Goal: Task Accomplishment & Management: Manage account settings

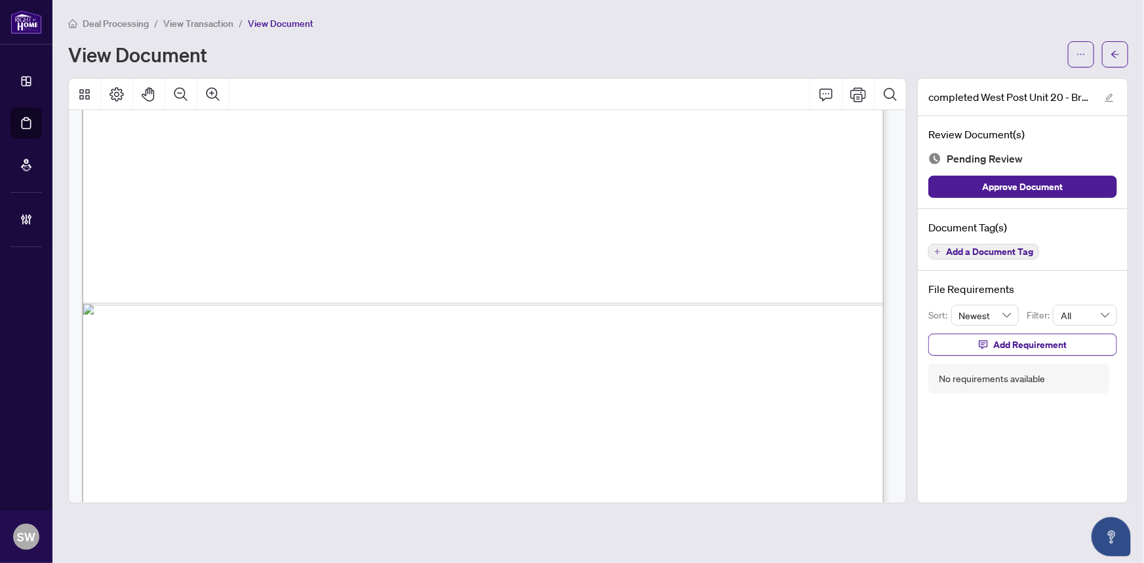
scroll to position [774, 0]
click at [1112, 55] on icon "arrow-left" at bounding box center [1114, 54] width 9 height 9
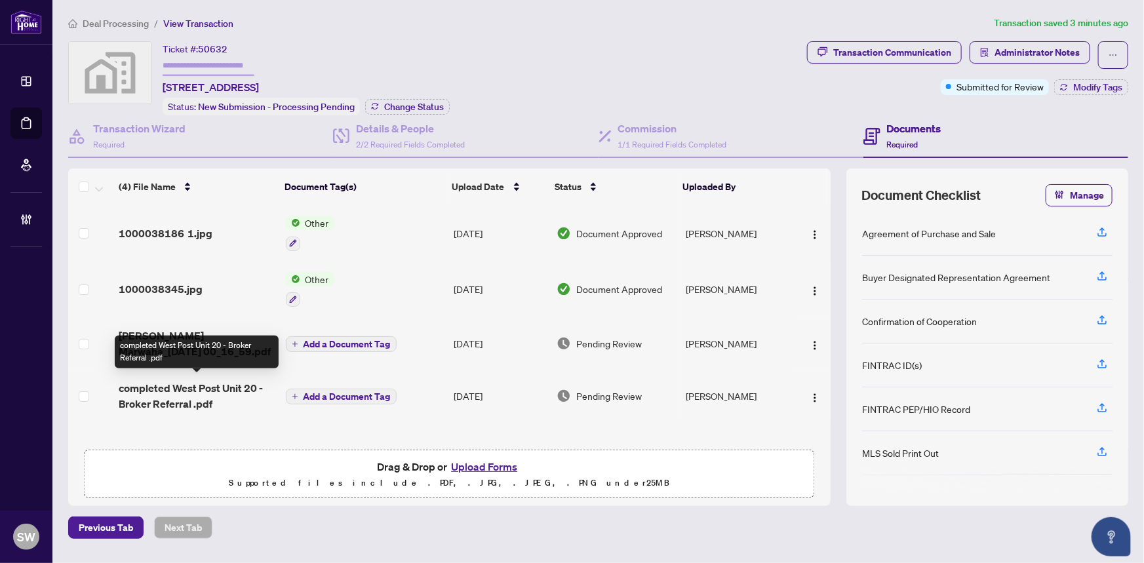
click at [213, 392] on span "completed West Post Unit 20 - Broker Referral .pdf" at bounding box center [197, 395] width 156 height 31
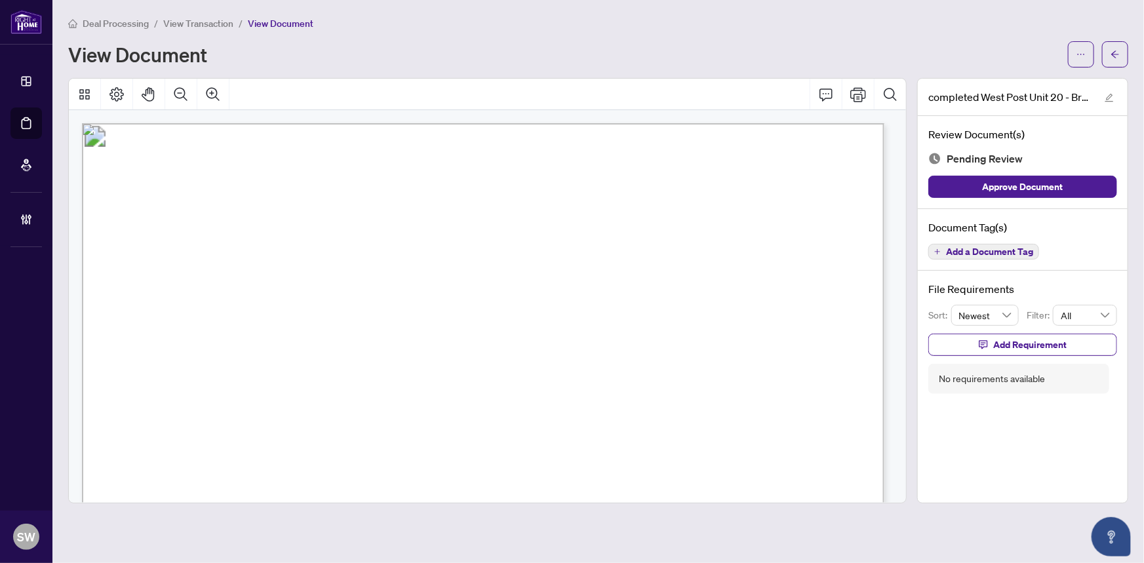
click at [1012, 249] on span "Add a Document Tag" at bounding box center [989, 251] width 87 height 9
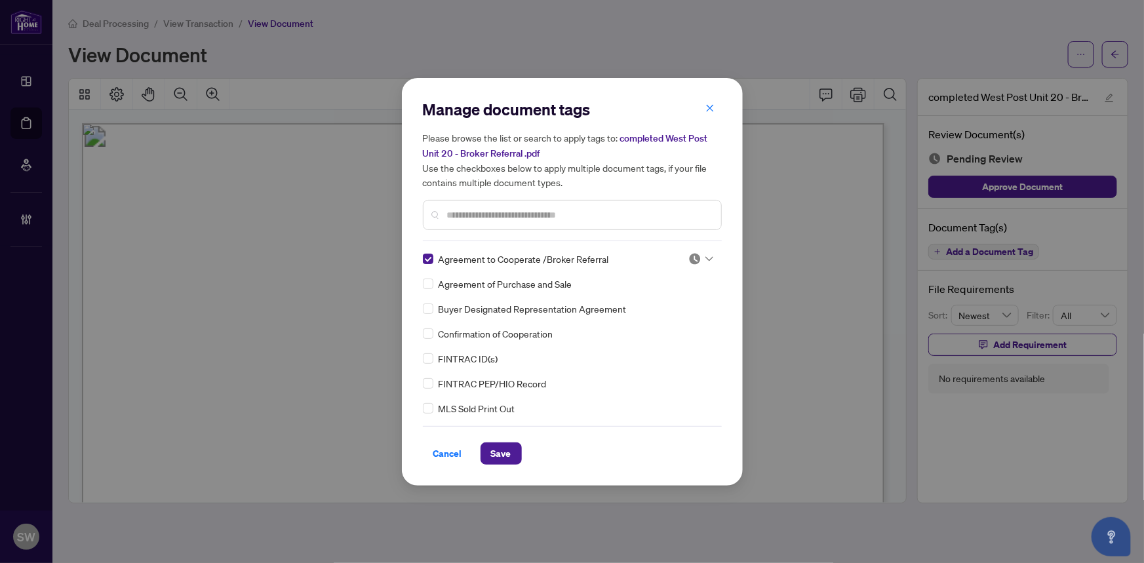
click at [694, 256] on img at bounding box center [694, 258] width 13 height 13
click at [655, 324] on div "Approved" at bounding box center [657, 322] width 84 height 14
click at [509, 450] on span "Save" at bounding box center [501, 453] width 20 height 21
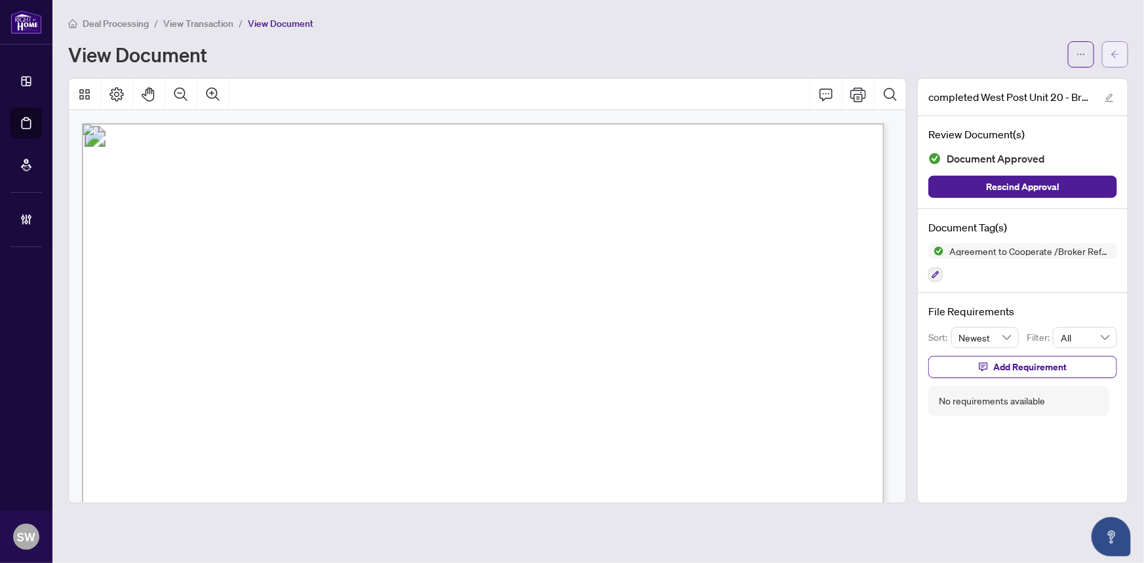
click at [1117, 52] on icon "arrow-left" at bounding box center [1114, 54] width 9 height 9
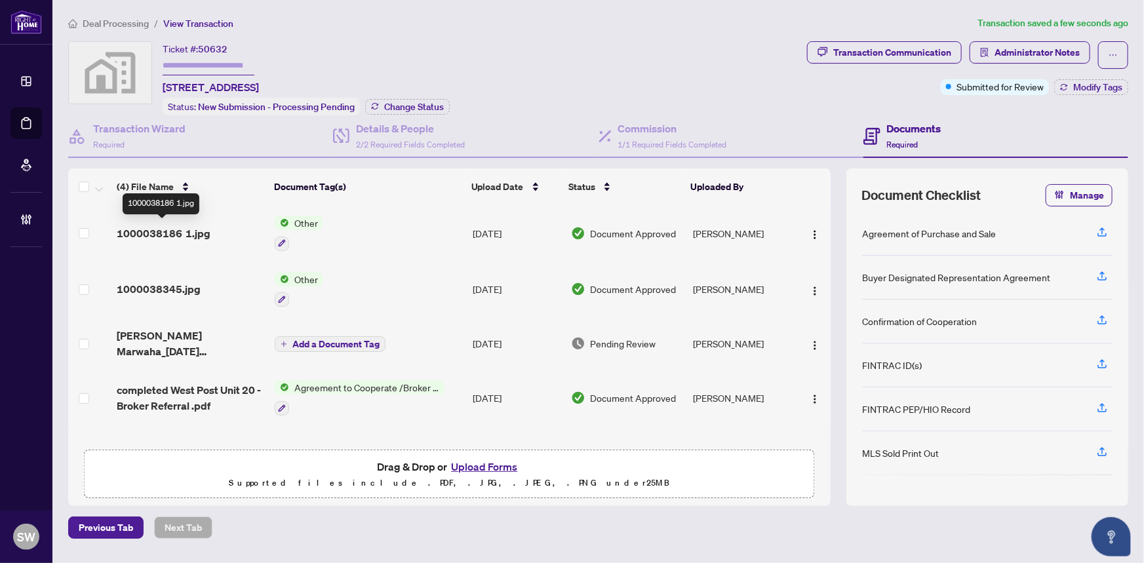
click at [163, 229] on span "1000038186 1.jpg" at bounding box center [164, 233] width 94 height 16
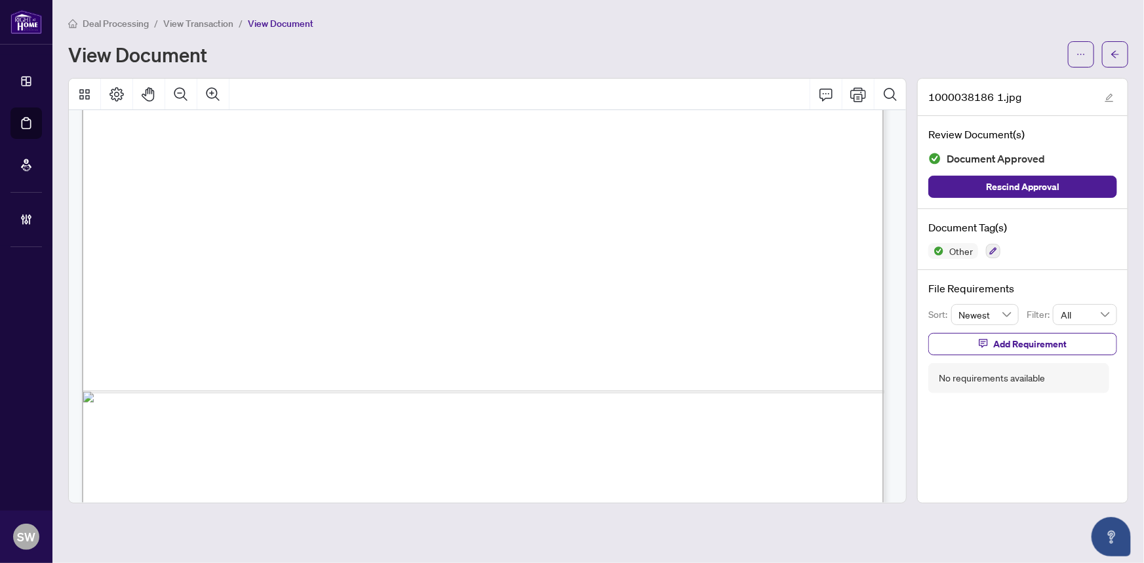
scroll to position [710, 0]
click at [1112, 53] on icon "arrow-left" at bounding box center [1115, 53] width 8 height 7
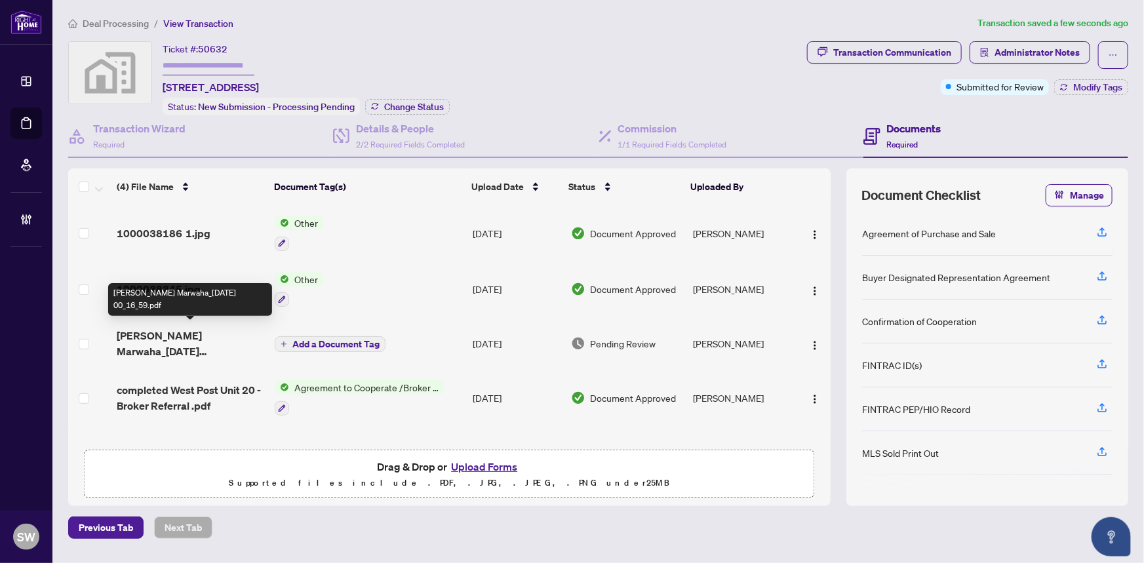
click at [174, 341] on span "[PERSON_NAME] Marwaha_[DATE] 00_16_59.pdf" at bounding box center [191, 343] width 148 height 31
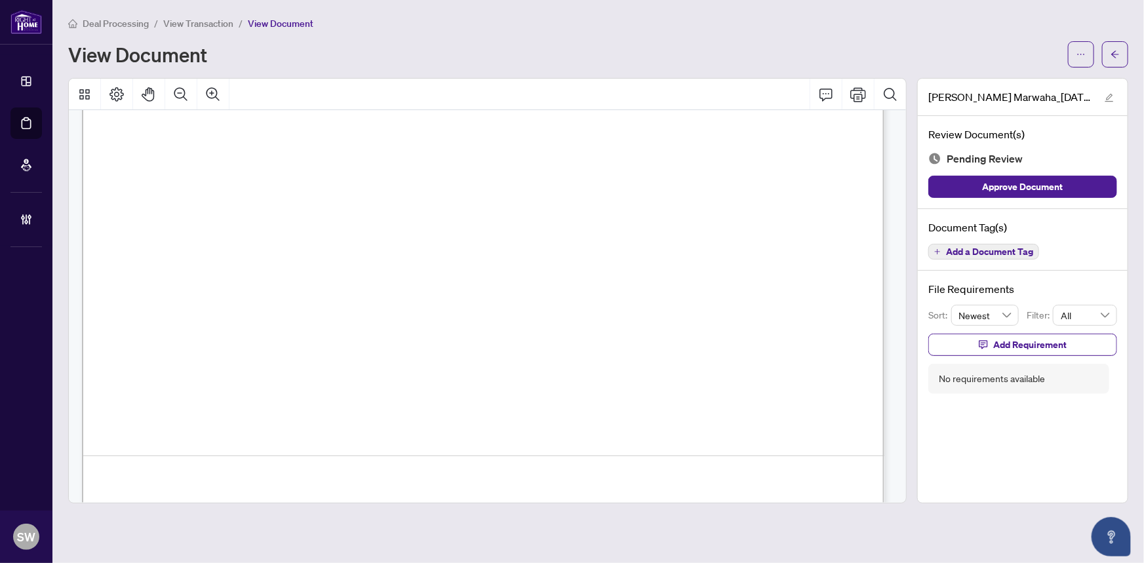
scroll to position [3863, 0]
click at [1018, 249] on span "Add a Document Tag" at bounding box center [989, 251] width 87 height 9
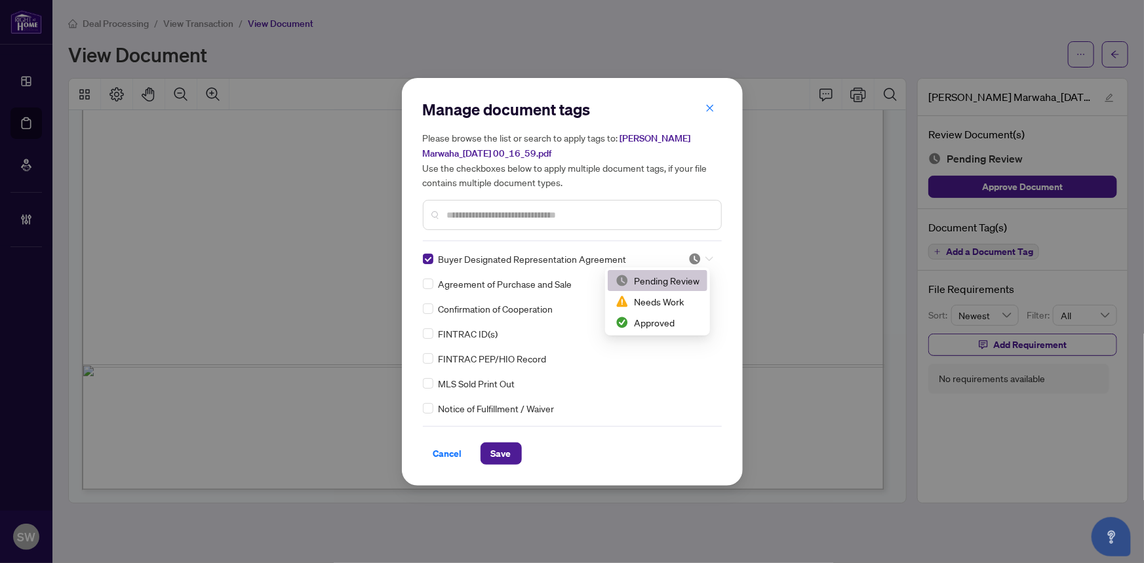
click at [698, 257] on div at bounding box center [700, 258] width 25 height 13
click at [662, 322] on div "Approved" at bounding box center [657, 322] width 84 height 14
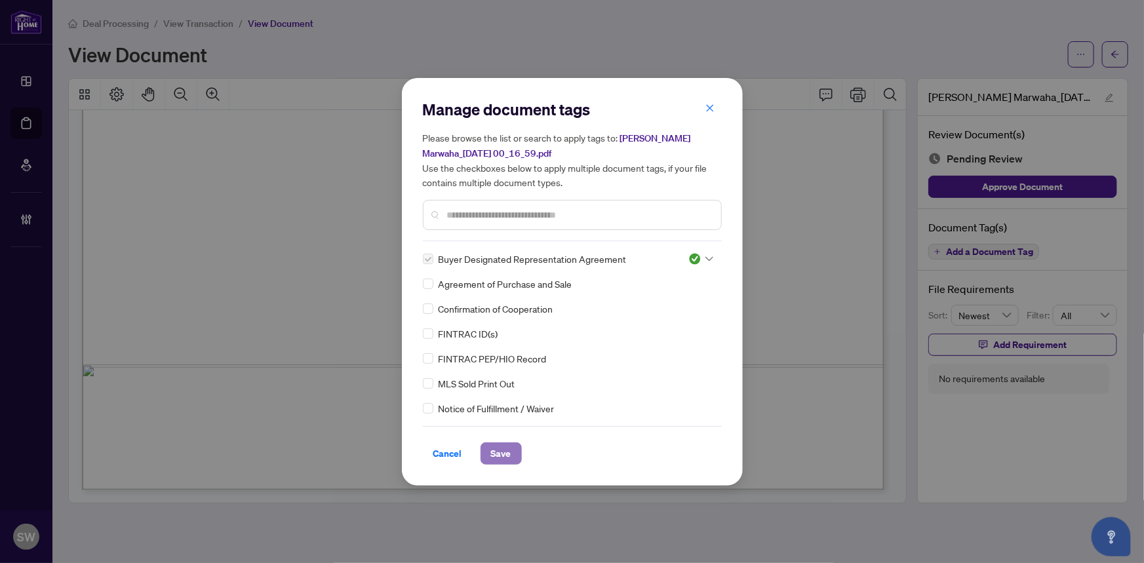
click at [505, 455] on span "Save" at bounding box center [501, 453] width 20 height 21
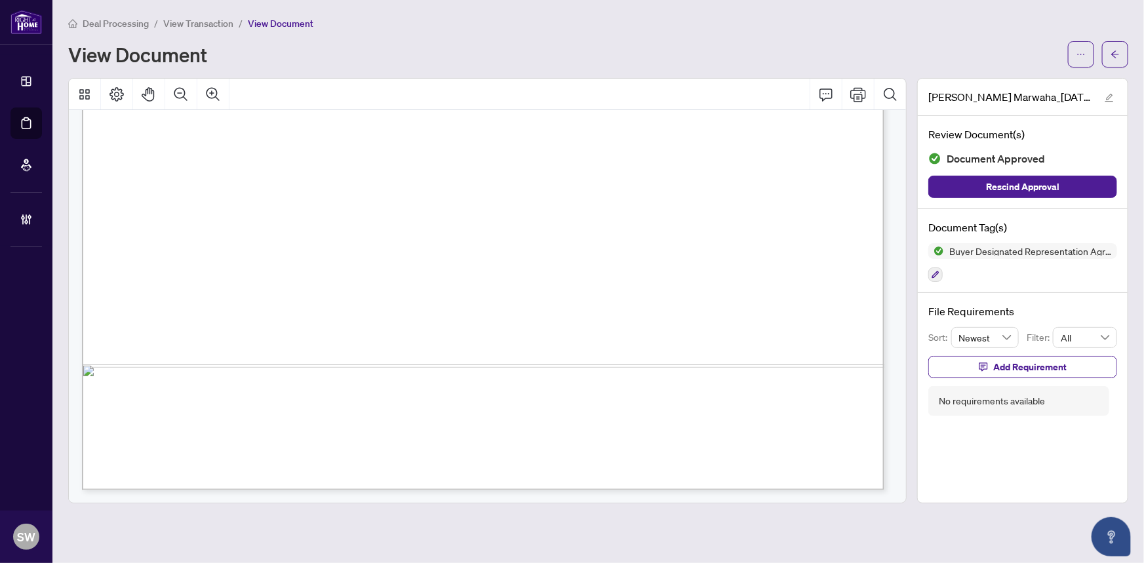
click at [1115, 57] on icon "arrow-left" at bounding box center [1114, 54] width 9 height 9
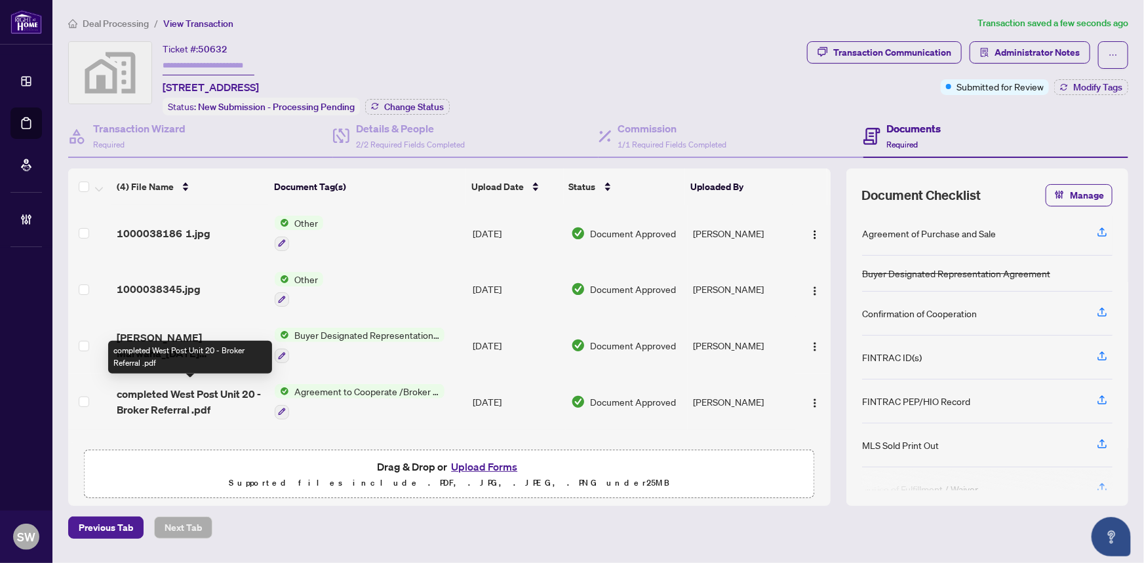
click at [216, 393] on span "completed West Post Unit 20 - Broker Referral .pdf" at bounding box center [191, 401] width 148 height 31
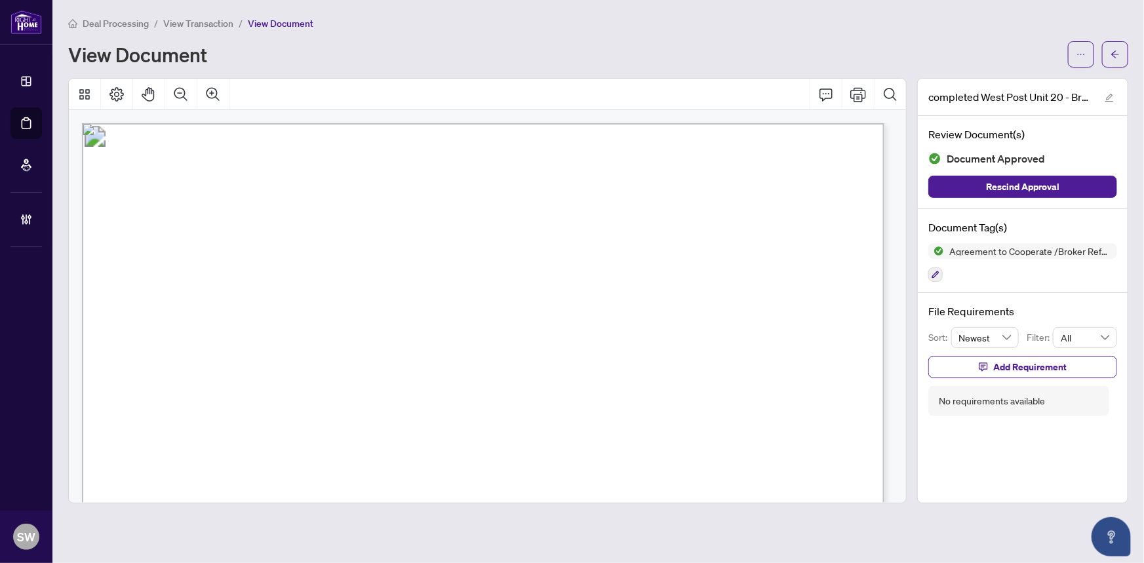
click at [269, 182] on span "UNIT/LOT _____20____" at bounding box center [195, 183] width 147 height 19
click at [1111, 55] on icon "arrow-left" at bounding box center [1114, 54] width 9 height 9
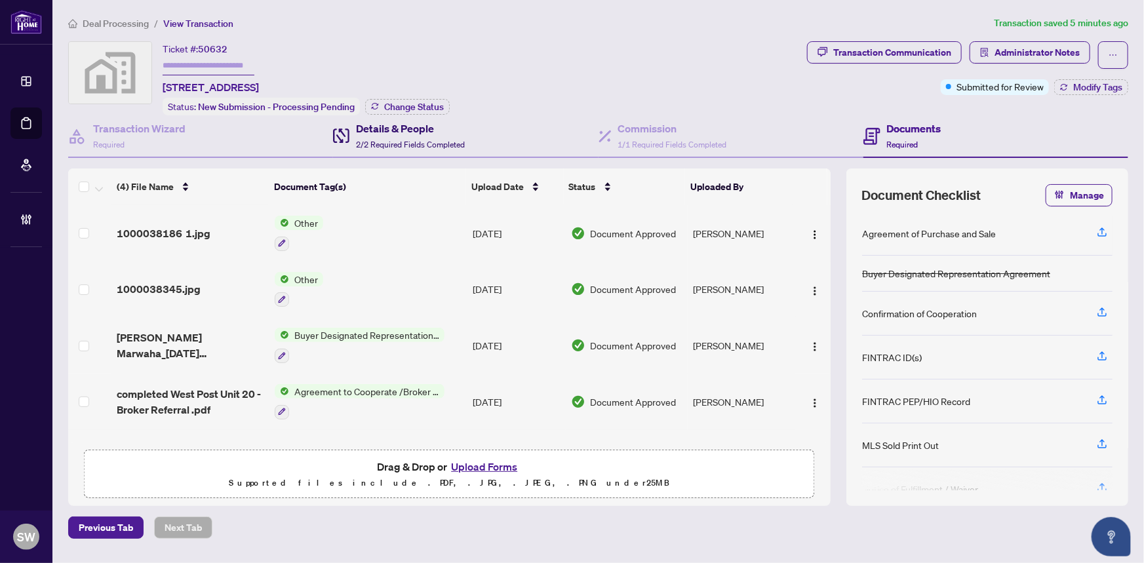
click at [408, 140] on span "2/2 Required Fields Completed" at bounding box center [410, 145] width 109 height 10
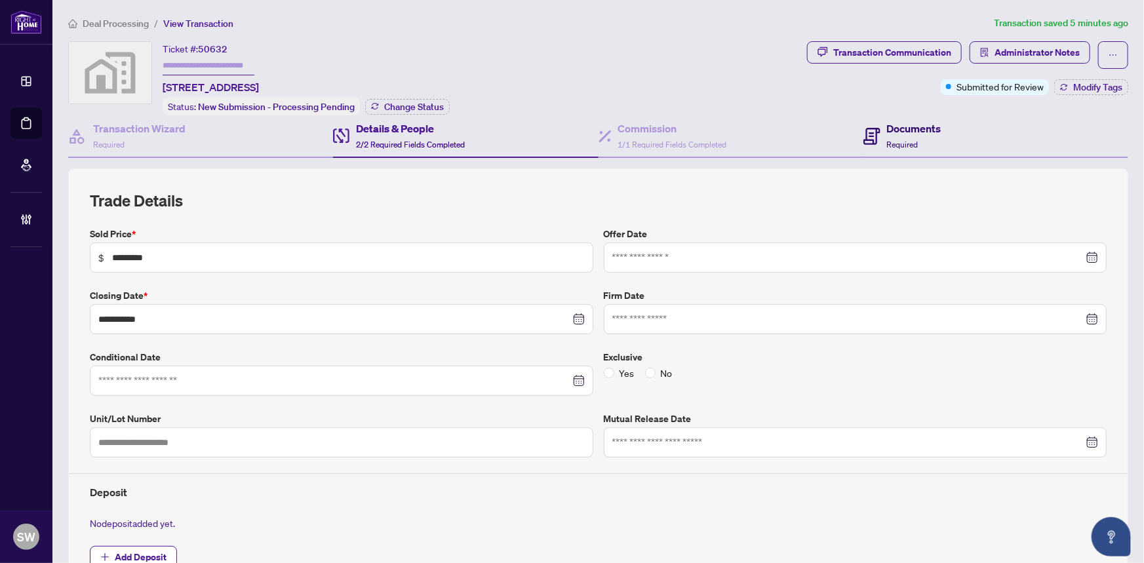
click at [911, 134] on div "Documents Required" at bounding box center [914, 136] width 54 height 31
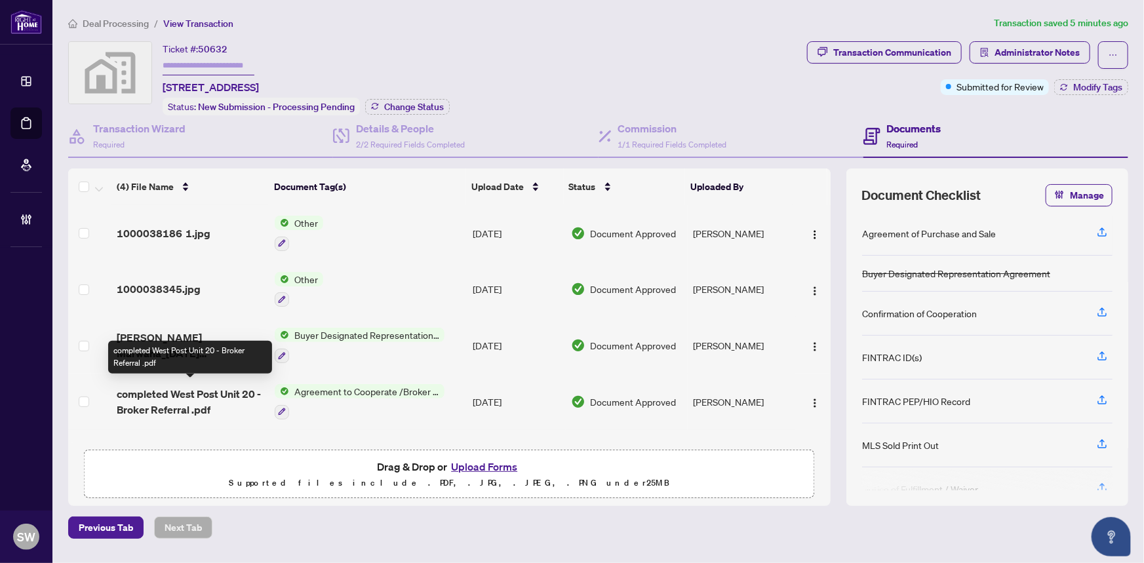
click at [210, 397] on span "completed West Post Unit 20 - Broker Referral .pdf" at bounding box center [191, 401] width 148 height 31
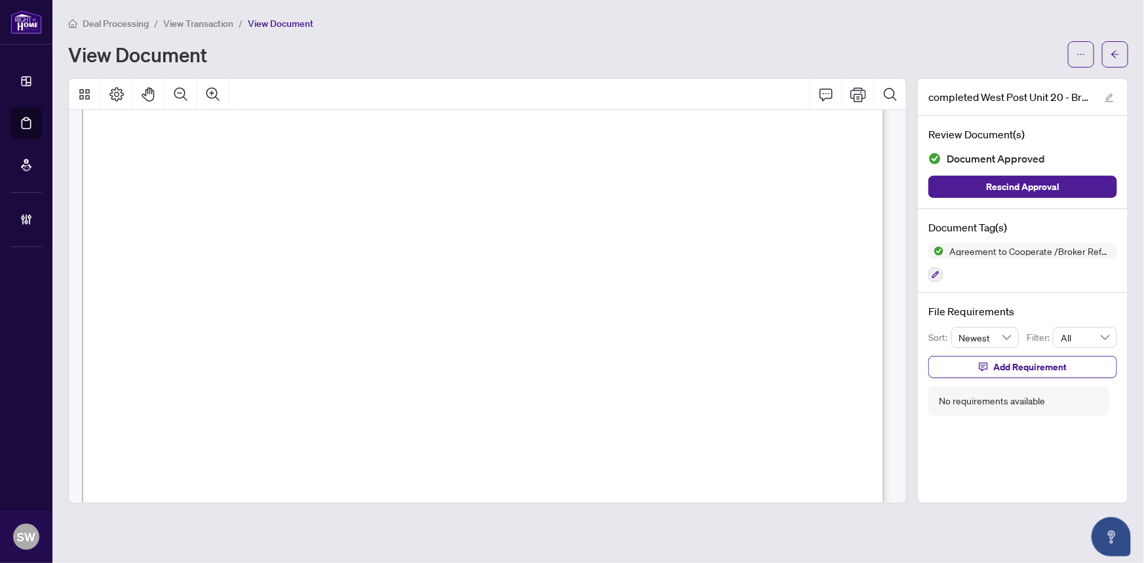
scroll to position [456, 0]
click at [1081, 57] on icon "ellipsis" at bounding box center [1080, 54] width 9 height 9
click at [1019, 83] on span "Download" at bounding box center [1034, 82] width 100 height 14
click at [212, 21] on span "View Transaction" at bounding box center [198, 24] width 70 height 12
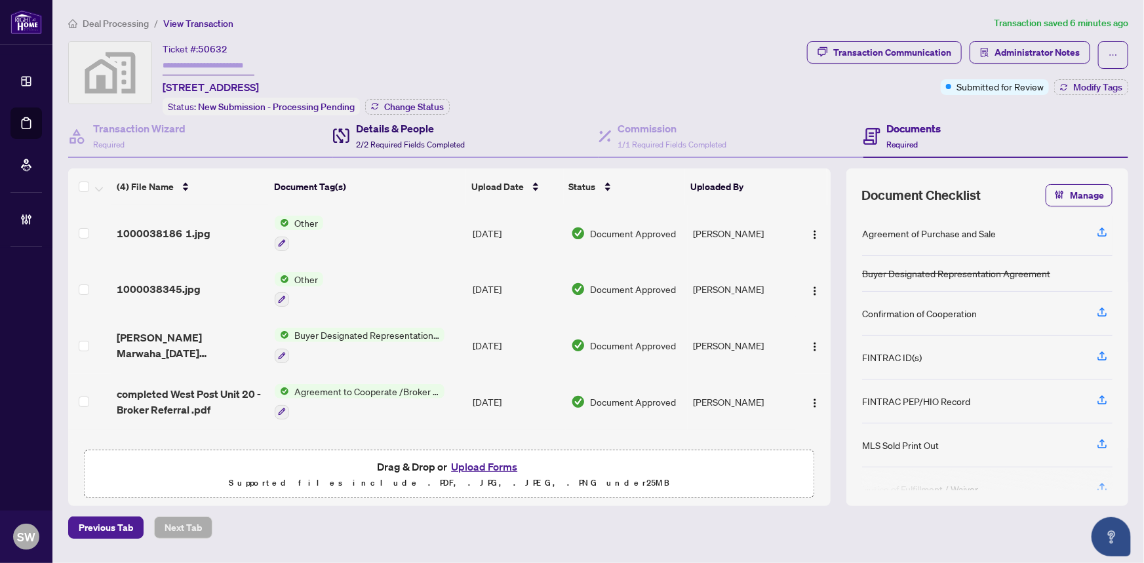
click at [391, 136] on div "Details & People 2/2 Required Fields Completed" at bounding box center [410, 136] width 109 height 31
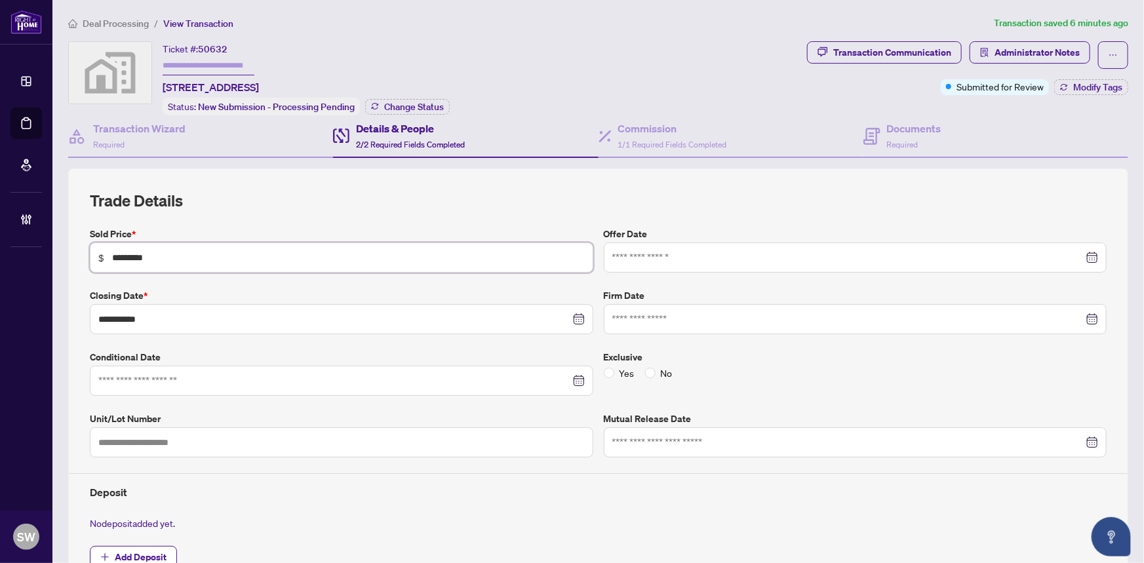
click at [132, 256] on input "*********" at bounding box center [348, 257] width 472 height 14
click at [638, 132] on h4 "Commission" at bounding box center [672, 129] width 109 height 16
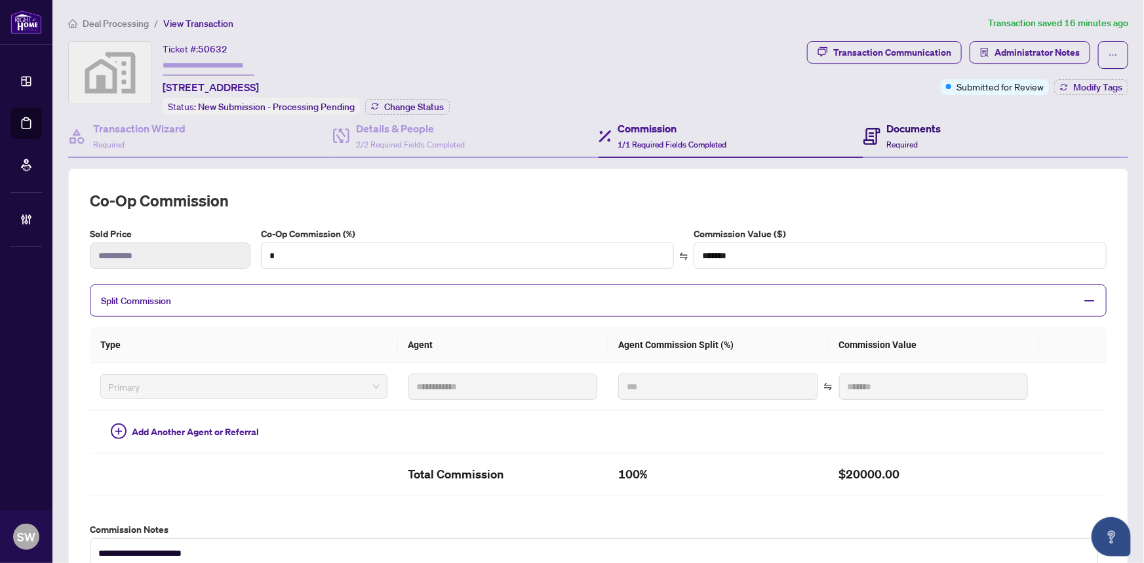
click at [887, 135] on div "Documents Required" at bounding box center [914, 136] width 54 height 31
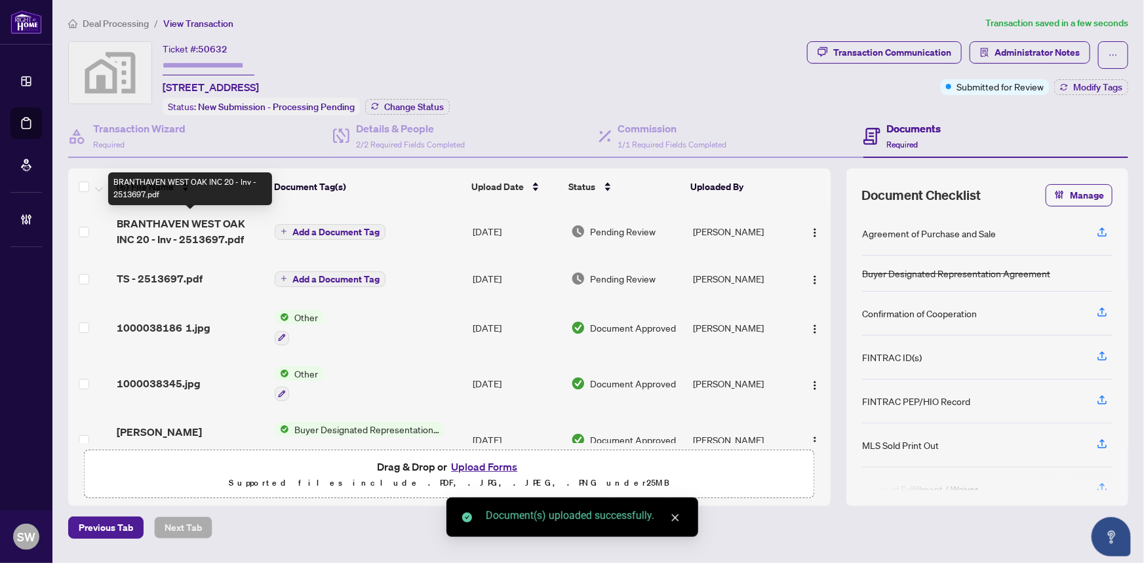
click at [201, 229] on span "BRANTHAVEN WEST OAK INC 20 - Inv - 2513697.pdf" at bounding box center [191, 231] width 148 height 31
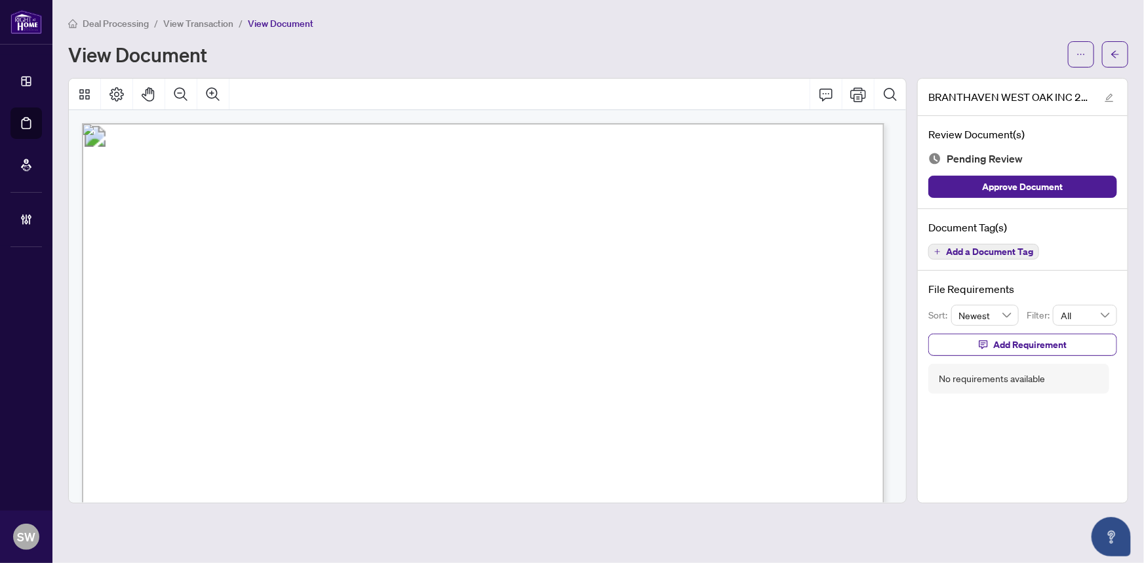
click at [990, 253] on span "Add a Document Tag" at bounding box center [989, 251] width 87 height 9
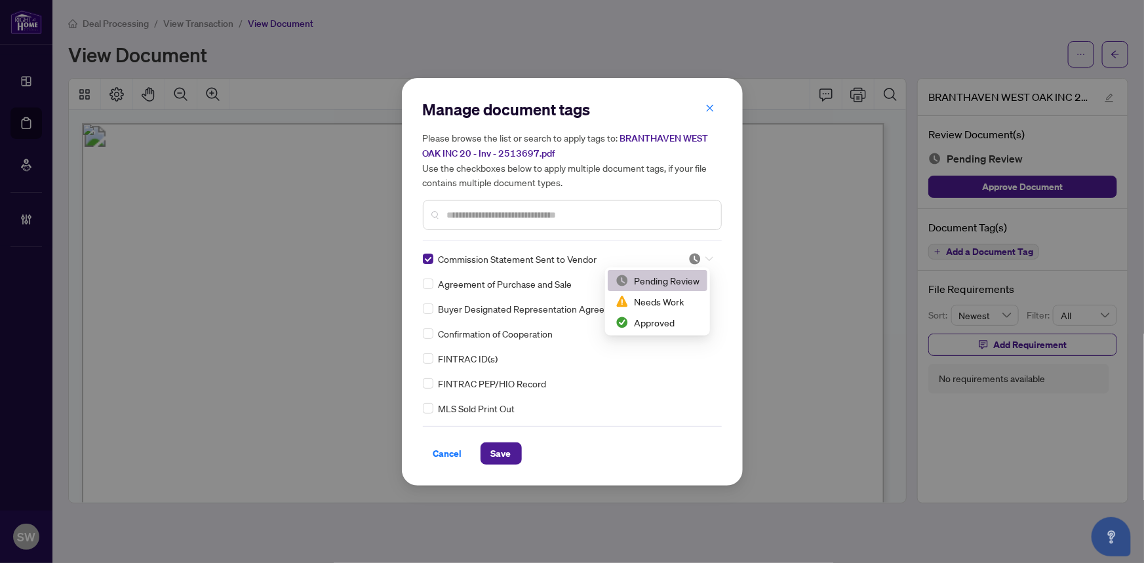
click at [698, 256] on div at bounding box center [700, 258] width 25 height 13
click at [667, 322] on div "Approved" at bounding box center [657, 322] width 84 height 14
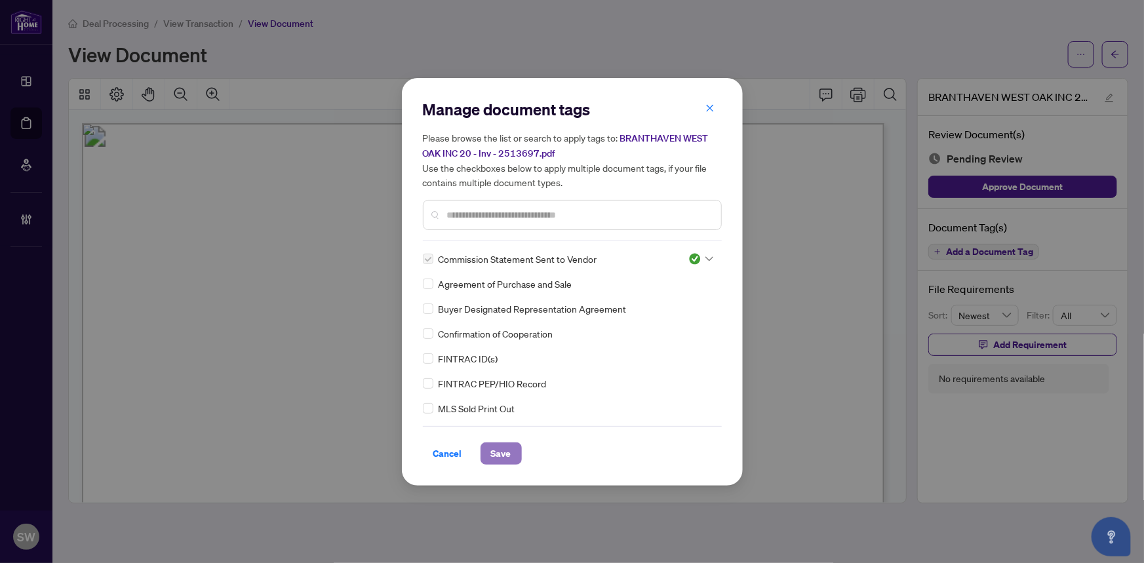
click at [507, 450] on span "Save" at bounding box center [501, 453] width 20 height 21
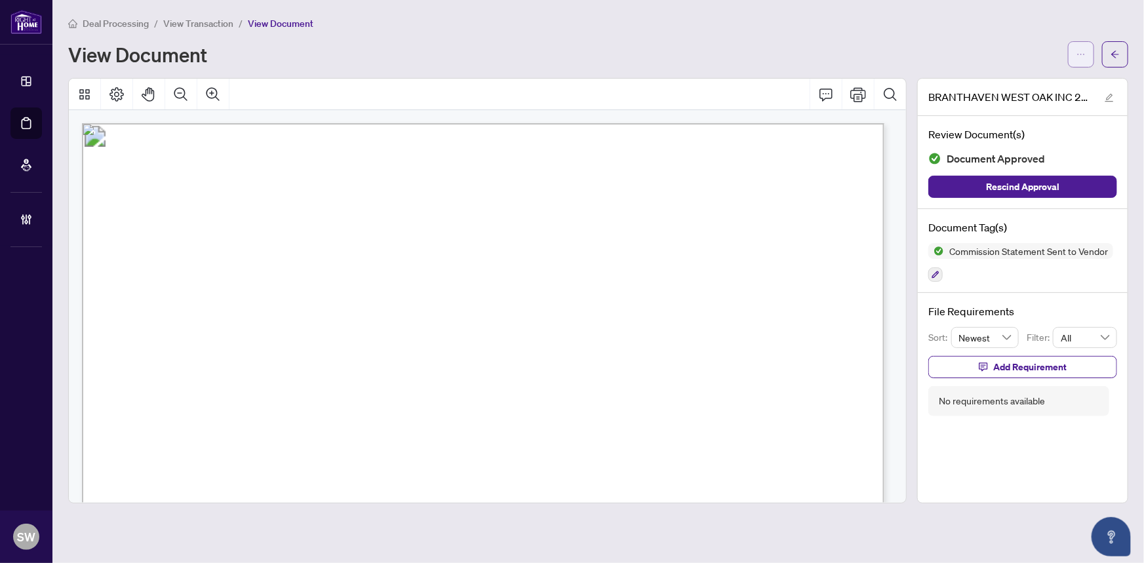
click at [1082, 48] on span "button" at bounding box center [1080, 54] width 9 height 21
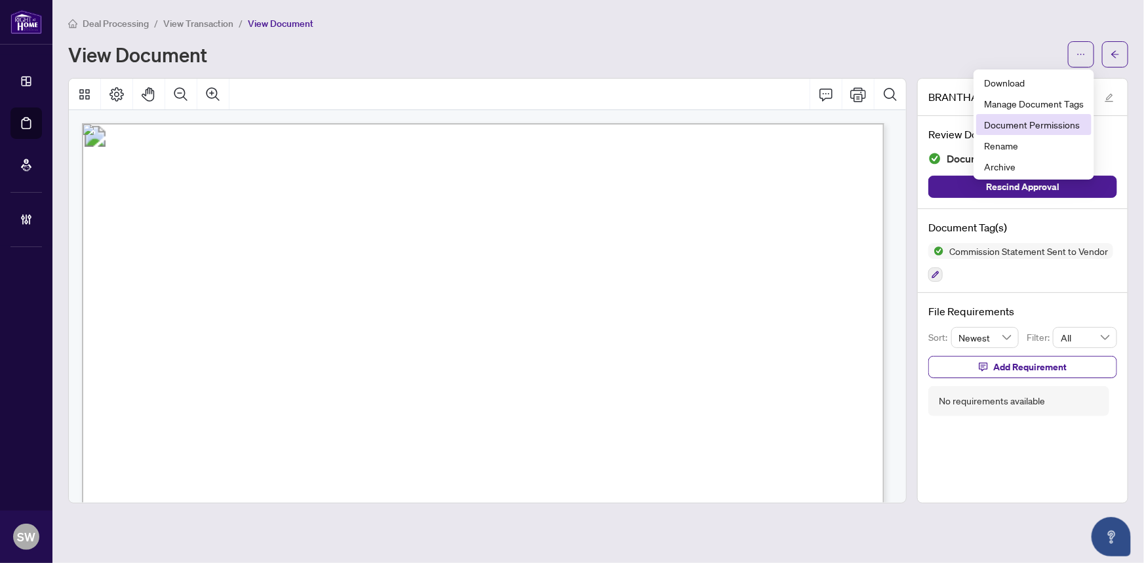
click at [1036, 126] on span "Document Permissions" at bounding box center [1034, 124] width 100 height 14
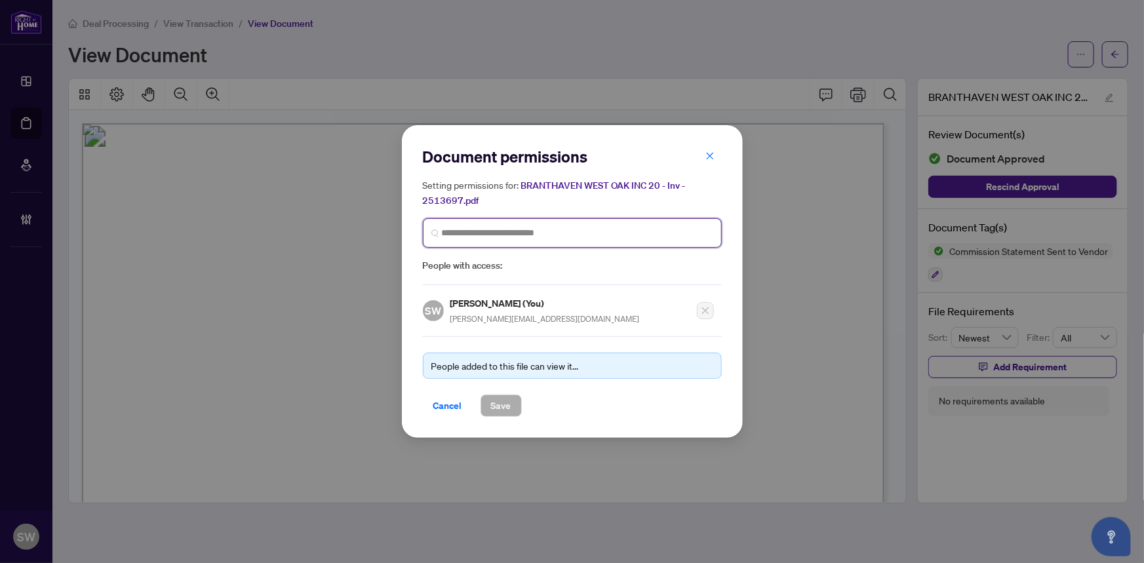
click at [465, 229] on input "search" at bounding box center [577, 233] width 271 height 14
type input "*****"
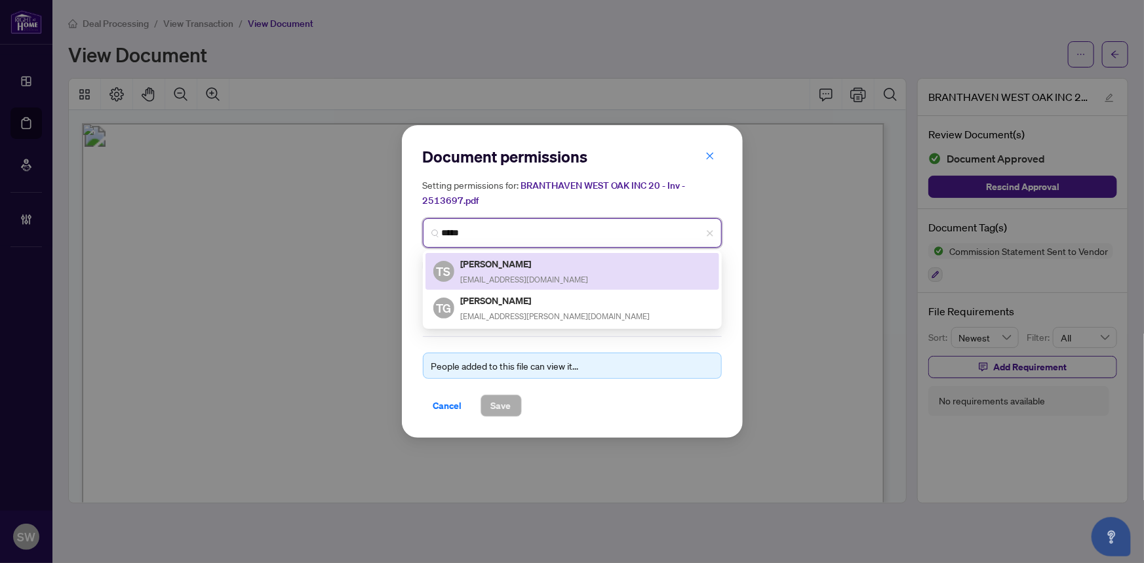
click at [518, 270] on h5 "[PERSON_NAME]" at bounding box center [525, 263] width 128 height 15
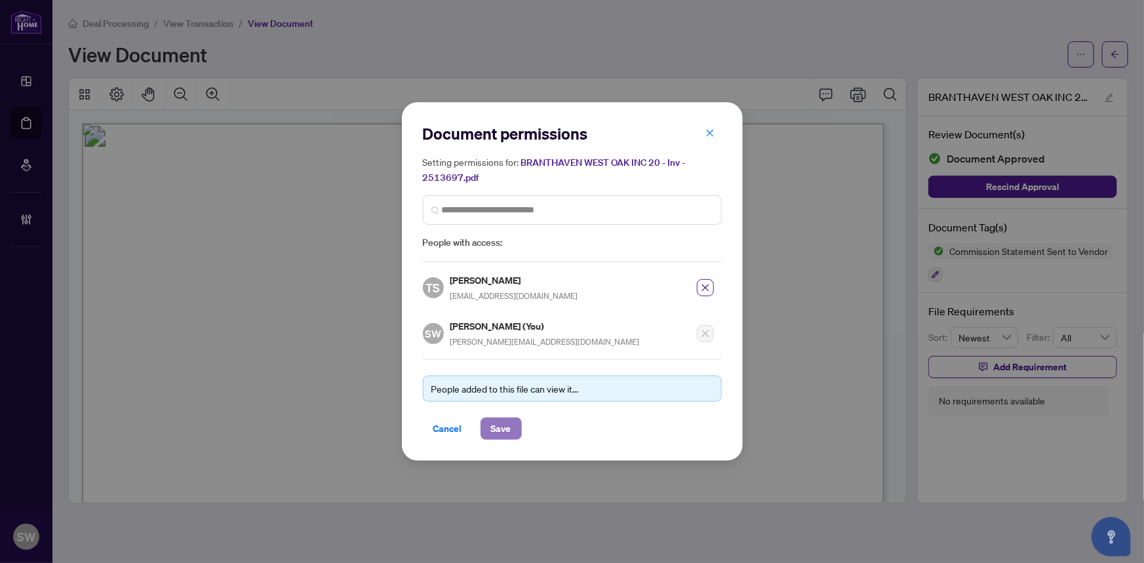
click at [499, 418] on span "Save" at bounding box center [501, 428] width 20 height 21
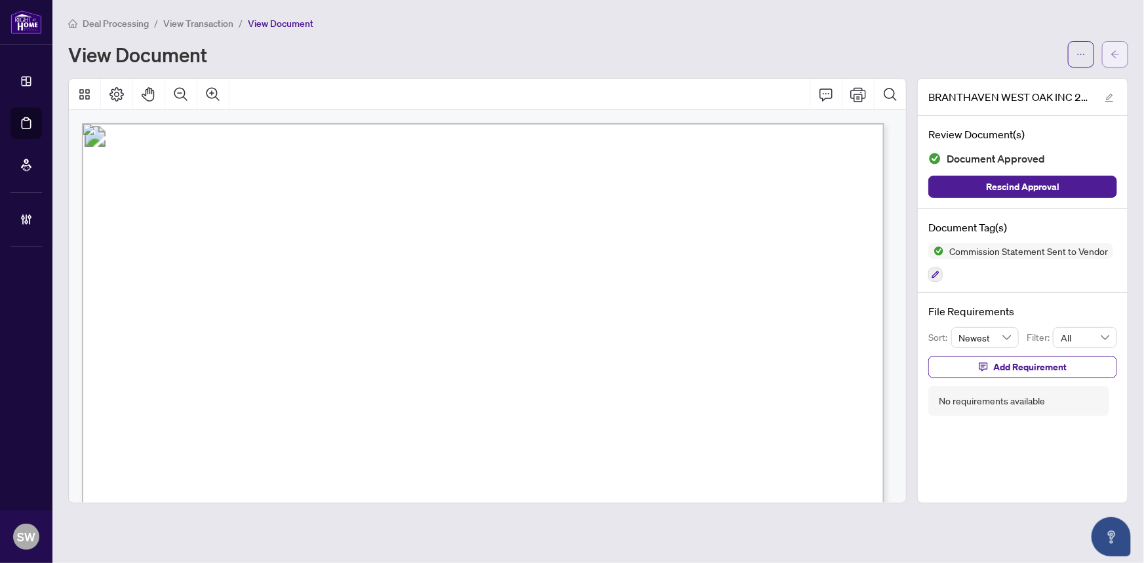
click at [1118, 52] on icon "arrow-left" at bounding box center [1114, 54] width 9 height 9
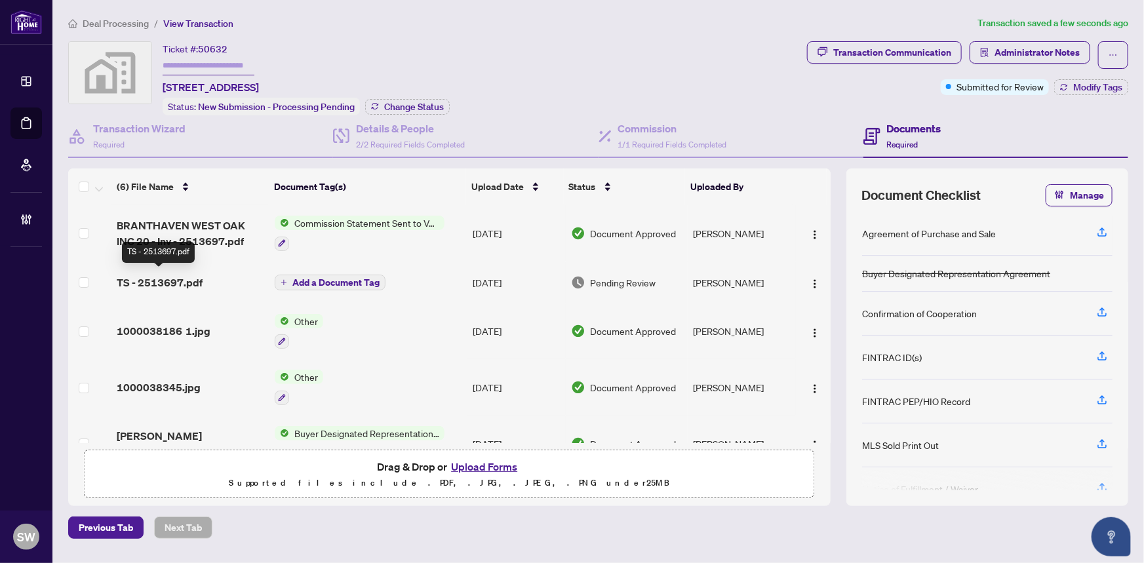
click at [170, 277] on span "TS - 2513697.pdf" at bounding box center [160, 283] width 86 height 16
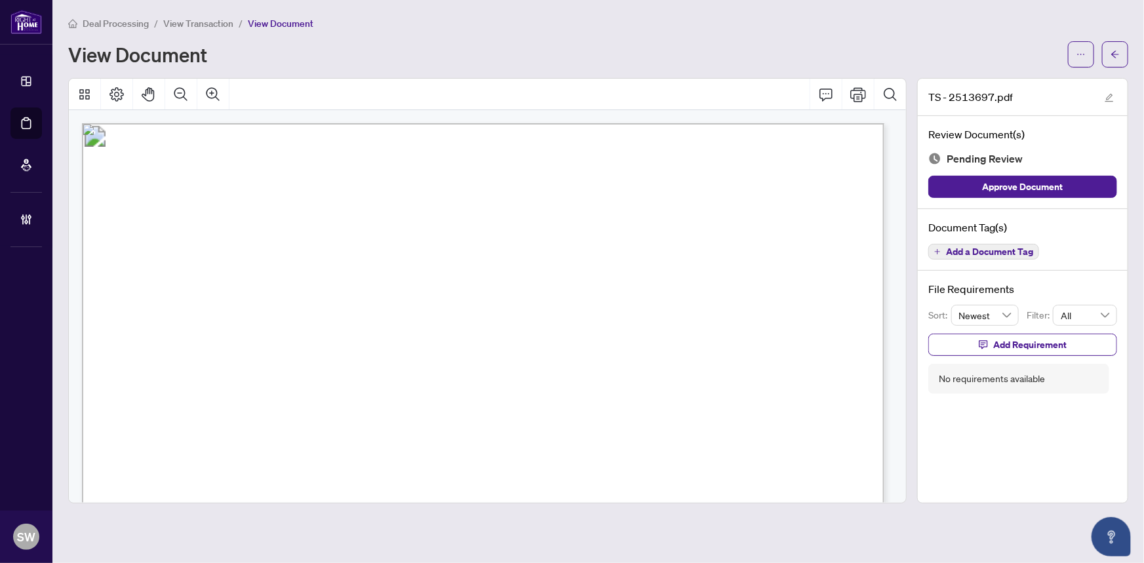
click at [1007, 249] on span "Add a Document Tag" at bounding box center [989, 251] width 87 height 9
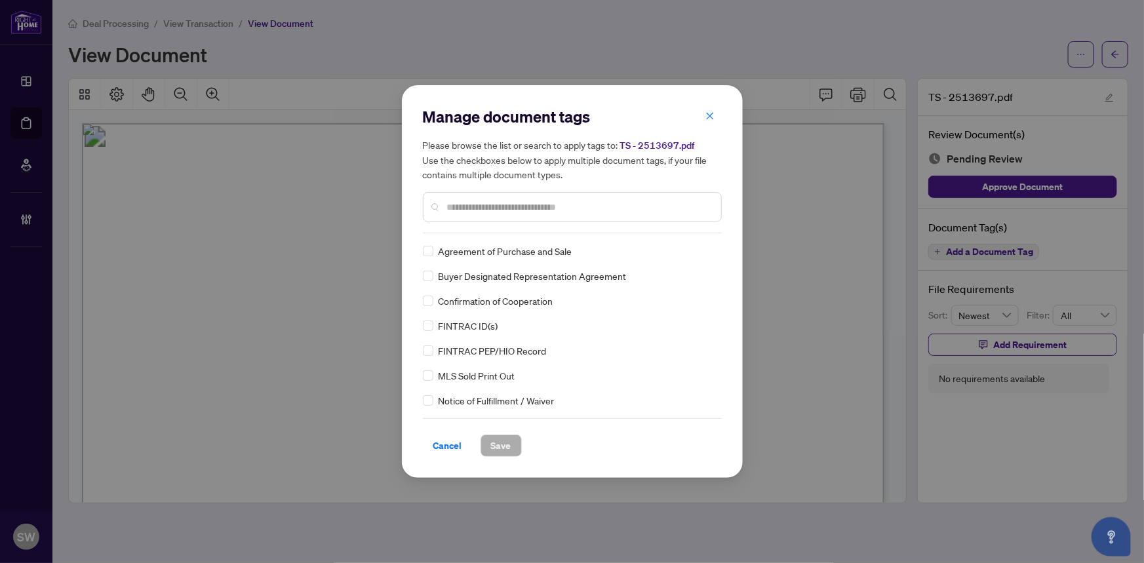
click at [495, 207] on input "text" at bounding box center [578, 207] width 263 height 14
type input "*****"
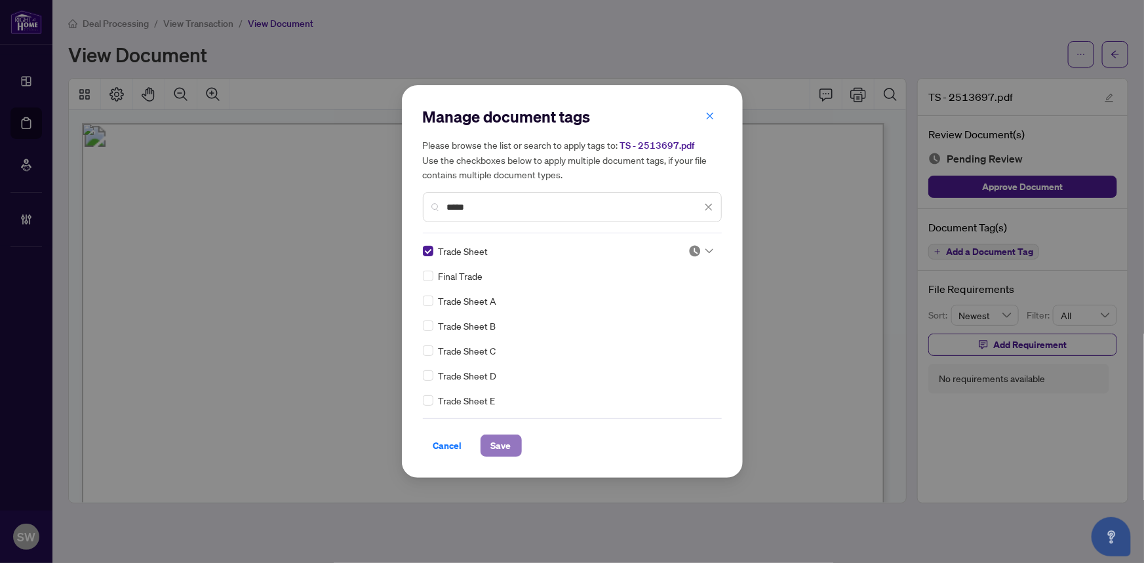
click at [505, 442] on span "Save" at bounding box center [501, 445] width 20 height 21
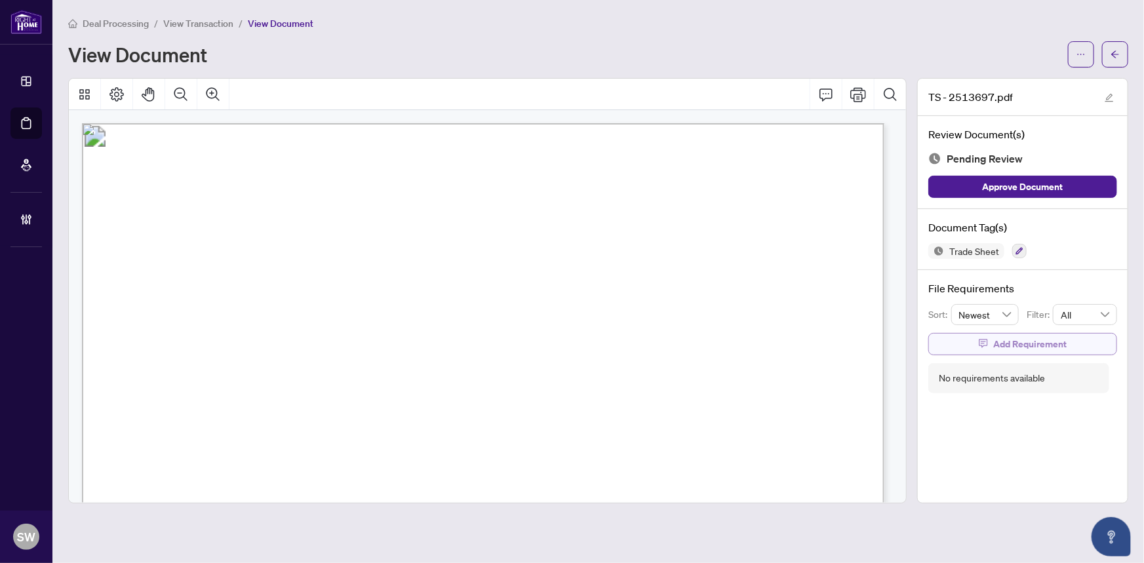
click at [1041, 342] on span "Add Requirement" at bounding box center [1029, 344] width 73 height 21
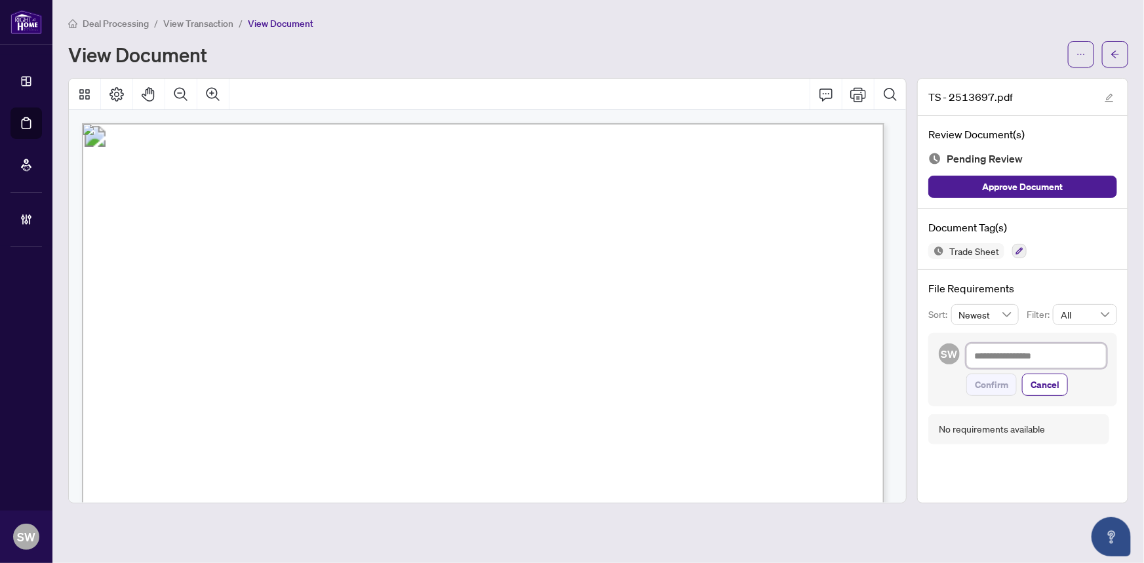
click at [1026, 358] on textarea at bounding box center [1036, 355] width 140 height 25
paste textarea "**********"
type textarea "**********"
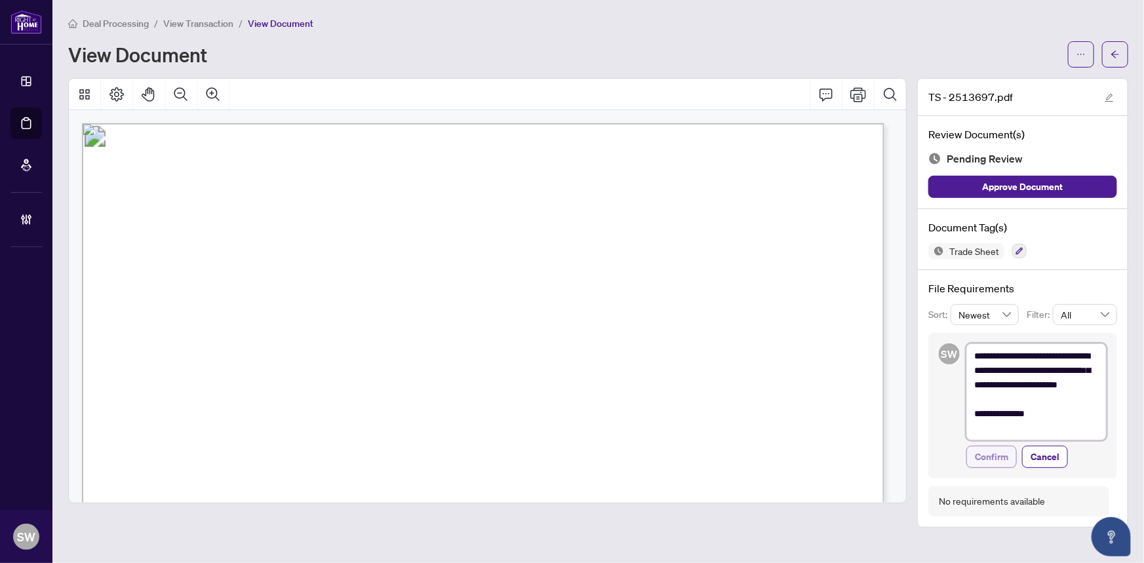
type textarea "**********"
click at [1001, 457] on span "Confirm" at bounding box center [990, 456] width 33 height 21
type textarea "**********"
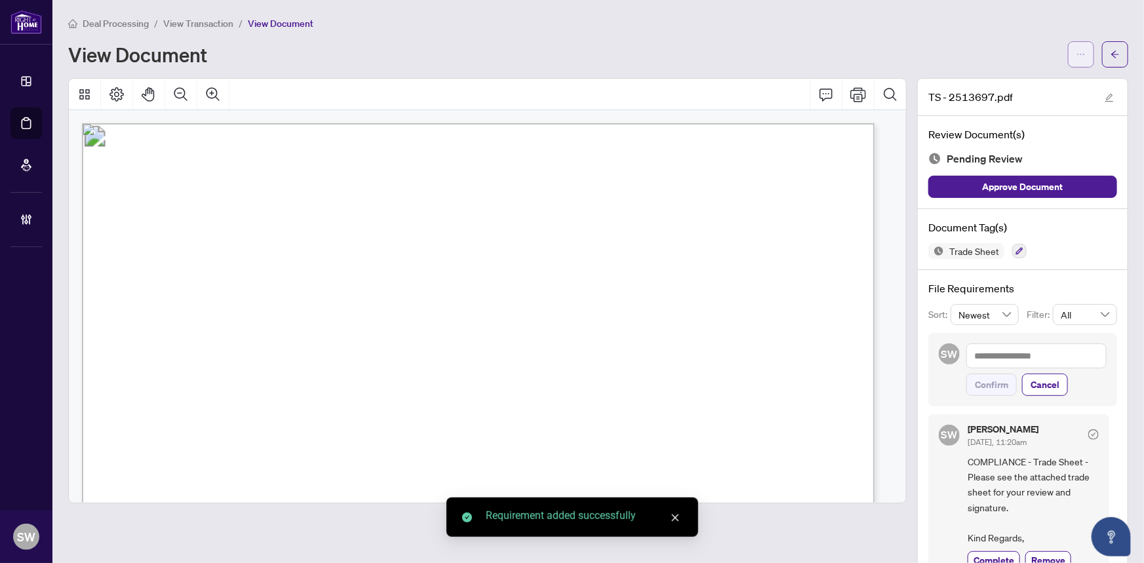
click at [1076, 54] on icon "ellipsis" at bounding box center [1080, 54] width 9 height 9
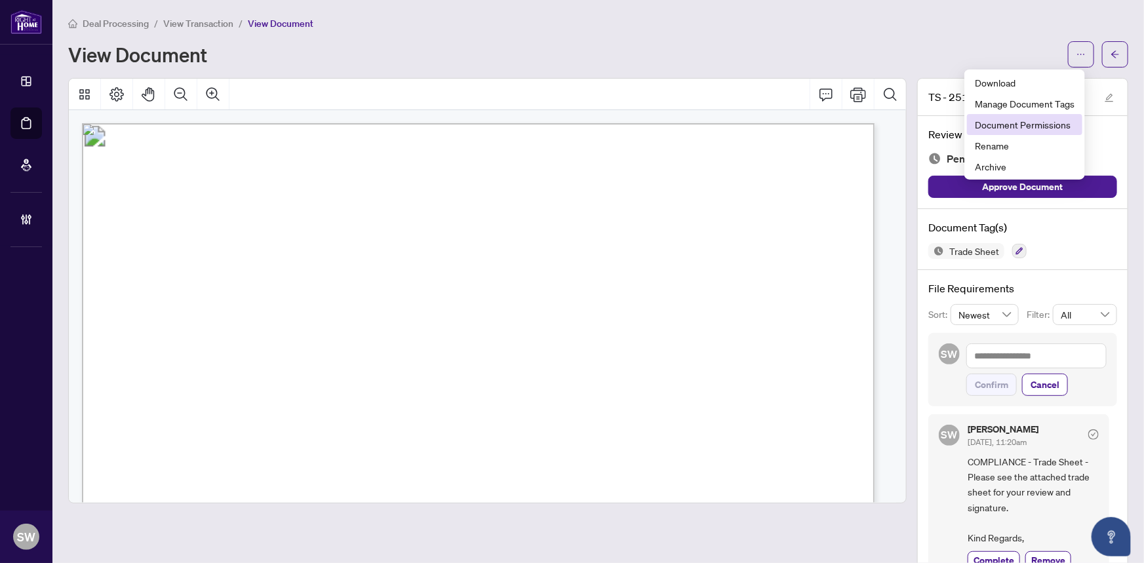
click at [1036, 125] on span "Document Permissions" at bounding box center [1024, 124] width 100 height 14
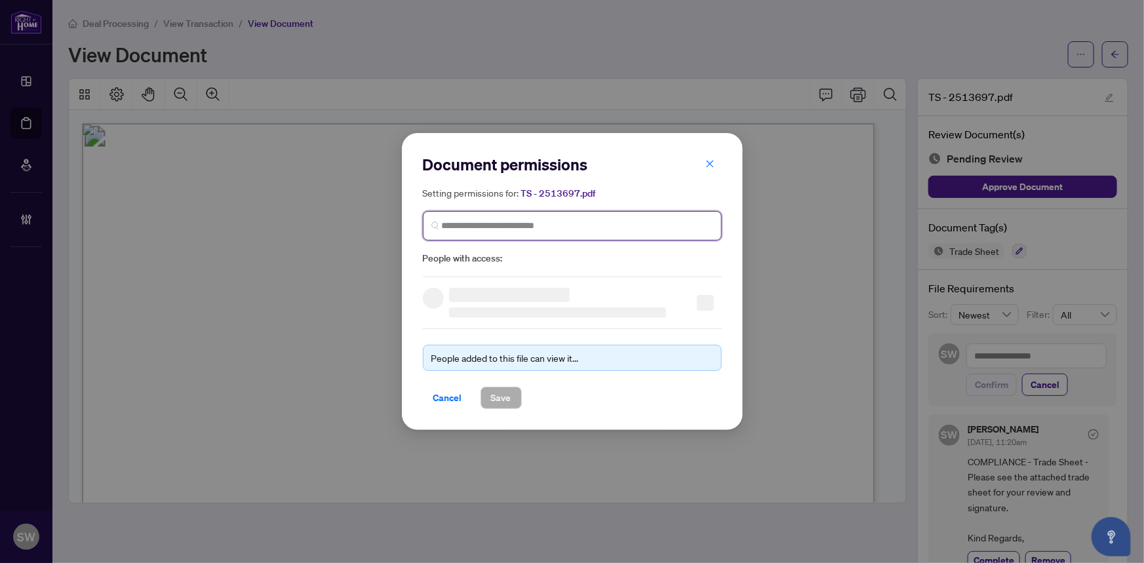
click at [461, 223] on input "search" at bounding box center [577, 226] width 271 height 14
drag, startPoint x: 455, startPoint y: 226, endPoint x: 464, endPoint y: 226, distance: 8.5
click at [464, 226] on input "*****" at bounding box center [577, 226] width 271 height 14
type input "****"
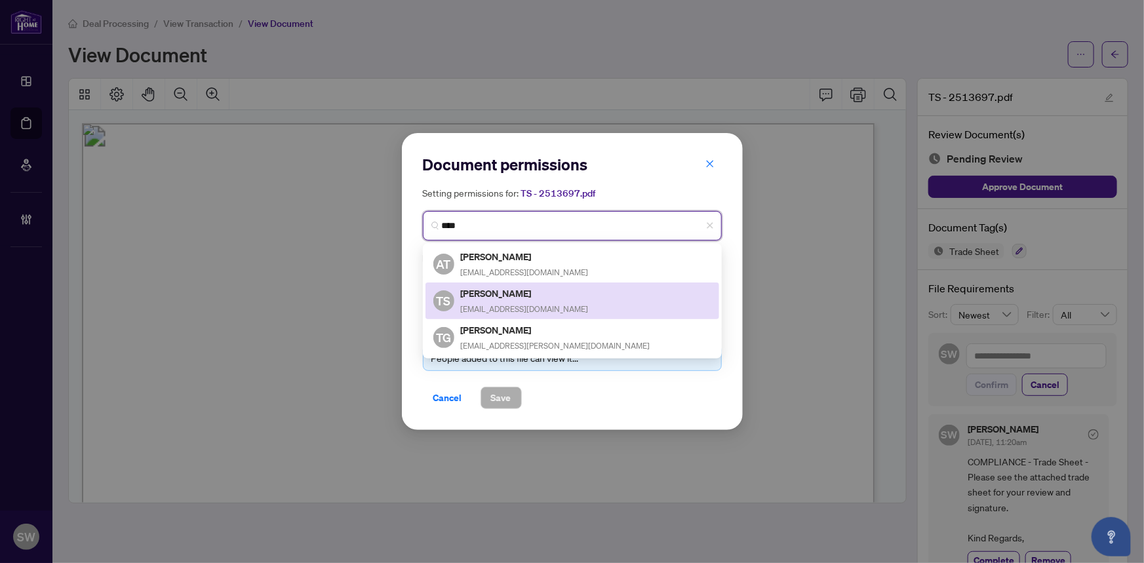
click at [515, 298] on h5 "Tanuj Sharma" at bounding box center [525, 293] width 128 height 15
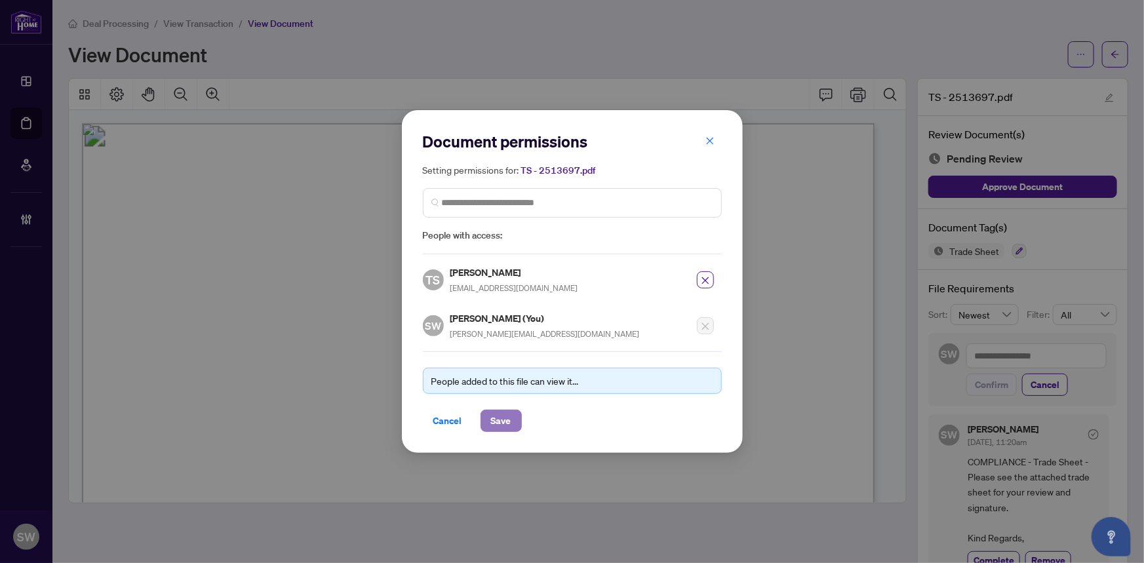
click at [510, 419] on button "Save" at bounding box center [500, 421] width 41 height 22
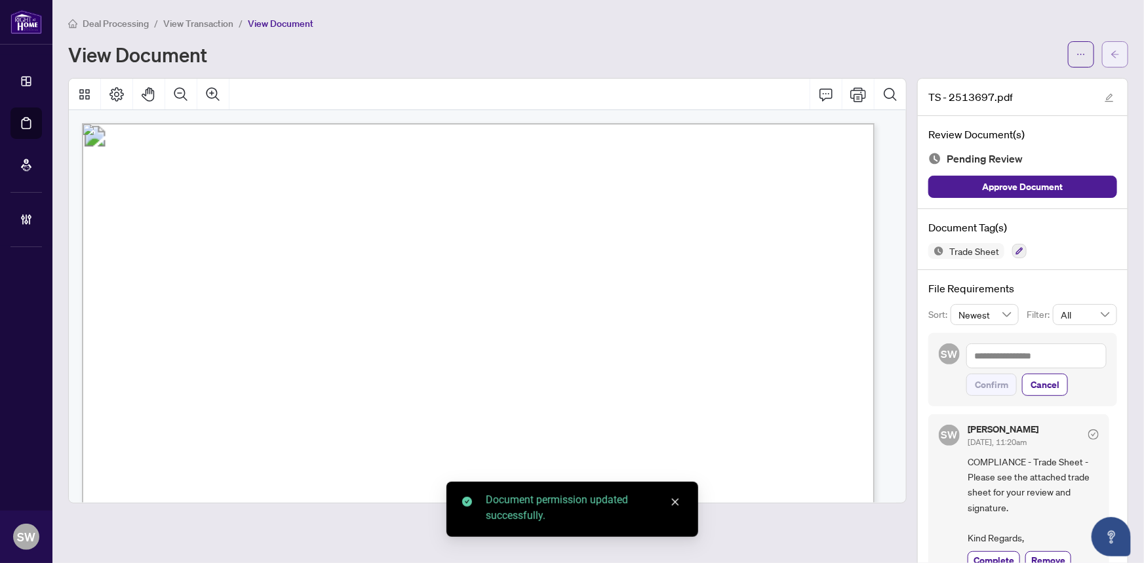
click at [1118, 58] on button "button" at bounding box center [1115, 54] width 26 height 26
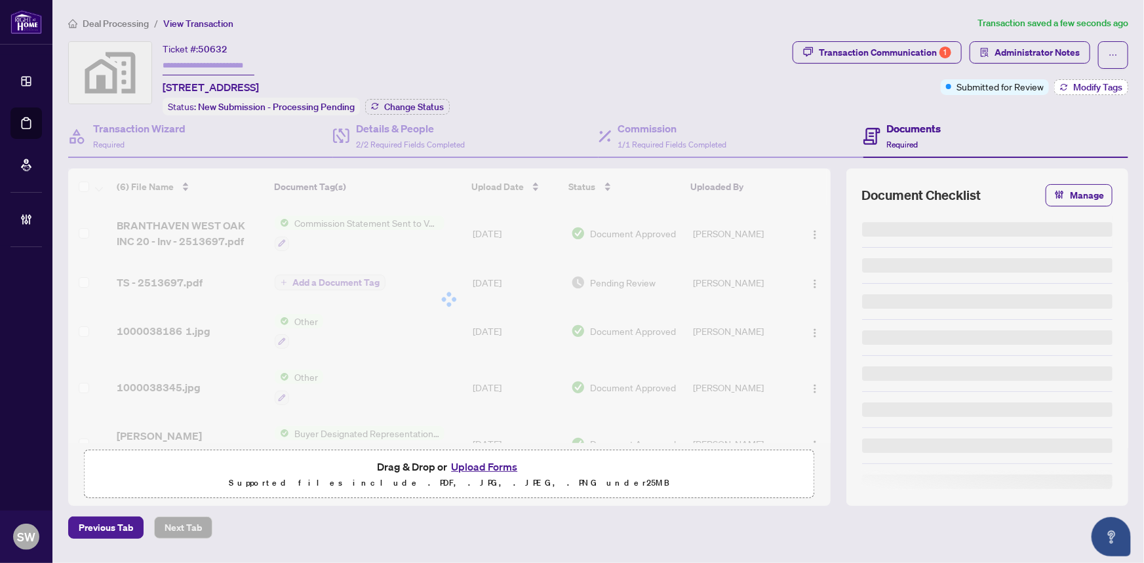
click at [1102, 85] on span "Modify Tags" at bounding box center [1097, 87] width 49 height 9
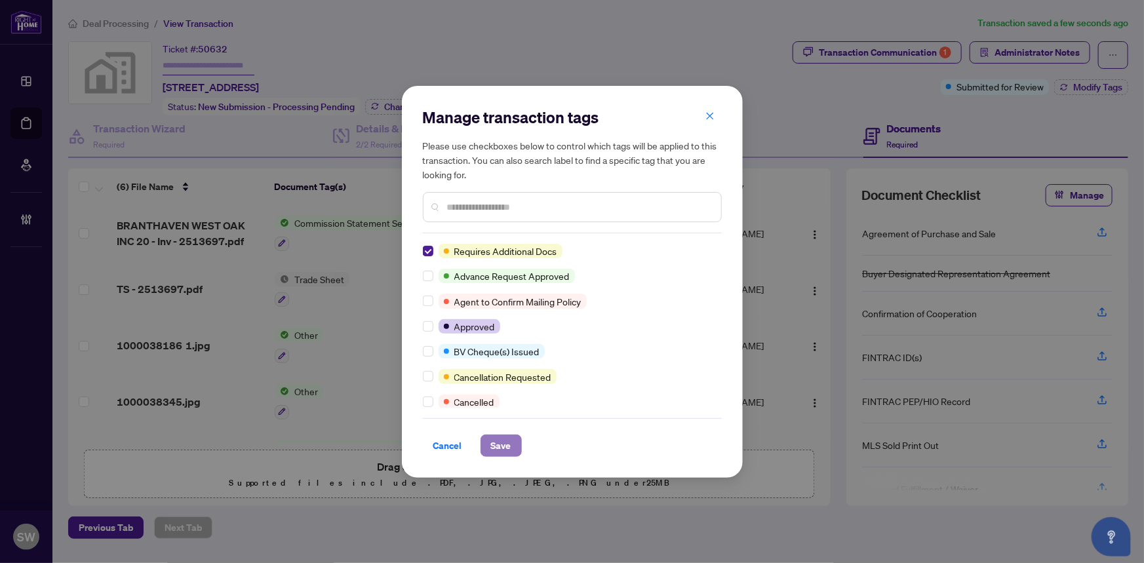
click at [508, 442] on span "Save" at bounding box center [501, 445] width 20 height 21
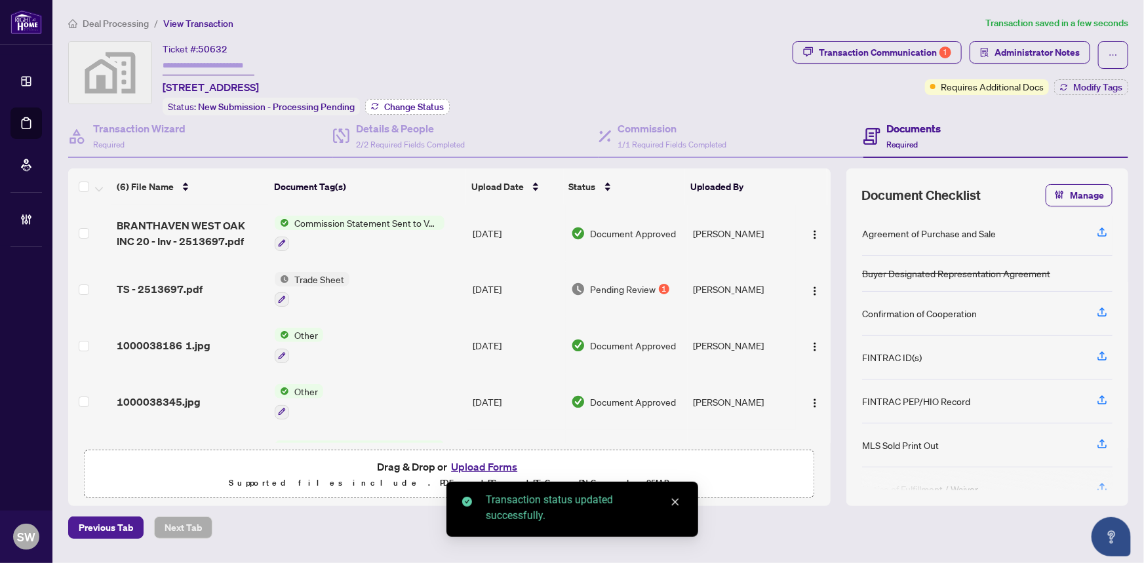
click at [431, 109] on span "Change Status" at bounding box center [414, 106] width 60 height 9
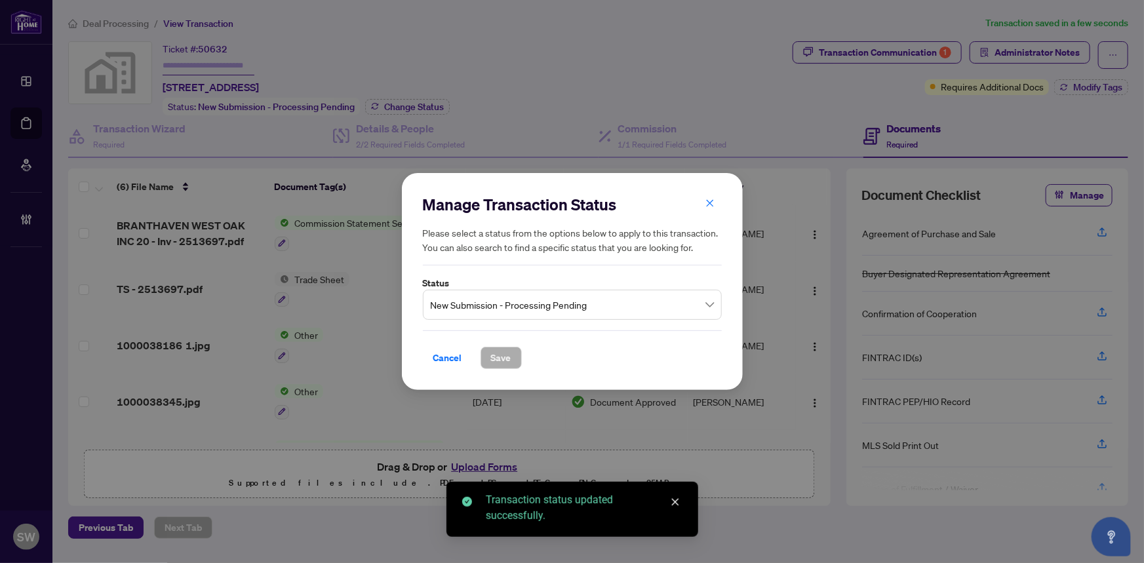
click at [535, 300] on span "New Submission - Processing Pending" at bounding box center [572, 304] width 283 height 25
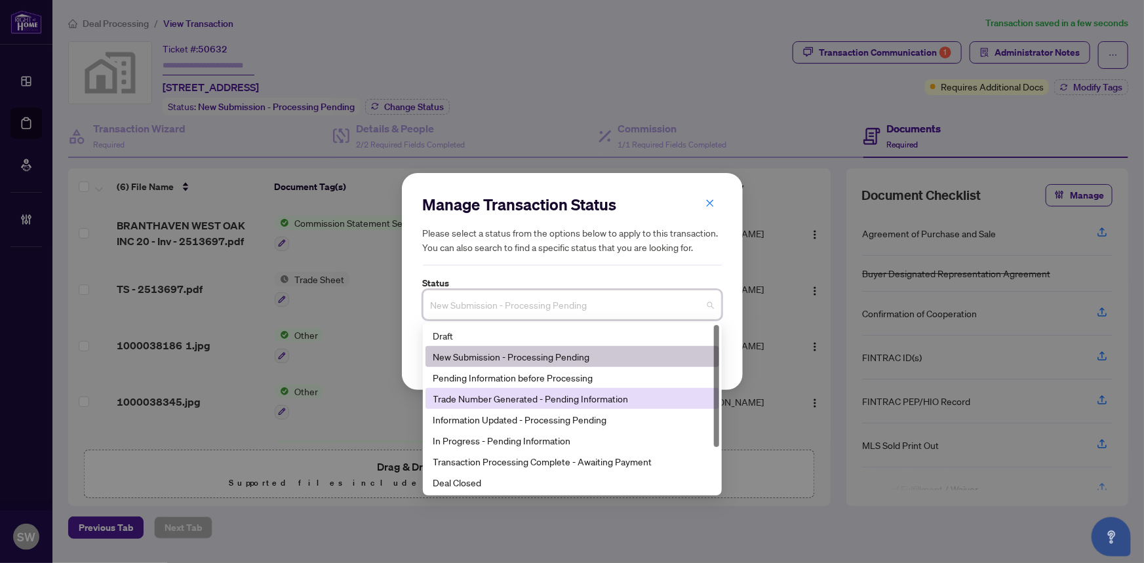
click at [560, 400] on div "Trade Number Generated - Pending Information" at bounding box center [572, 398] width 278 height 14
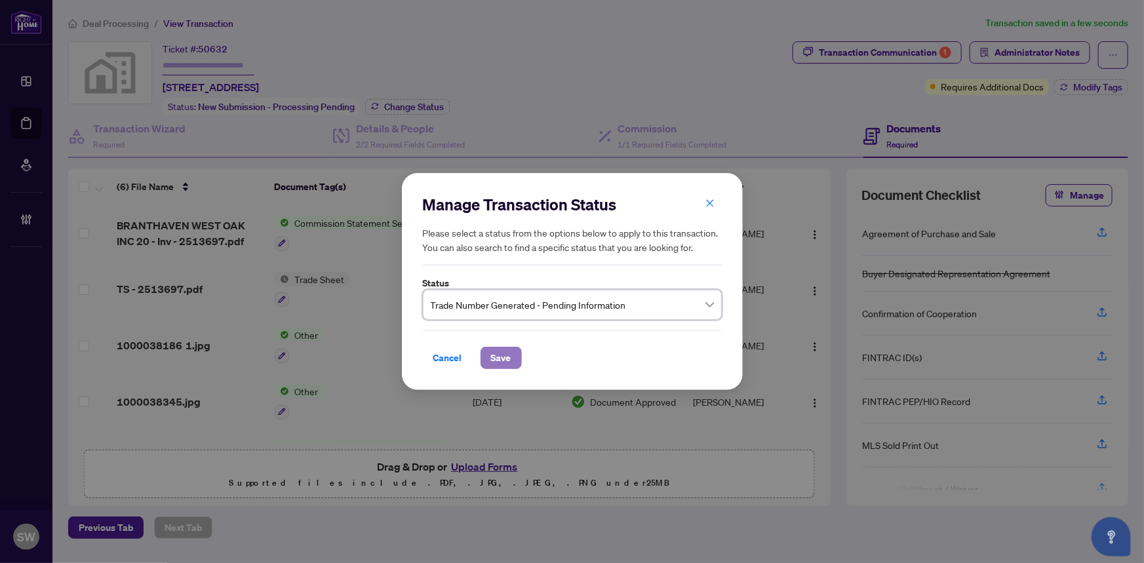
click at [503, 355] on span "Save" at bounding box center [501, 357] width 20 height 21
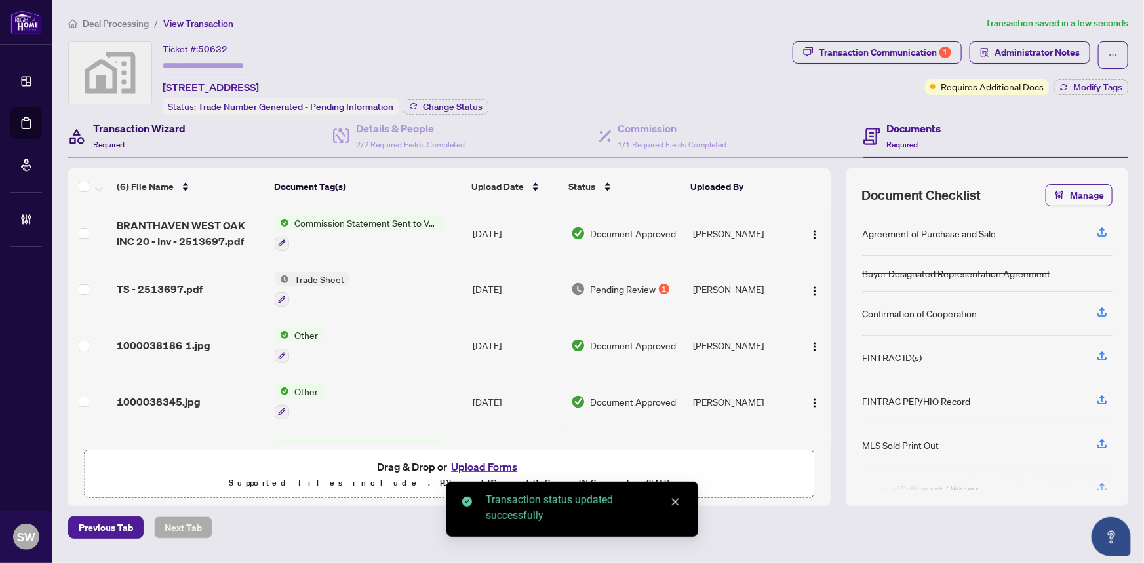
click at [138, 133] on h4 "Transaction Wizard" at bounding box center [139, 129] width 92 height 16
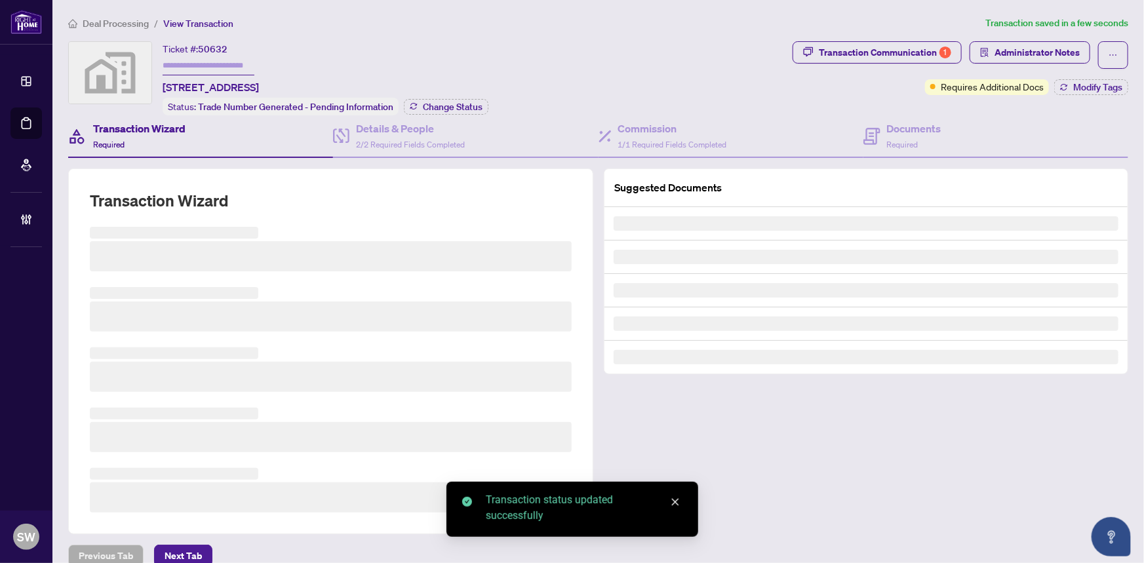
click at [117, 198] on h2 "Transaction Wizard" at bounding box center [159, 200] width 138 height 21
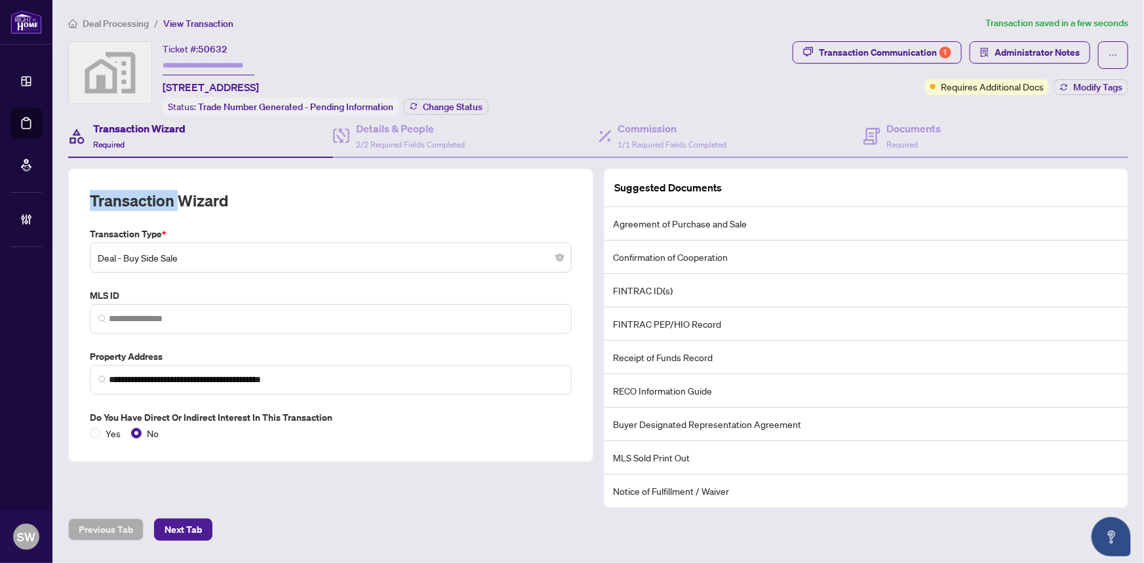
copy h2 "Transaction"
click at [193, 66] on input "text" at bounding box center [209, 65] width 92 height 19
paste input "**********"
type input "**********"
click at [902, 54] on div "Transaction Communication 1" at bounding box center [885, 52] width 132 height 21
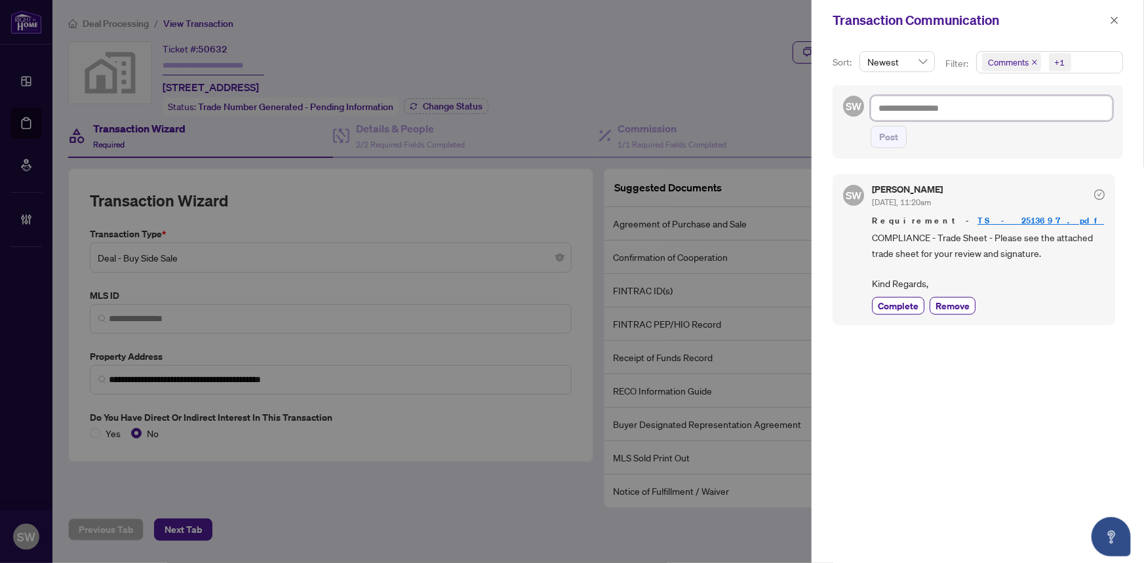
click at [915, 109] on textarea at bounding box center [991, 108] width 242 height 25
paste textarea "**********"
type textarea "**********"
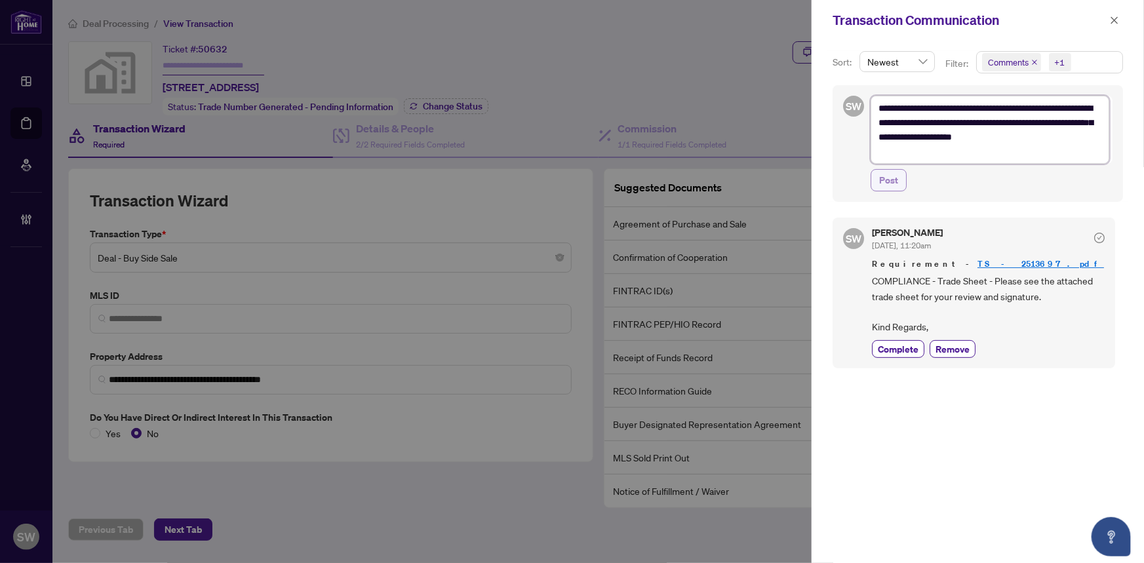
type textarea "**********"
click at [887, 176] on span "Post" at bounding box center [888, 180] width 19 height 21
type textarea "**********"
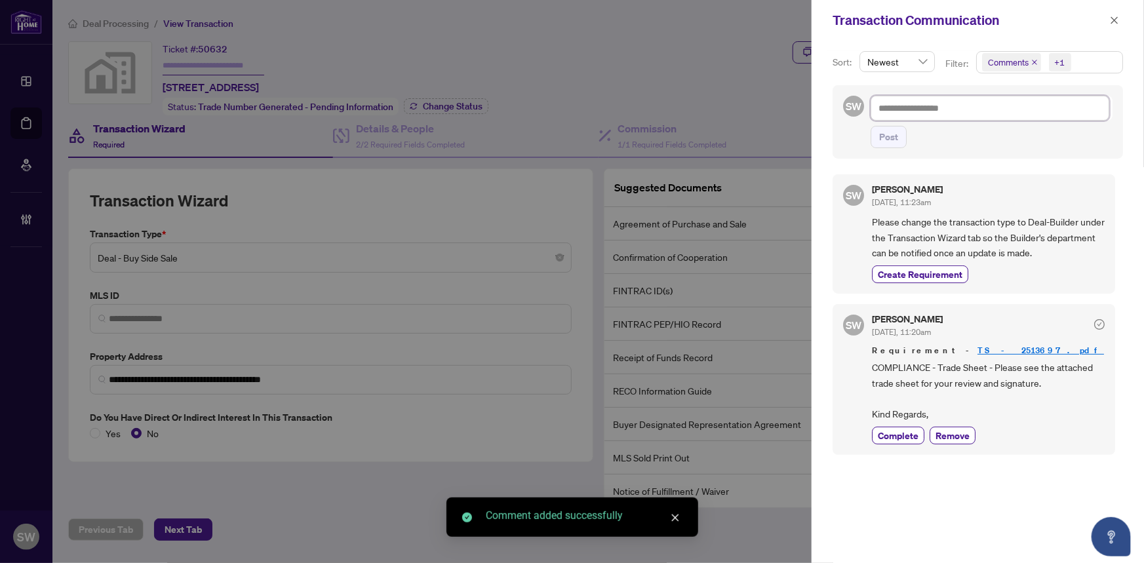
click at [902, 105] on textarea at bounding box center [989, 108] width 239 height 25
type textarea "*"
type textarea "**"
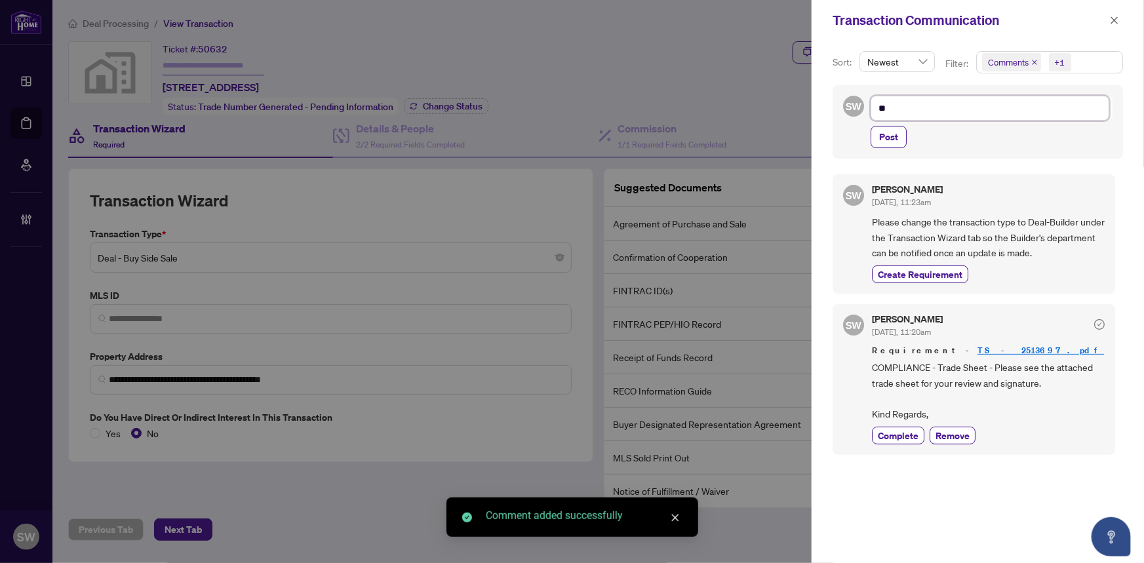
type textarea "***"
type textarea "****"
type textarea "*****"
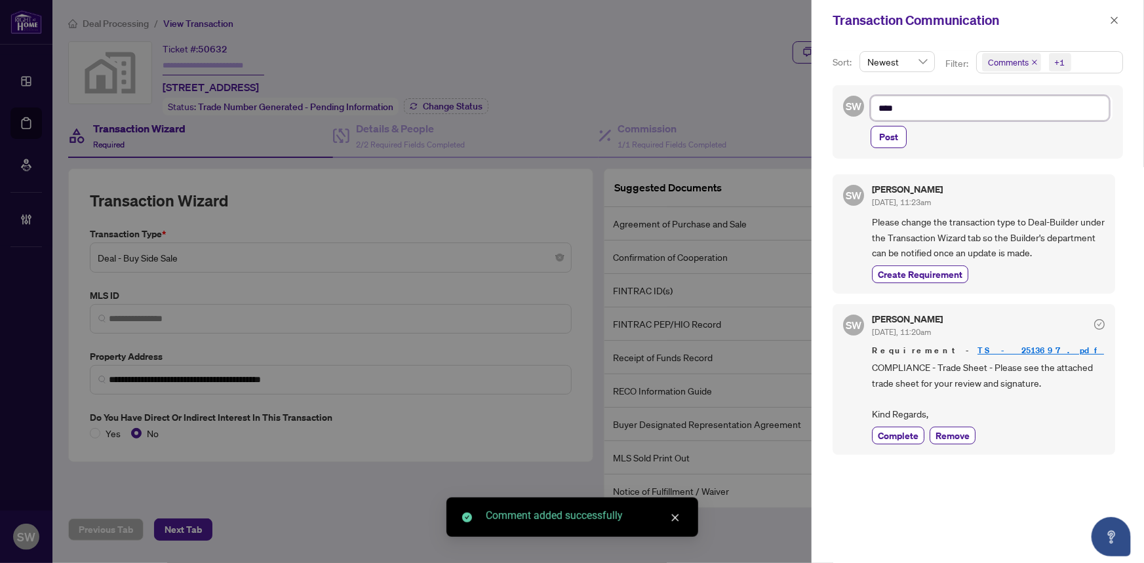
type textarea "*****"
type textarea "******"
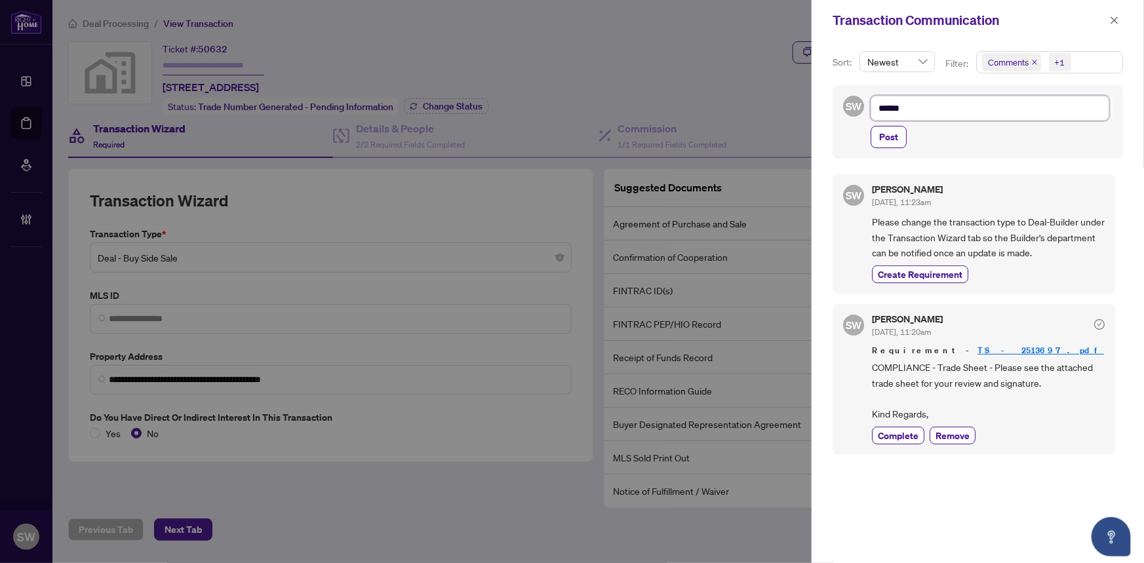
type textarea "******"
type textarea "********"
type textarea "*********"
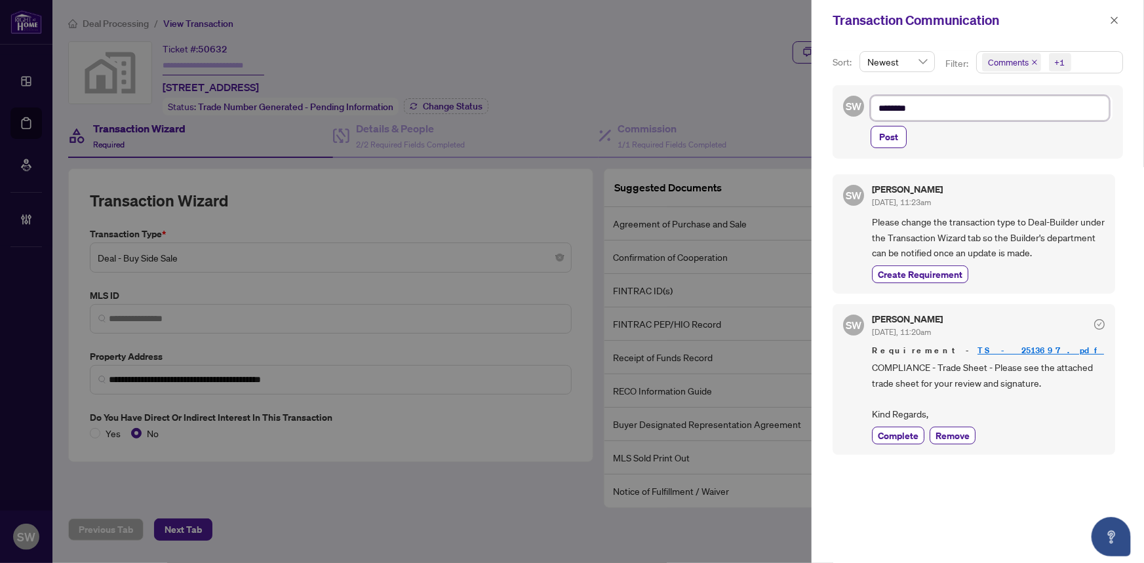
type textarea "*********"
type textarea "**********"
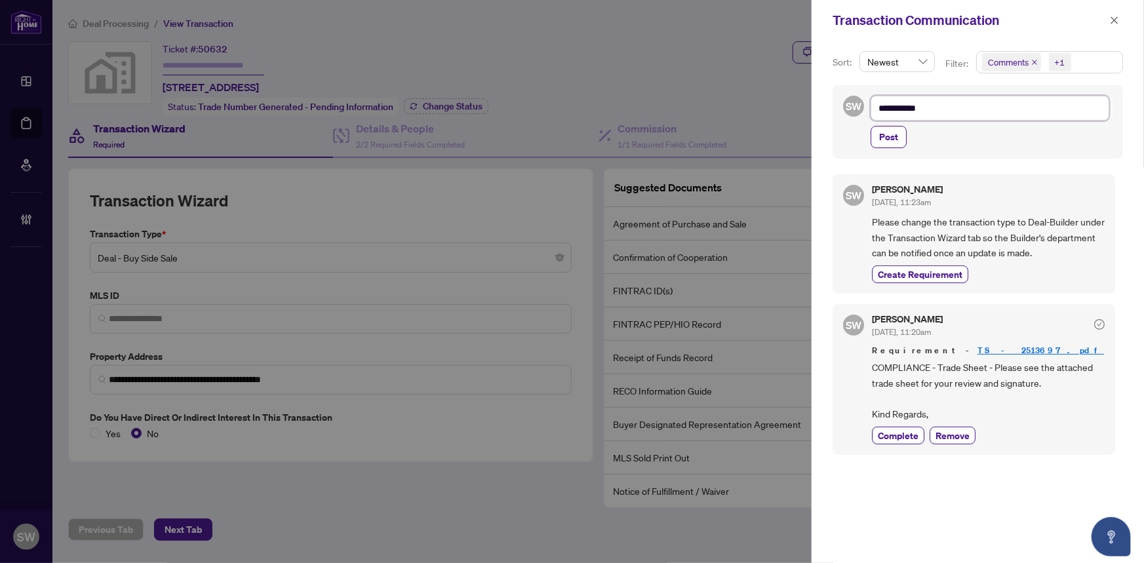
type textarea "**********"
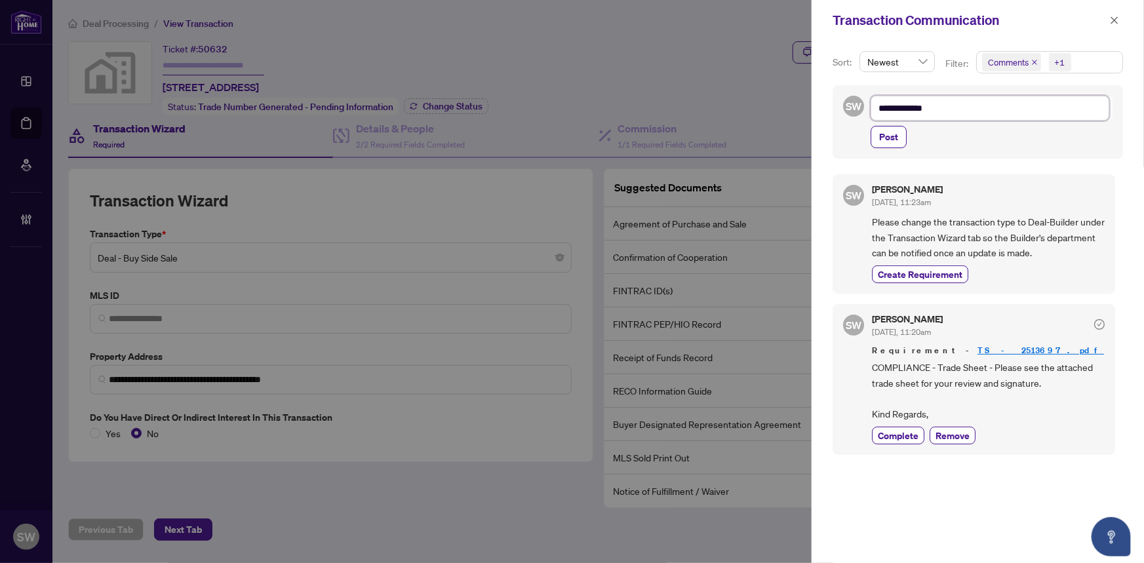
type textarea "**********"
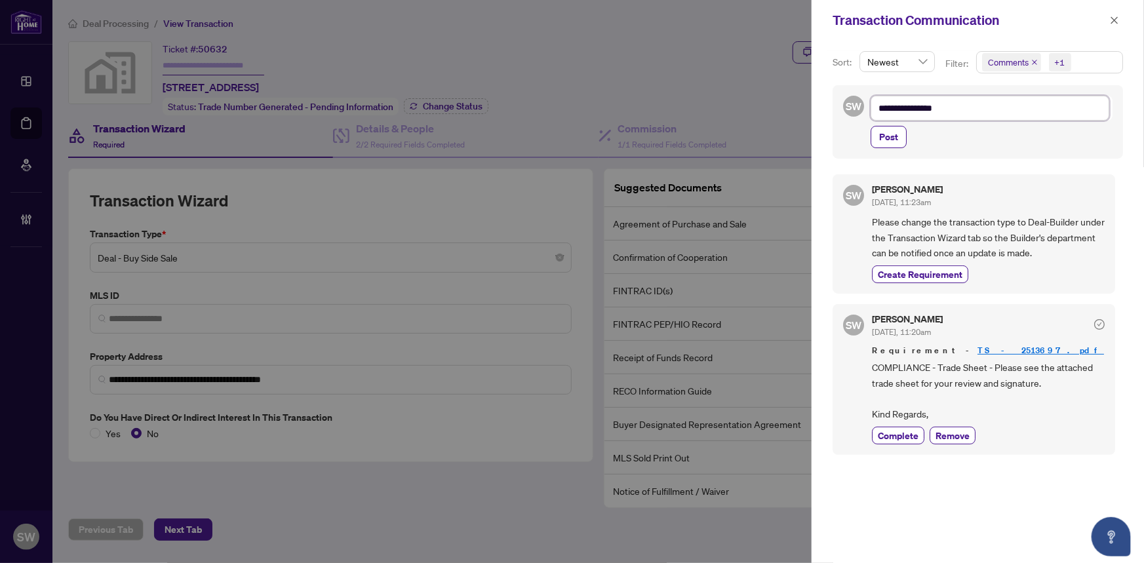
type textarea "**********"
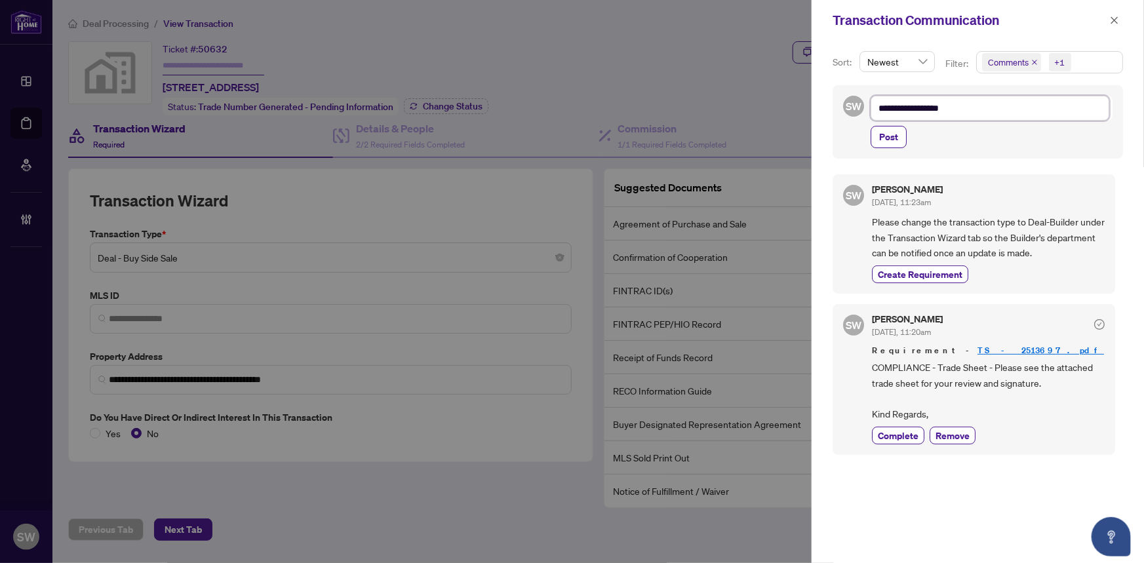
type textarea "**********"
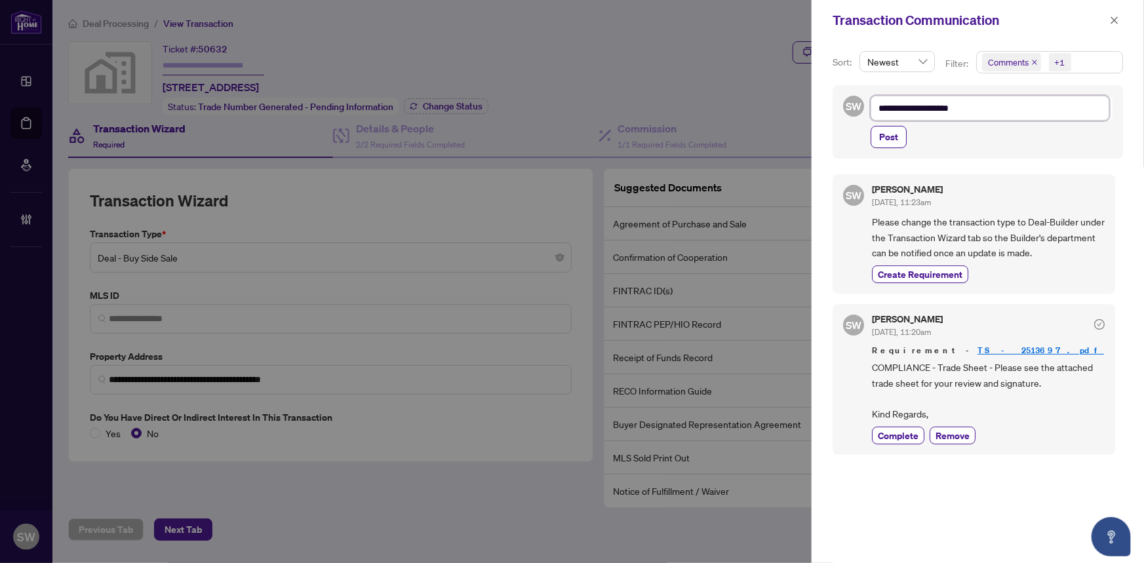
type textarea "**********"
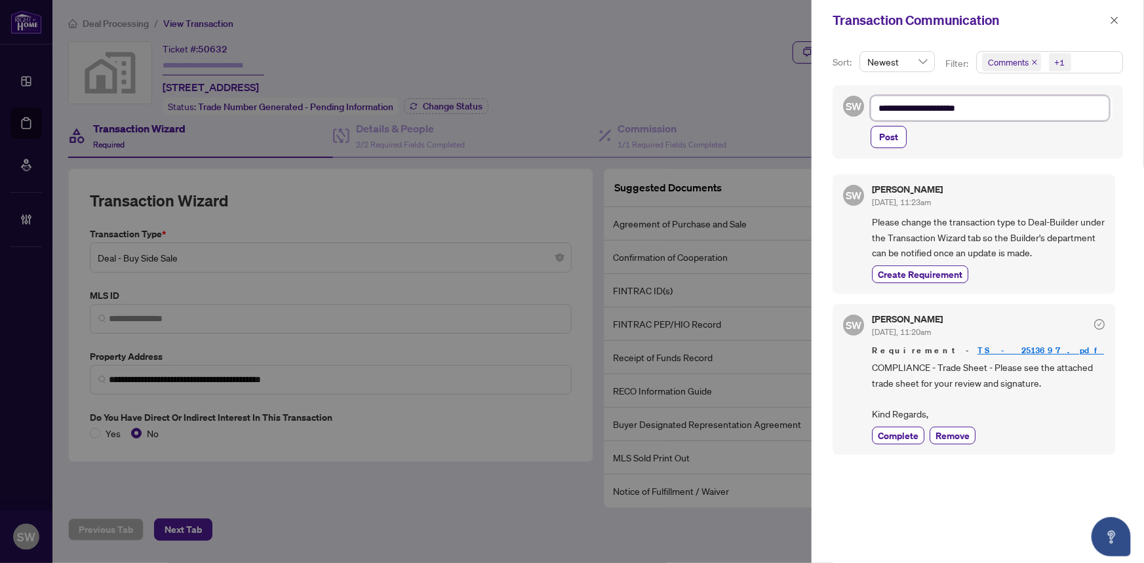
type textarea "**********"
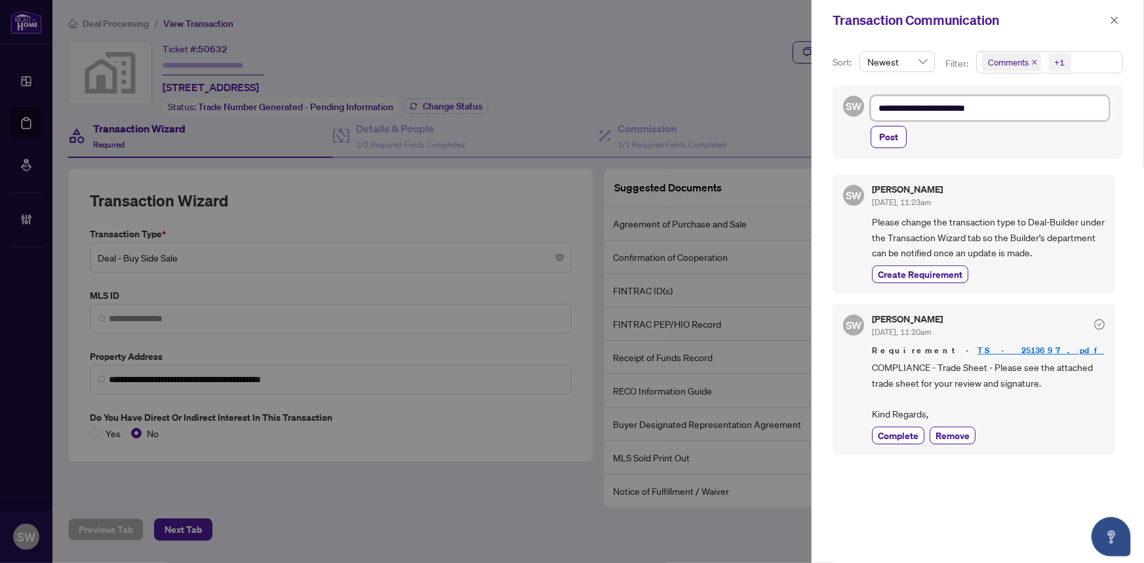
type textarea "**********"
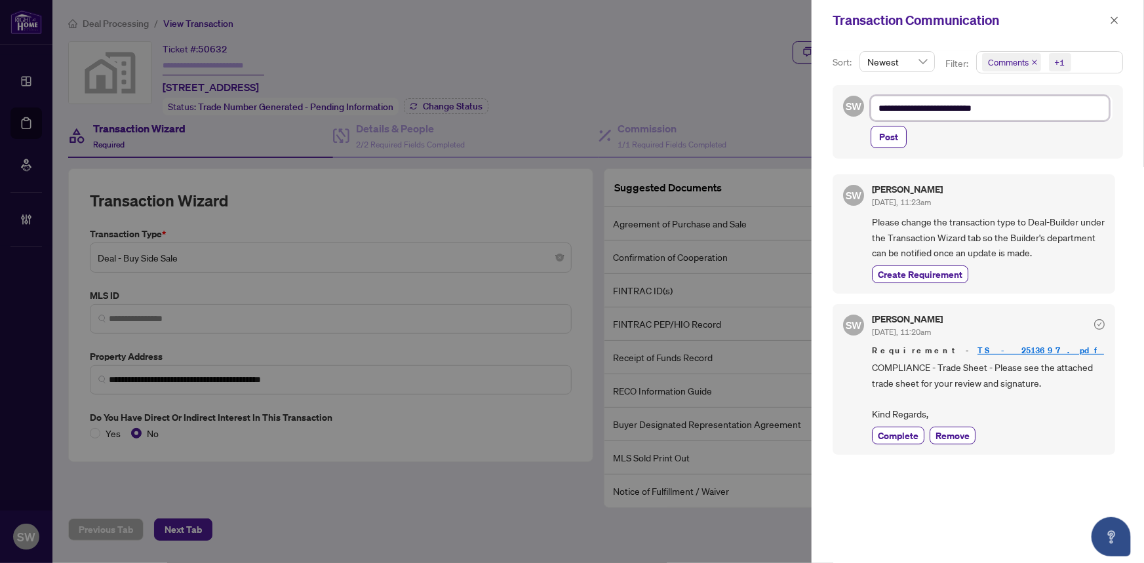
type textarea "**********"
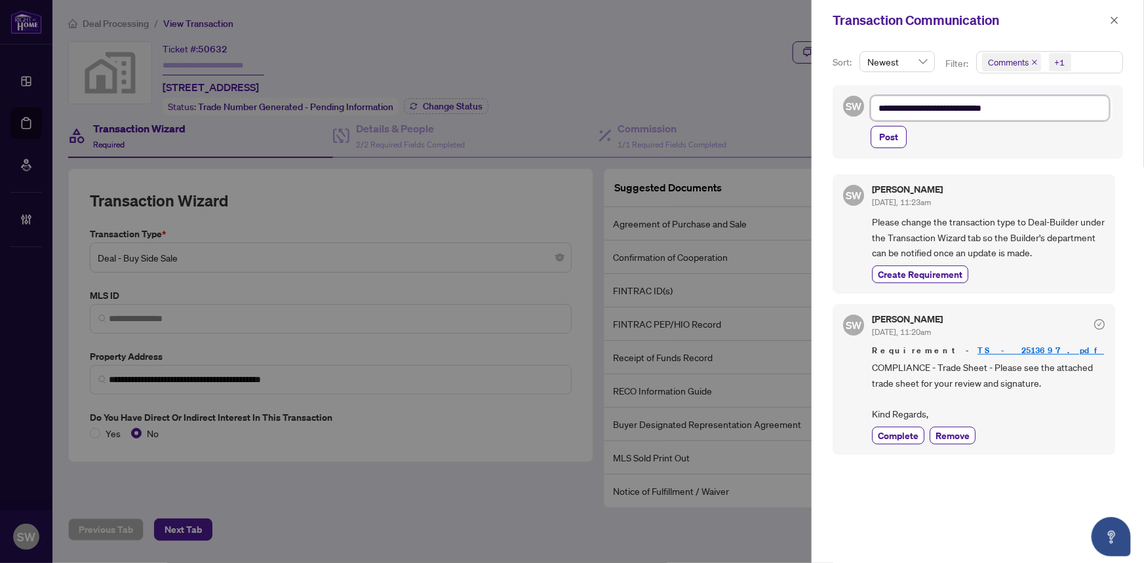
type textarea "**********"
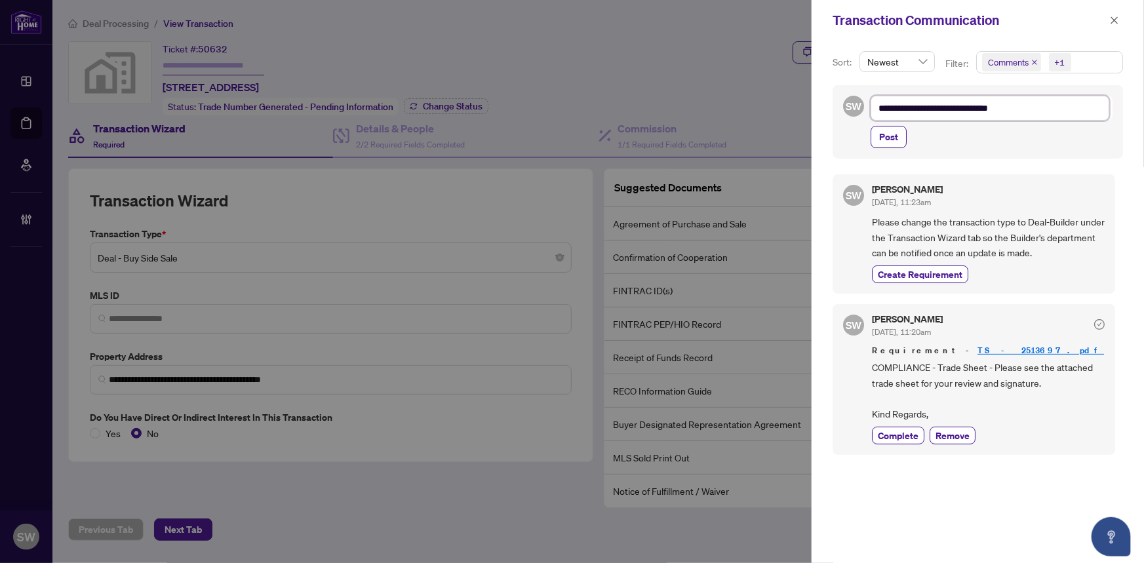
type textarea "**********"
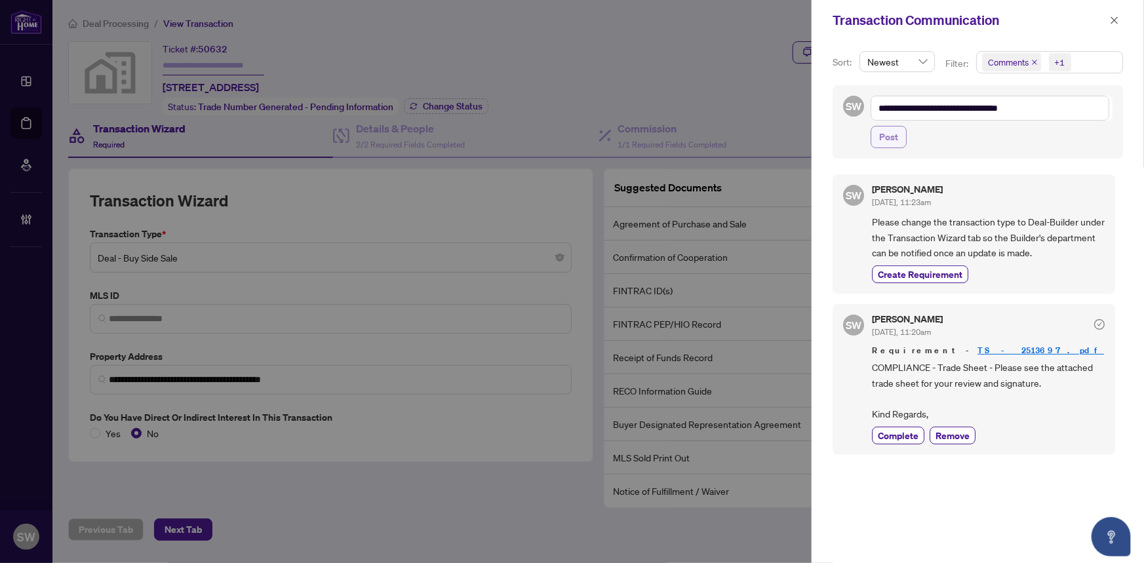
click at [892, 131] on span "Post" at bounding box center [888, 136] width 19 height 21
type textarea "**********"
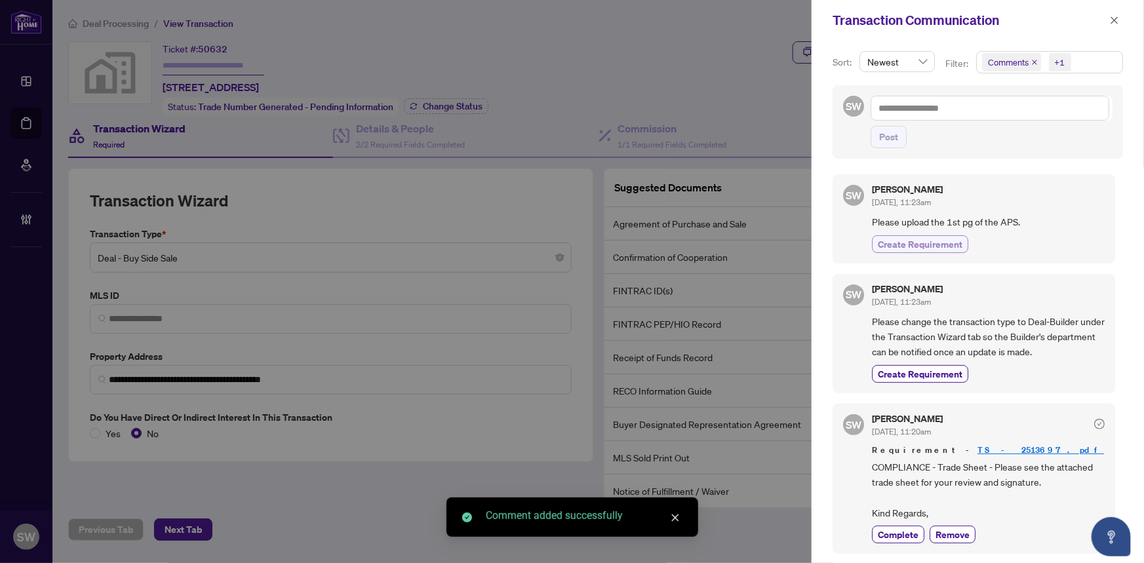
click at [947, 240] on span "Create Requirement" at bounding box center [919, 244] width 85 height 14
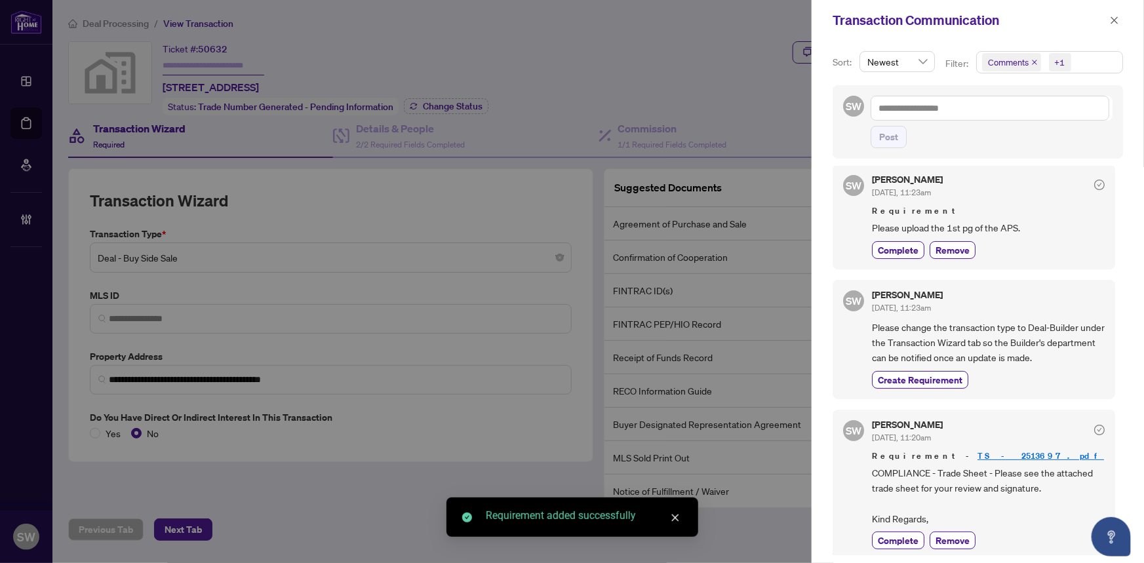
scroll to position [12, 0]
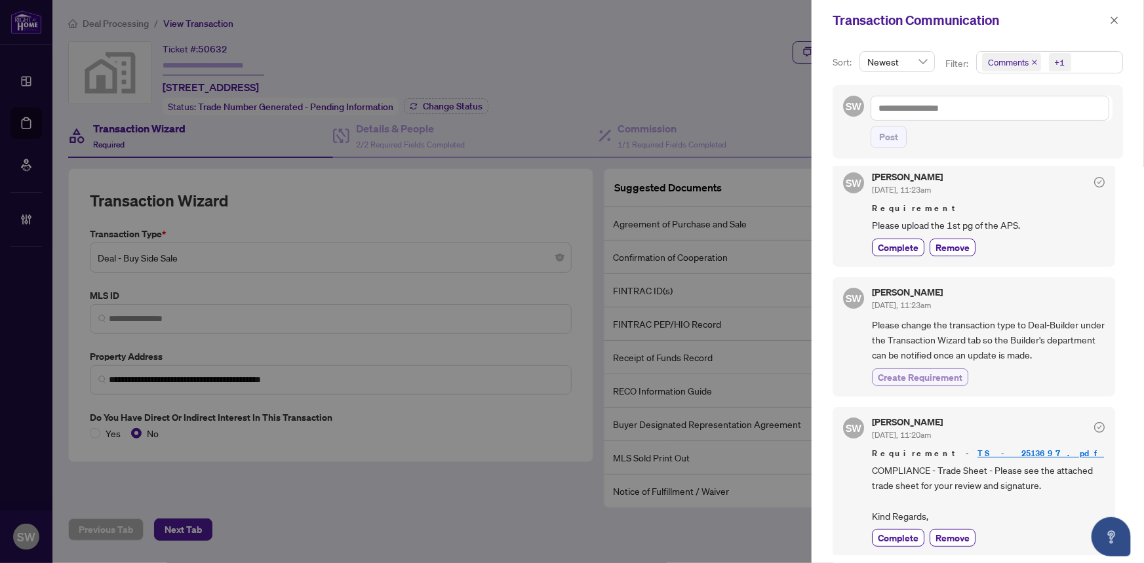
click at [914, 373] on span "Create Requirement" at bounding box center [919, 377] width 85 height 14
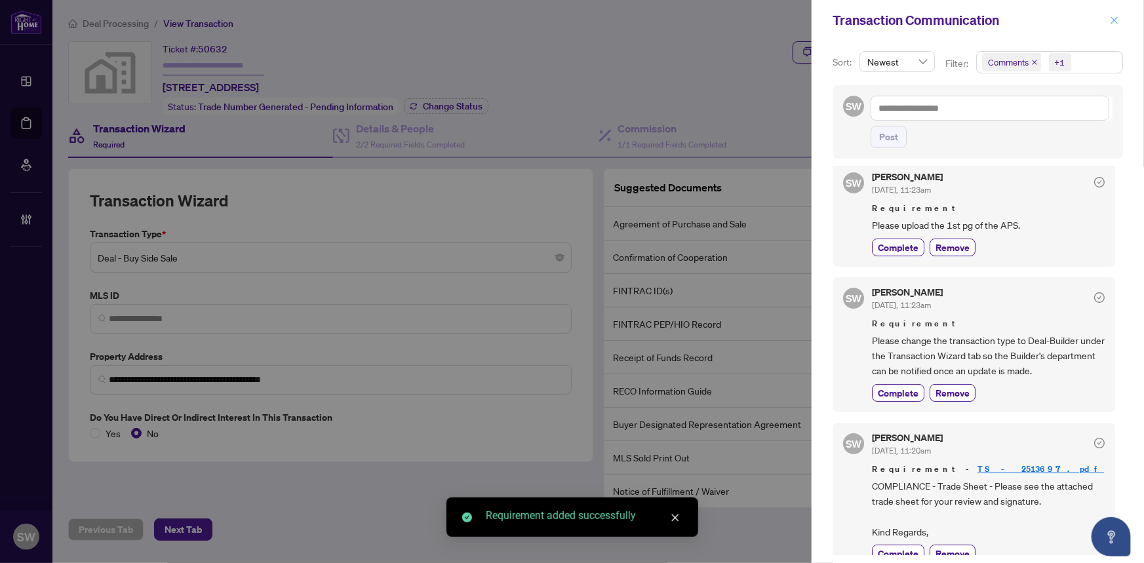
click at [1111, 19] on icon "close" at bounding box center [1113, 20] width 9 height 9
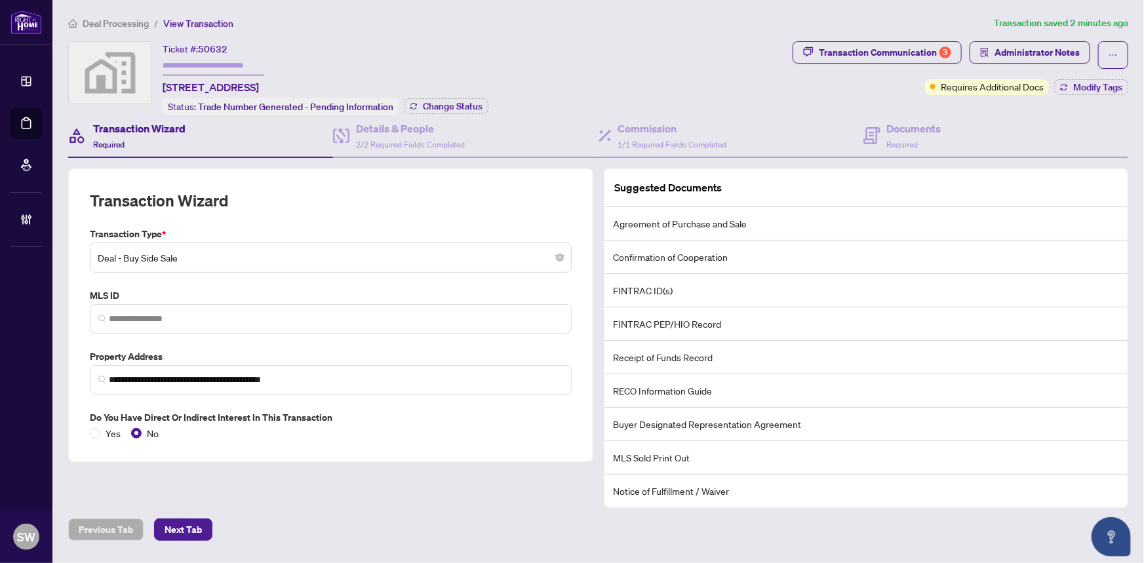
click at [230, 63] on input "text" at bounding box center [214, 65] width 102 height 19
paste input "*******"
type input "*******"
click at [921, 134] on h4 "Documents" at bounding box center [914, 129] width 54 height 16
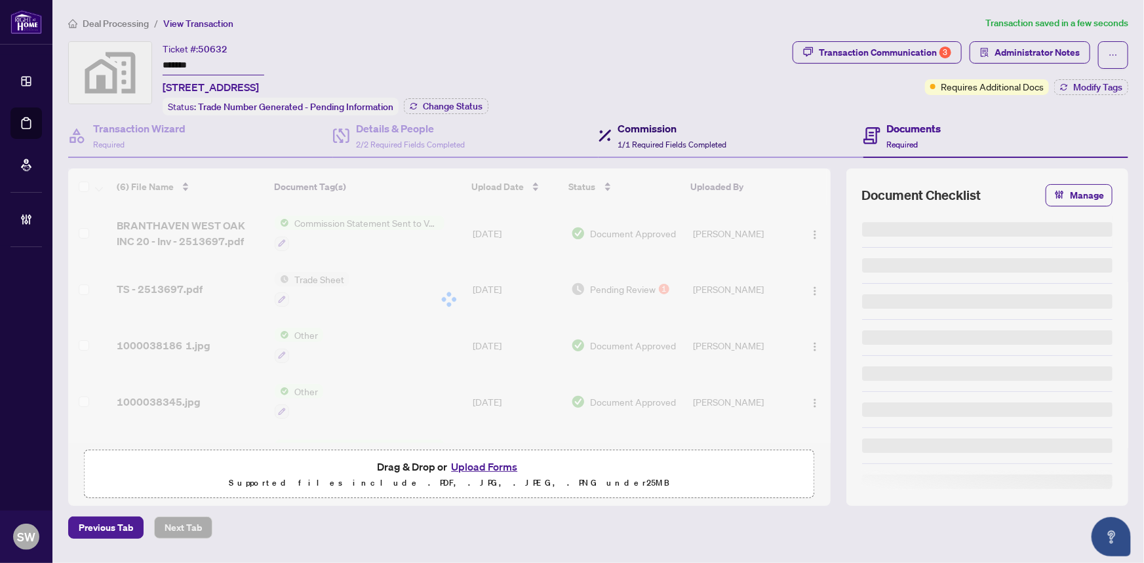
click at [669, 134] on div "Commission 1/1 Required Fields Completed" at bounding box center [672, 136] width 109 height 31
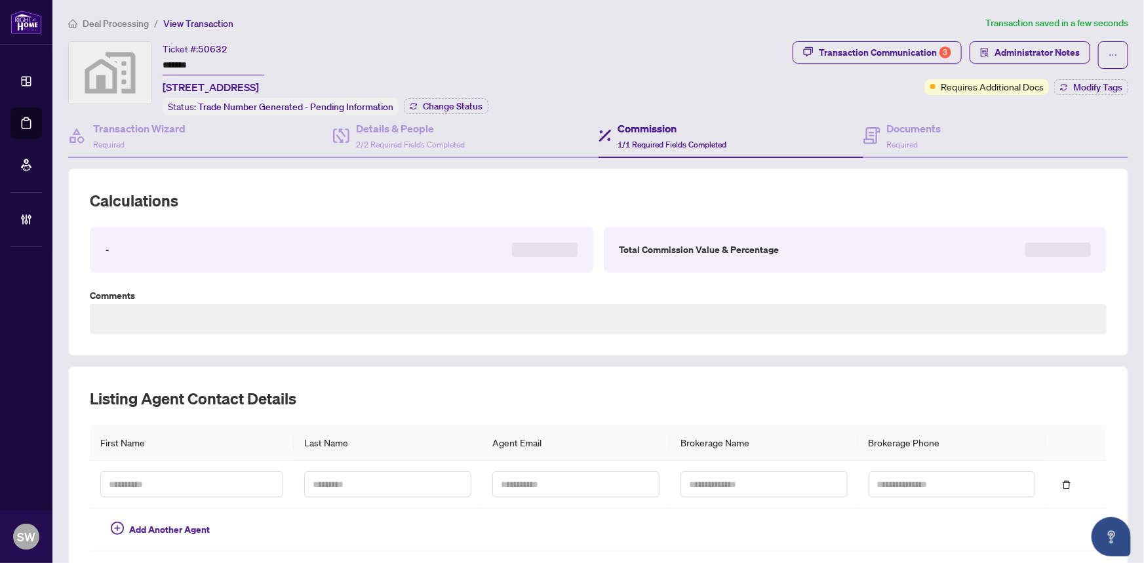
type textarea "**********"
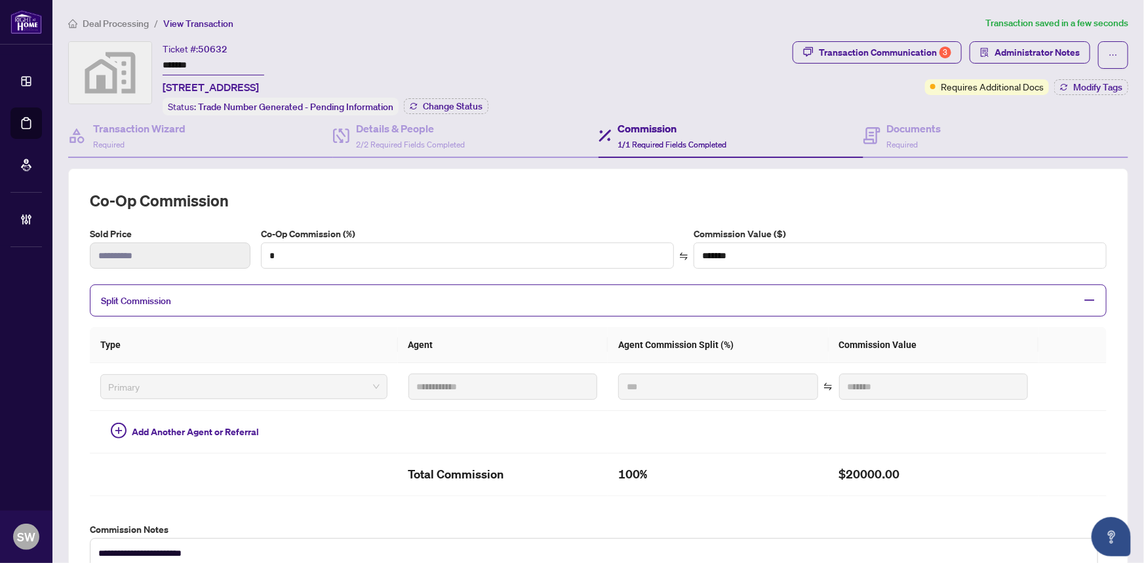
click at [119, 24] on span "Deal Processing" at bounding box center [116, 24] width 66 height 12
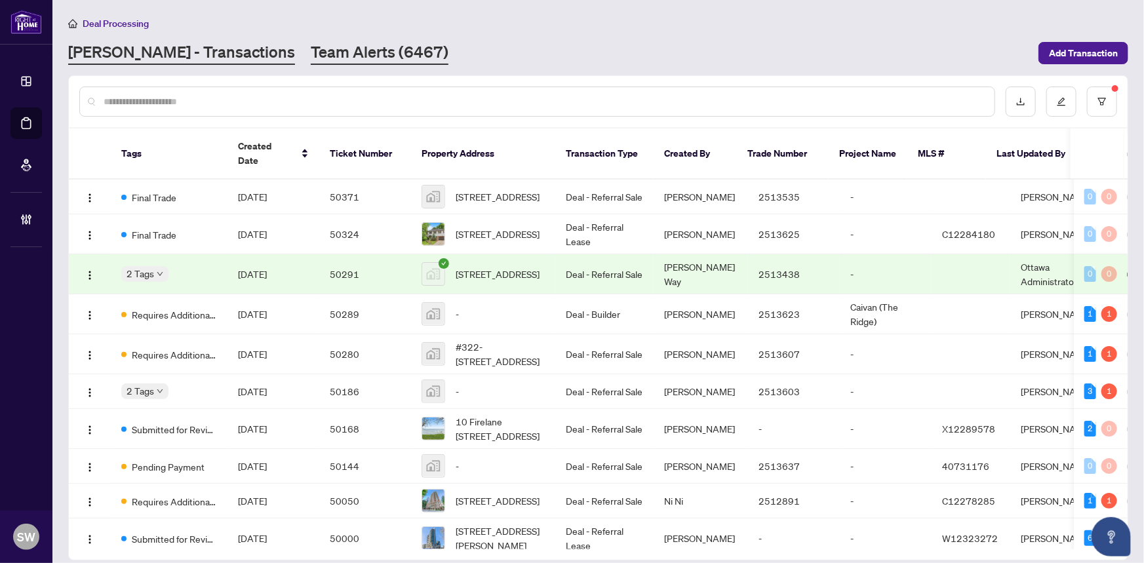
click at [311, 49] on link "Team Alerts (6467)" at bounding box center [380, 53] width 138 height 24
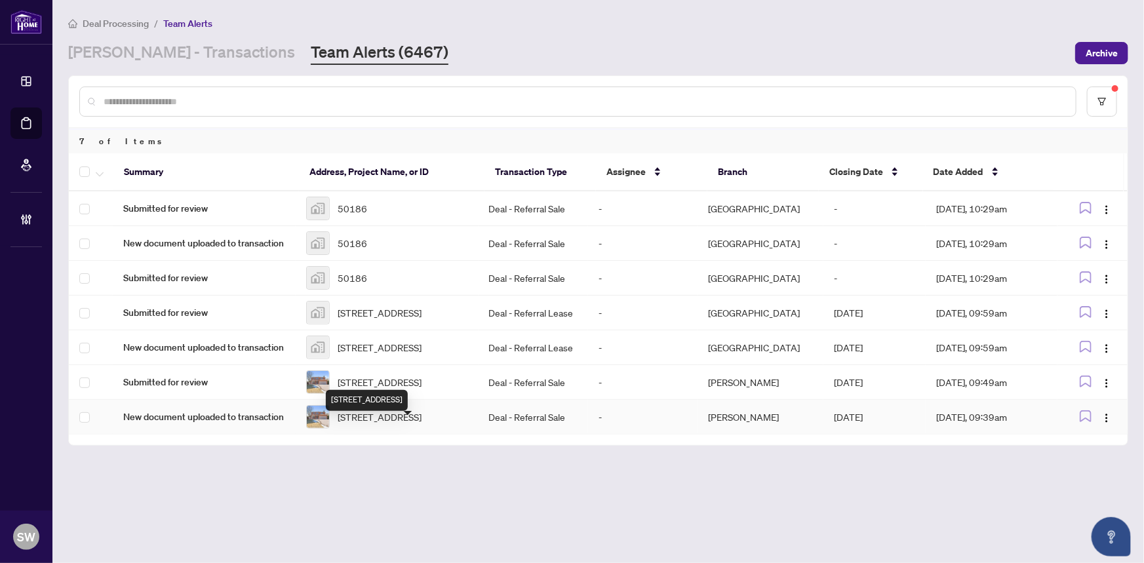
click at [393, 424] on span "1402 Manitou Dr, Oshawa, Ontario L1G 7P7, Canada" at bounding box center [379, 417] width 84 height 14
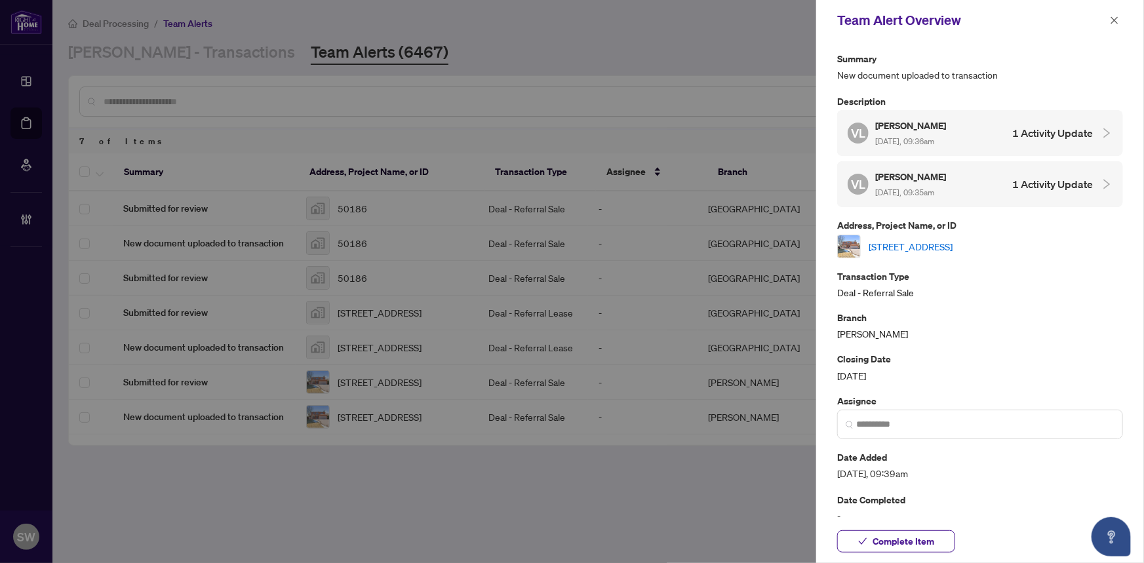
click at [946, 241] on link "1402 Manitou Dr, Oshawa, Ontario L1G 7P7, Canada" at bounding box center [910, 246] width 84 height 14
click at [935, 541] on button "Complete Item" at bounding box center [896, 541] width 118 height 22
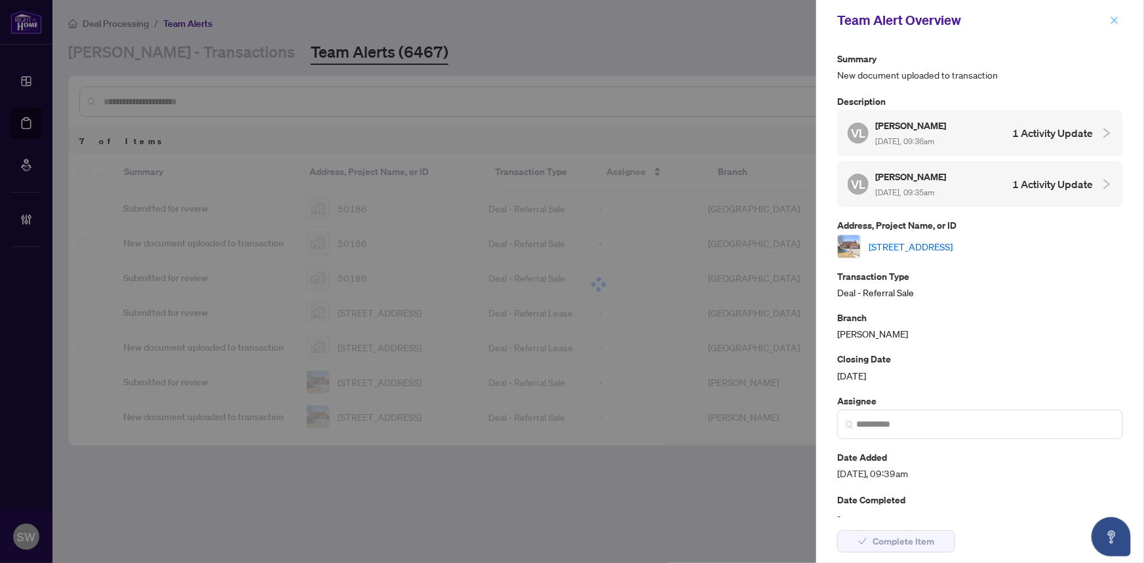
click at [1117, 20] on icon "close" at bounding box center [1113, 20] width 9 height 9
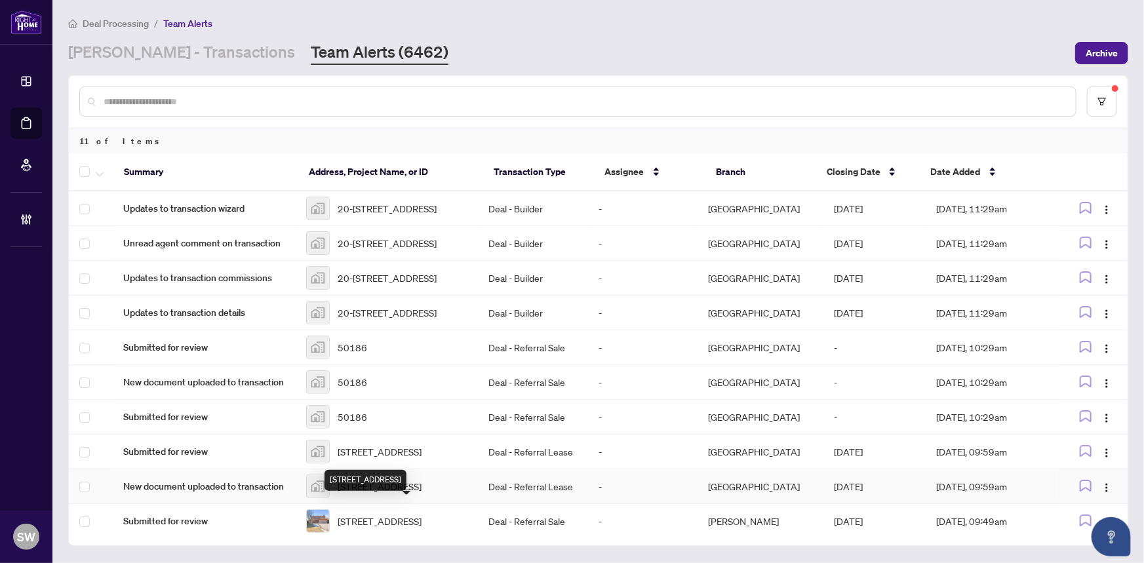
scroll to position [79, 0]
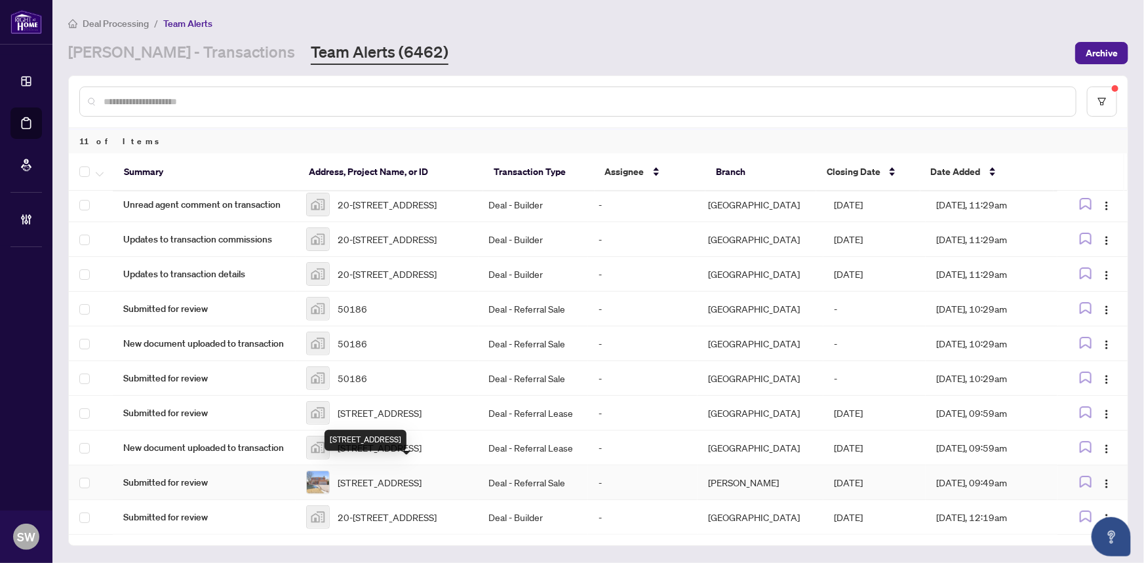
click at [400, 475] on span "1402 Manitou Dr, Oshawa, Ontario L1G 7P7, Canada" at bounding box center [379, 482] width 84 height 14
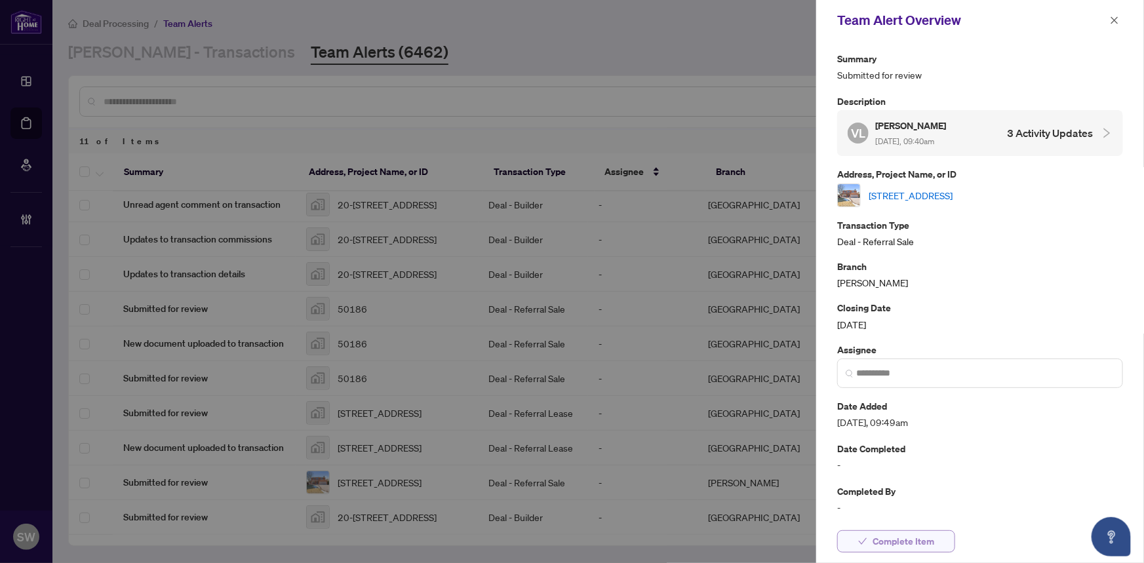
click at [883, 546] on span "Complete Item" at bounding box center [903, 541] width 62 height 21
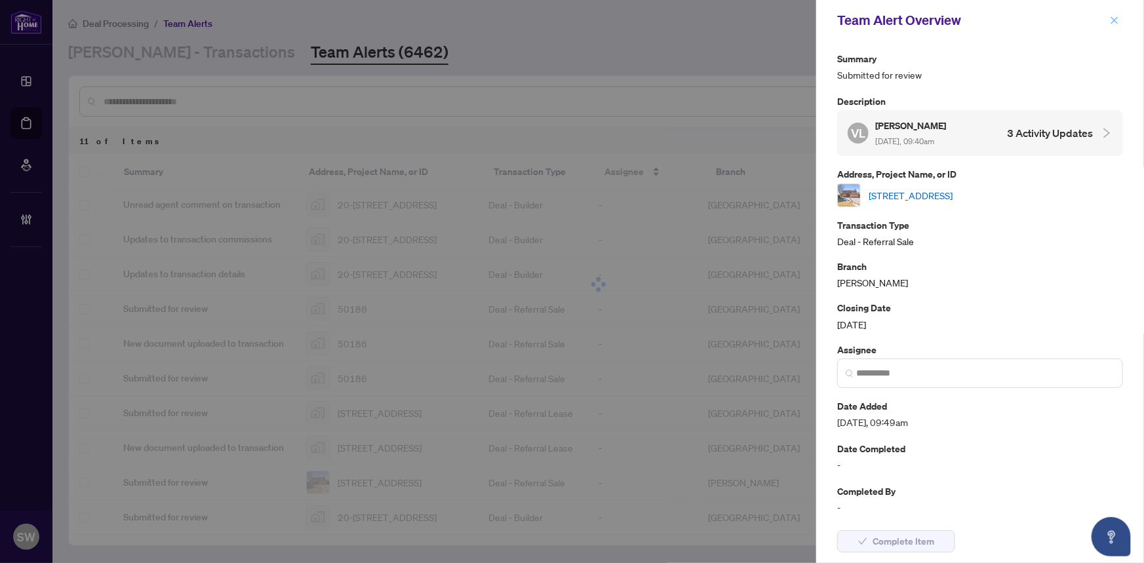
click at [1114, 22] on icon "close" at bounding box center [1113, 20] width 9 height 9
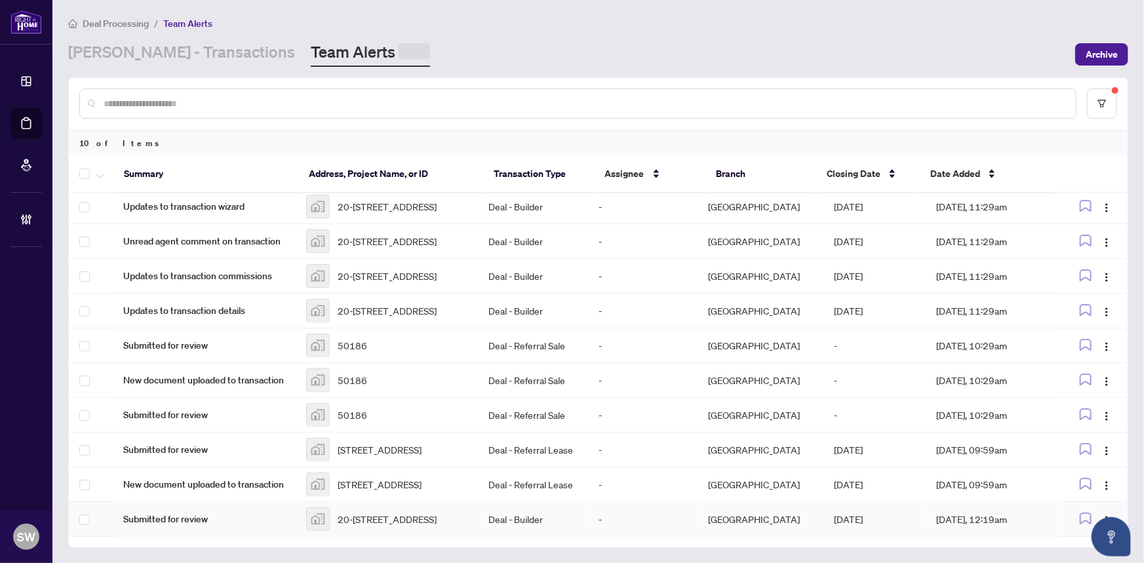
scroll to position [39, 0]
click at [387, 511] on span "20-2184 Postmaster Drive #7, Oakville, ON, Canada" at bounding box center [386, 517] width 99 height 14
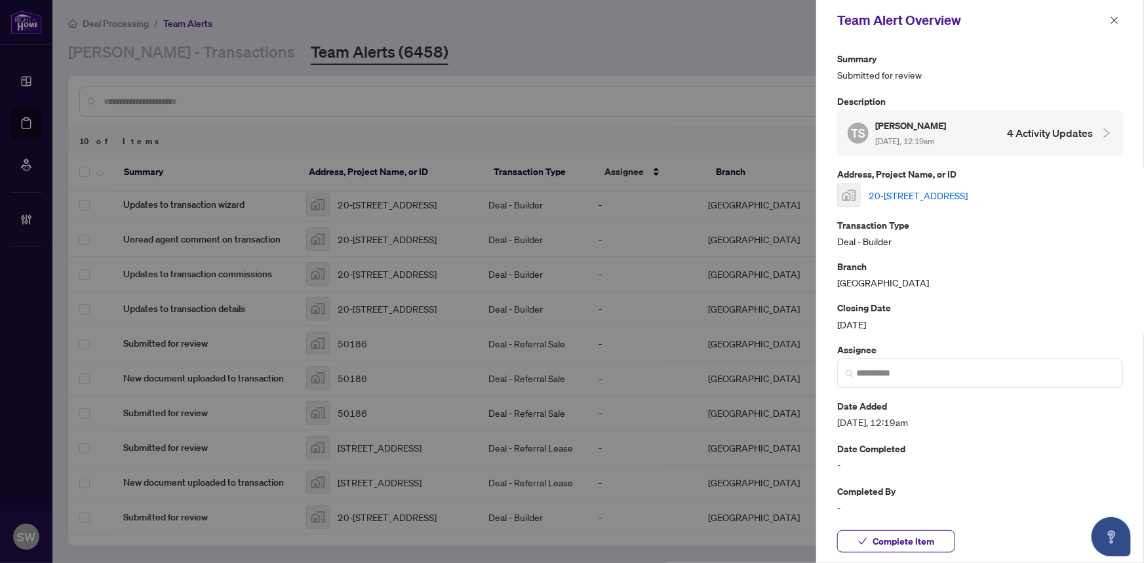
click at [923, 190] on link "20-2184 Postmaster Drive #7, Oakville, ON, Canada" at bounding box center [917, 195] width 99 height 14
click at [919, 537] on span "Complete Item" at bounding box center [903, 541] width 62 height 21
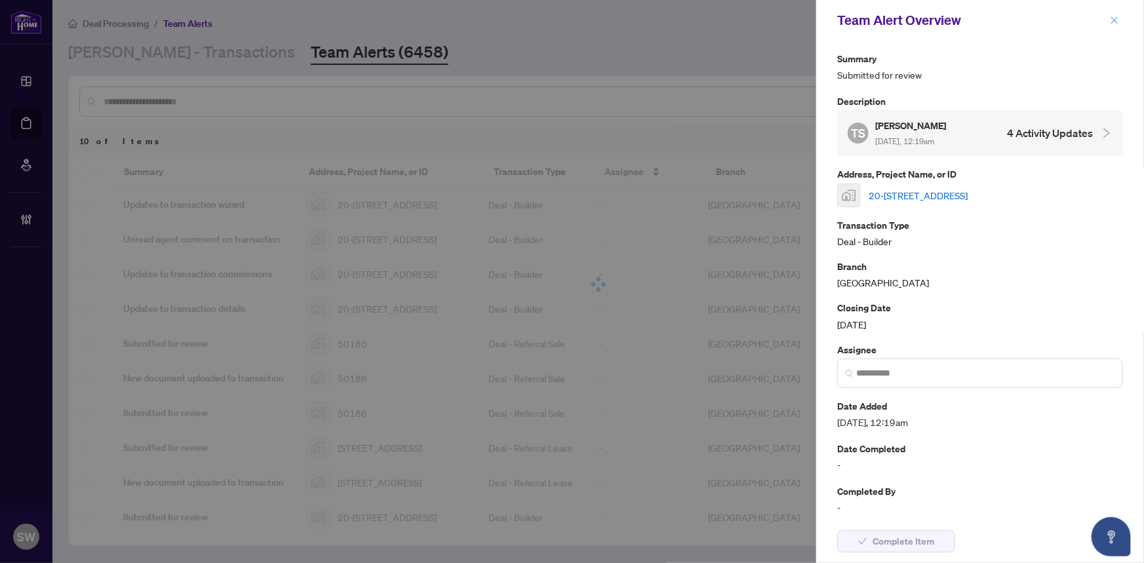
click at [1114, 19] on icon "close" at bounding box center [1113, 20] width 9 height 9
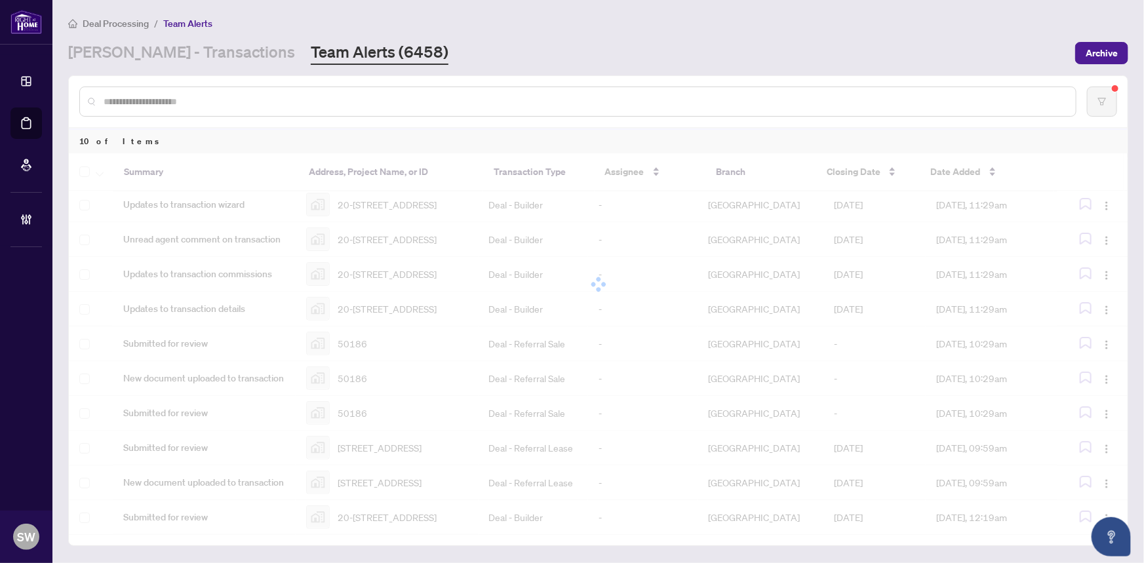
scroll to position [79, 0]
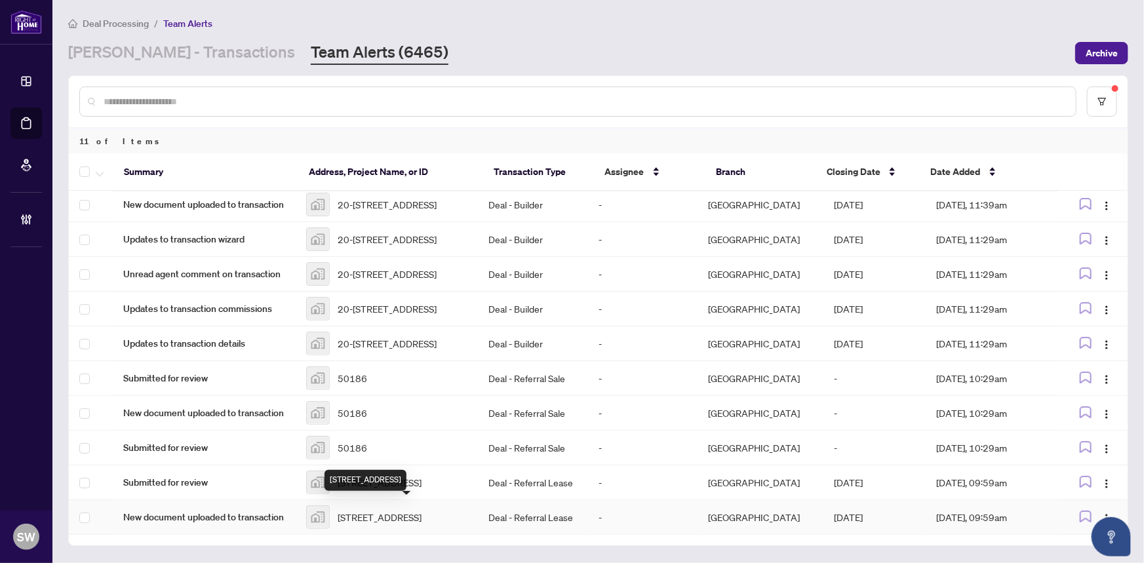
click at [419, 510] on span "15 Roehampton Avenue unit 1608, Toronto, ON M4P 0C2, Canada" at bounding box center [379, 517] width 84 height 14
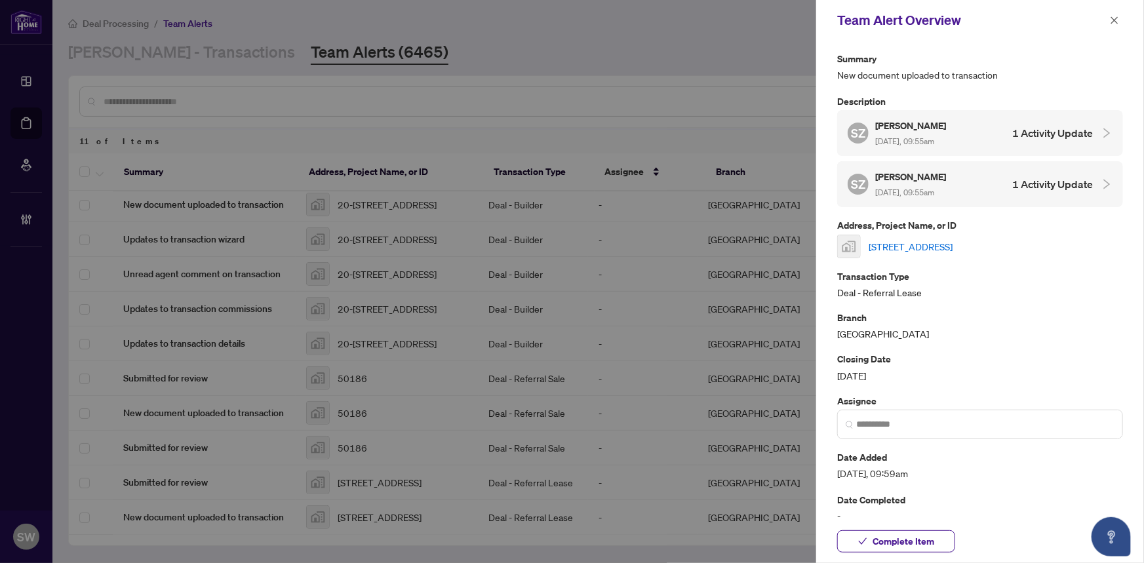
click at [952, 239] on link "15 Roehampton Avenue unit 1608, Toronto, ON M4P 0C2, Canada" at bounding box center [910, 246] width 84 height 14
click at [866, 537] on icon "check" at bounding box center [862, 541] width 9 height 9
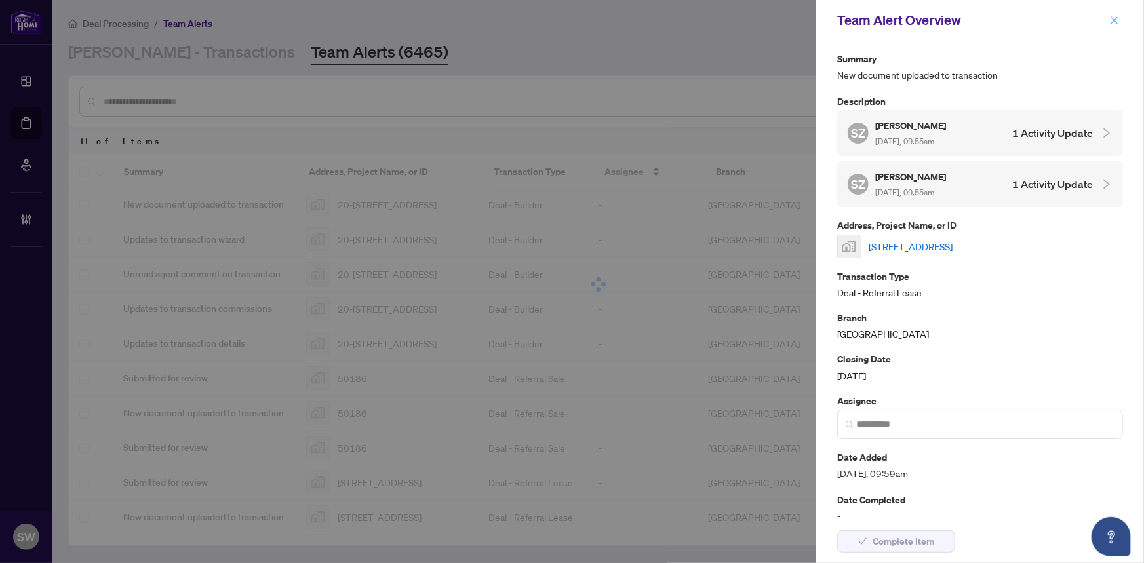
click at [1111, 20] on icon "close" at bounding box center [1113, 20] width 9 height 9
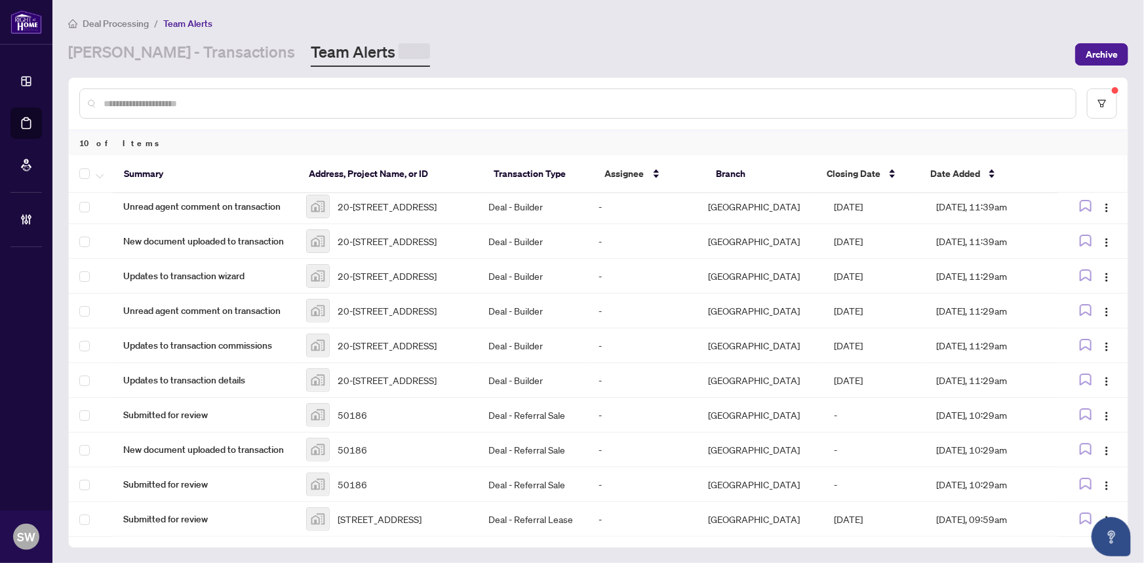
scroll to position [39, 0]
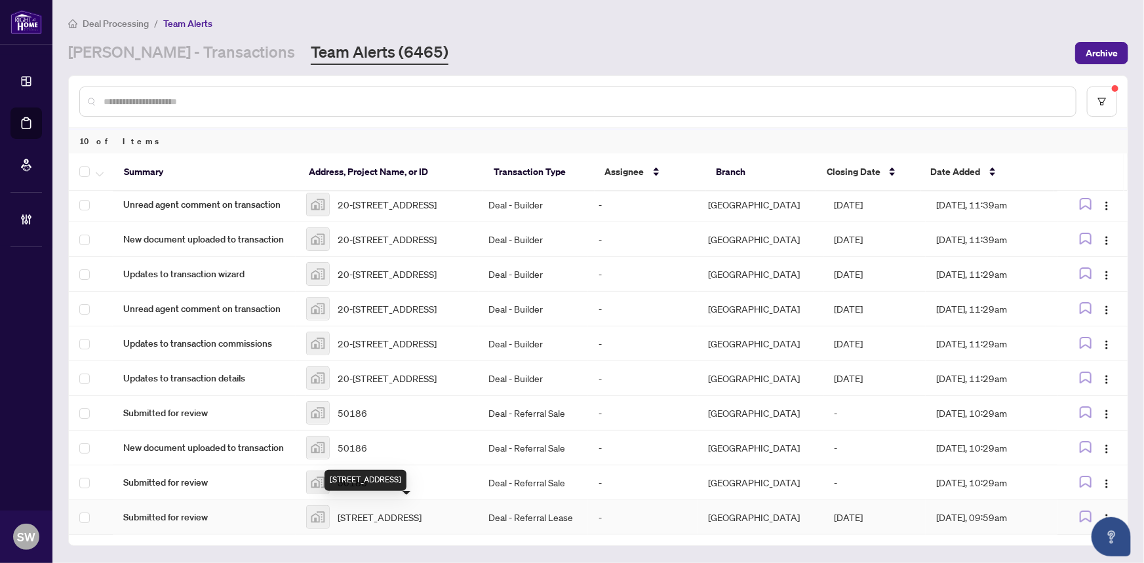
click at [410, 510] on span "15 Roehampton Avenue unit 1608, Toronto, ON M4P 0C2, Canada" at bounding box center [379, 517] width 84 height 14
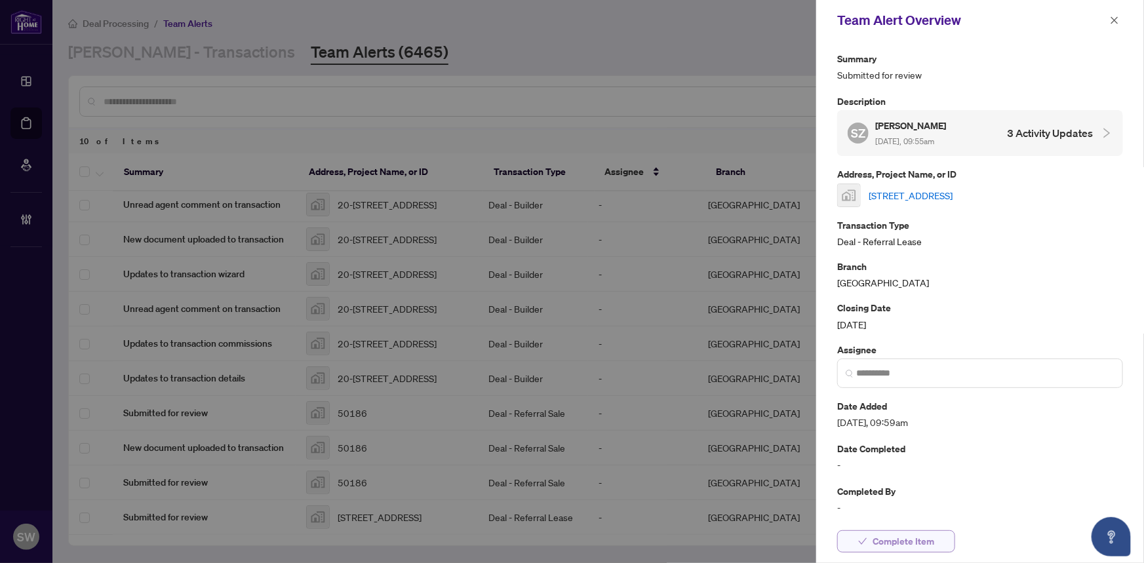
click at [926, 541] on span "Complete Item" at bounding box center [903, 541] width 62 height 21
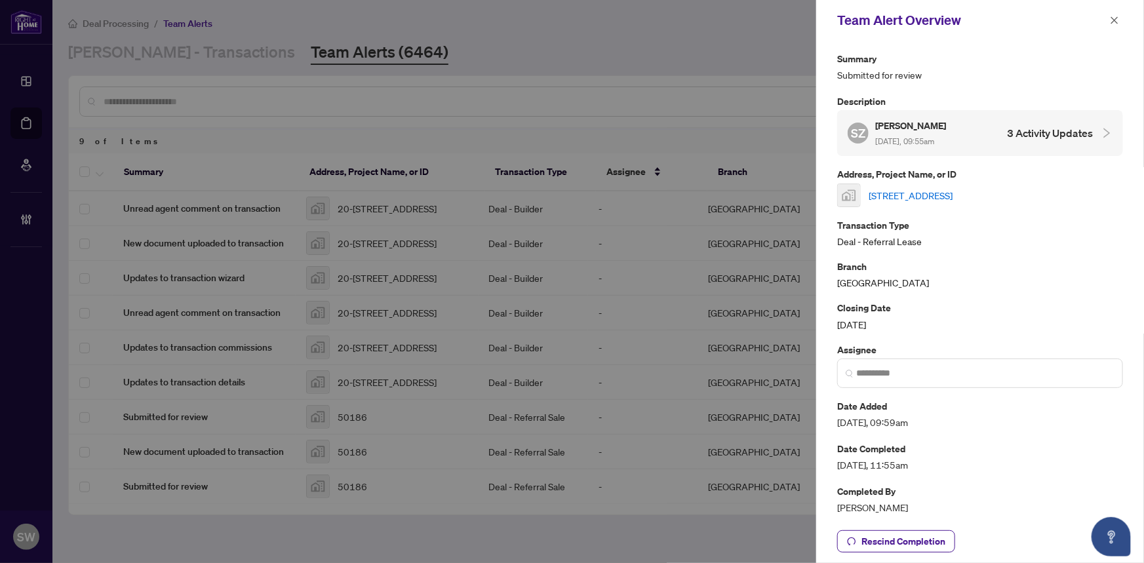
scroll to position [0, 0]
click at [1111, 20] on icon "close" at bounding box center [1113, 20] width 9 height 9
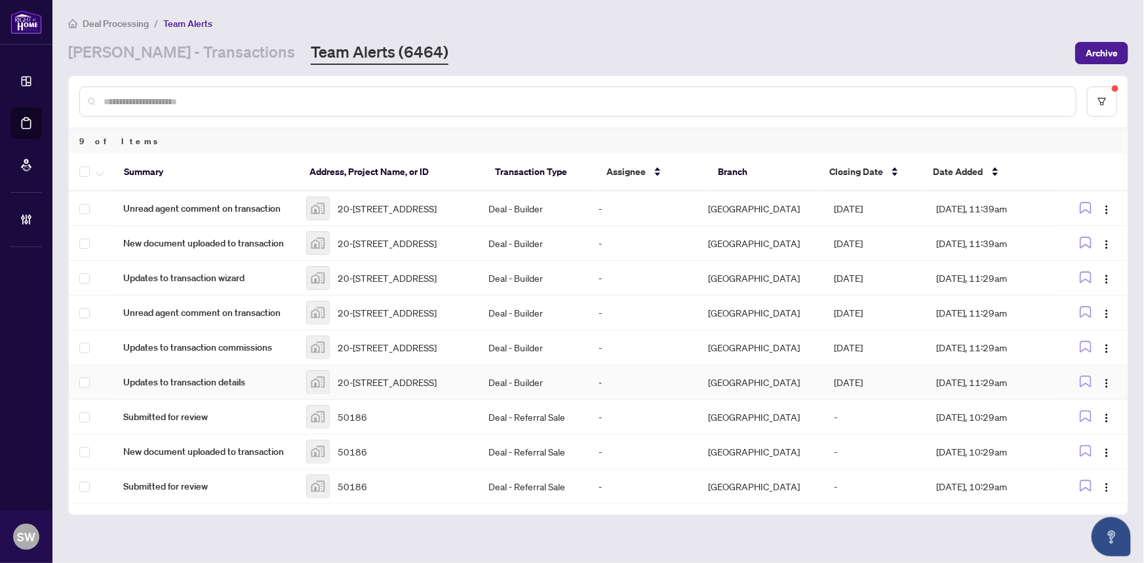
click at [381, 389] on span "20-2184 Postmaster Drive #7, Oakville, ON, Canada" at bounding box center [386, 382] width 99 height 14
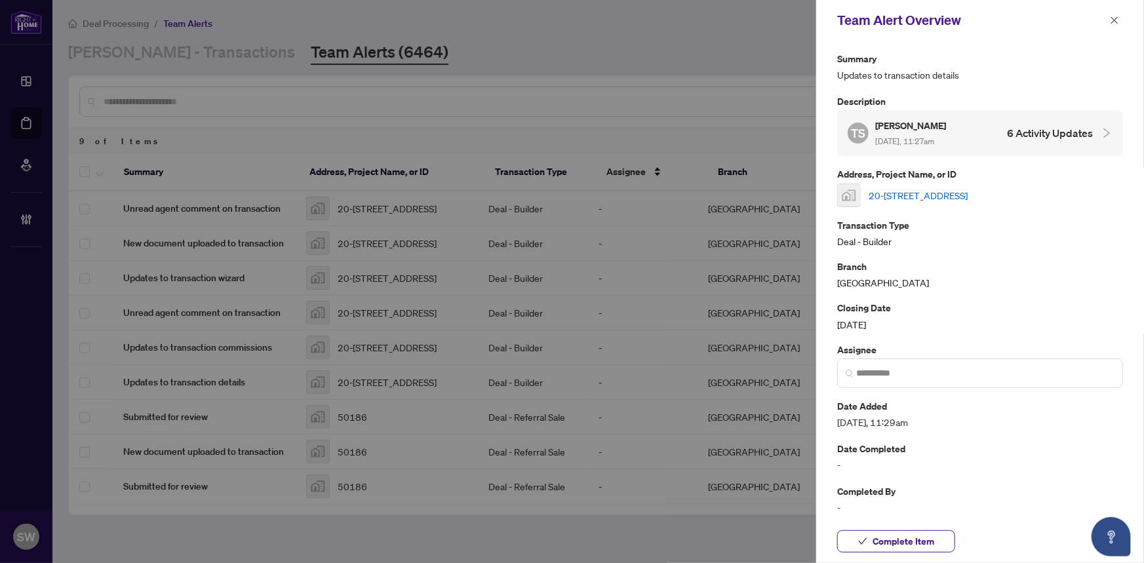
click at [957, 193] on link "20-2184 Postmaster Drive #7, Oakville, ON, Canada" at bounding box center [917, 195] width 99 height 14
click at [893, 537] on span "Complete Item" at bounding box center [903, 541] width 62 height 21
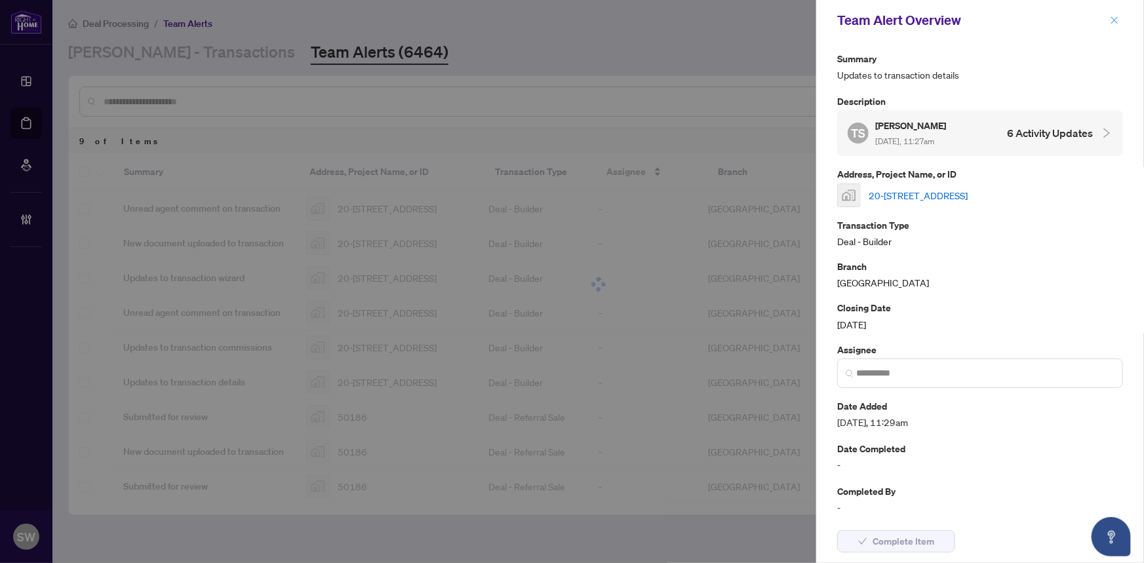
click at [1108, 25] on button "button" at bounding box center [1114, 20] width 17 height 16
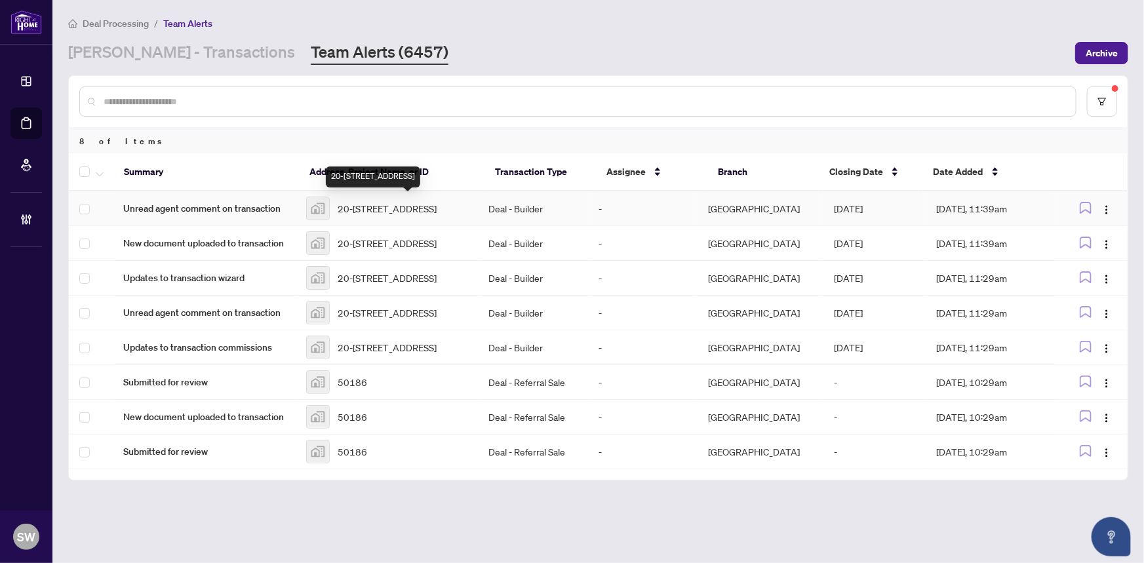
click at [406, 212] on span "20-2184 Postmaster Drive #7, Oakville, ON, Canada" at bounding box center [386, 208] width 99 height 14
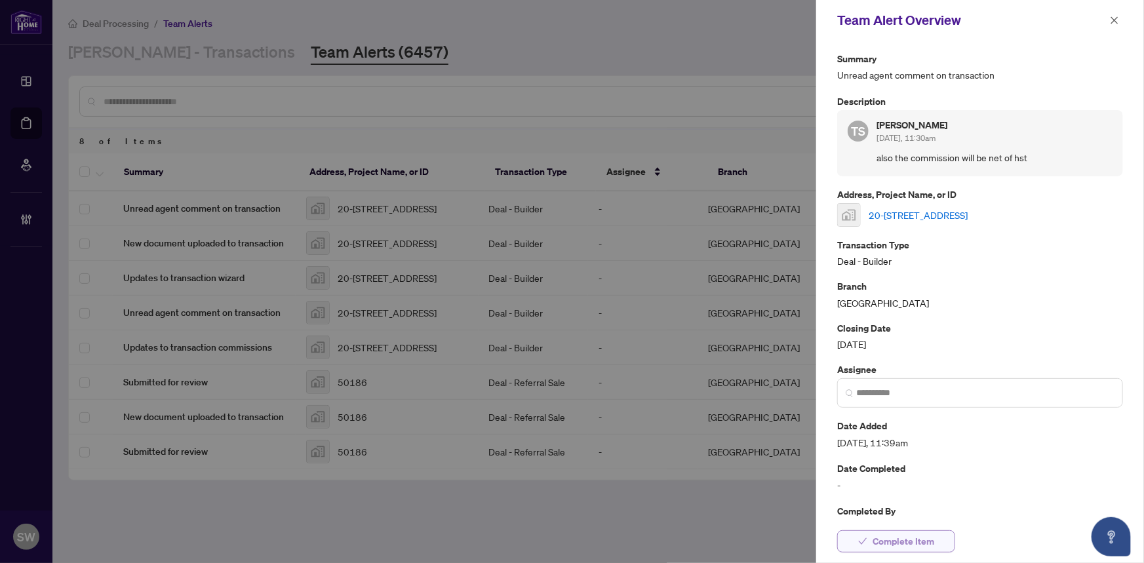
click at [921, 542] on span "Complete Item" at bounding box center [903, 541] width 62 height 21
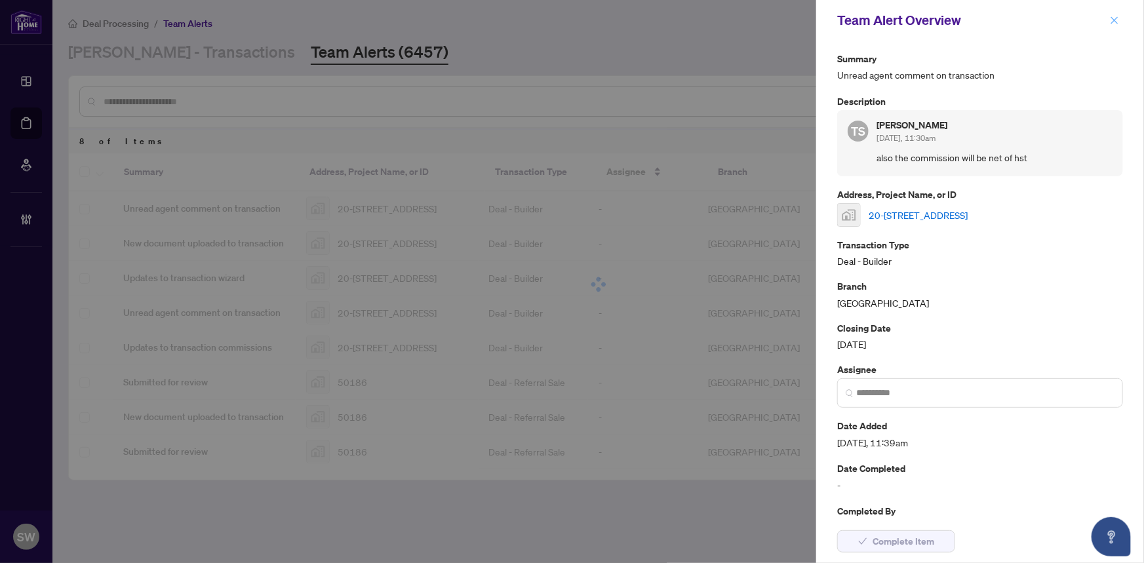
click at [1111, 22] on icon "close" at bounding box center [1113, 20] width 9 height 9
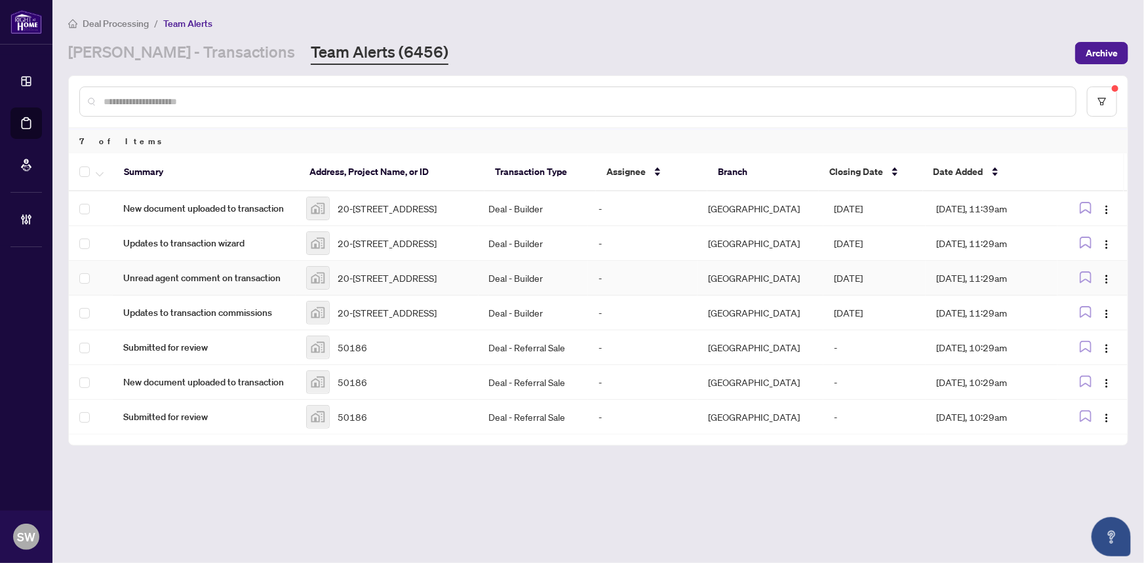
click at [392, 283] on span "20-2184 Postmaster Drive #7, Oakville, ON, Canada" at bounding box center [386, 278] width 99 height 14
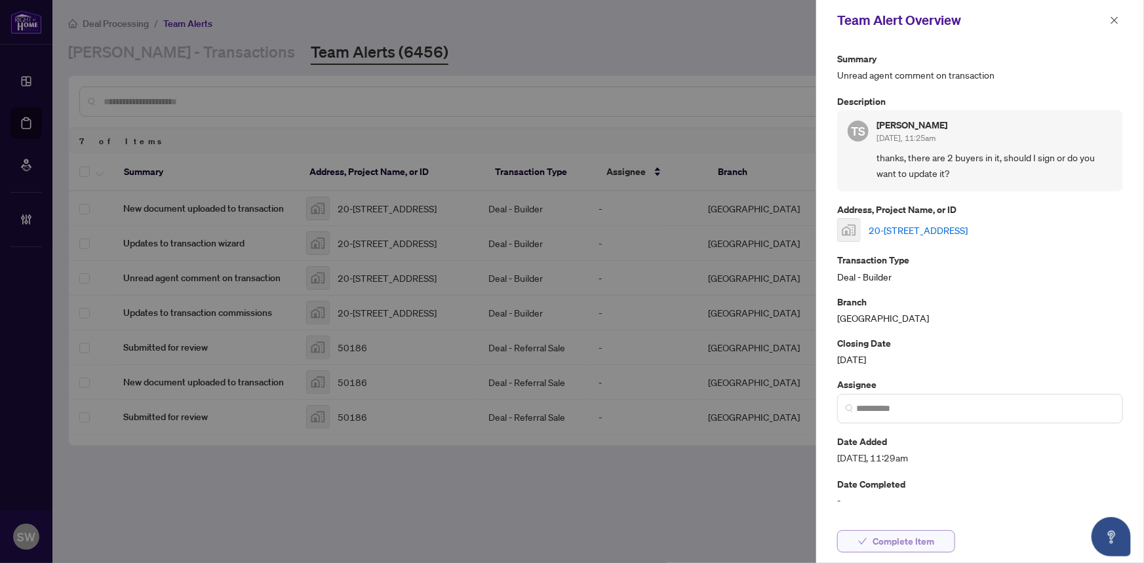
click at [927, 544] on span "Complete Item" at bounding box center [903, 541] width 62 height 21
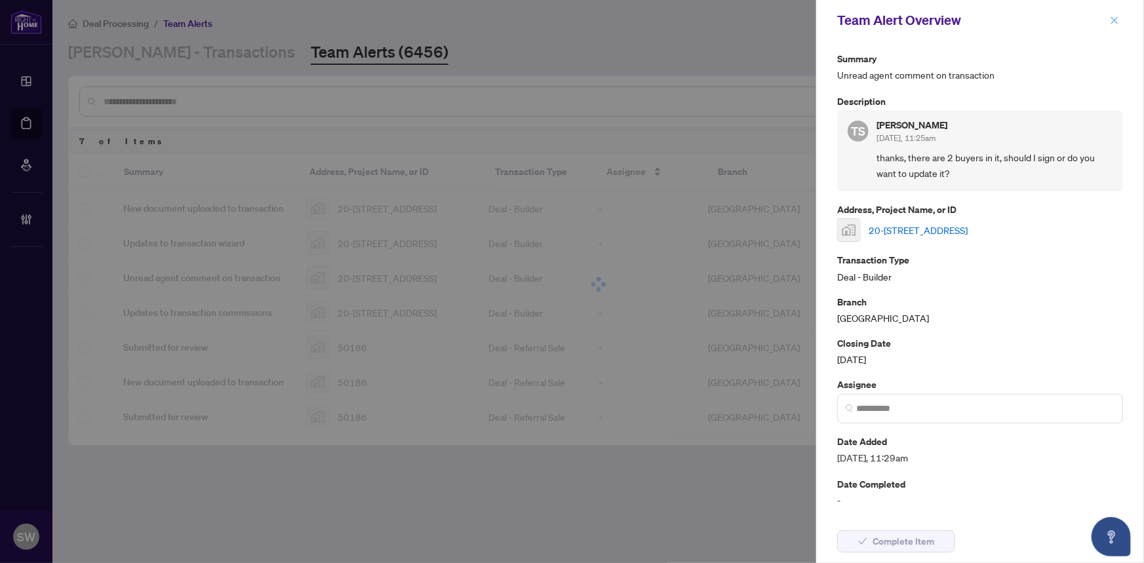
click at [1111, 20] on icon "close" at bounding box center [1113, 20] width 9 height 9
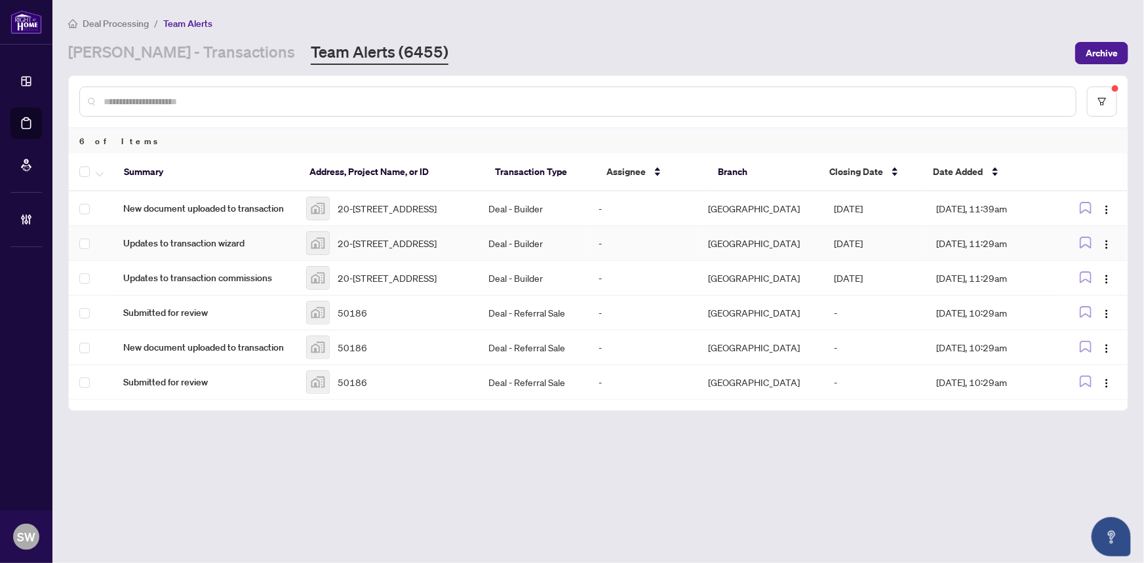
click at [377, 246] on span "20-2184 Postmaster Drive #7, Oakville, ON, Canada" at bounding box center [386, 243] width 99 height 14
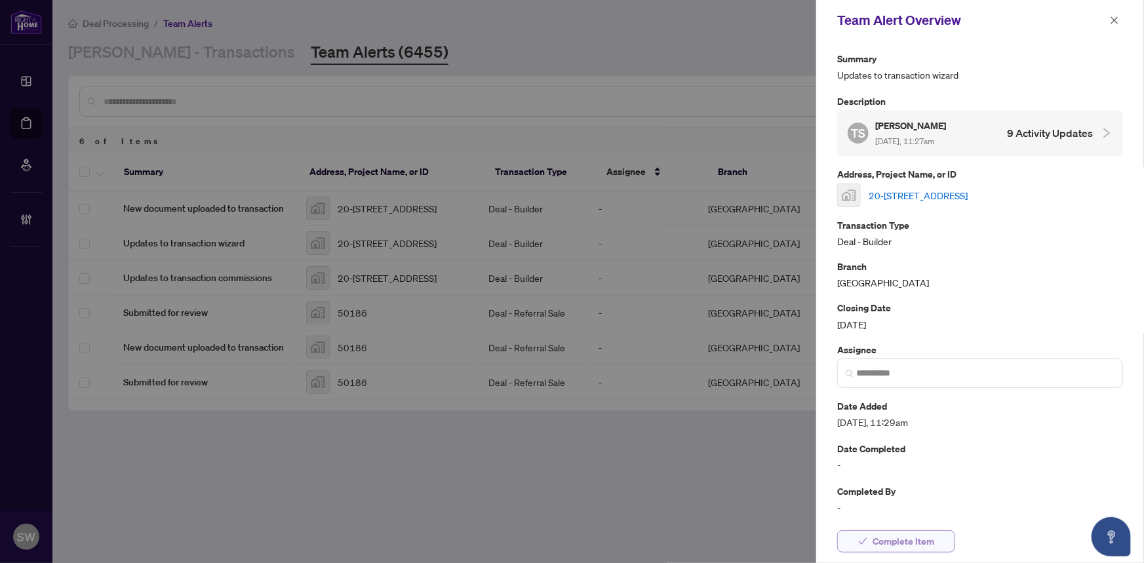
click at [910, 542] on span "Complete Item" at bounding box center [903, 541] width 62 height 21
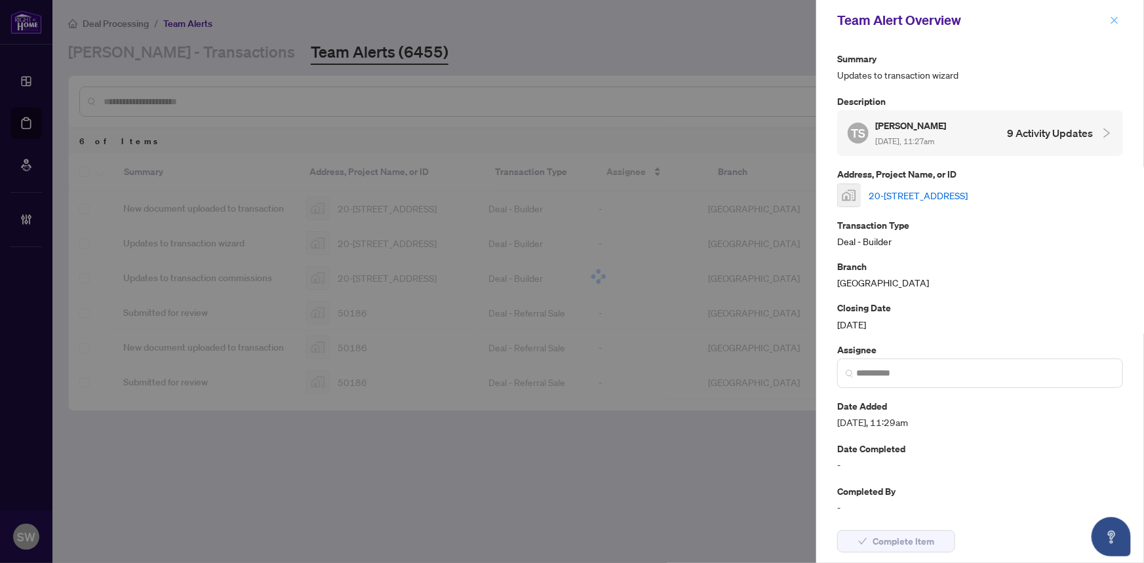
click at [1115, 19] on icon "close" at bounding box center [1114, 19] width 7 height 7
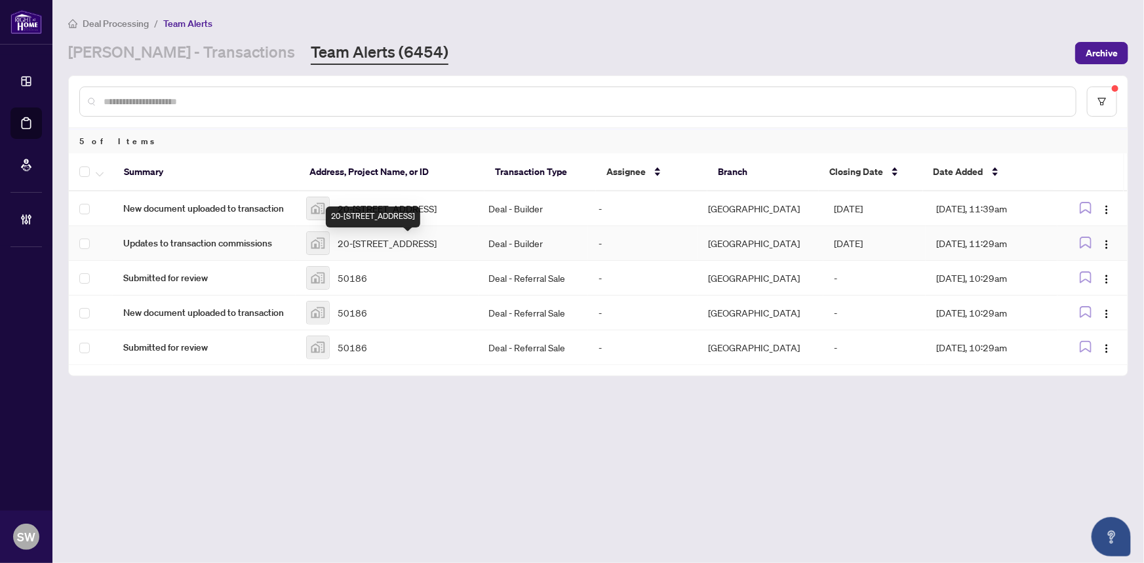
click at [436, 250] on span "20-2184 Postmaster Drive #7, Oakville, ON, Canada" at bounding box center [386, 243] width 99 height 14
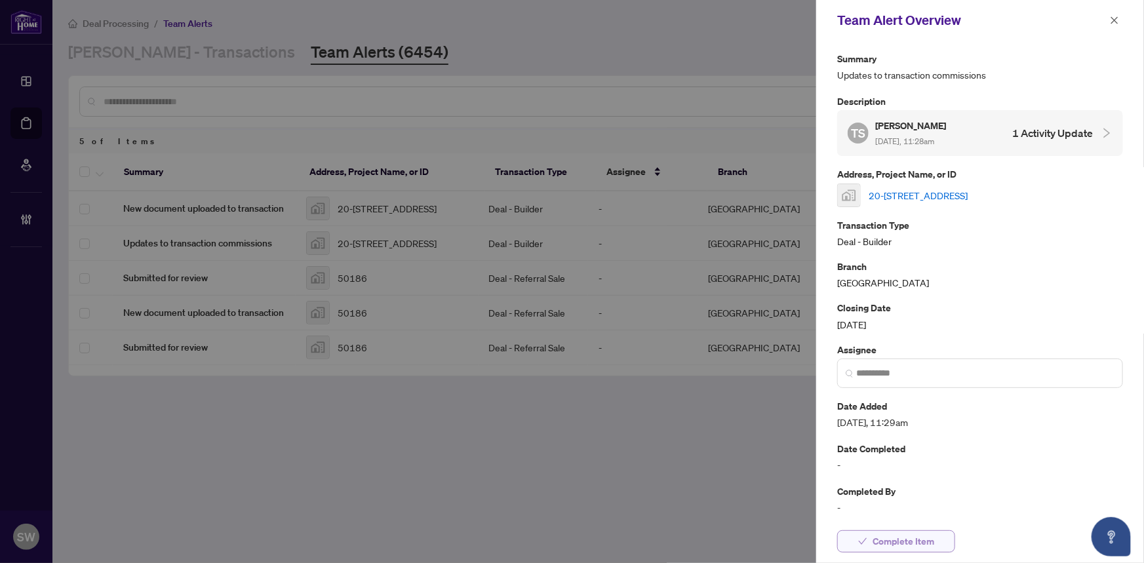
click at [898, 543] on span "Complete Item" at bounding box center [903, 541] width 62 height 21
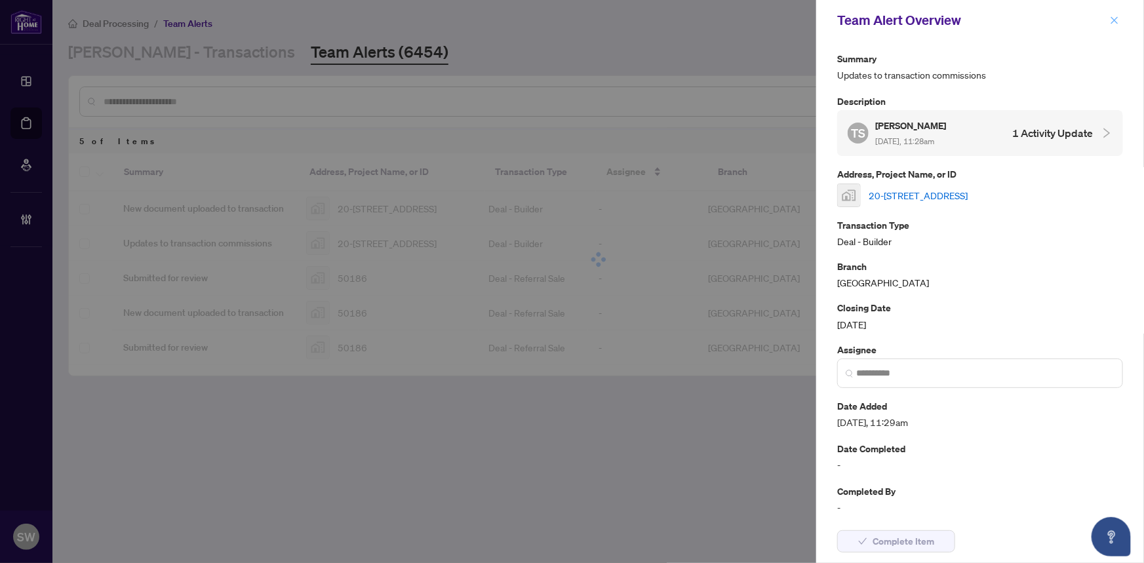
click at [1119, 20] on button "button" at bounding box center [1114, 20] width 17 height 16
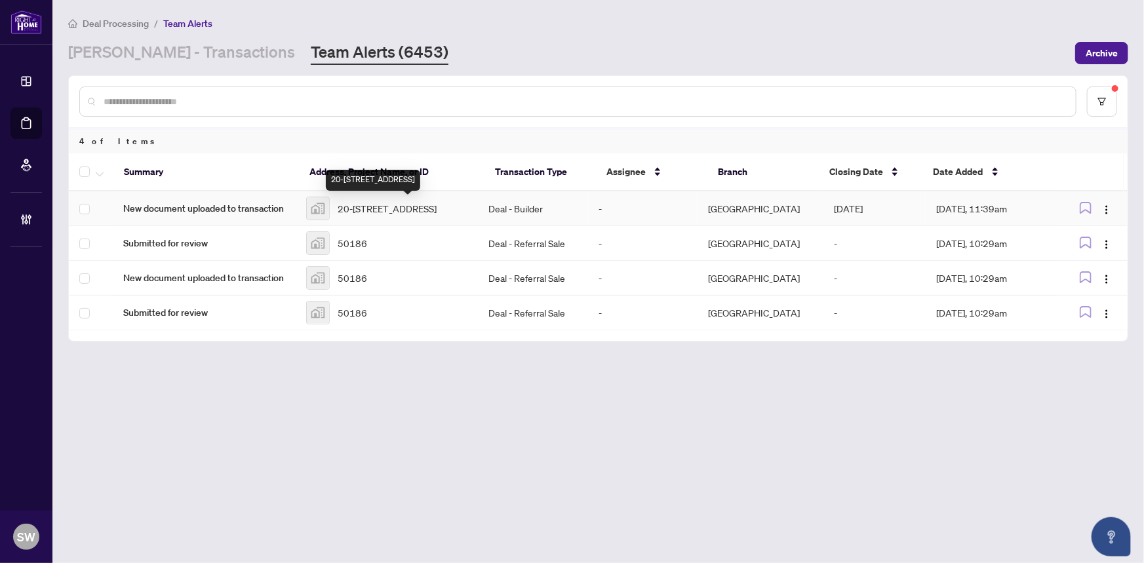
click at [395, 208] on span "20-2184 Postmaster Drive #7, Oakville, ON, Canada" at bounding box center [386, 208] width 99 height 14
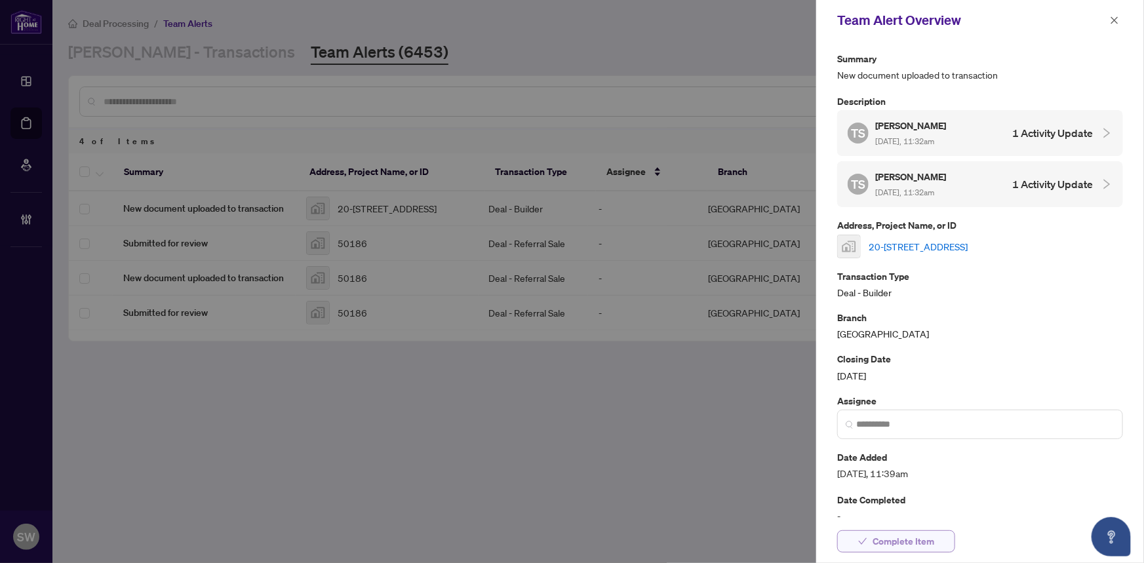
click at [897, 544] on span "Complete Item" at bounding box center [903, 541] width 62 height 21
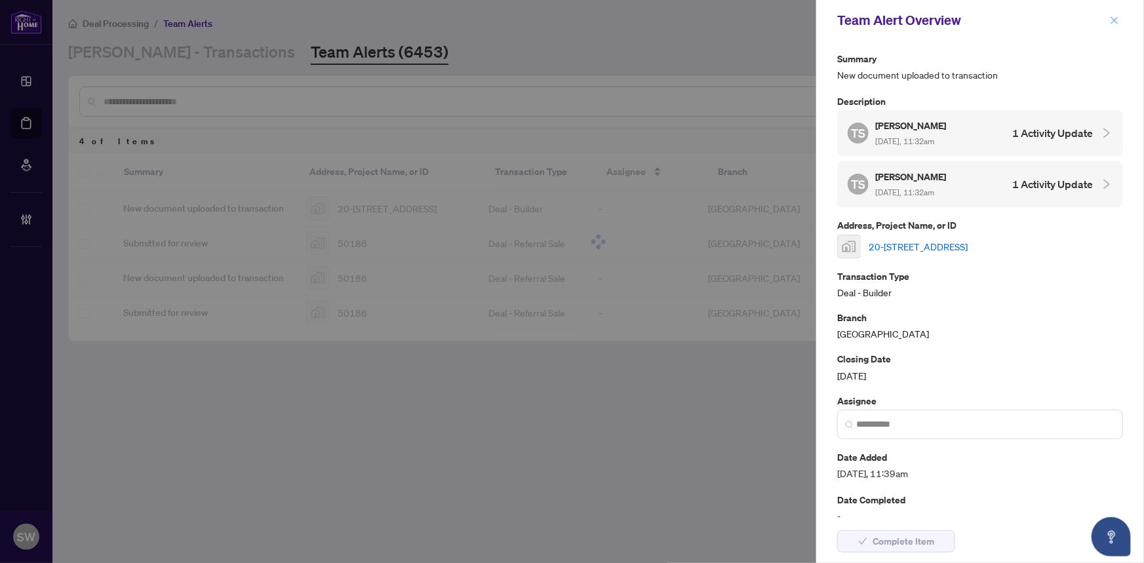
click at [1117, 19] on icon "close" at bounding box center [1113, 20] width 9 height 9
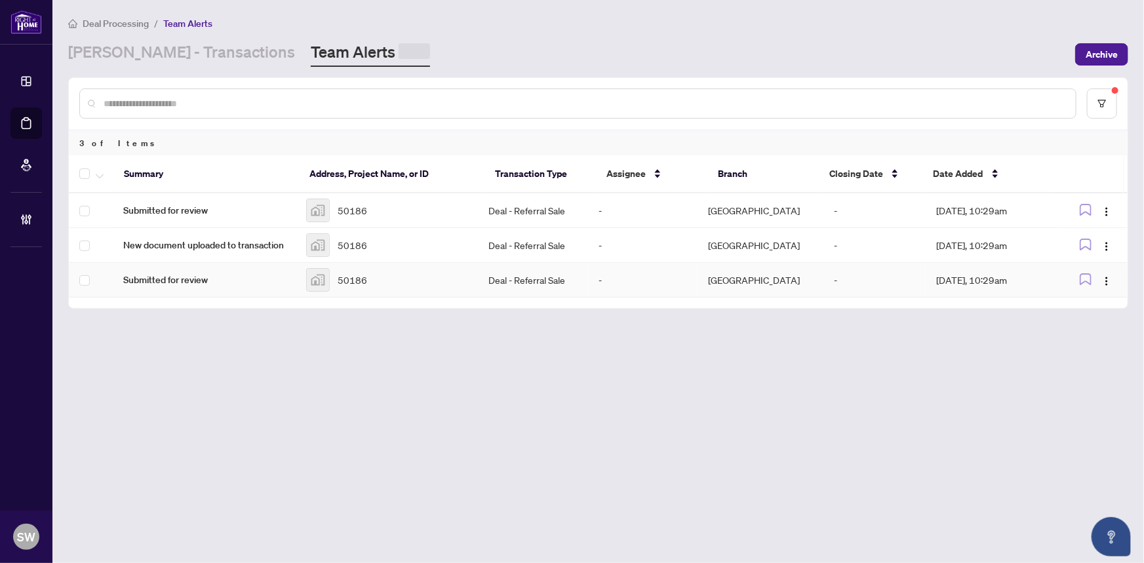
click at [360, 280] on span "50186" at bounding box center [351, 280] width 29 height 14
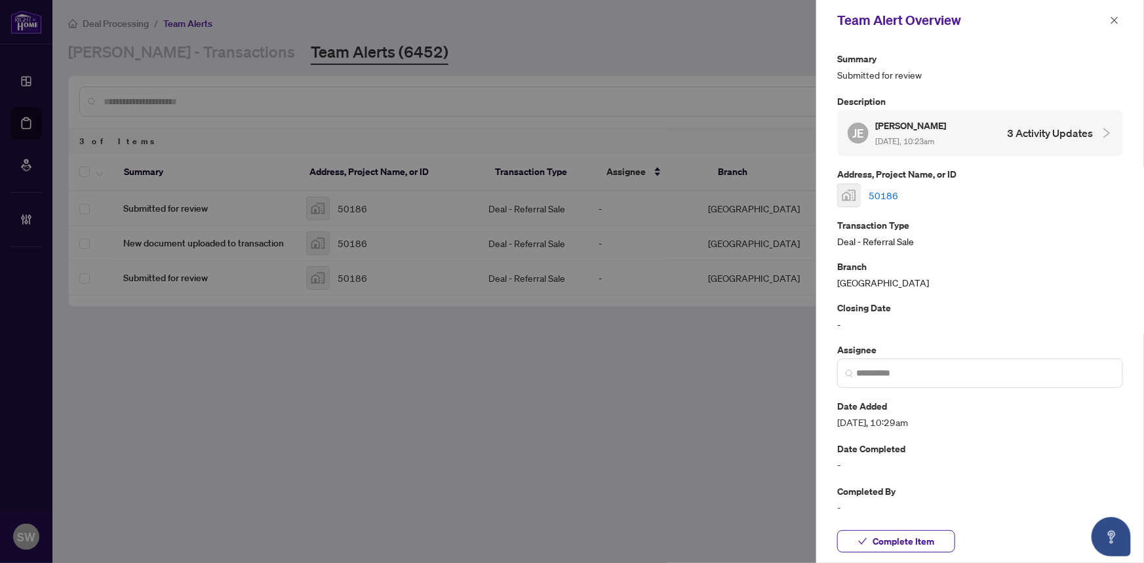
click at [880, 190] on link "50186" at bounding box center [882, 195] width 29 height 14
drag, startPoint x: 915, startPoint y: 540, endPoint x: 954, endPoint y: 451, distance: 96.9
click at [915, 540] on span "Complete Item" at bounding box center [903, 541] width 62 height 21
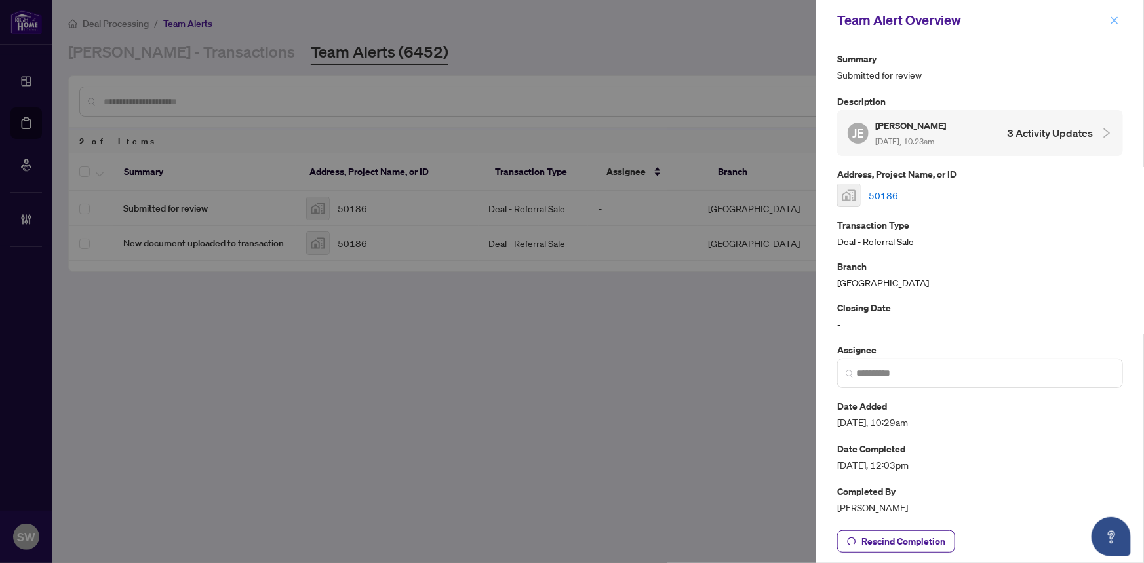
click at [1115, 19] on icon "close" at bounding box center [1114, 19] width 7 height 7
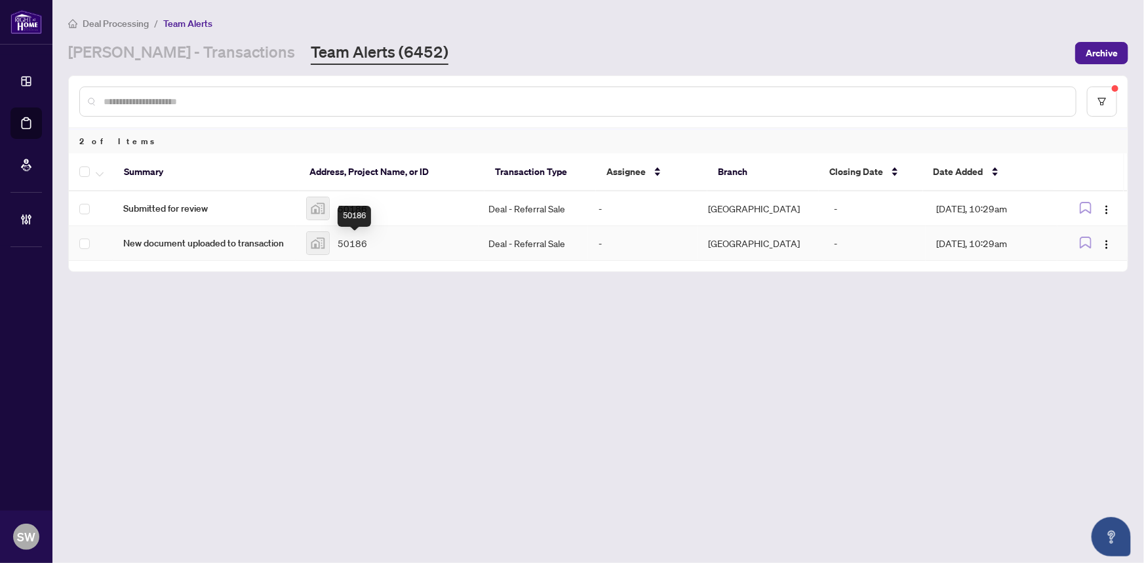
click at [355, 242] on span "50186" at bounding box center [351, 243] width 29 height 14
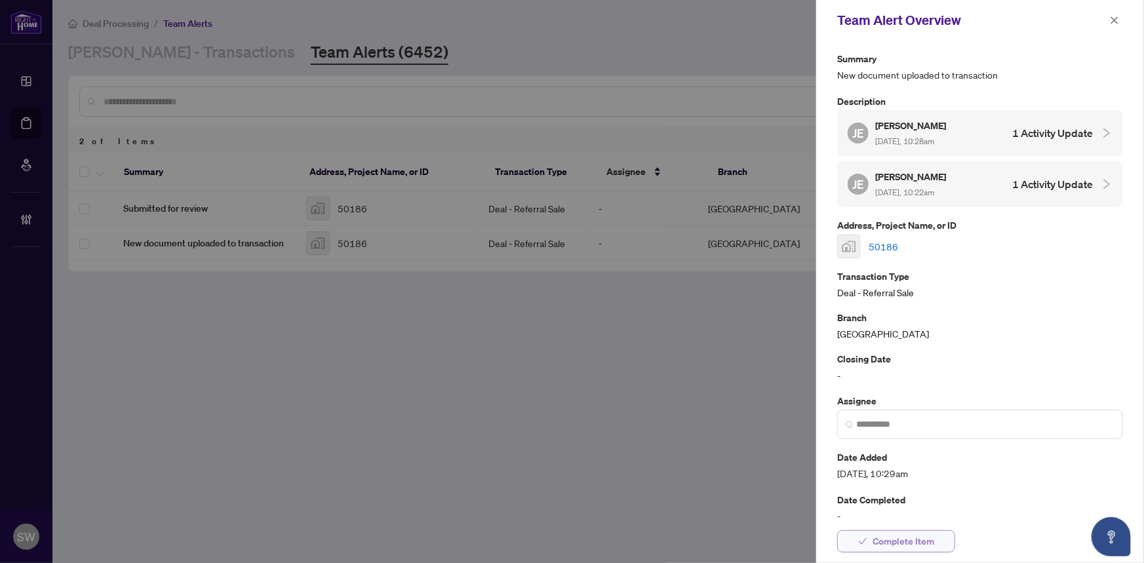
click at [922, 537] on span "Complete Item" at bounding box center [903, 541] width 62 height 21
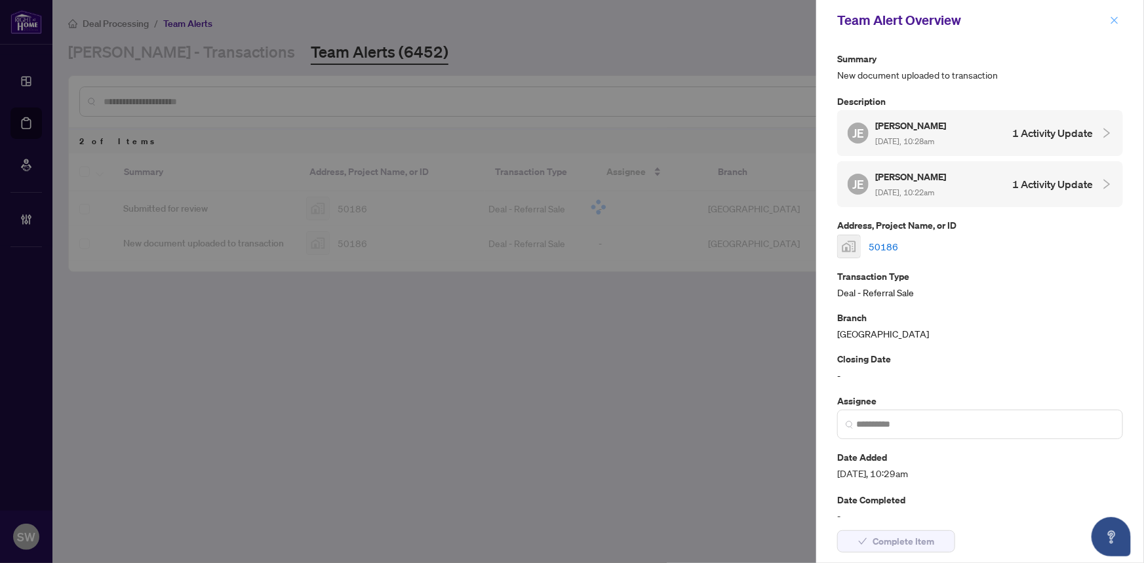
click at [1113, 20] on icon "close" at bounding box center [1114, 19] width 7 height 7
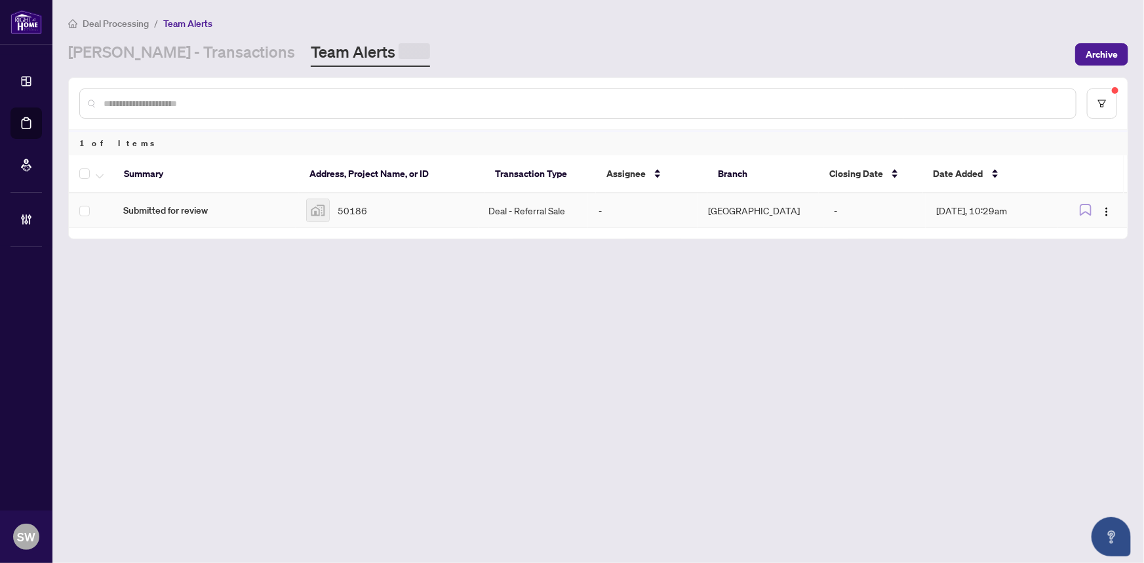
click at [374, 204] on div "50186" at bounding box center [387, 211] width 162 height 24
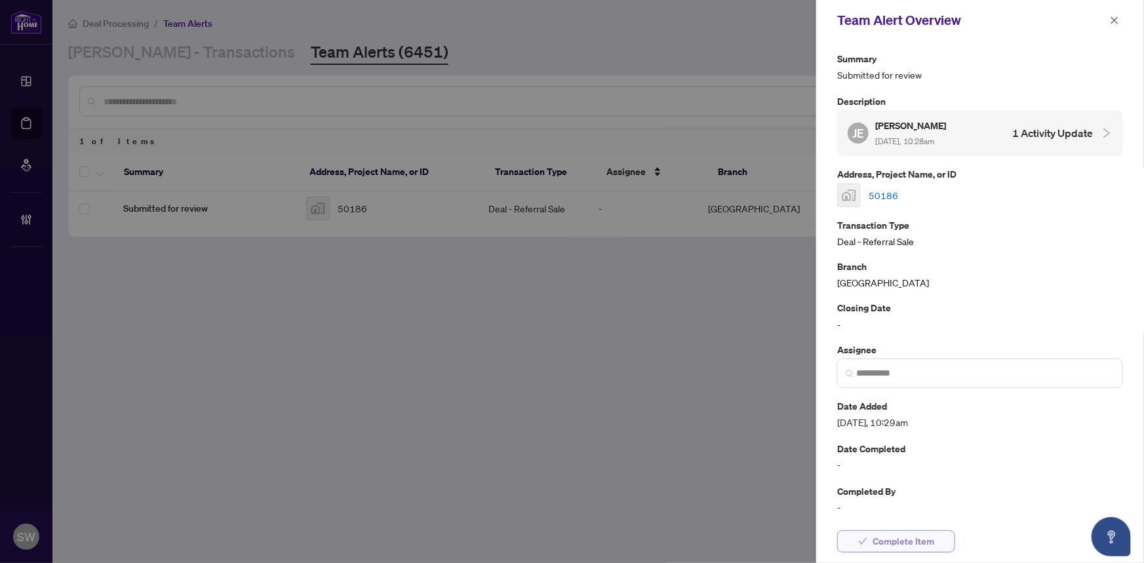
click at [897, 538] on span "Complete Item" at bounding box center [903, 541] width 62 height 21
click at [1115, 20] on icon "close" at bounding box center [1113, 20] width 9 height 9
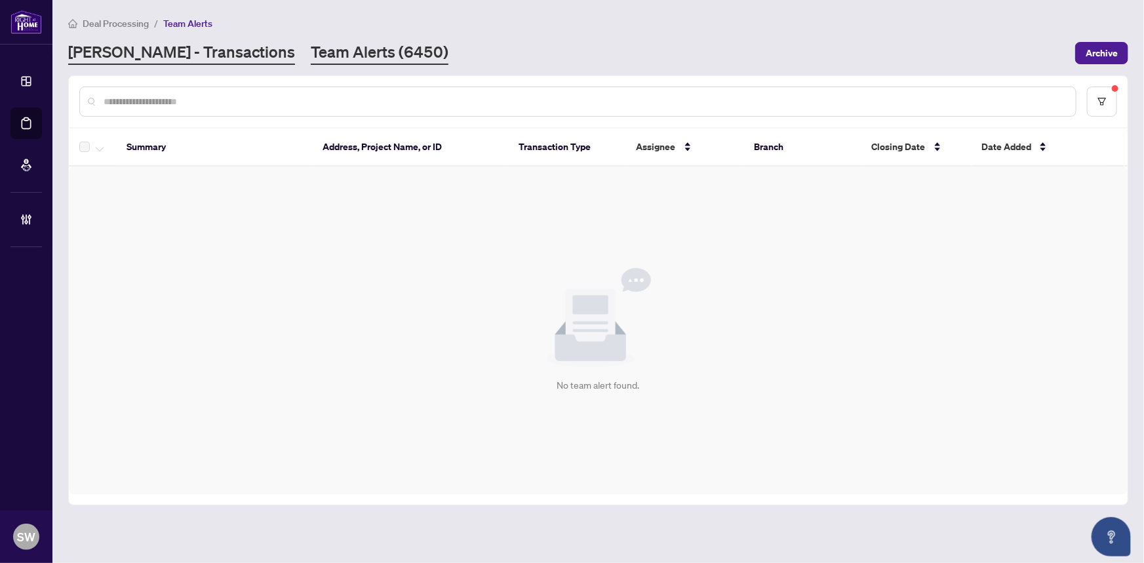
click at [176, 56] on link "RAHR - Transactions" at bounding box center [181, 53] width 227 height 24
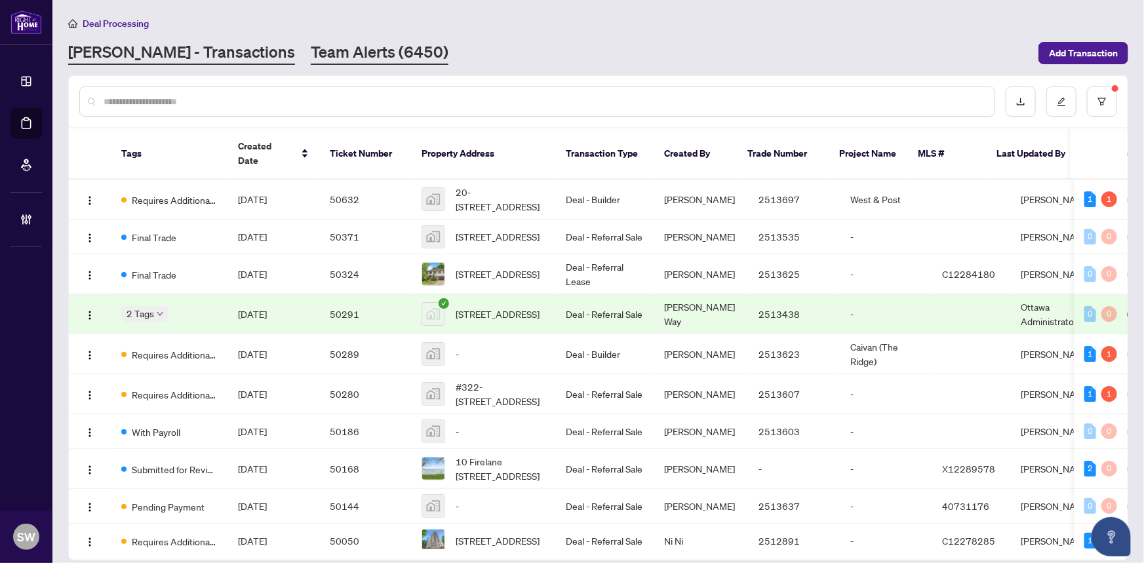
click at [311, 52] on link "Team Alerts (6450)" at bounding box center [380, 53] width 138 height 24
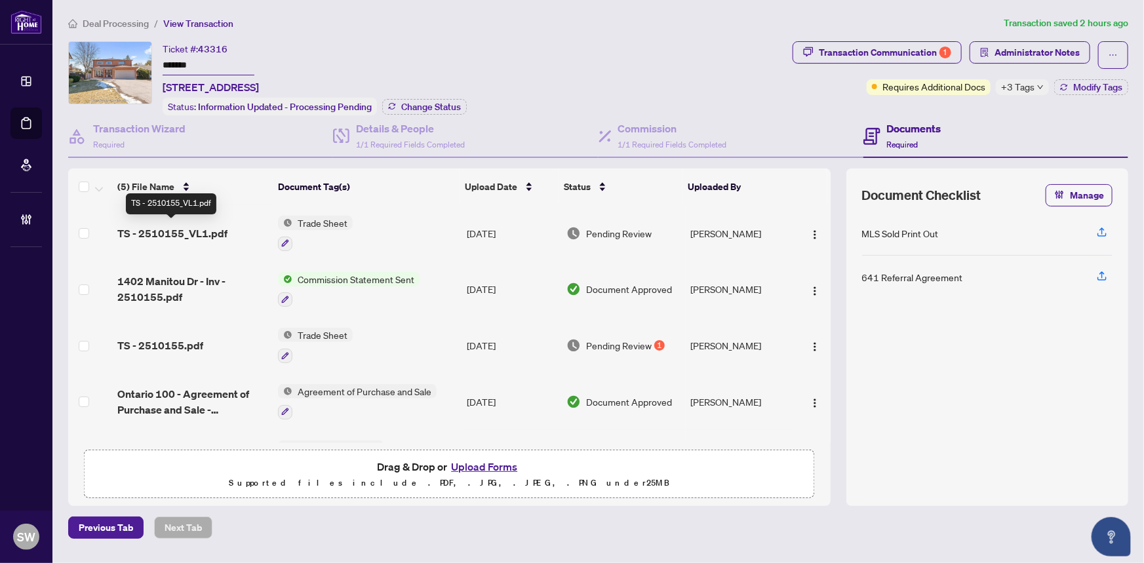
click at [187, 226] on span "TS - 2510155_VL1.pdf" at bounding box center [172, 233] width 110 height 16
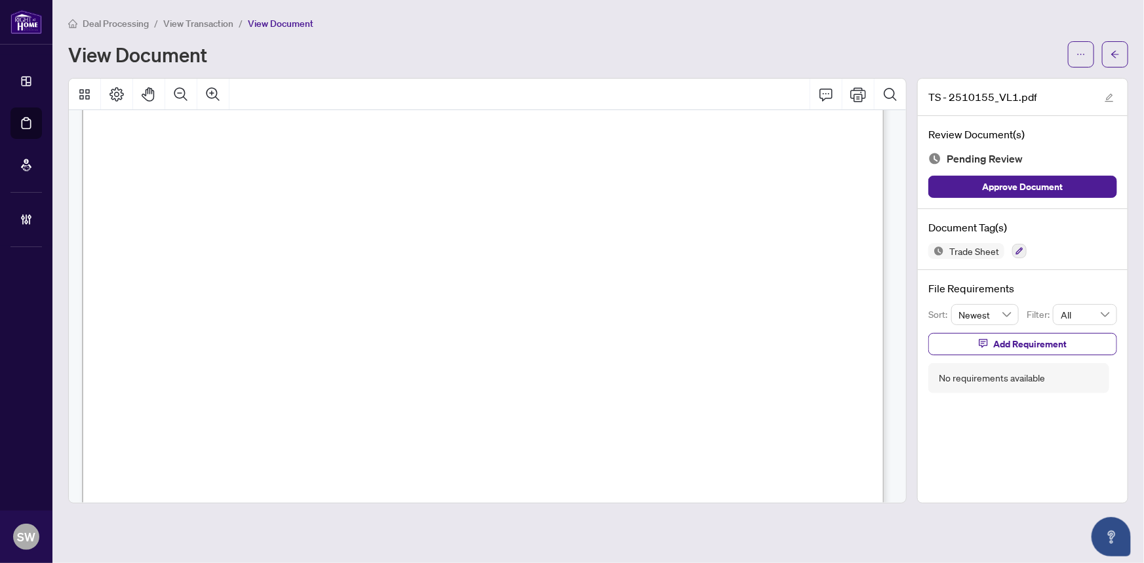
scroll to position [357, 0]
click at [971, 97] on span "TS - 2510155_VL1.pdf" at bounding box center [982, 97] width 109 height 16
drag, startPoint x: 994, startPoint y: 95, endPoint x: 951, endPoint y: 94, distance: 43.3
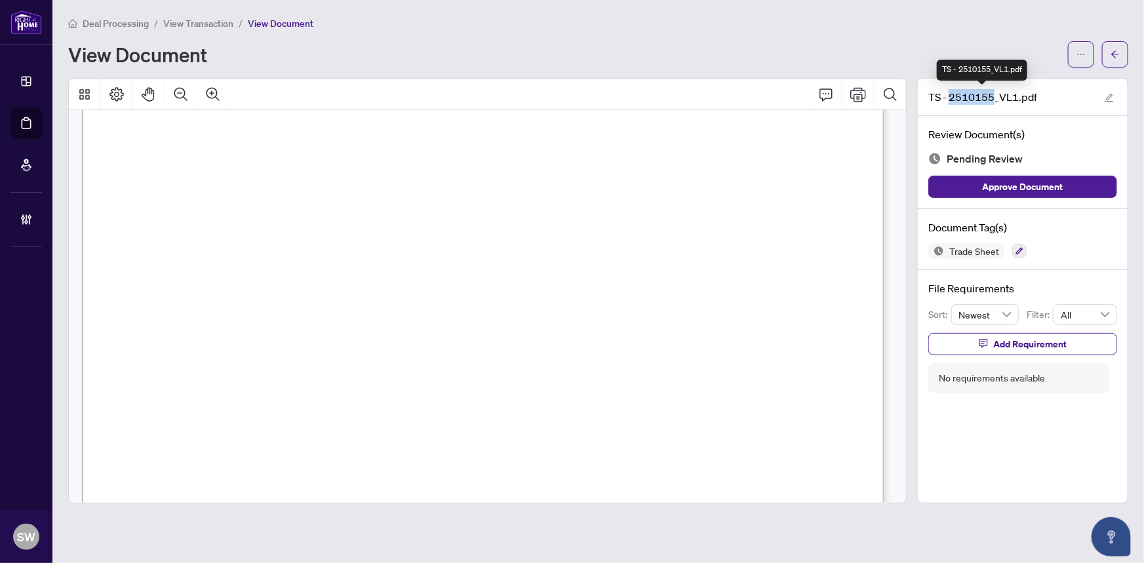
click at [951, 94] on span "TS - 2510155_VL1.pdf" at bounding box center [982, 97] width 109 height 16
copy span "2510155"
click at [1016, 249] on icon "button" at bounding box center [1019, 251] width 8 height 8
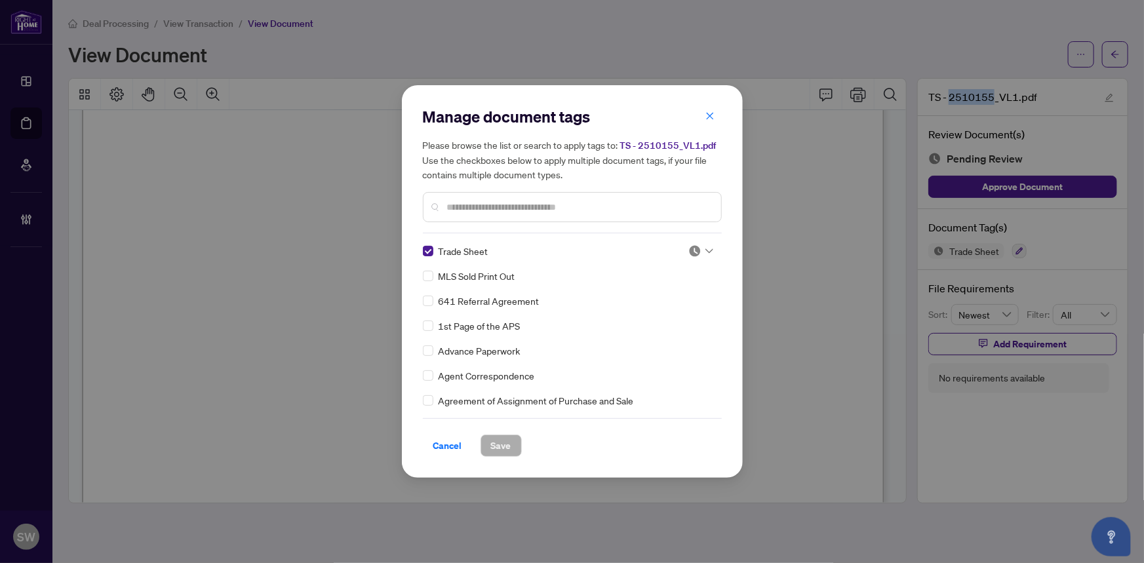
click at [699, 250] on div at bounding box center [700, 250] width 25 height 13
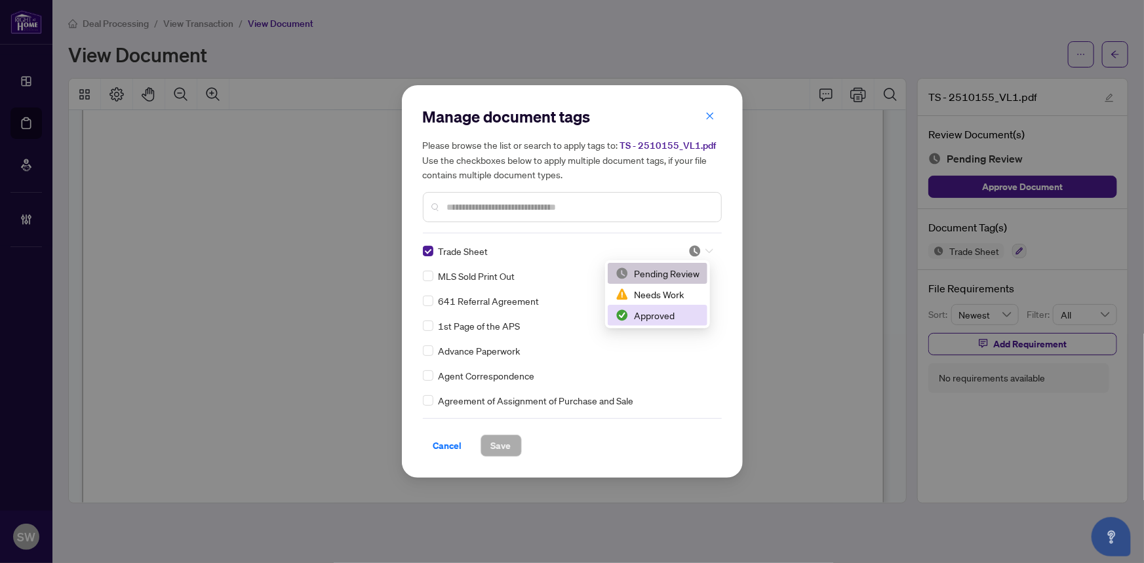
click at [666, 313] on div "Approved" at bounding box center [657, 315] width 84 height 14
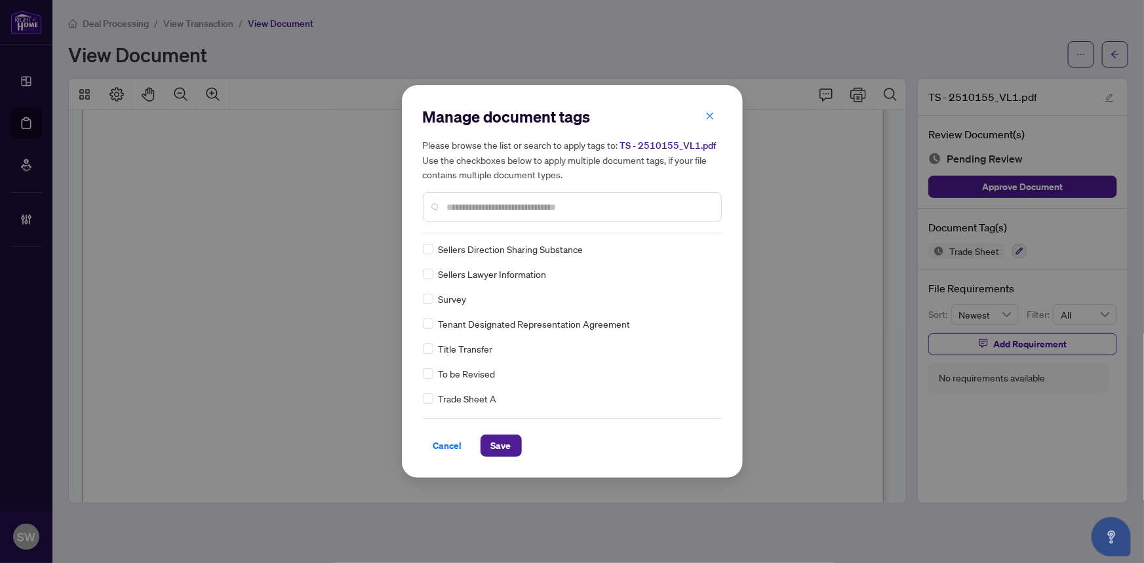
scroll to position [0, 0]
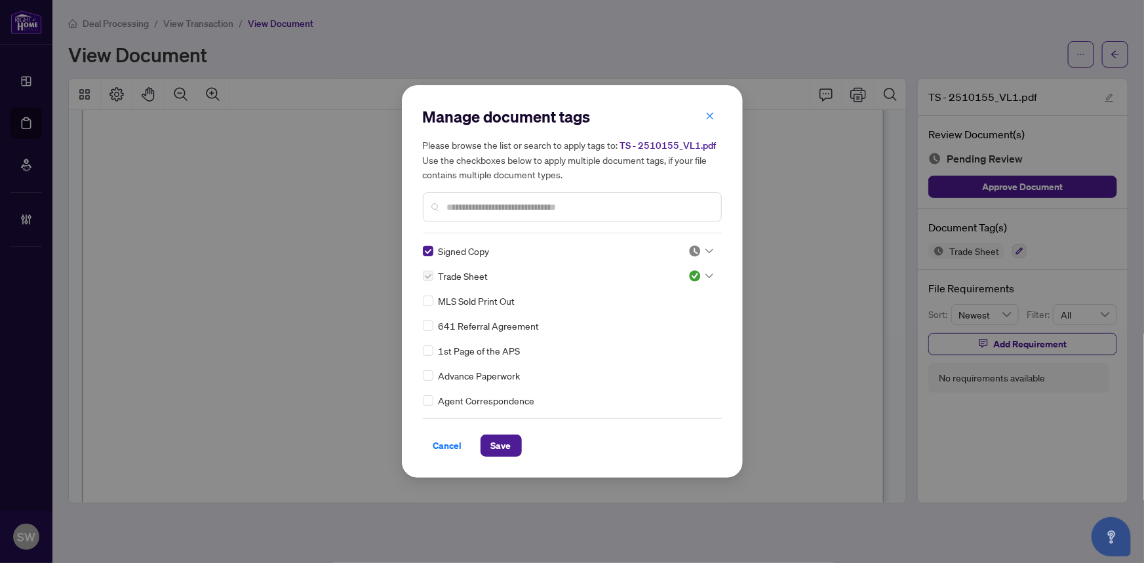
click at [708, 250] on icon at bounding box center [709, 250] width 8 height 5
click at [647, 309] on div "Approved" at bounding box center [657, 315] width 84 height 14
click at [509, 443] on span "Save" at bounding box center [501, 445] width 20 height 21
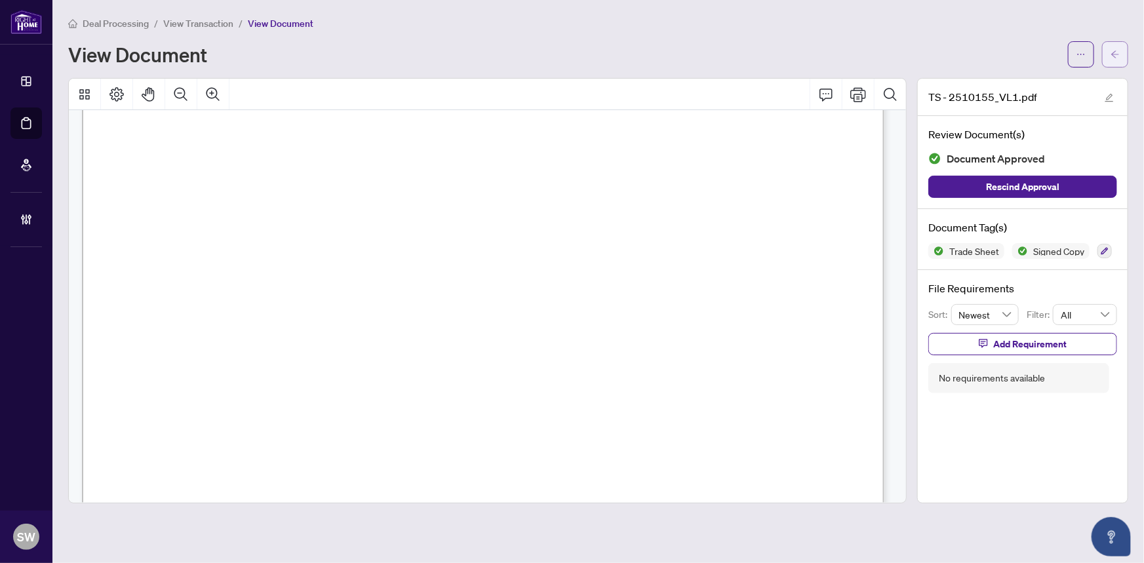
click at [1113, 59] on span "button" at bounding box center [1114, 54] width 9 height 21
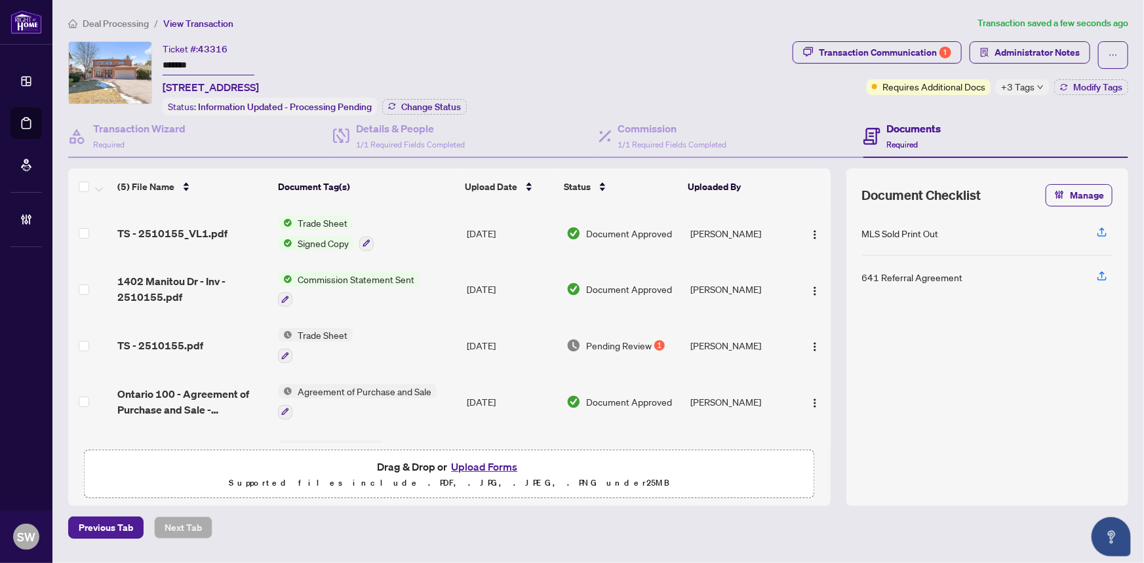
click at [195, 341] on span "TS - 2510155.pdf" at bounding box center [160, 345] width 86 height 16
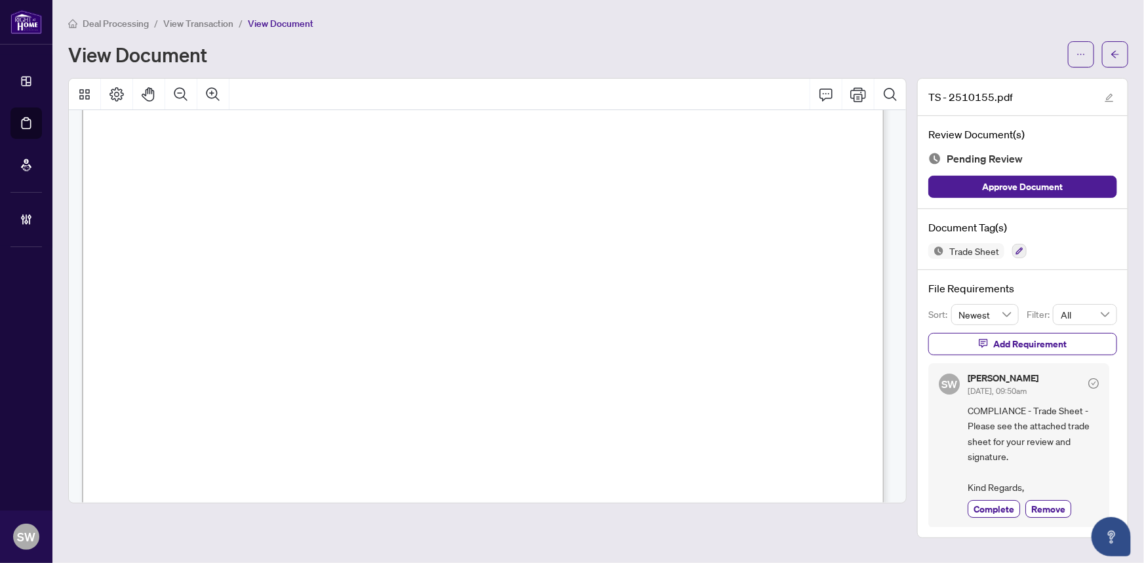
scroll to position [536, 0]
click at [1015, 249] on icon "button" at bounding box center [1019, 251] width 8 height 8
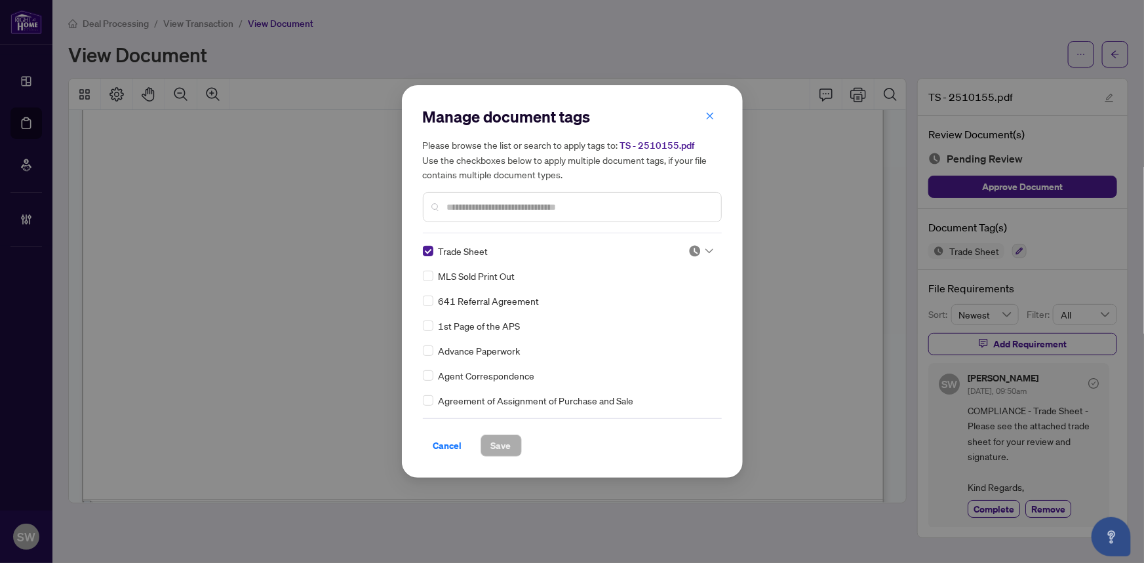
click at [691, 242] on input "search" at bounding box center [694, 251] width 13 height 20
click at [663, 313] on div "Approved" at bounding box center [657, 315] width 84 height 14
click at [496, 444] on span "Save" at bounding box center [501, 445] width 20 height 21
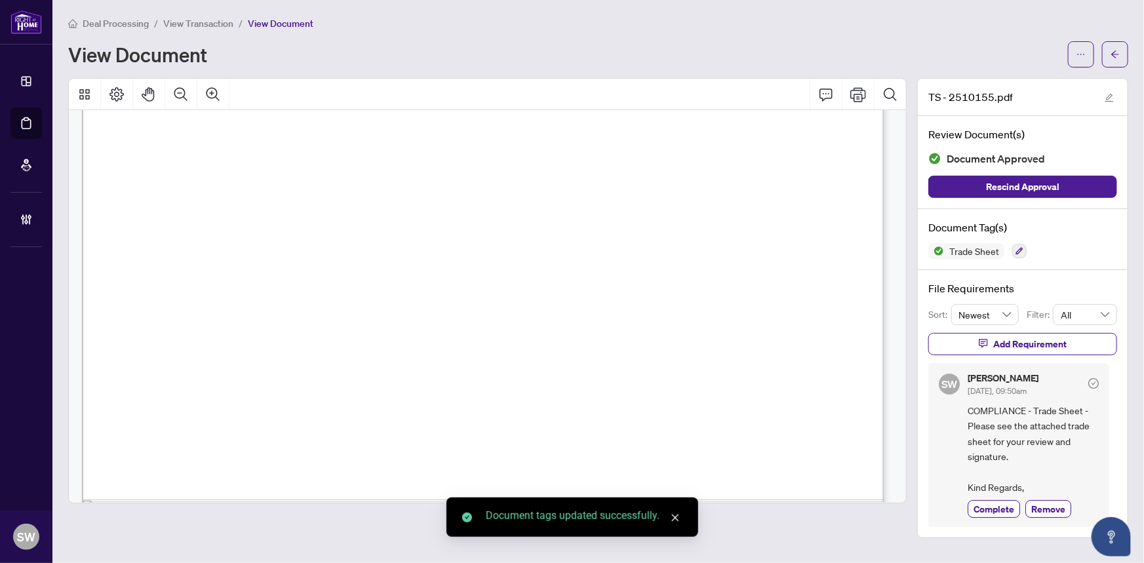
click at [989, 507] on span "Complete" at bounding box center [993, 509] width 41 height 14
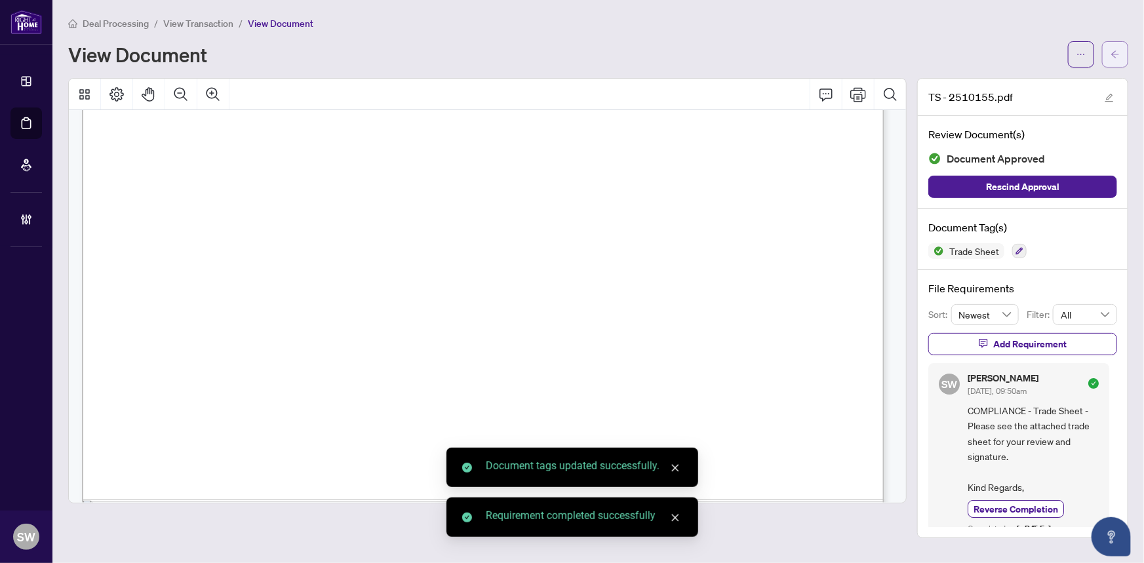
click at [1106, 59] on button "button" at bounding box center [1115, 54] width 26 height 26
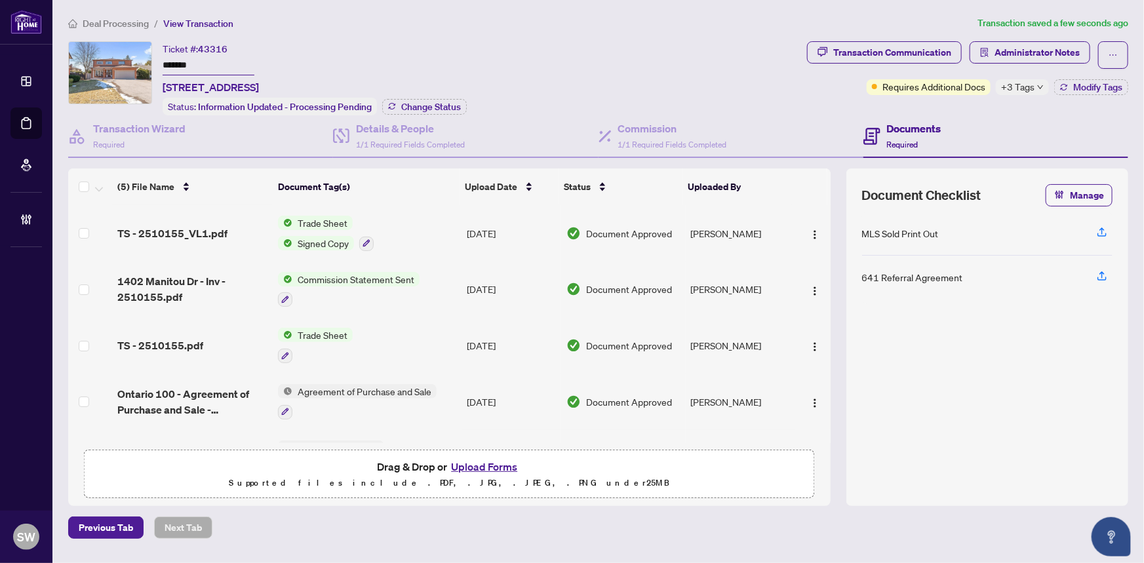
click at [1039, 85] on icon "down" at bounding box center [1040, 87] width 7 height 7
click at [1018, 76] on div "Transaction Communication Administrator Notes Requires Additional Docs +3 Tags …" at bounding box center [967, 68] width 321 height 54
click at [1098, 85] on span "Modify Tags" at bounding box center [1097, 87] width 49 height 9
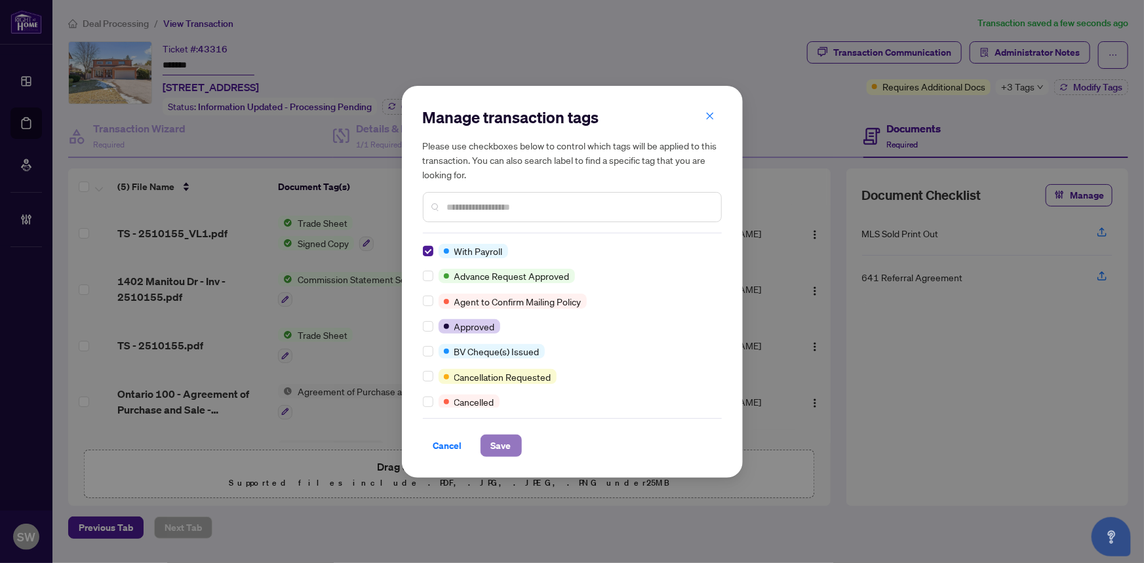
click at [493, 444] on span "Save" at bounding box center [501, 445] width 20 height 21
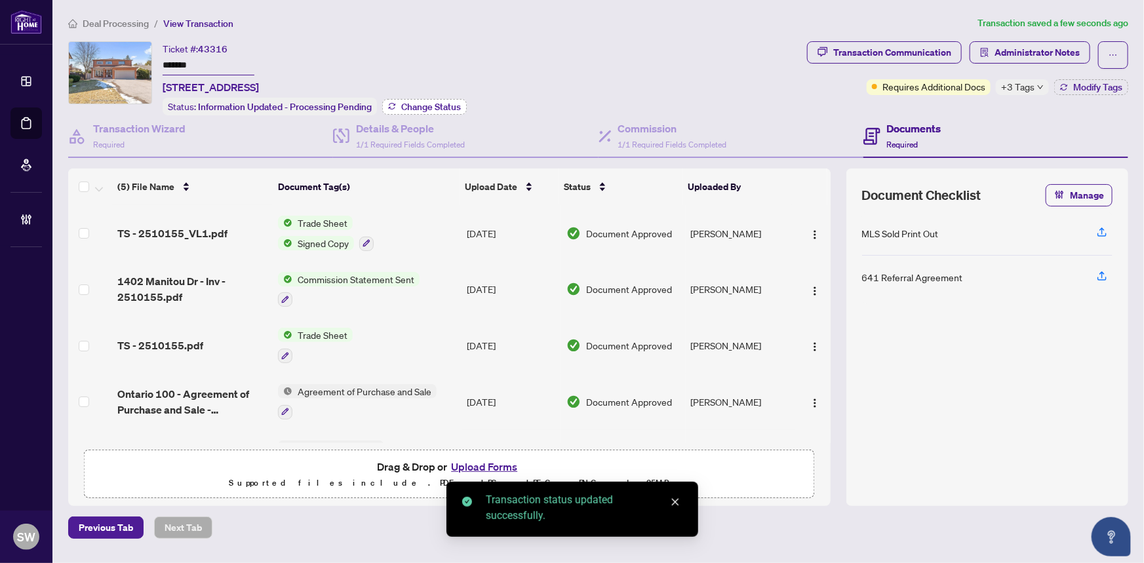
click at [403, 109] on span "Change Status" at bounding box center [431, 106] width 60 height 9
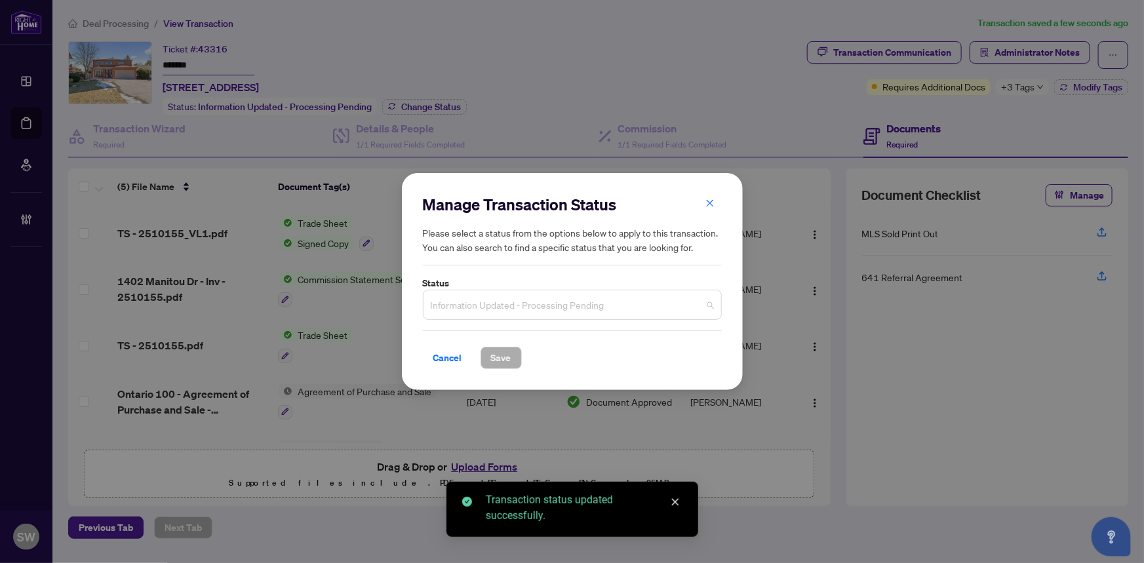
click at [579, 315] on span "Information Updated - Processing Pending" at bounding box center [572, 304] width 283 height 25
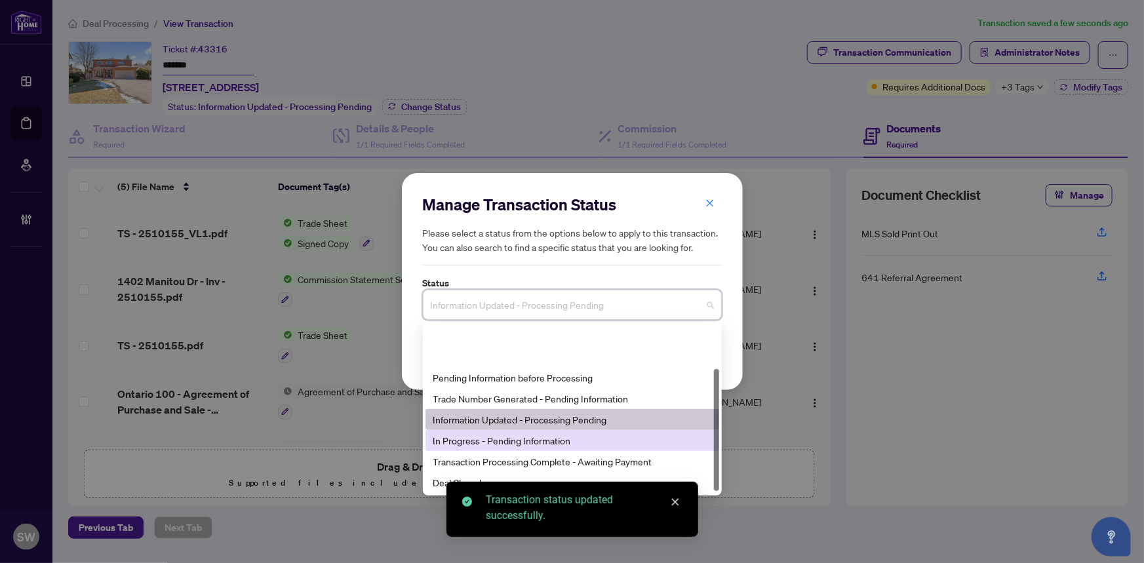
scroll to position [62, 0]
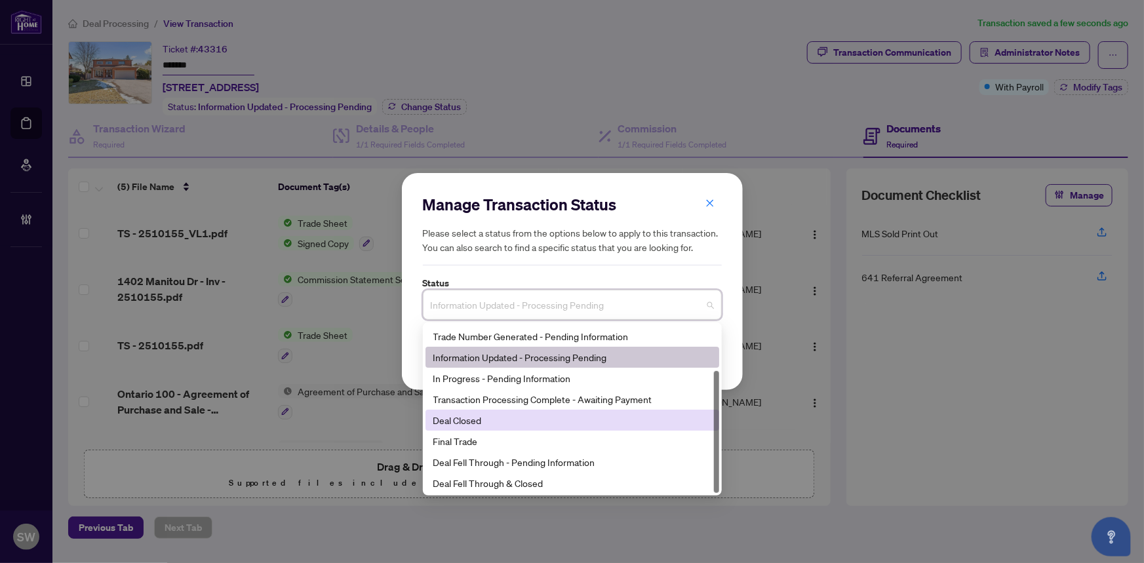
click at [441, 422] on div "Deal Closed" at bounding box center [572, 420] width 278 height 14
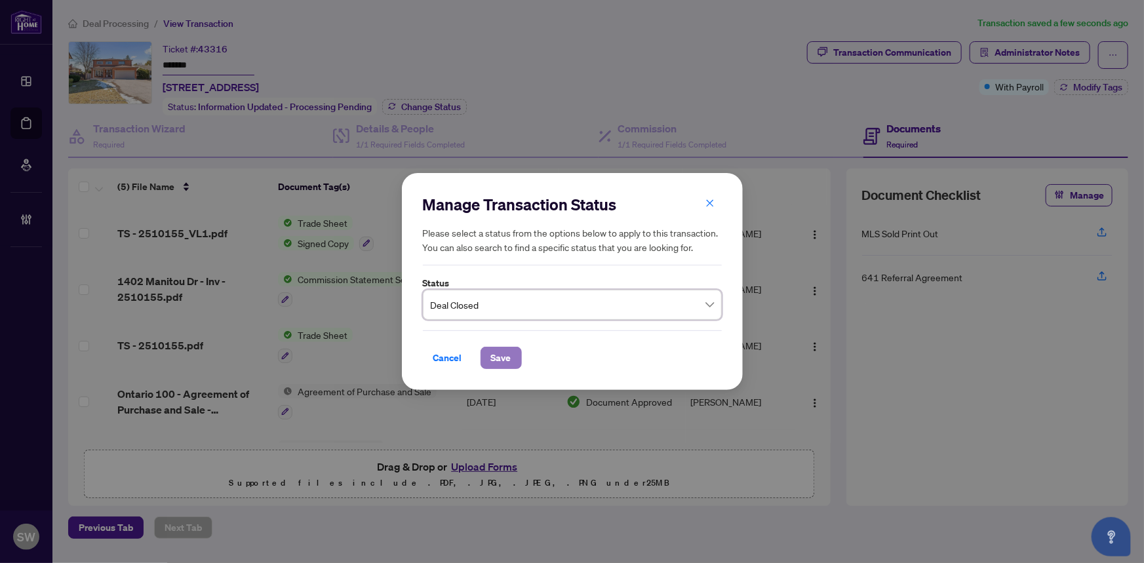
click at [496, 362] on span "Save" at bounding box center [501, 357] width 20 height 21
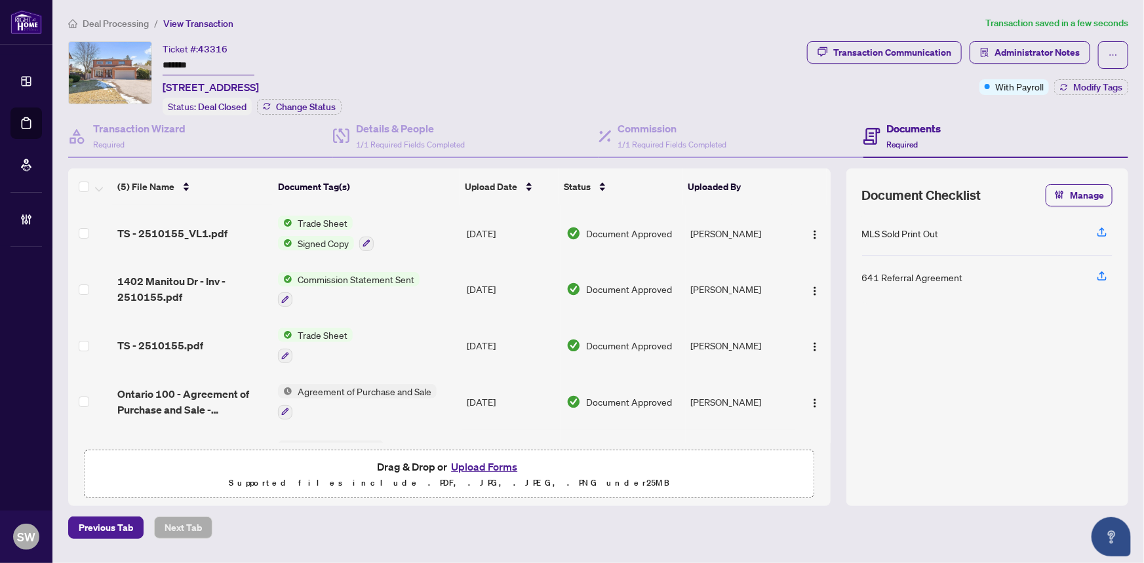
click at [215, 46] on span "43316" at bounding box center [212, 49] width 29 height 12
copy span "43316"
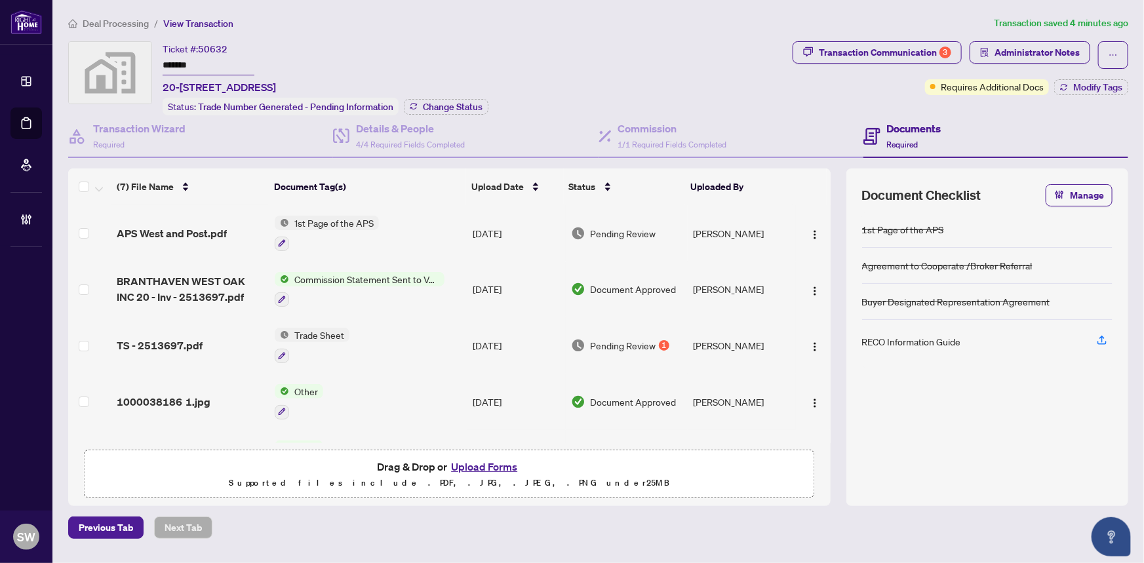
click at [179, 66] on input "*******" at bounding box center [209, 65] width 92 height 19
click at [200, 229] on span "APS West and Post.pdf" at bounding box center [172, 233] width 110 height 16
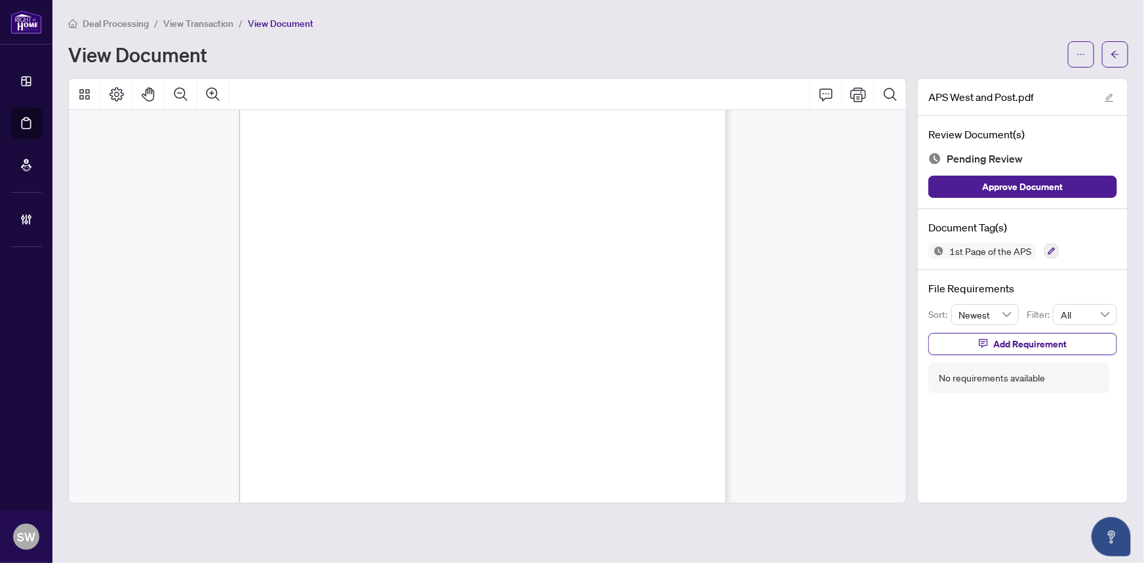
scroll to position [3643, 0]
click at [1049, 249] on icon "button" at bounding box center [1051, 251] width 8 height 8
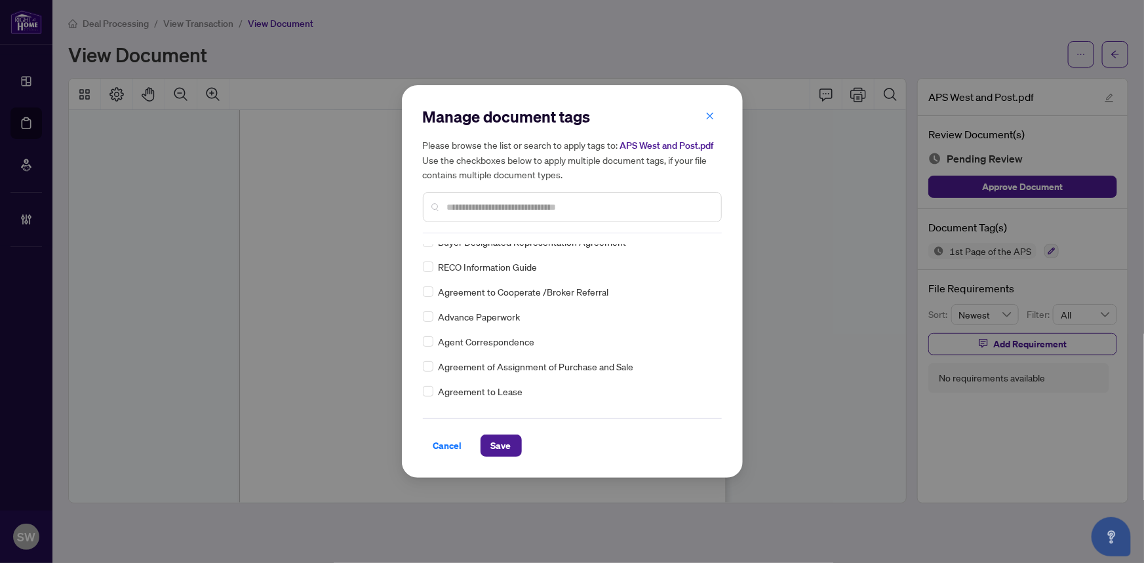
scroll to position [0, 0]
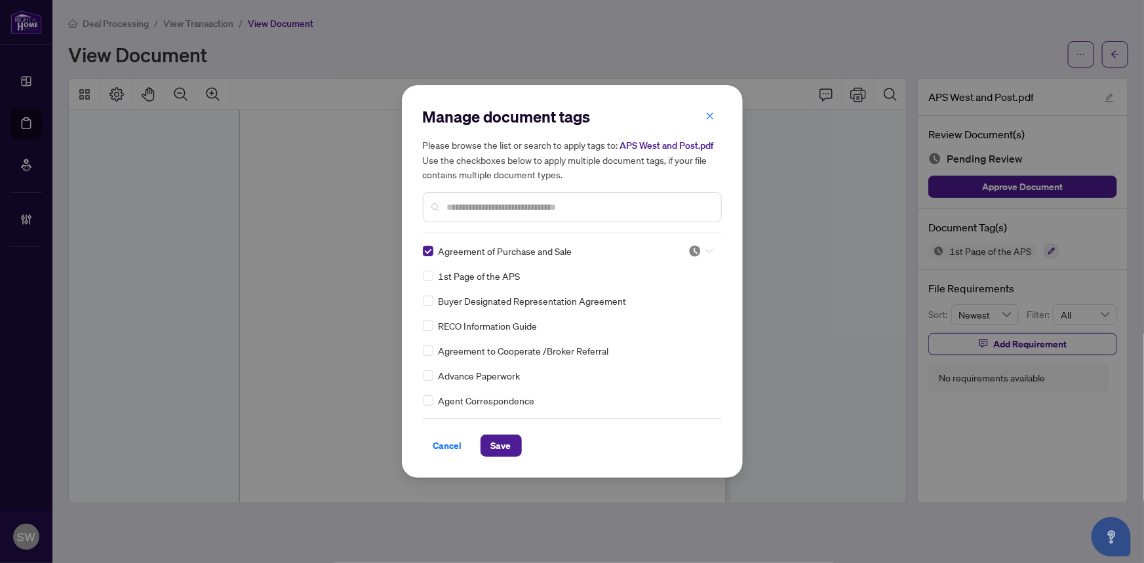
click at [705, 248] on icon at bounding box center [709, 250] width 8 height 5
click at [670, 314] on div "Approved" at bounding box center [657, 315] width 84 height 14
click at [511, 442] on button "Save" at bounding box center [500, 445] width 41 height 22
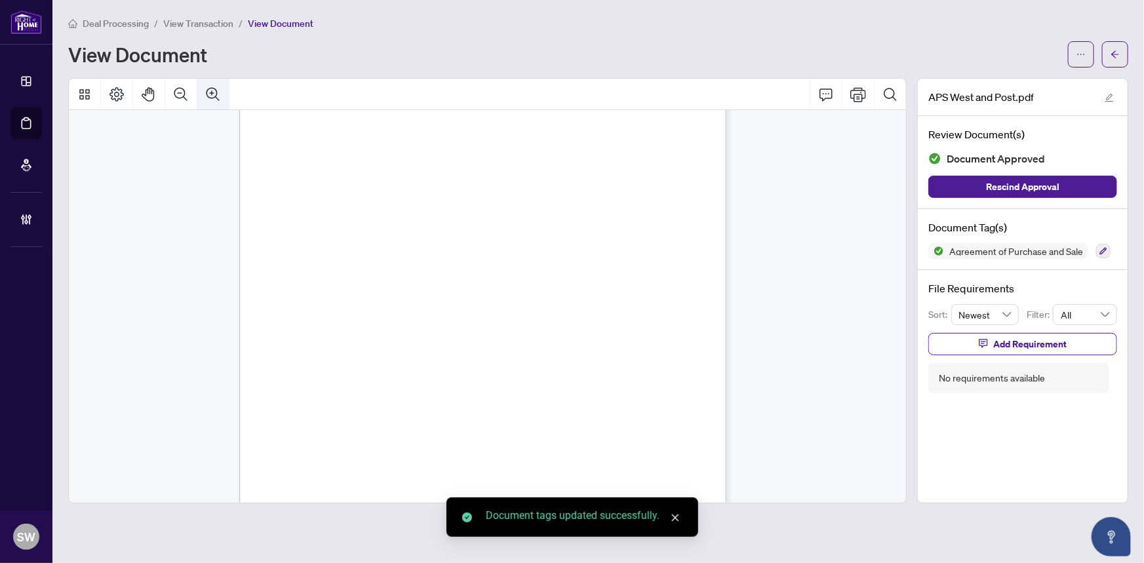
click at [212, 93] on icon "Zoom In" at bounding box center [213, 95] width 16 height 16
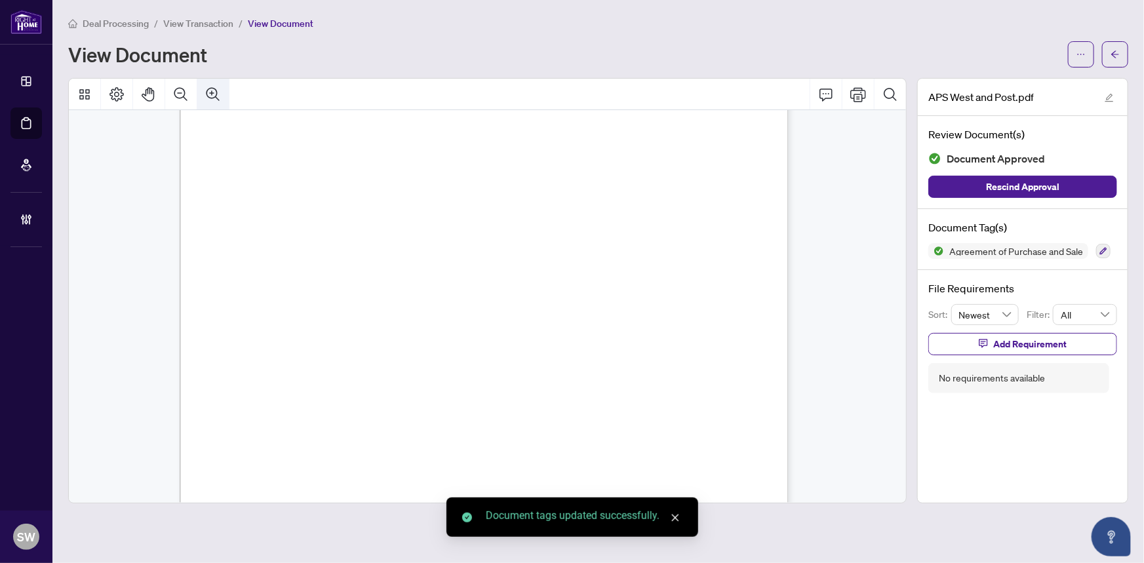
click at [212, 93] on icon "Zoom In" at bounding box center [213, 95] width 16 height 16
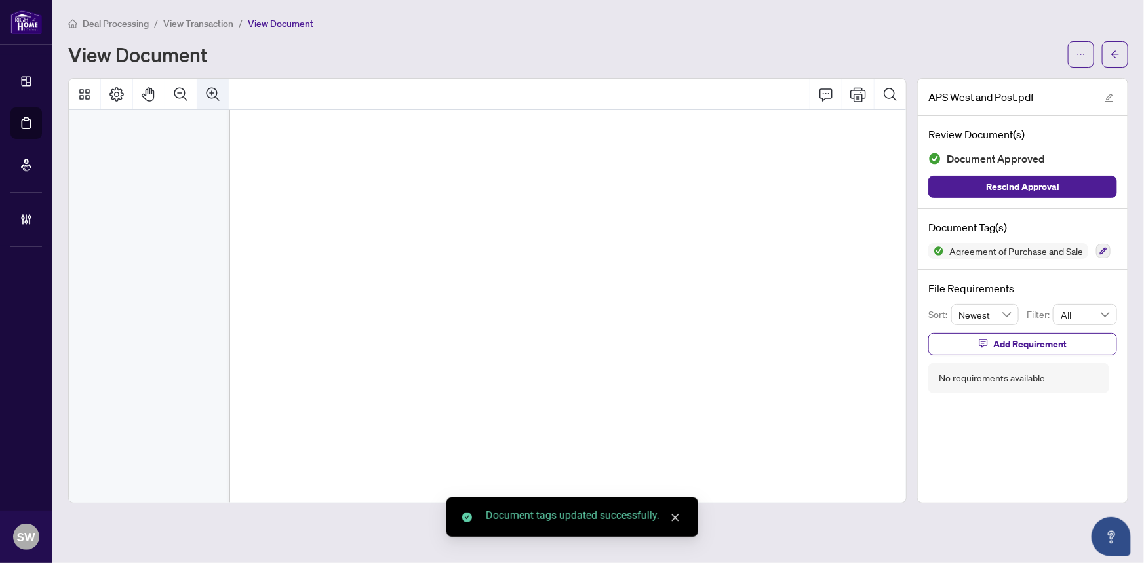
scroll to position [5707, 225]
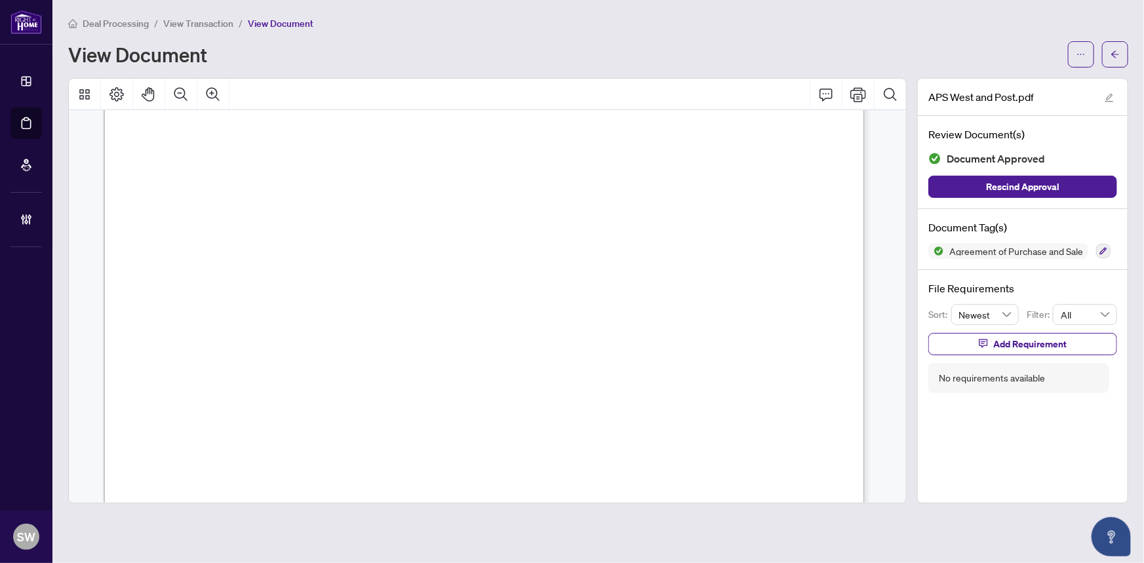
click at [573, 208] on span ". [GEOGRAPHIC_DATA]" at bounding box center [594, 212] width 95 height 11
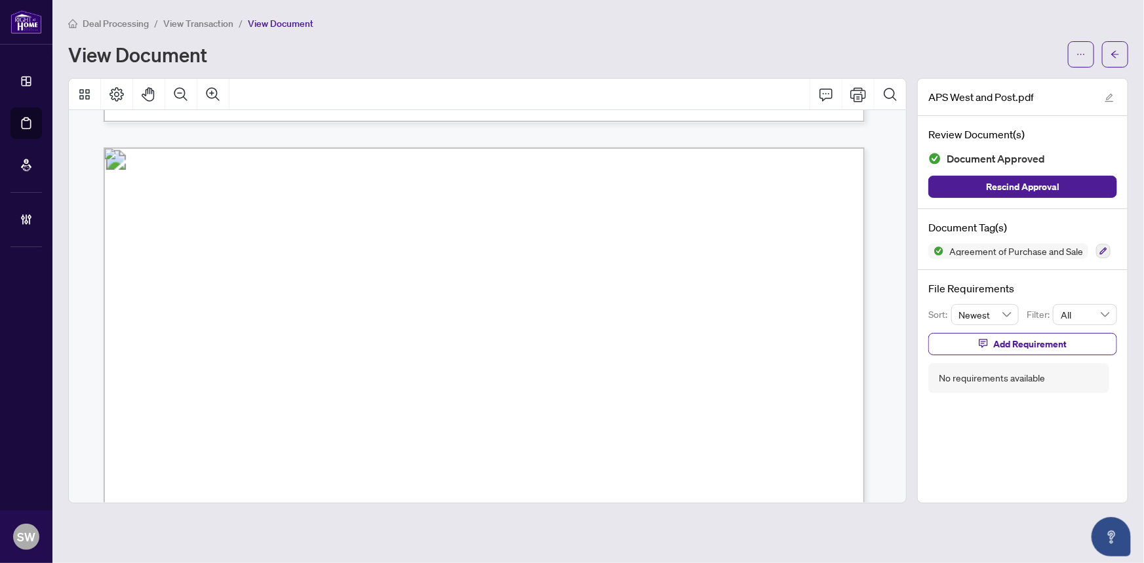
scroll to position [22941, 225]
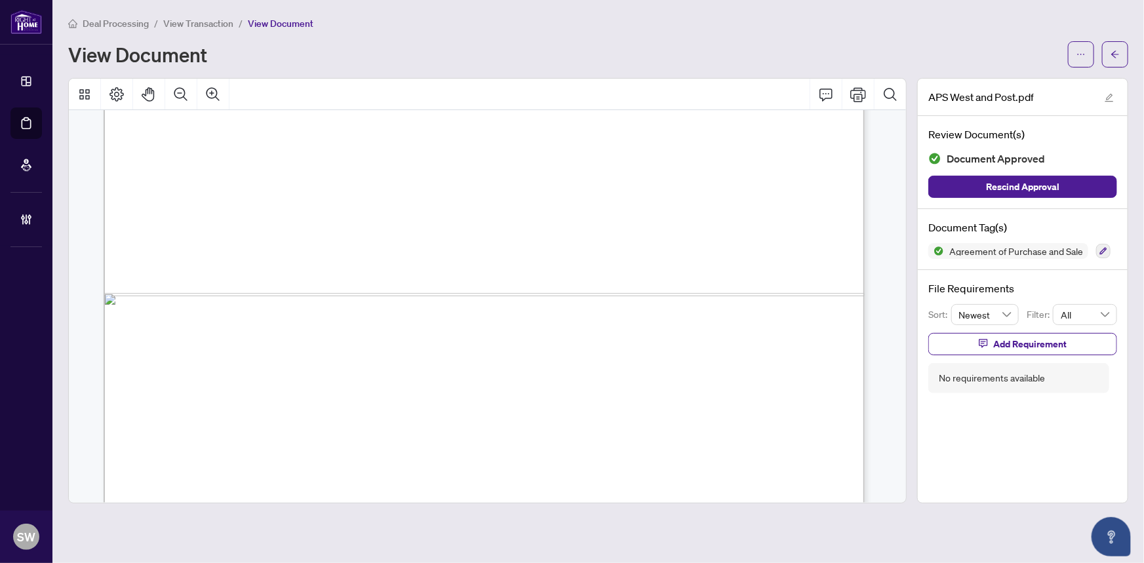
click at [465, 286] on span "be required to provide any key(s) as part of any tender made by it and that thi…" at bounding box center [483, 292] width 581 height 12
click at [267, 167] on span "Any tender of documents or money may be made by the Vendor upon the Purchaser h…" at bounding box center [484, 164] width 582 height 12
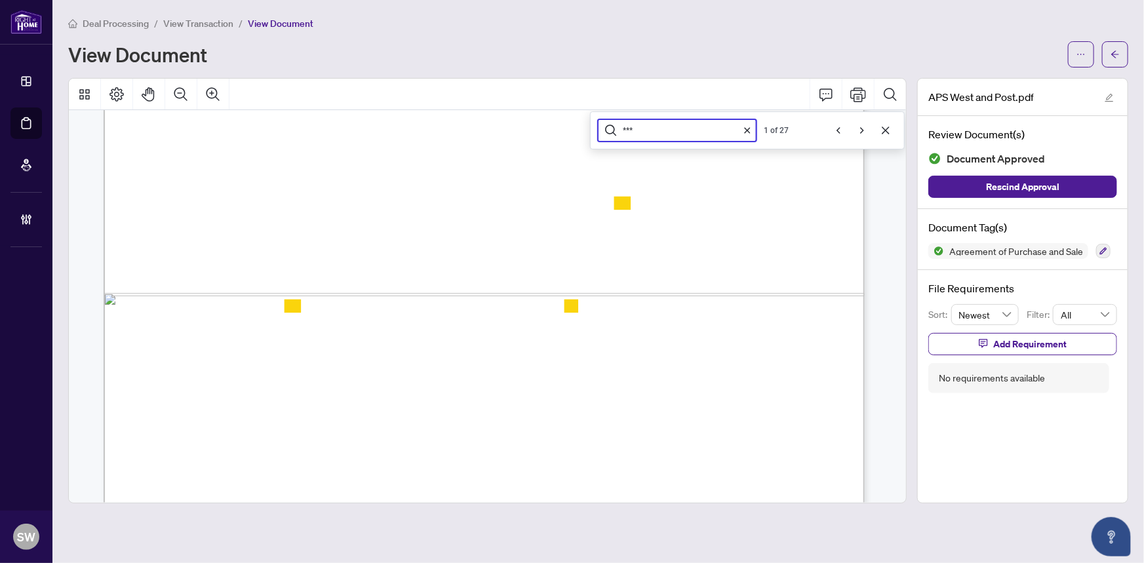
scroll to position [22163, 251]
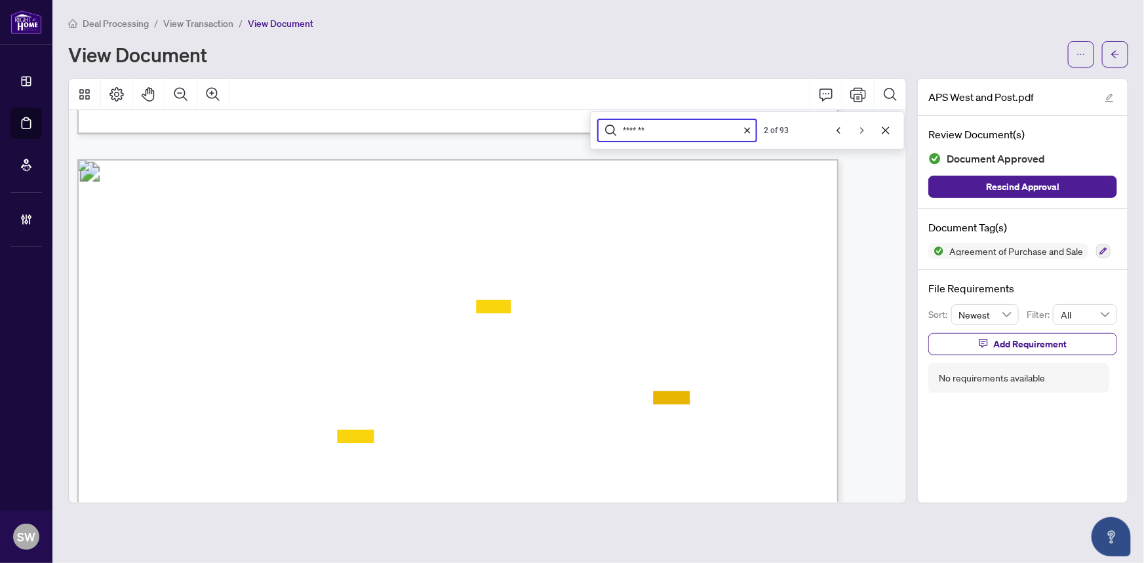
type input "*******"
click at [864, 127] on icon "Next" at bounding box center [862, 130] width 10 height 10
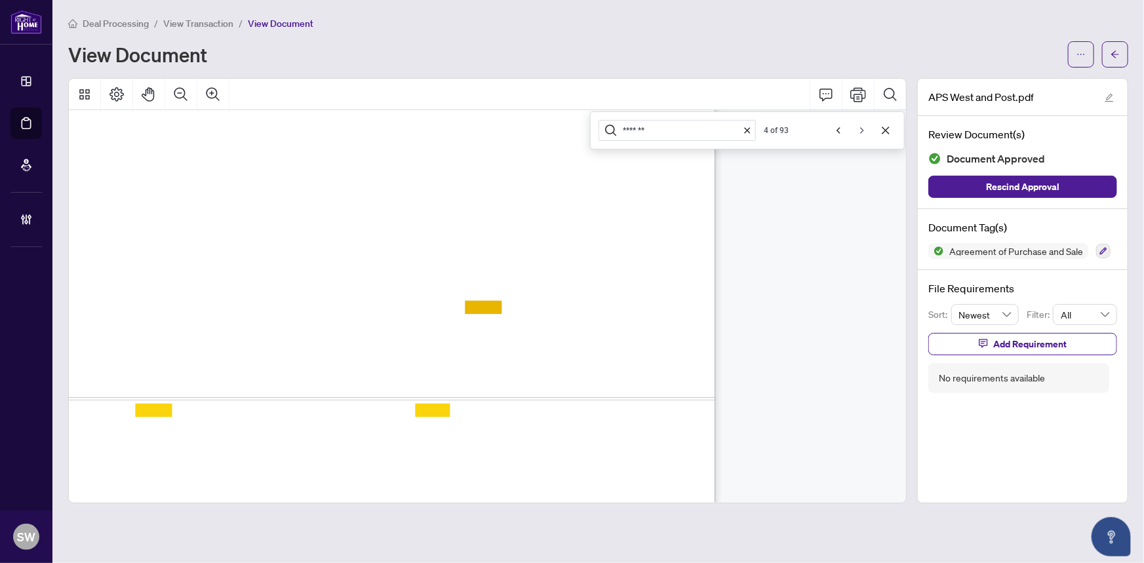
click at [864, 127] on icon "Next" at bounding box center [862, 130] width 10 height 10
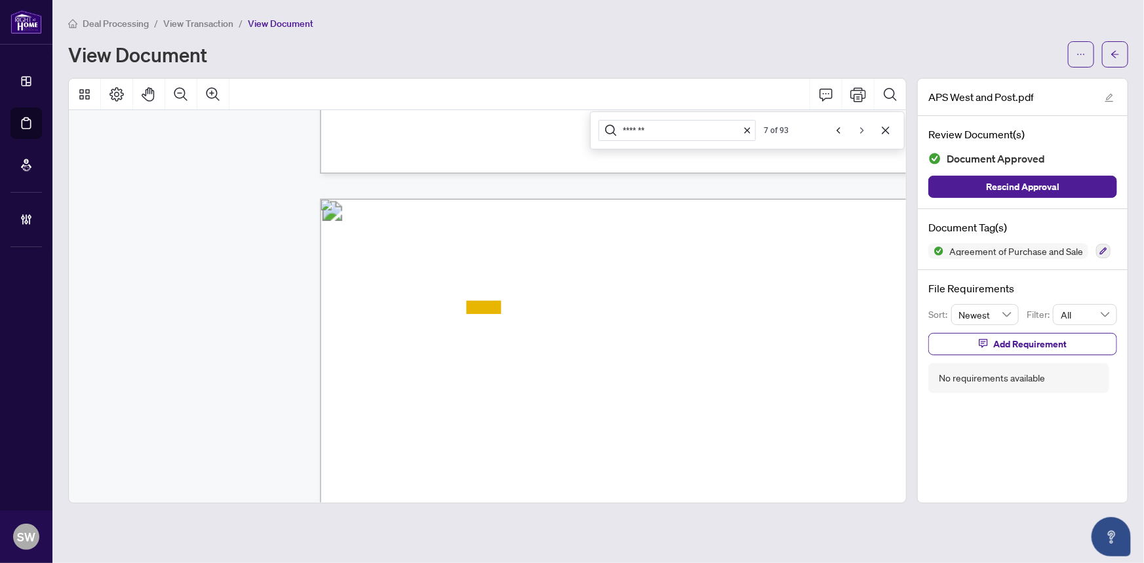
click at [864, 127] on icon "Next" at bounding box center [862, 130] width 10 height 10
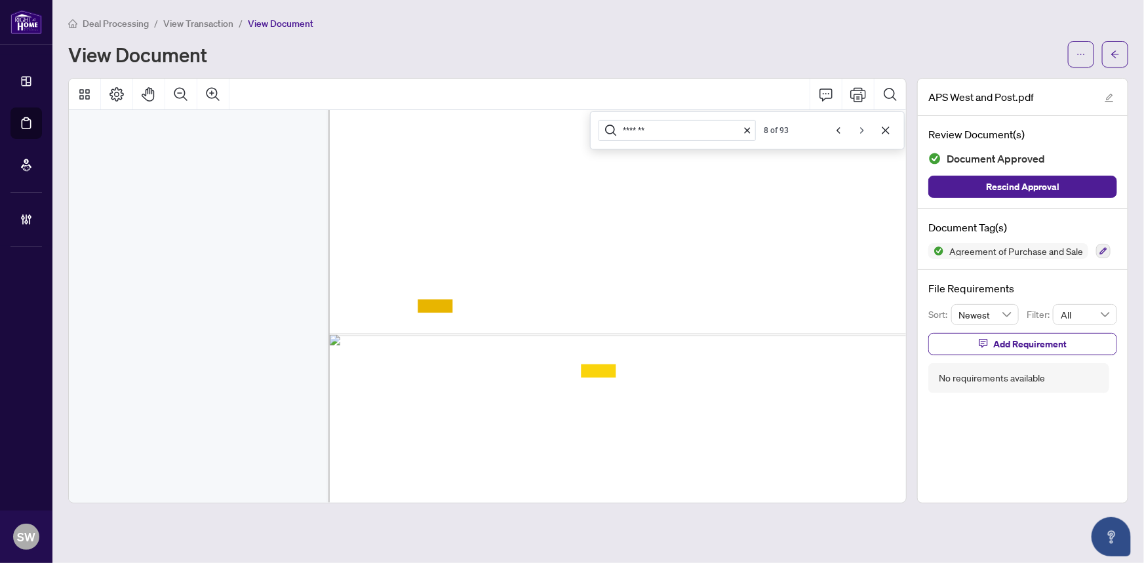
click at [864, 127] on icon "Next" at bounding box center [862, 130] width 10 height 10
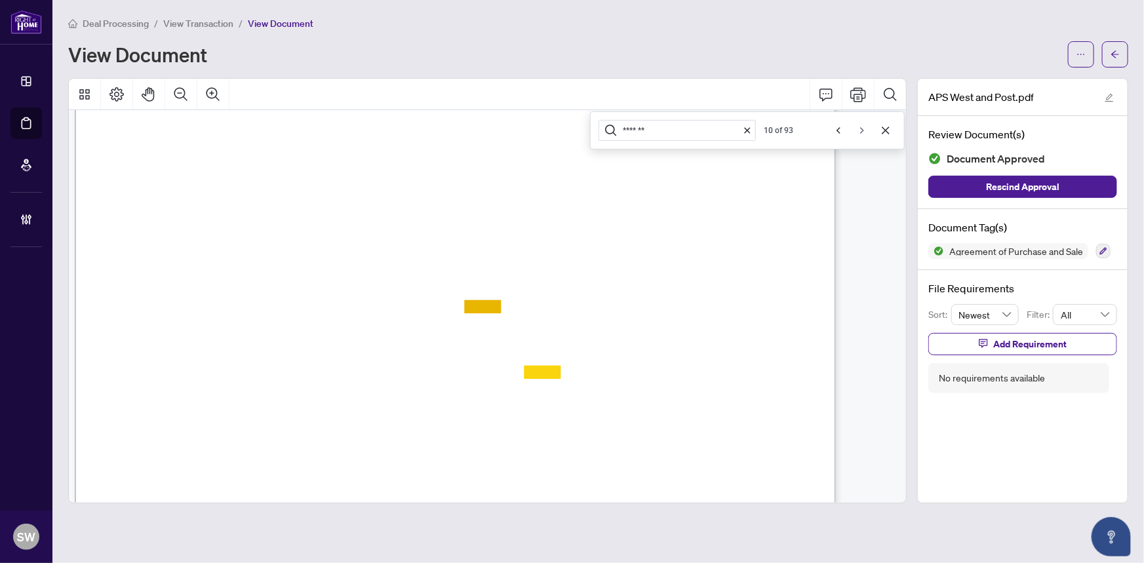
click at [864, 127] on icon "Next" at bounding box center [862, 130] width 10 height 10
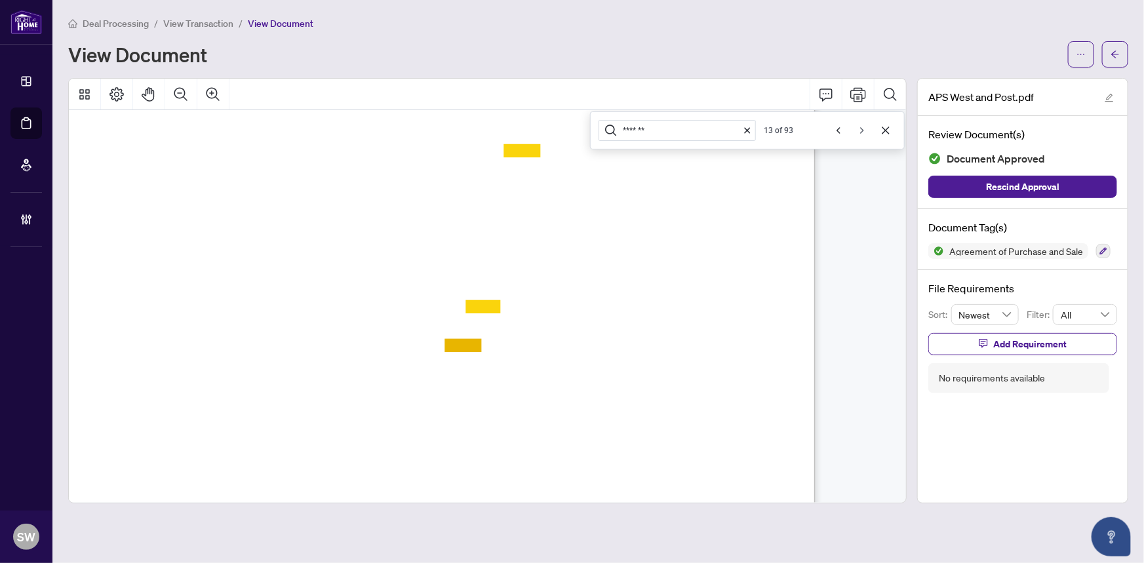
scroll to position [26804, 283]
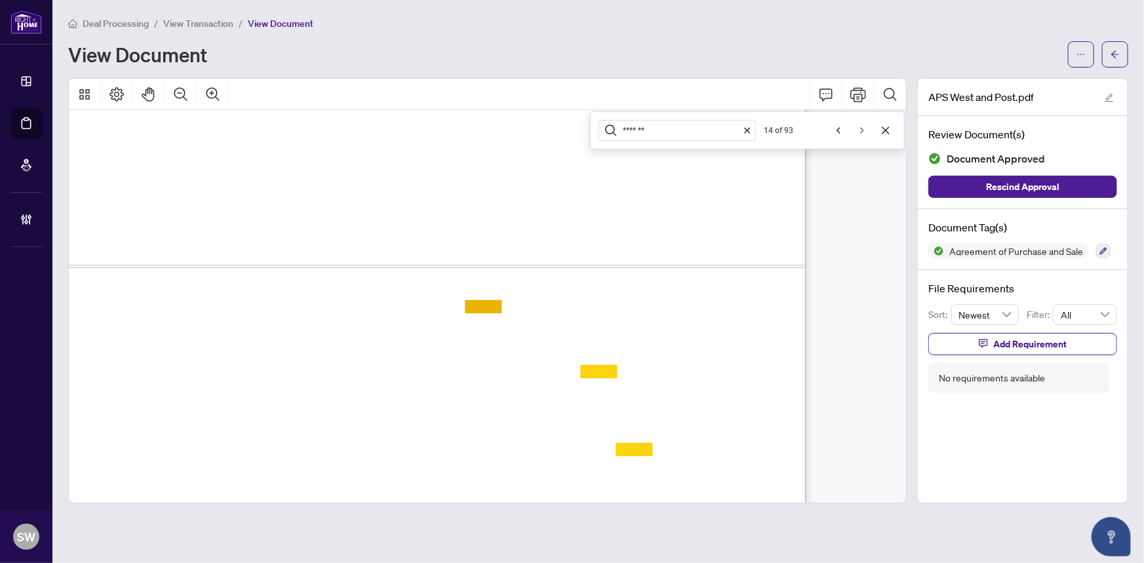
click at [864, 127] on icon "Next" at bounding box center [862, 130] width 10 height 10
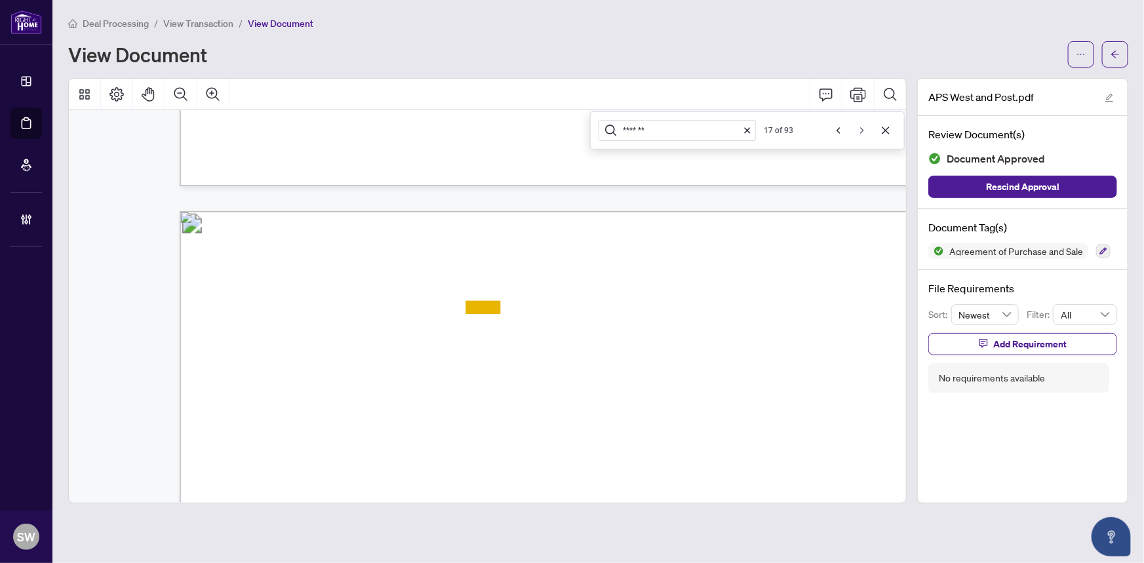
click at [864, 127] on icon "Next" at bounding box center [862, 130] width 10 height 10
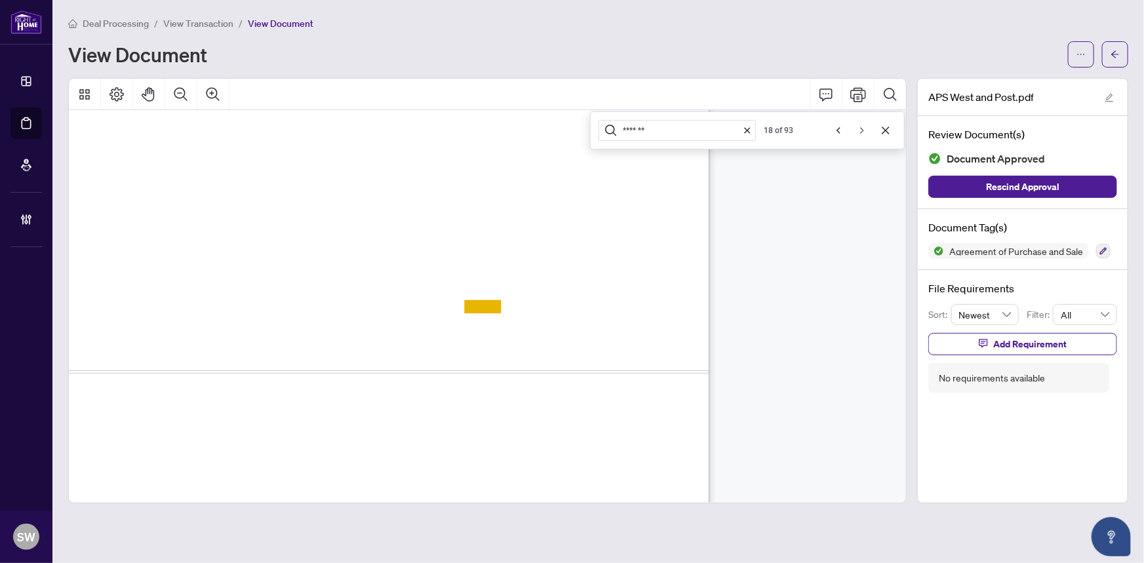
click at [864, 127] on icon "Next" at bounding box center [862, 130] width 10 height 10
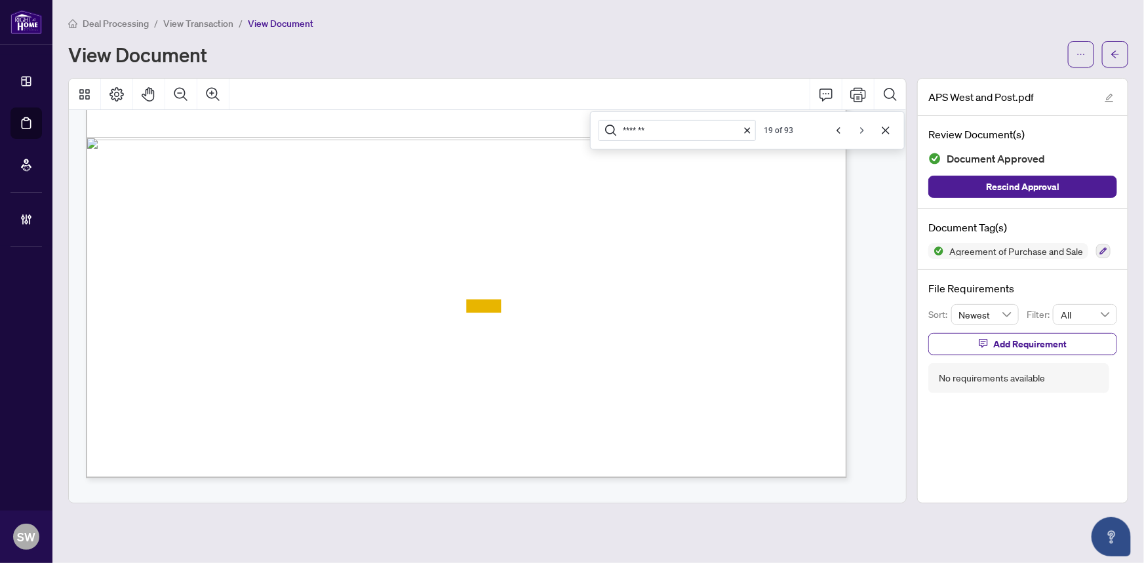
click at [864, 127] on icon "Next" at bounding box center [862, 130] width 10 height 10
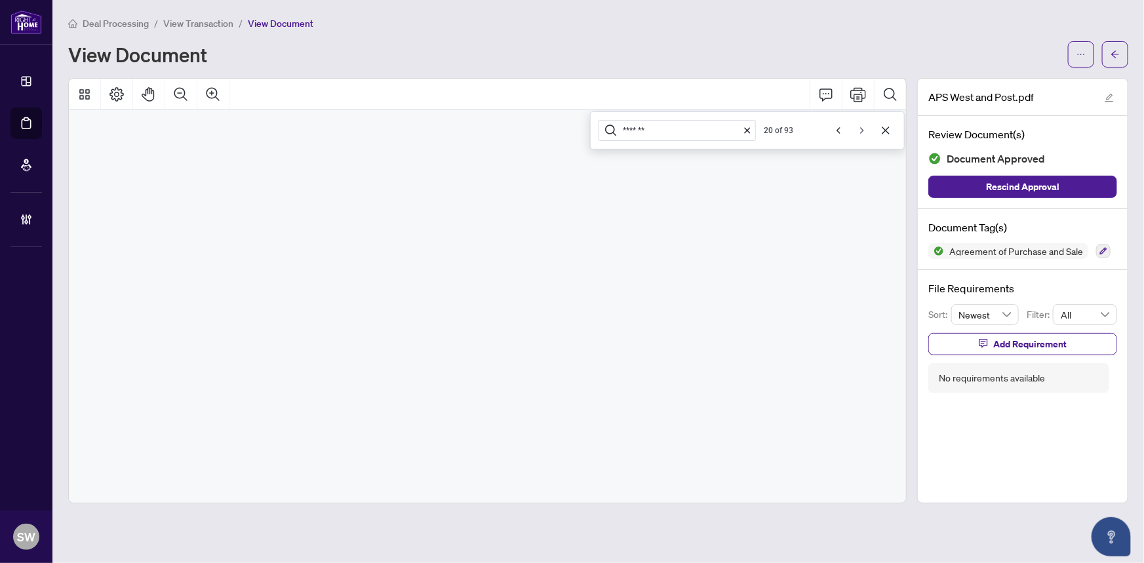
scroll to position [37215, 242]
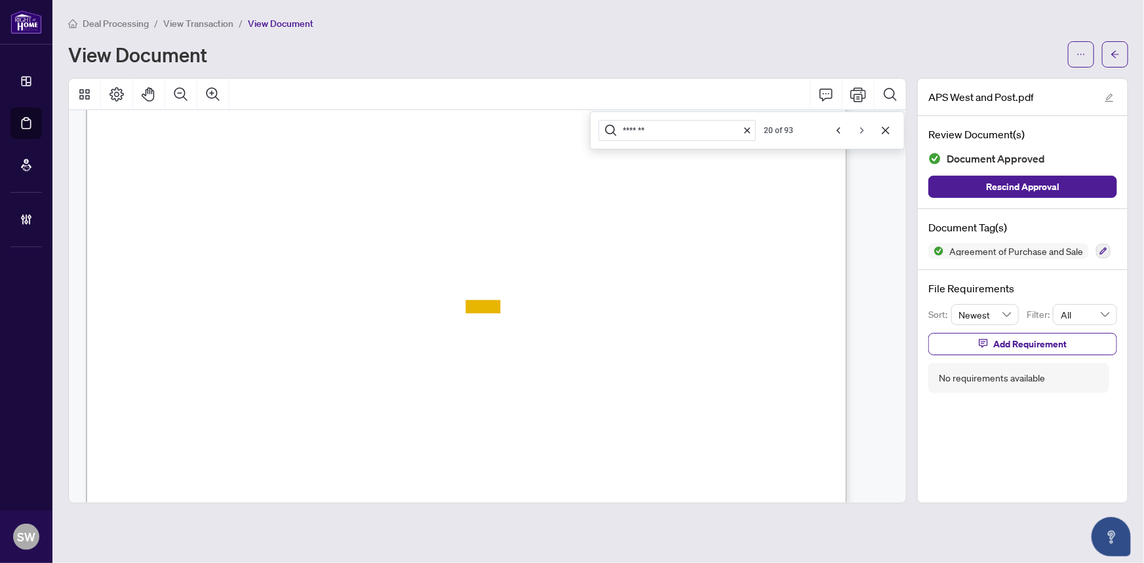
click at [862, 131] on icon "Next" at bounding box center [862, 130] width 4 height 7
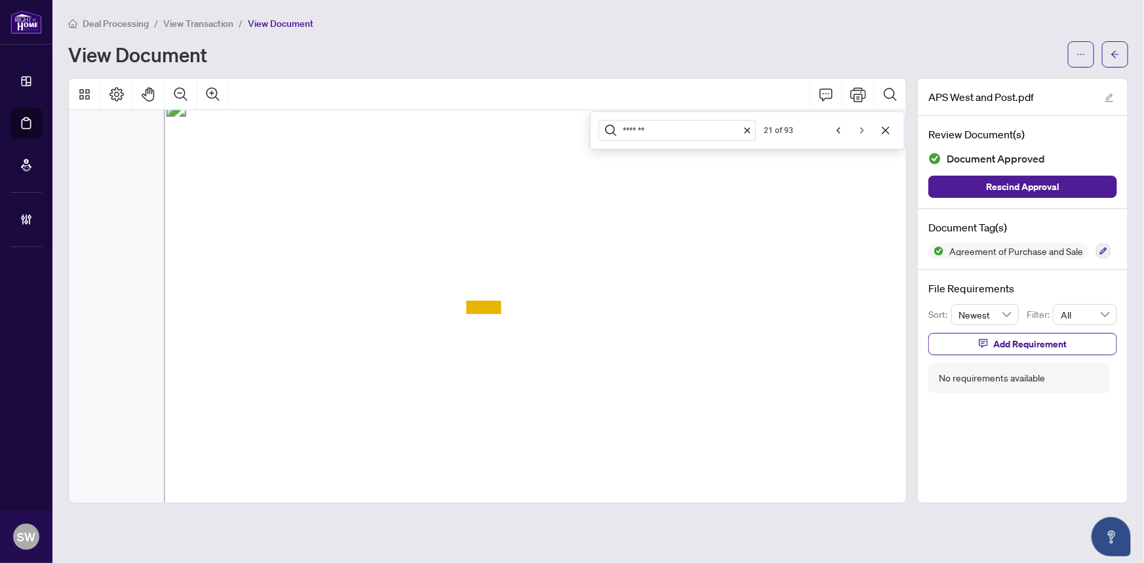
click at [862, 131] on icon "Next" at bounding box center [862, 130] width 4 height 7
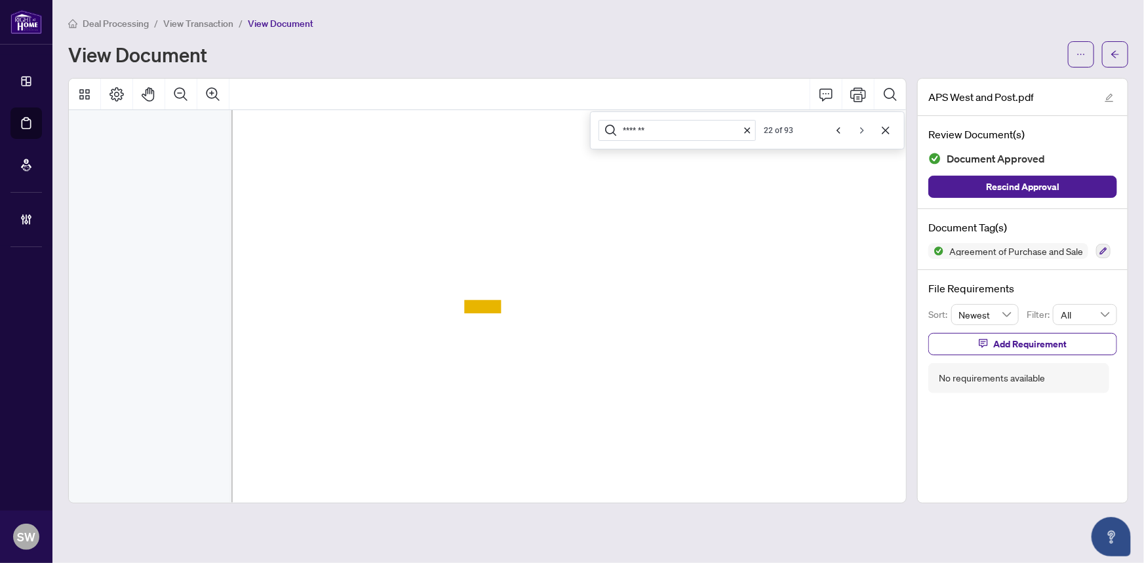
click at [862, 131] on icon "Next" at bounding box center [862, 130] width 4 height 7
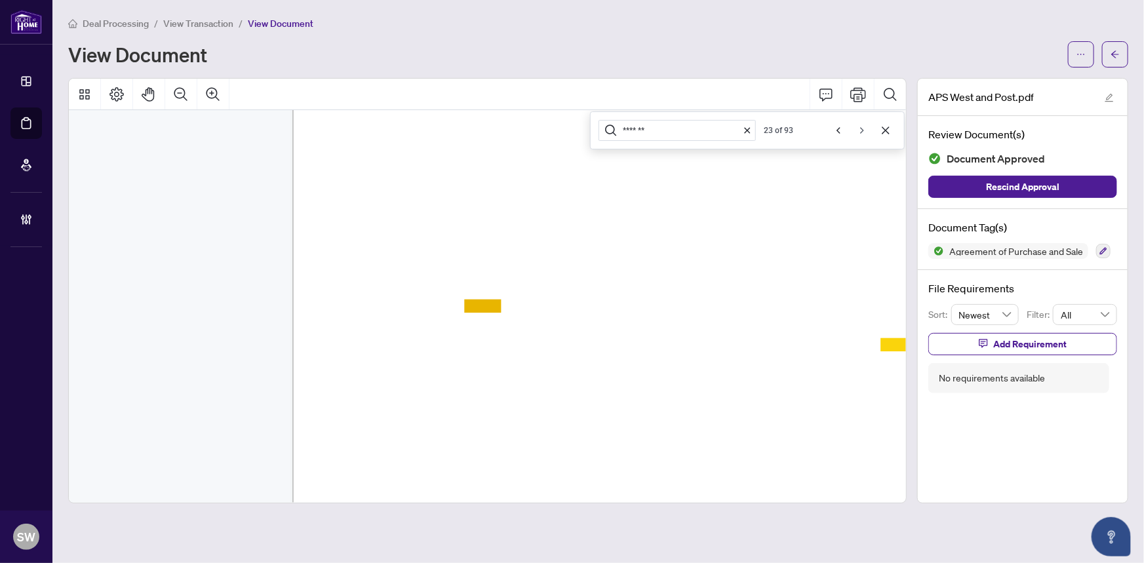
click at [865, 131] on icon "Next" at bounding box center [862, 130] width 10 height 10
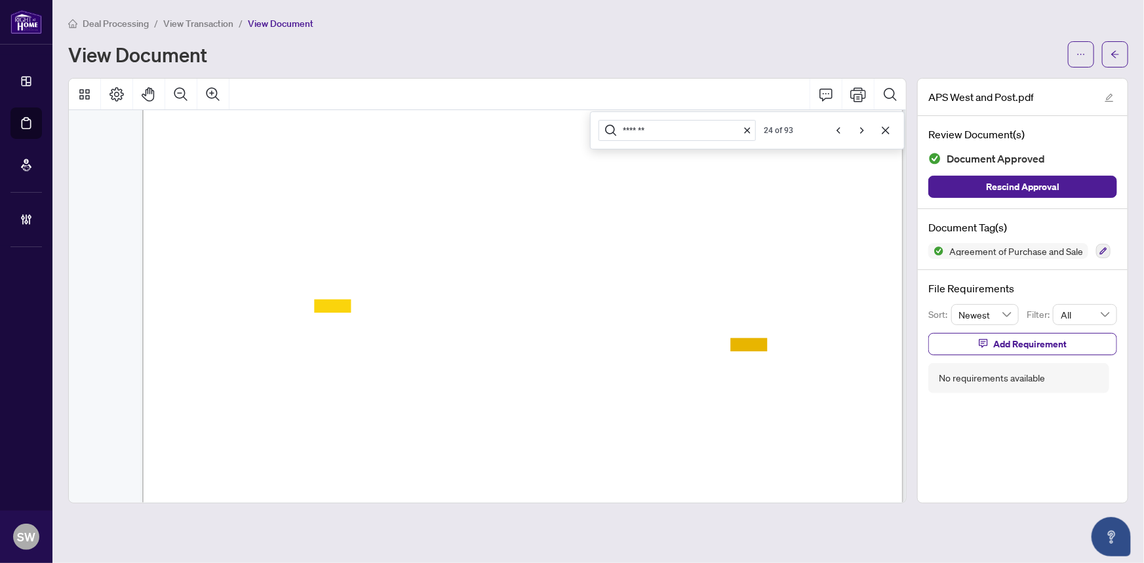
scroll to position [40020, 199]
click at [858, 126] on icon "Next" at bounding box center [862, 130] width 10 height 10
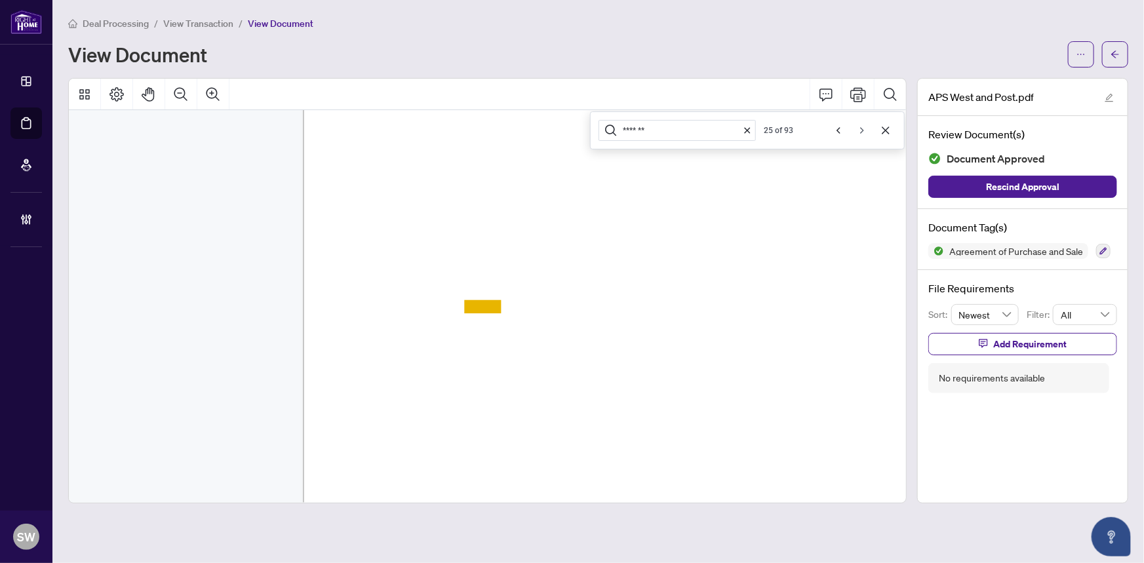
click at [858, 126] on icon "Next" at bounding box center [862, 130] width 10 height 10
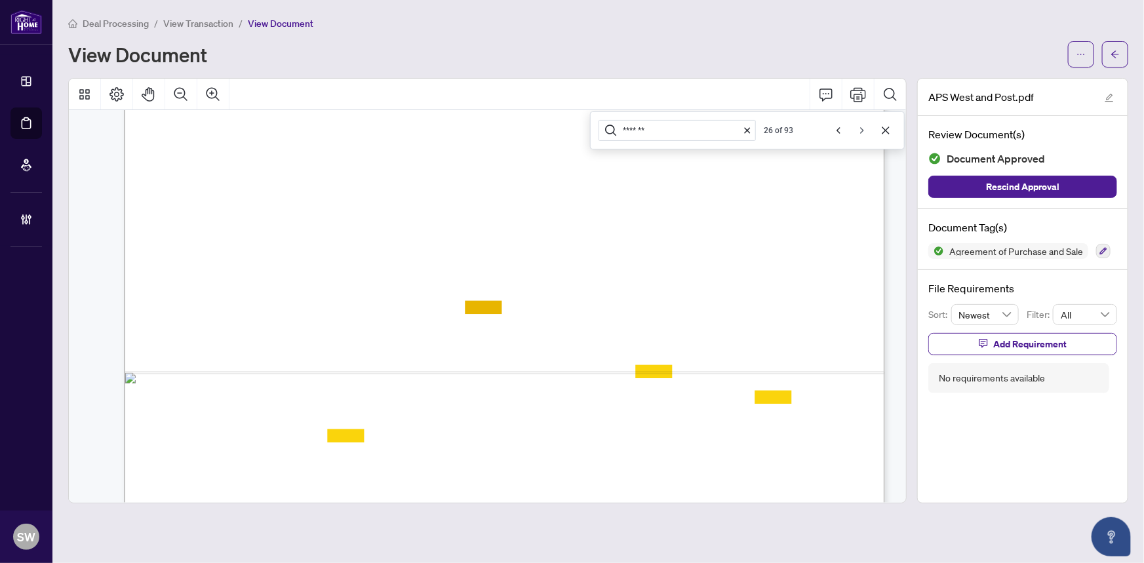
click at [858, 126] on icon "Next" at bounding box center [862, 130] width 10 height 10
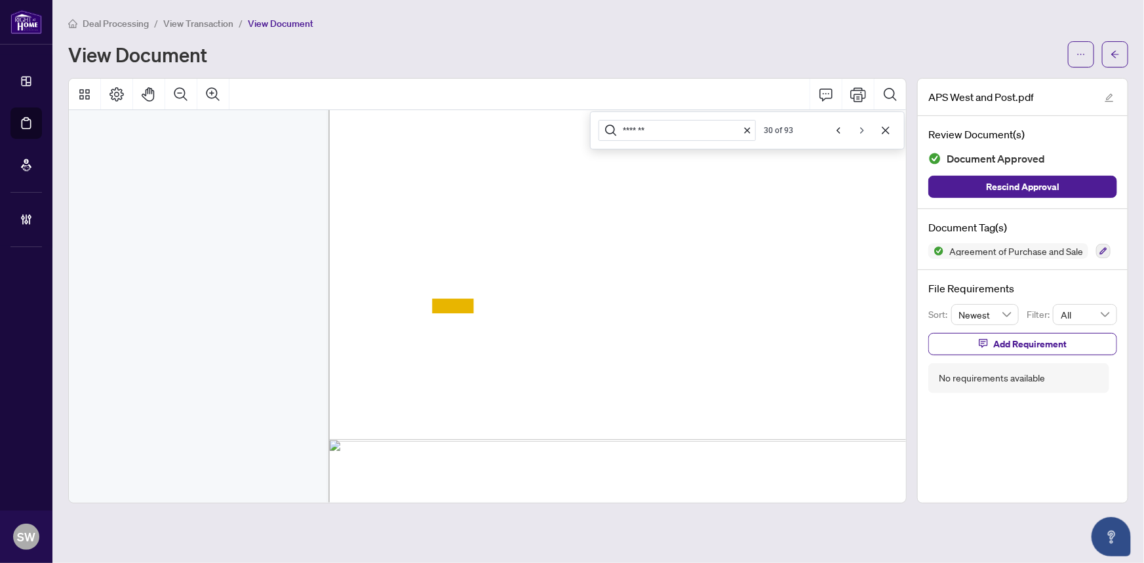
click at [858, 126] on icon "Next" at bounding box center [862, 130] width 10 height 10
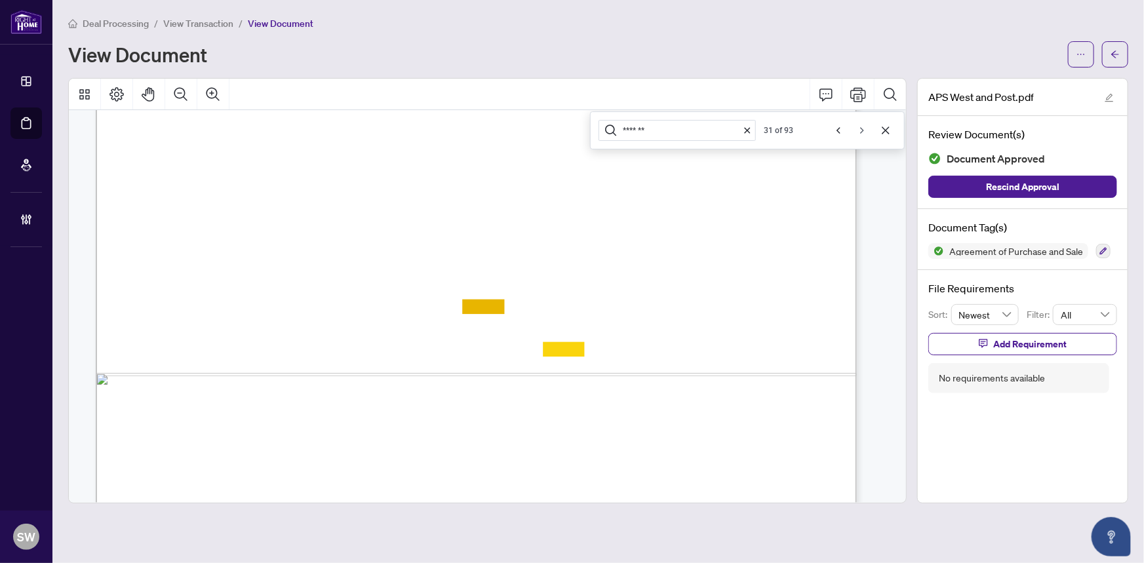
click at [858, 126] on icon "Next" at bounding box center [862, 130] width 10 height 10
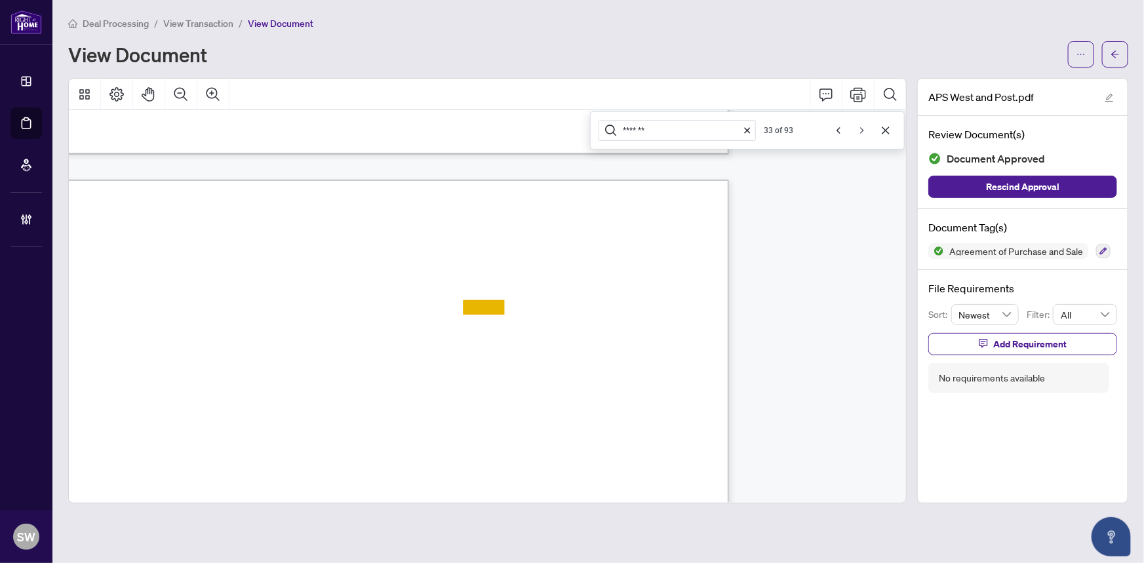
click at [858, 126] on icon "Next" at bounding box center [862, 130] width 10 height 10
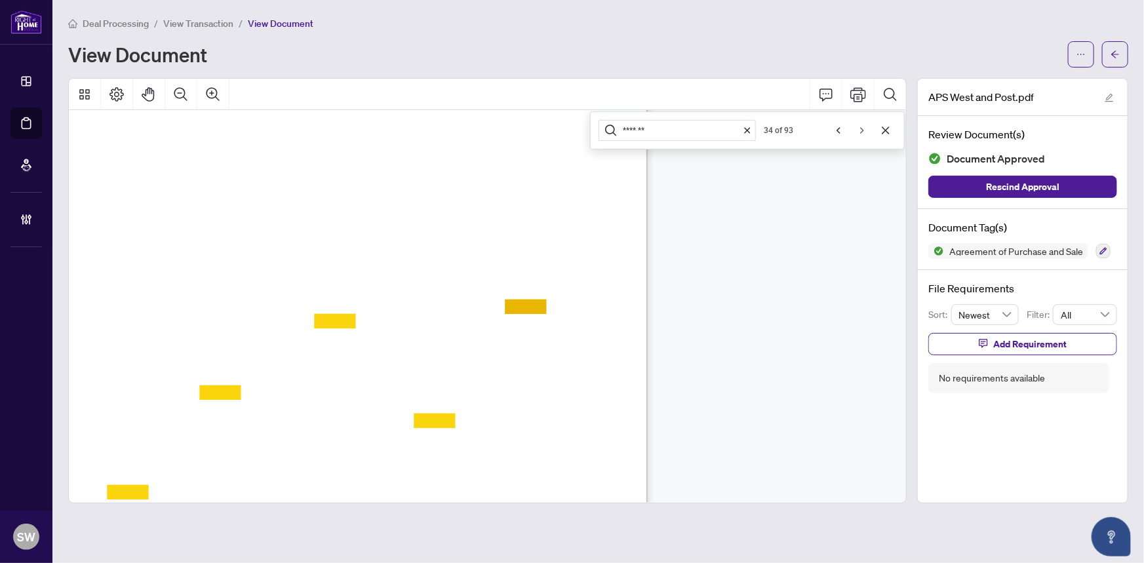
click at [858, 126] on icon "Next" at bounding box center [862, 130] width 10 height 10
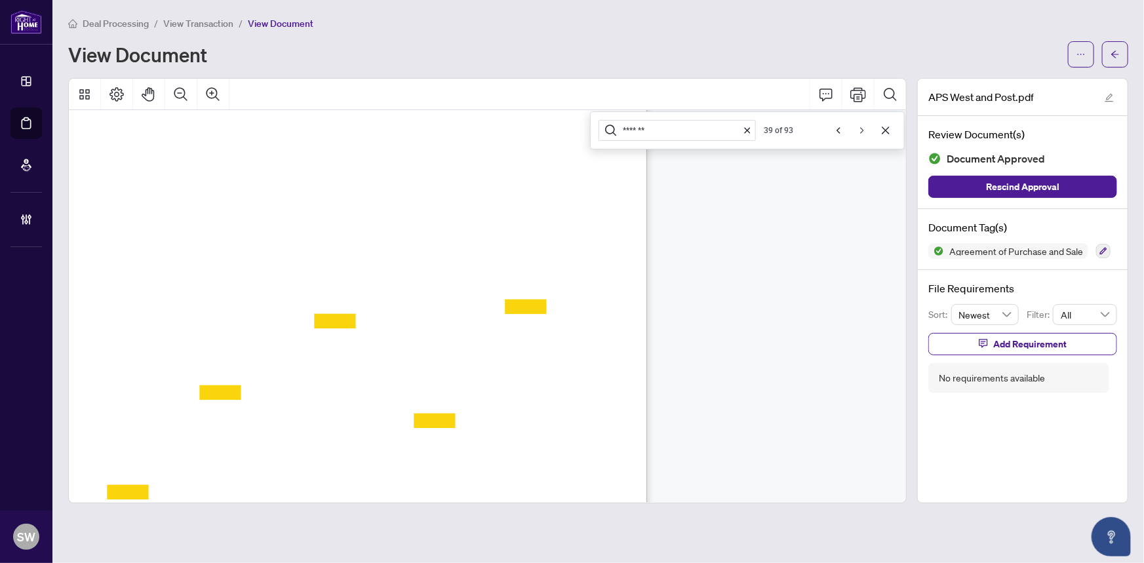
scroll to position [54560, 0]
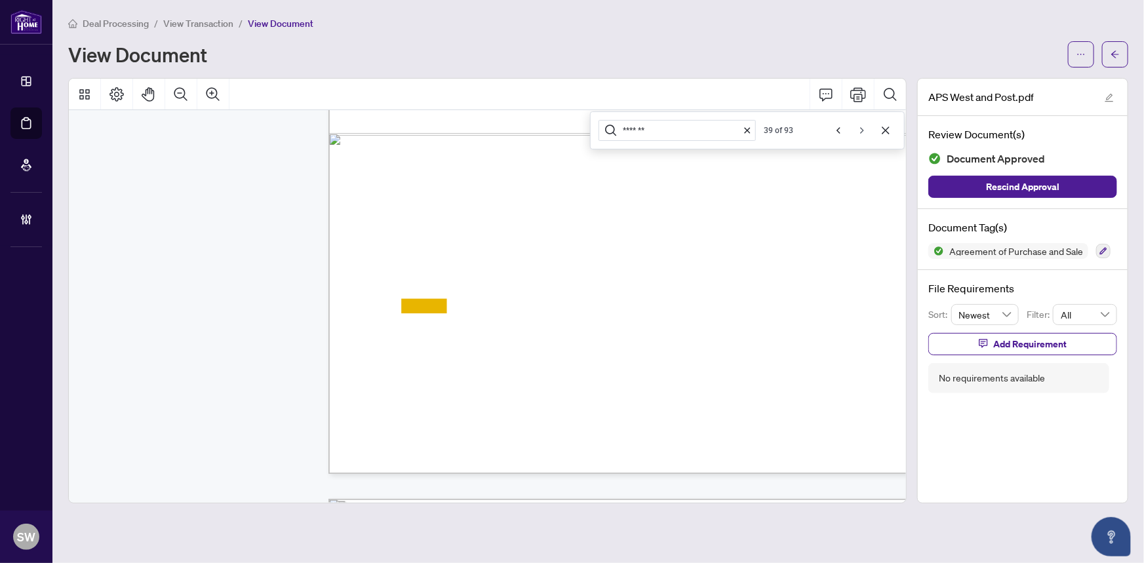
click at [858, 126] on icon "Next" at bounding box center [862, 130] width 10 height 10
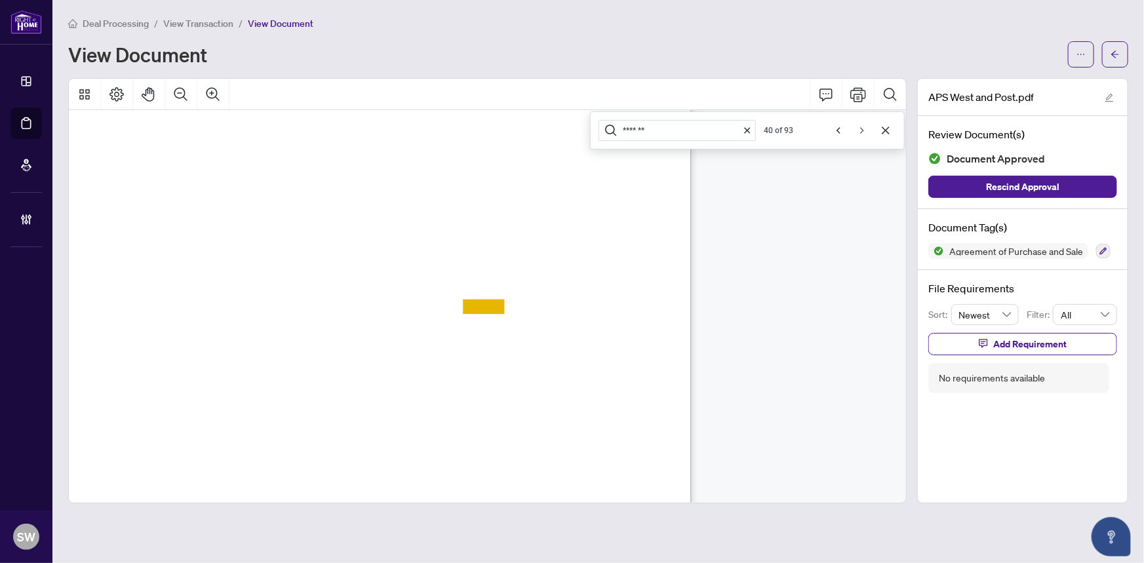
click at [858, 126] on icon "Next" at bounding box center [862, 130] width 10 height 10
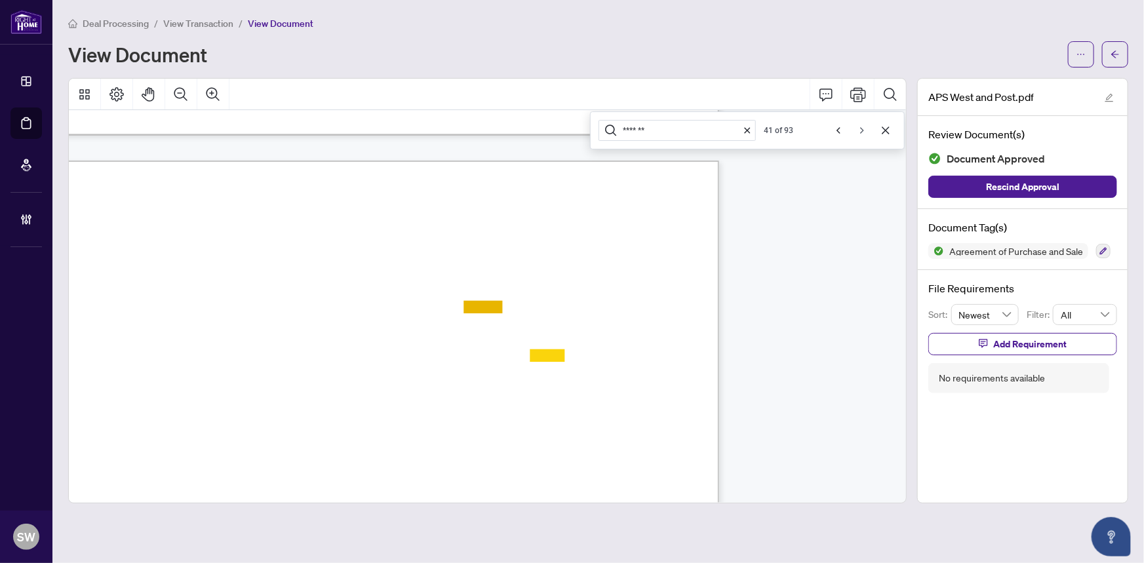
click at [858, 126] on icon "Next" at bounding box center [862, 130] width 10 height 10
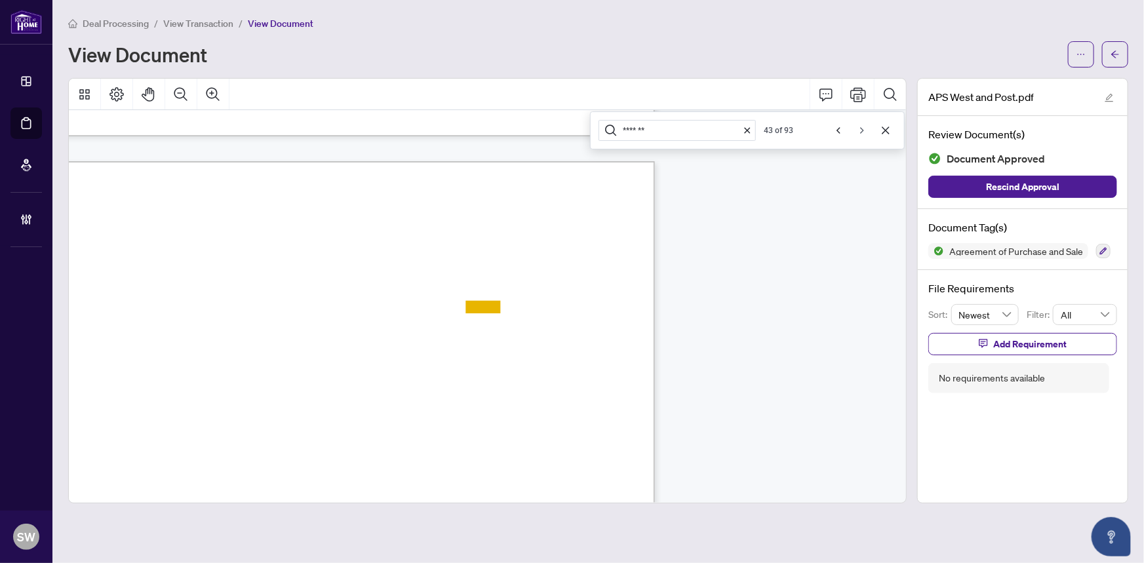
click at [858, 126] on icon "Next" at bounding box center [862, 130] width 10 height 10
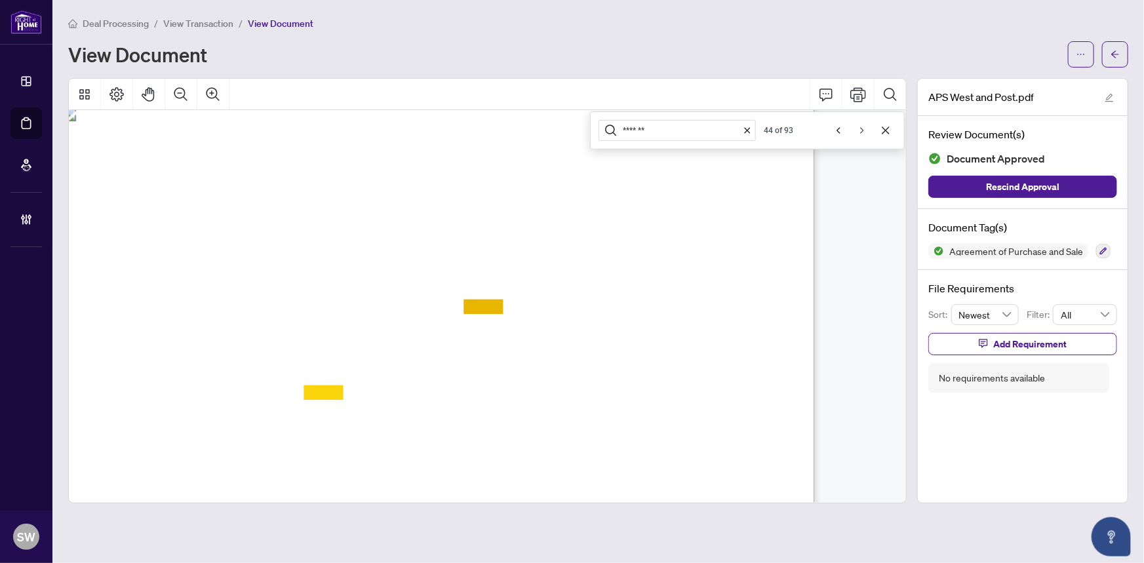
click at [858, 126] on icon "Next" at bounding box center [862, 130] width 10 height 10
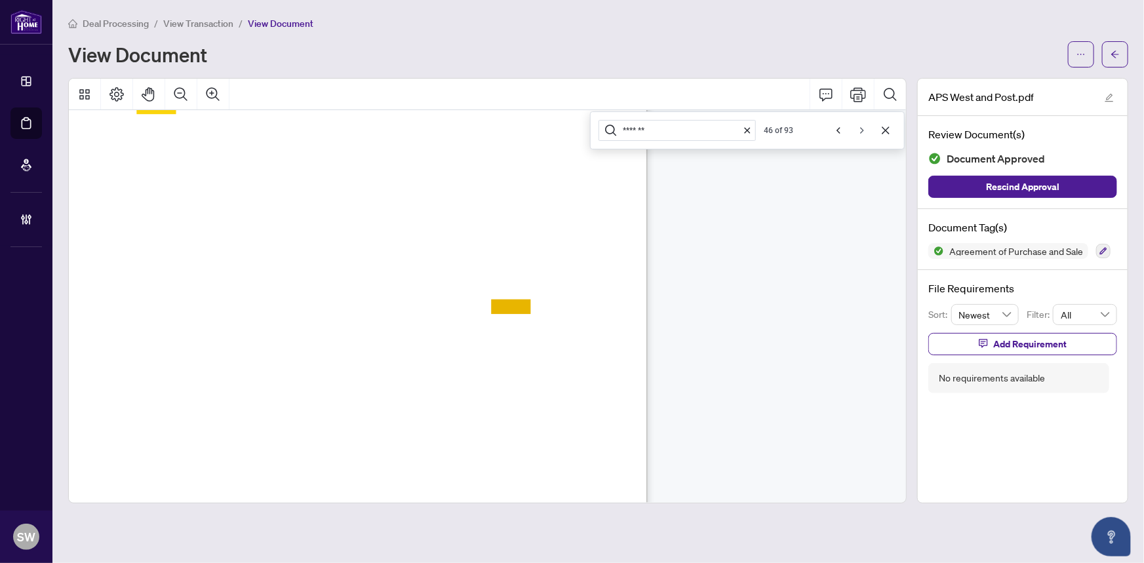
click at [858, 126] on icon "Next" at bounding box center [862, 130] width 10 height 10
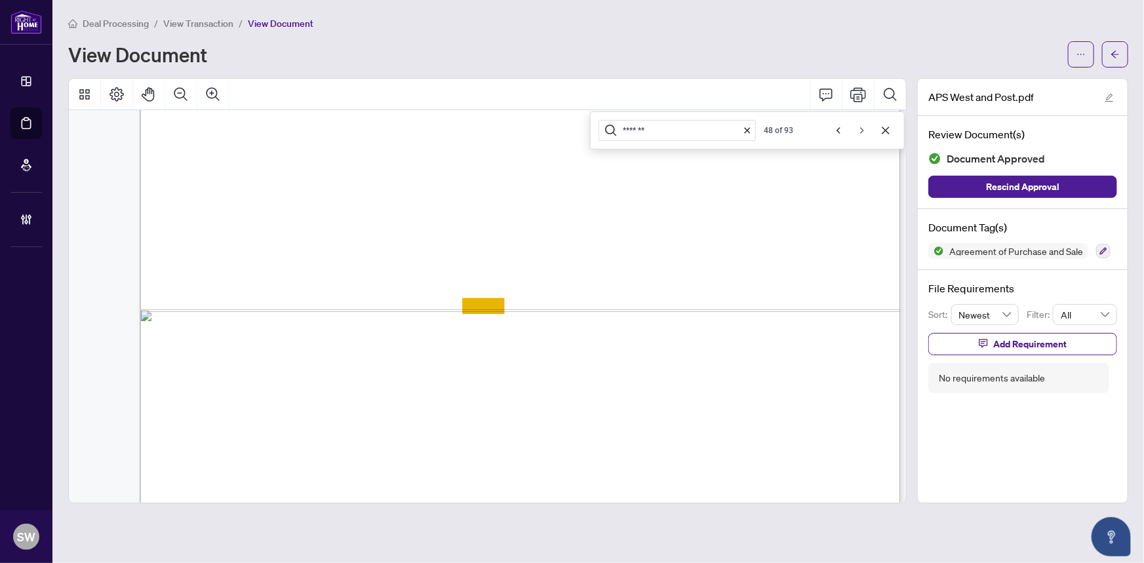
click at [858, 126] on icon "Next" at bounding box center [862, 130] width 10 height 10
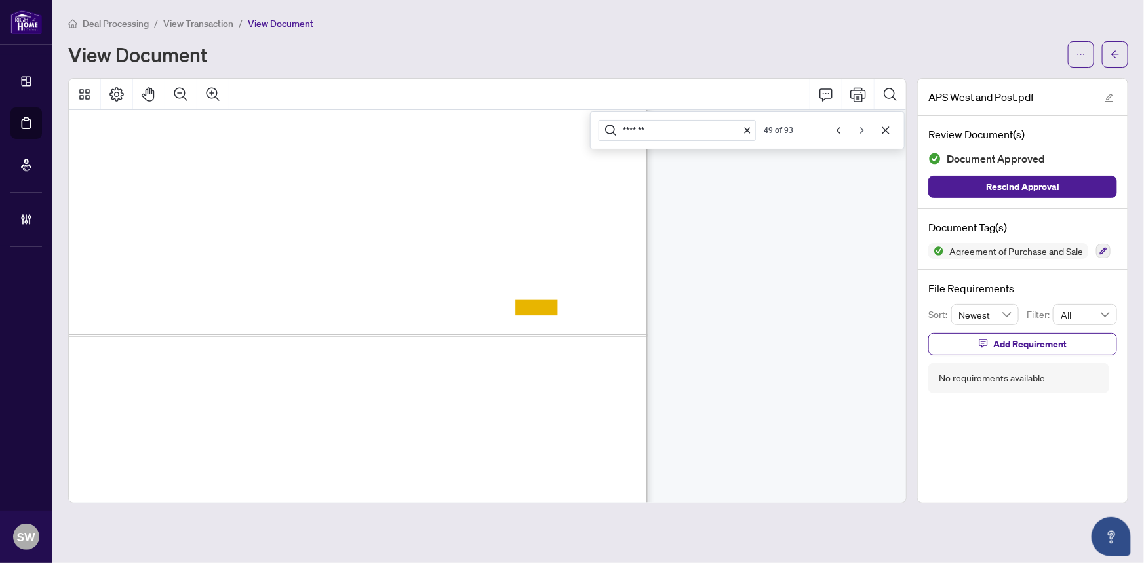
click at [858, 126] on icon "Next" at bounding box center [862, 130] width 10 height 10
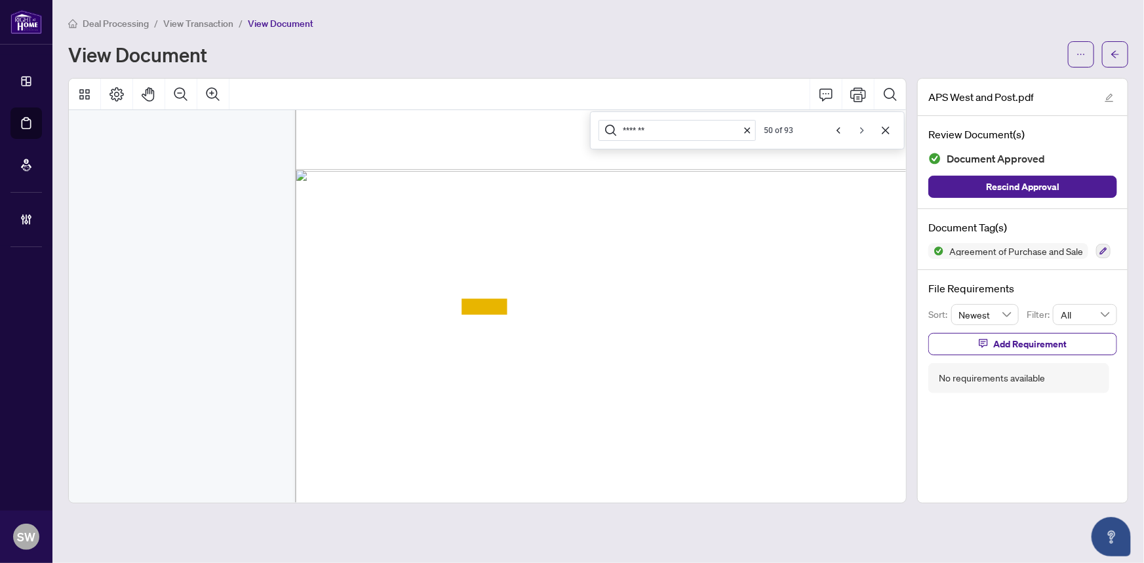
click at [858, 126] on icon "Next" at bounding box center [862, 130] width 10 height 10
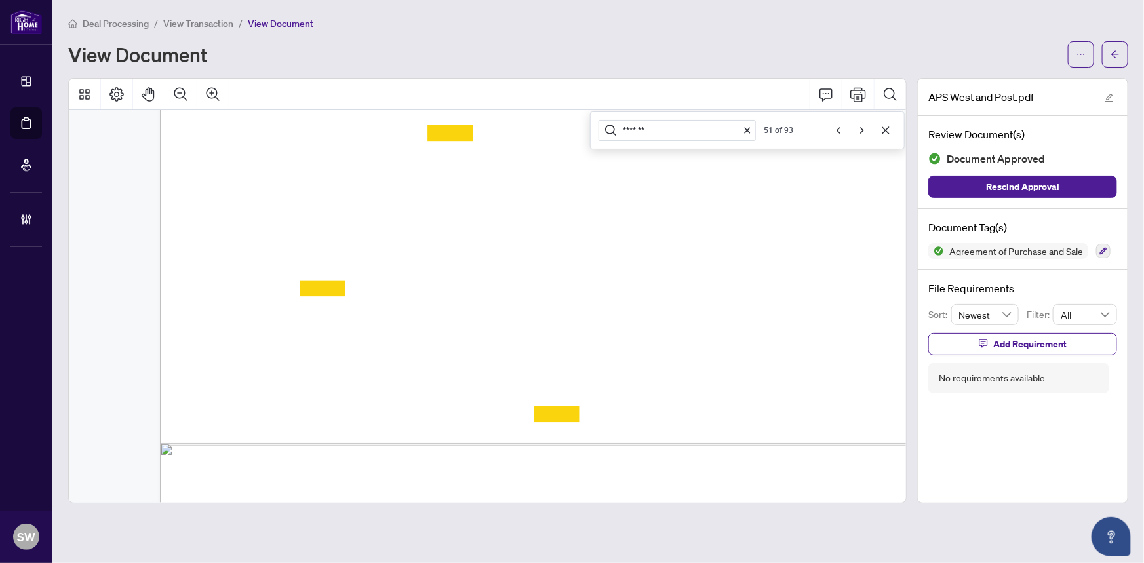
scroll to position [124863, 168]
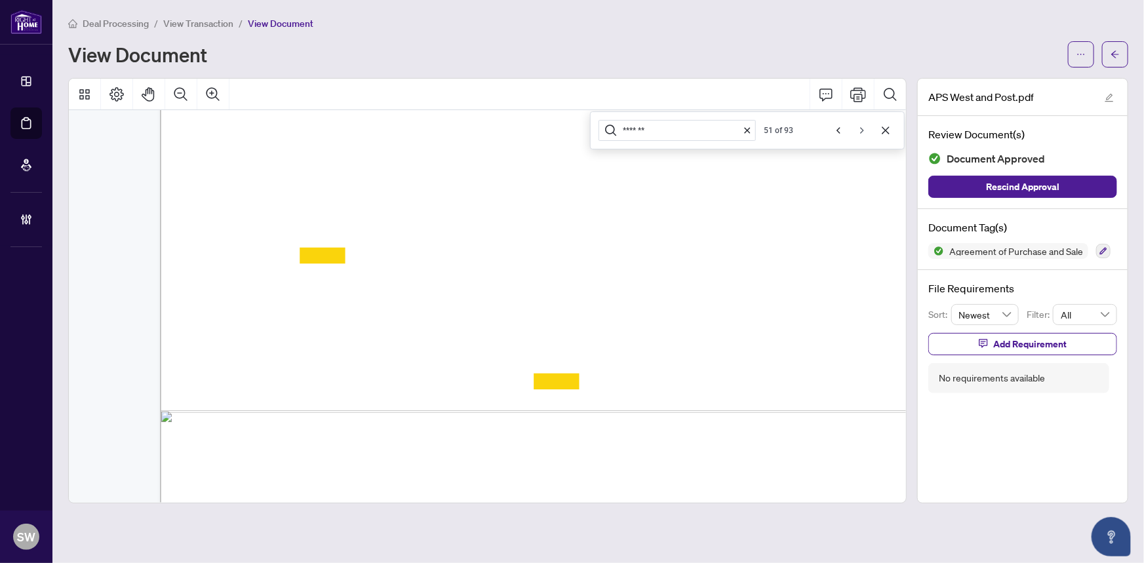
click at [864, 129] on icon "Next" at bounding box center [862, 130] width 10 height 10
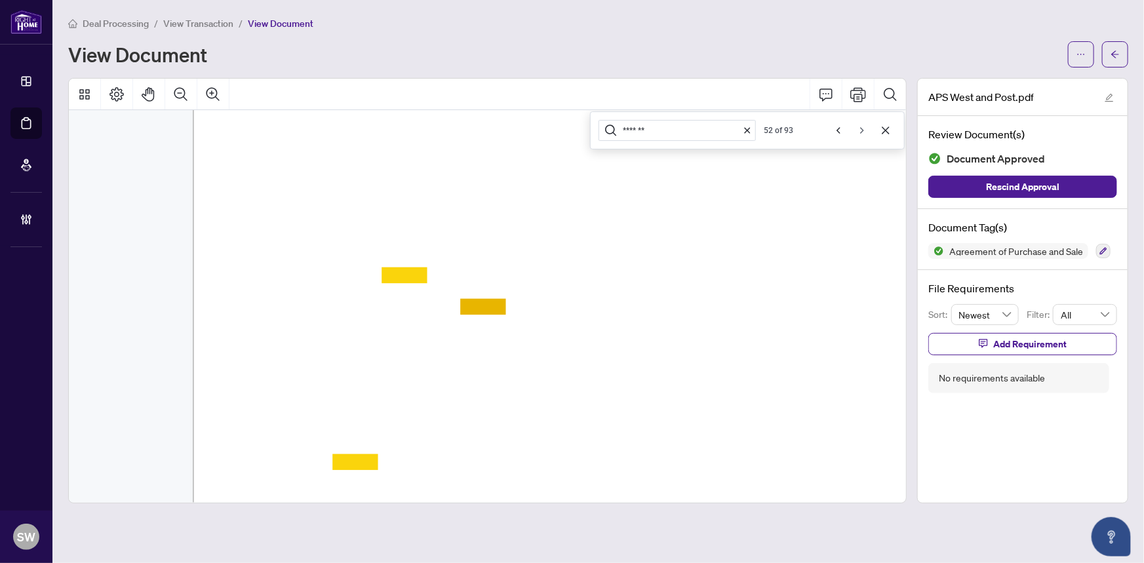
click at [864, 129] on icon "Next" at bounding box center [862, 130] width 10 height 10
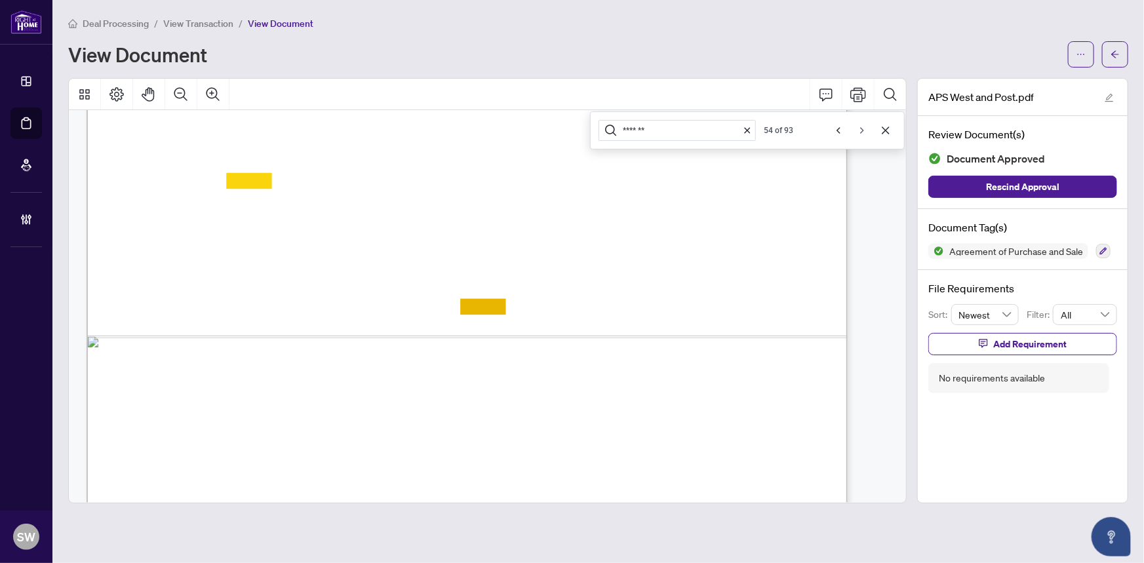
click at [864, 129] on icon "Next" at bounding box center [862, 130] width 10 height 10
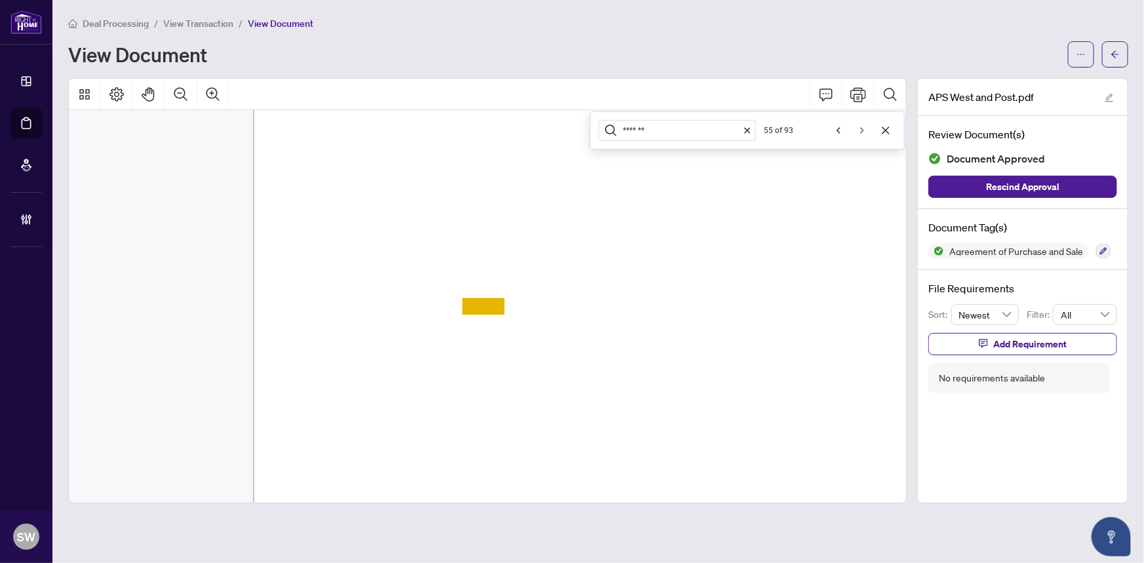
click at [864, 129] on icon "Next" at bounding box center [862, 130] width 10 height 10
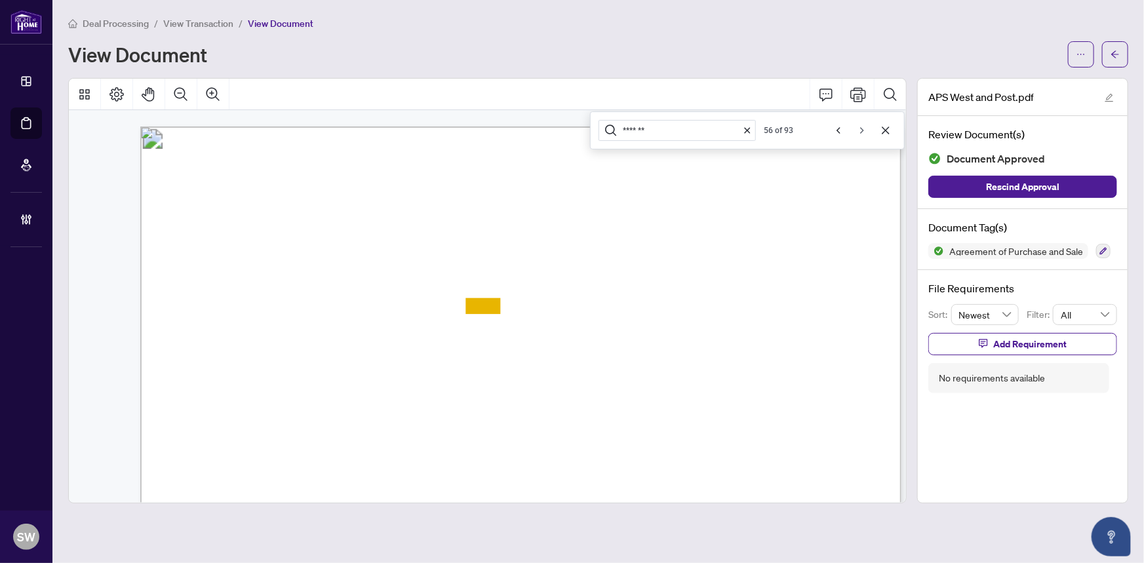
click at [864, 129] on icon "Next" at bounding box center [862, 130] width 10 height 10
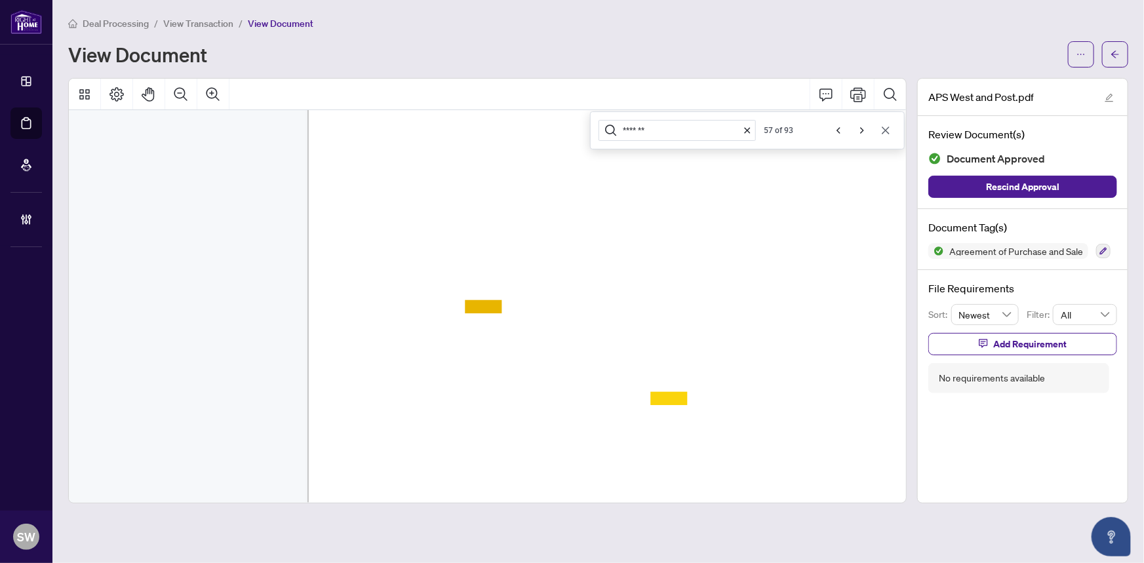
click at [884, 129] on icon "Cancel" at bounding box center [885, 130] width 10 height 10
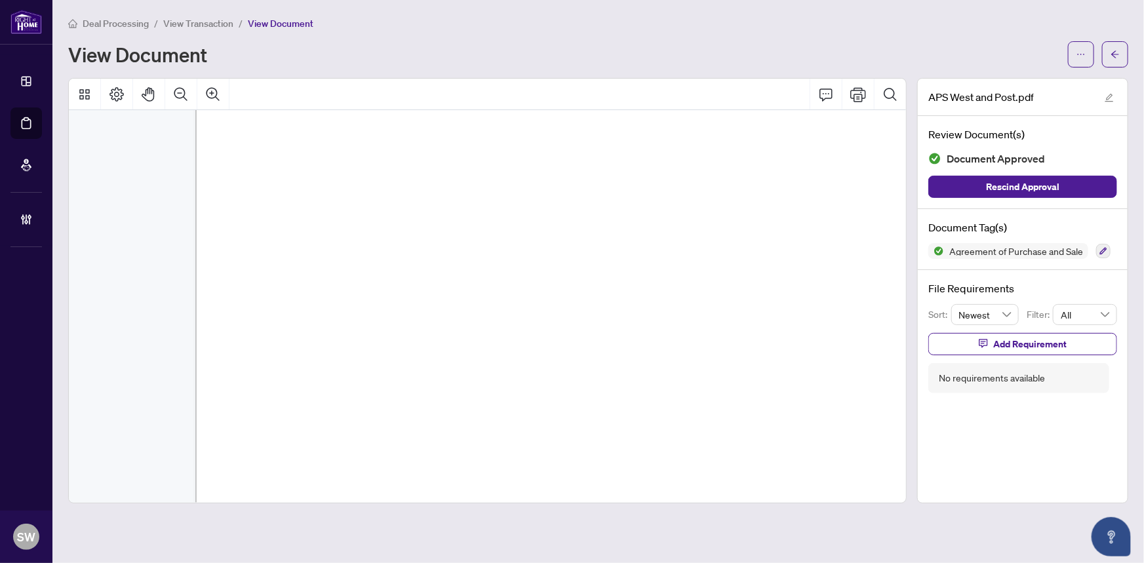
scroll to position [2383, 133]
click at [1118, 53] on icon "arrow-left" at bounding box center [1115, 53] width 8 height 7
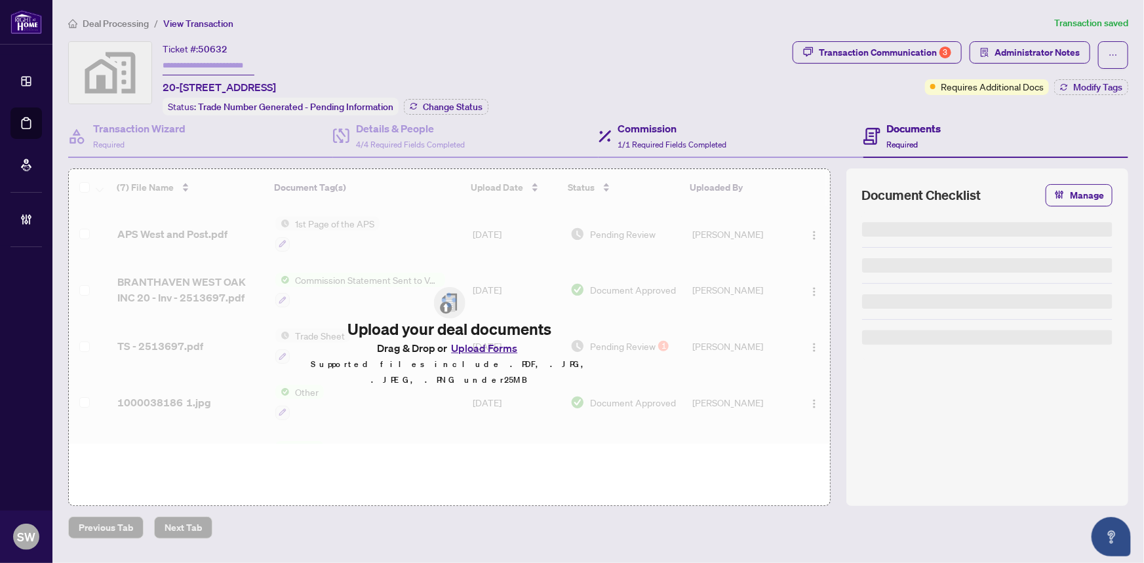
type input "*******"
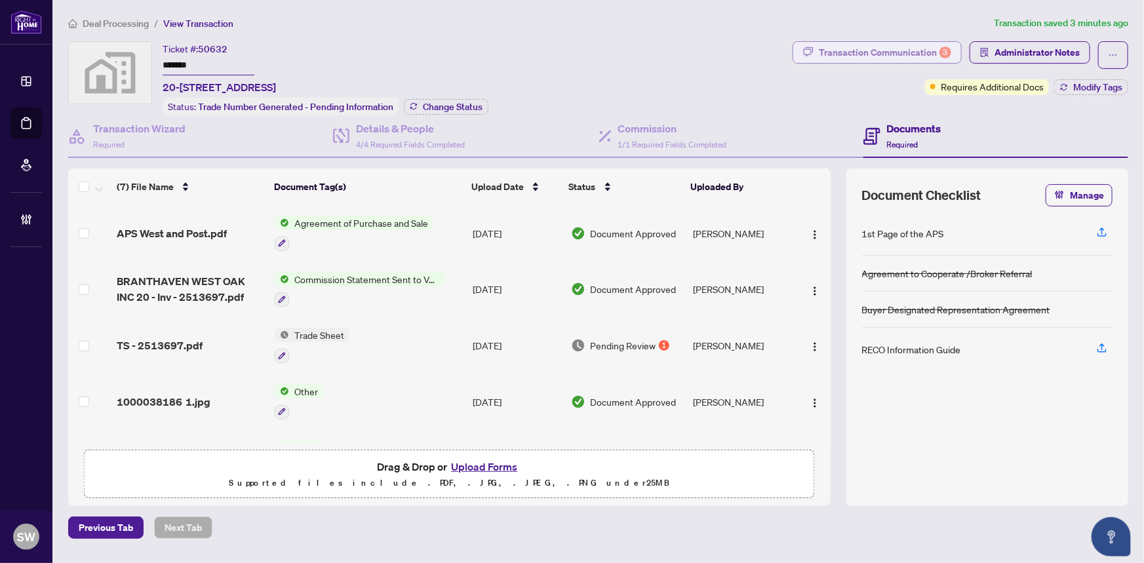
click at [892, 52] on div "Transaction Communication 3" at bounding box center [885, 52] width 132 height 21
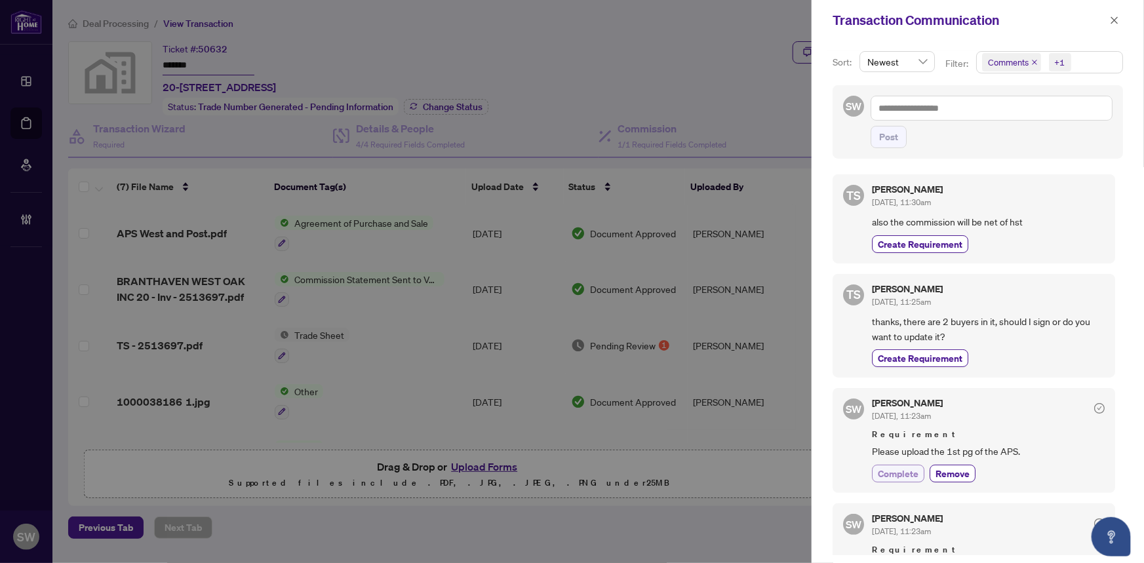
click at [906, 469] on span "Complete" at bounding box center [897, 474] width 41 height 14
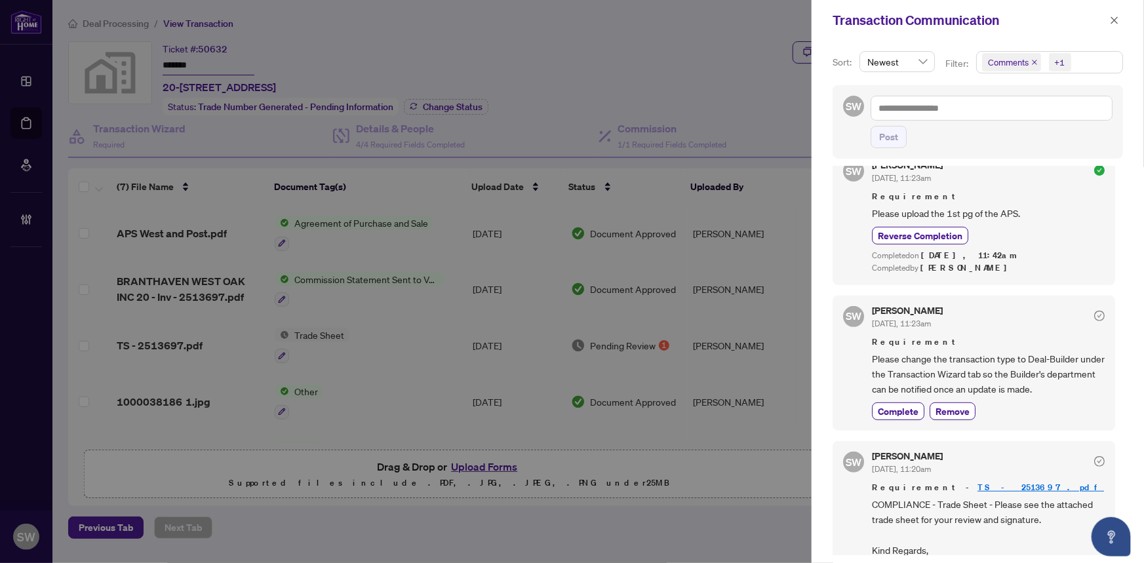
scroll to position [269, 0]
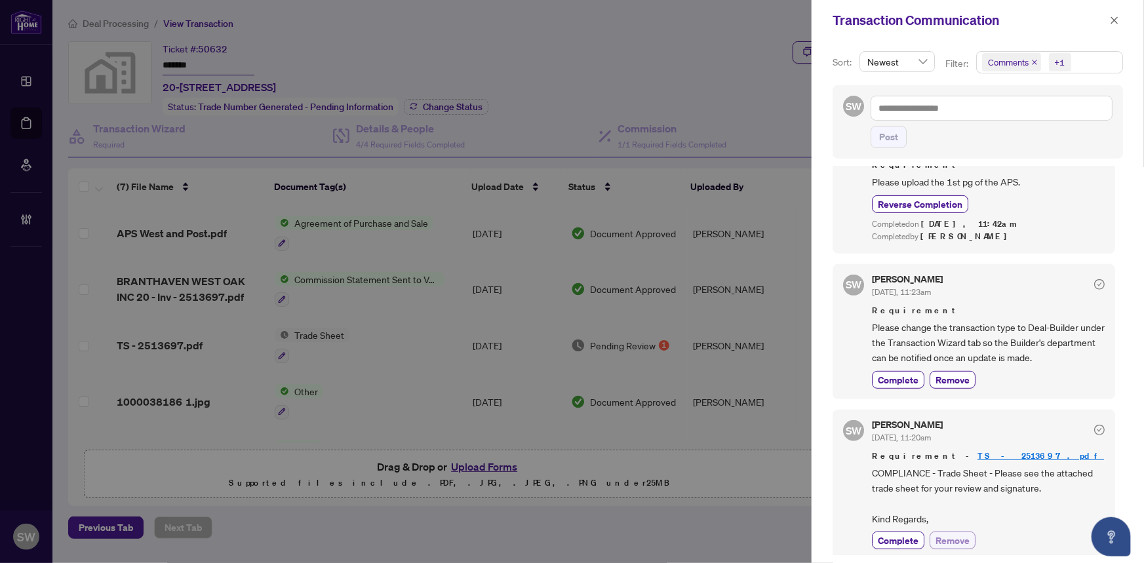
click at [946, 533] on span "Remove" at bounding box center [952, 540] width 34 height 14
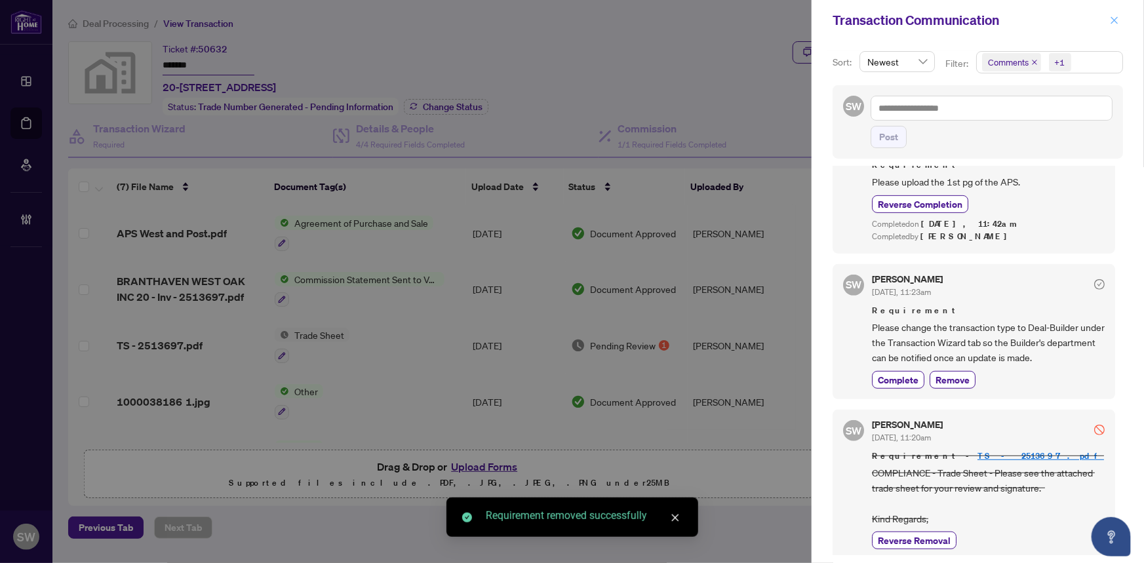
click at [1115, 19] on icon "close" at bounding box center [1113, 20] width 9 height 9
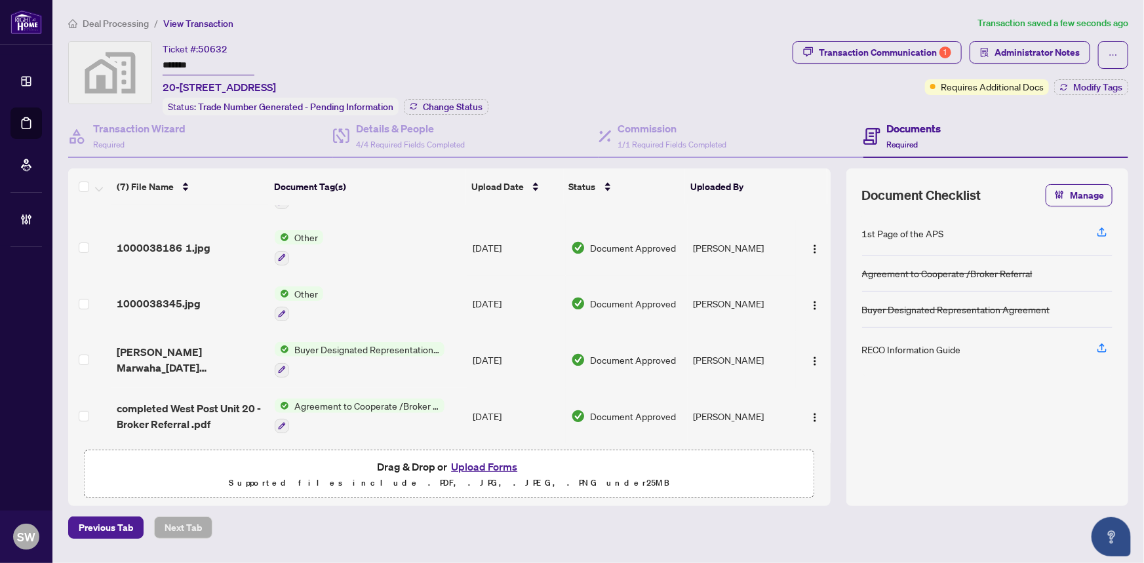
scroll to position [155, 0]
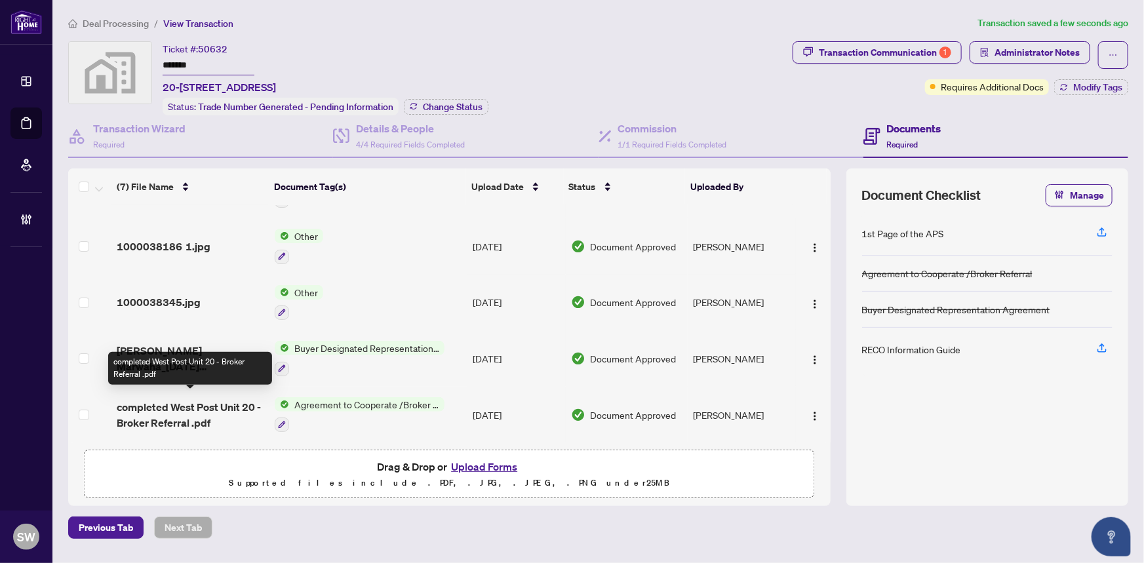
click at [220, 399] on span "completed West Post Unit 20 - Broker Referral .pdf" at bounding box center [191, 414] width 148 height 31
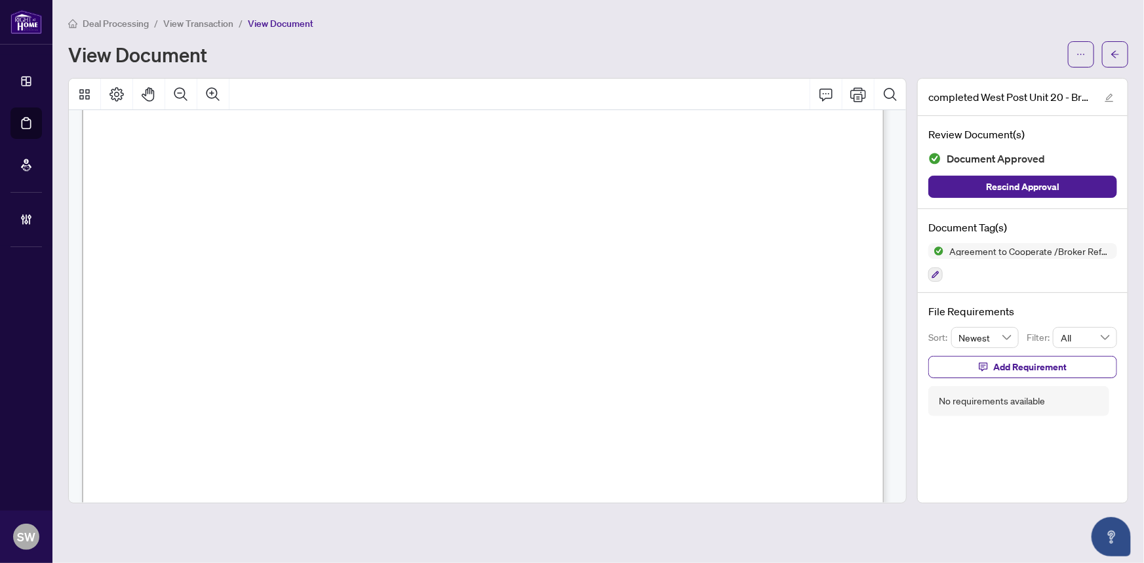
scroll to position [238, 0]
drag, startPoint x: 283, startPoint y: 263, endPoint x: 441, endPoint y: 269, distance: 158.0
click at [429, 269] on span "2% within 60 business days of Title Closing." at bounding box center [329, 268] width 199 height 16
click at [1120, 54] on button "button" at bounding box center [1115, 54] width 26 height 26
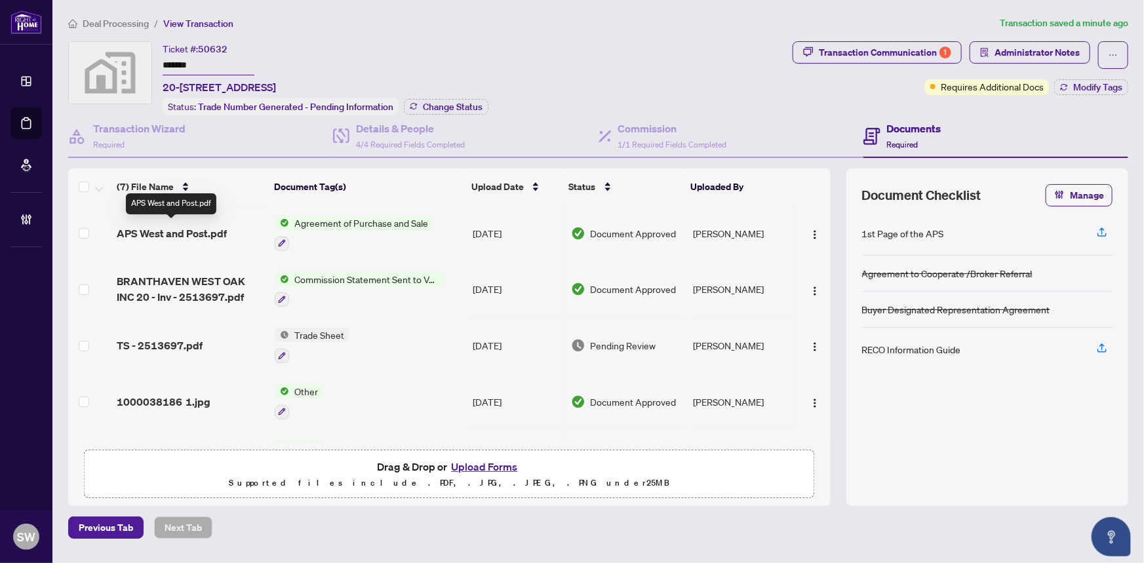
click at [212, 227] on span "APS West and Post.pdf" at bounding box center [172, 233] width 110 height 16
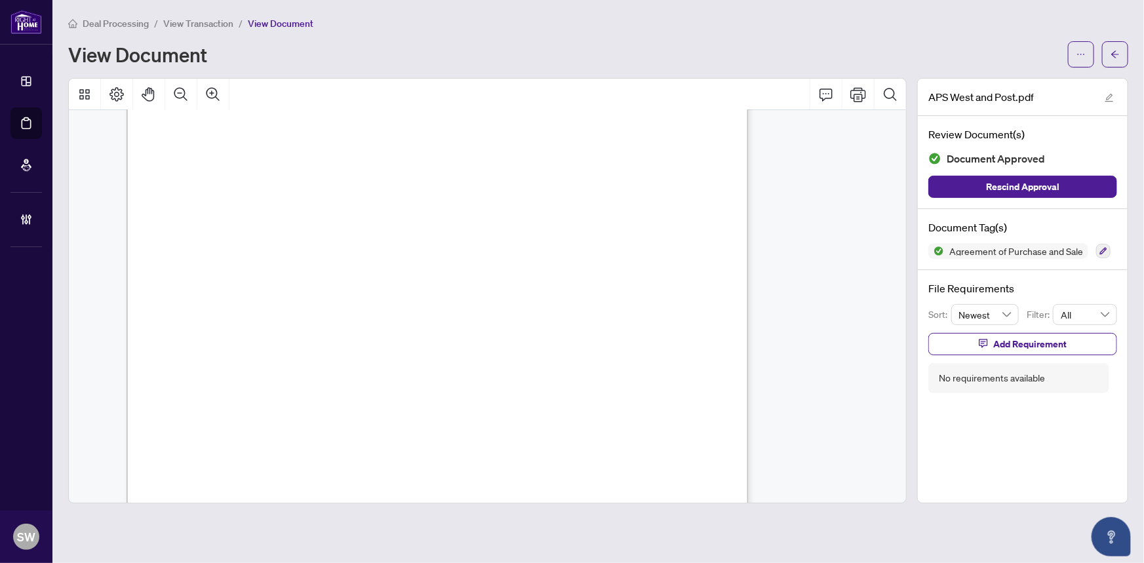
scroll to position [4621, 157]
click at [1116, 48] on span "button" at bounding box center [1114, 54] width 9 height 21
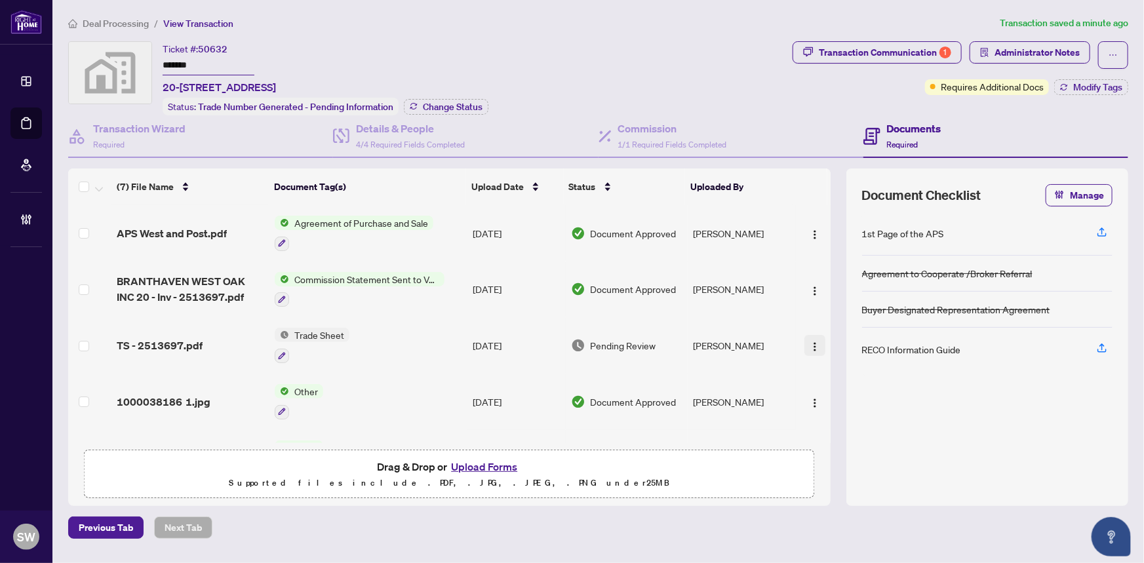
click at [809, 341] on img "button" at bounding box center [814, 346] width 10 height 10
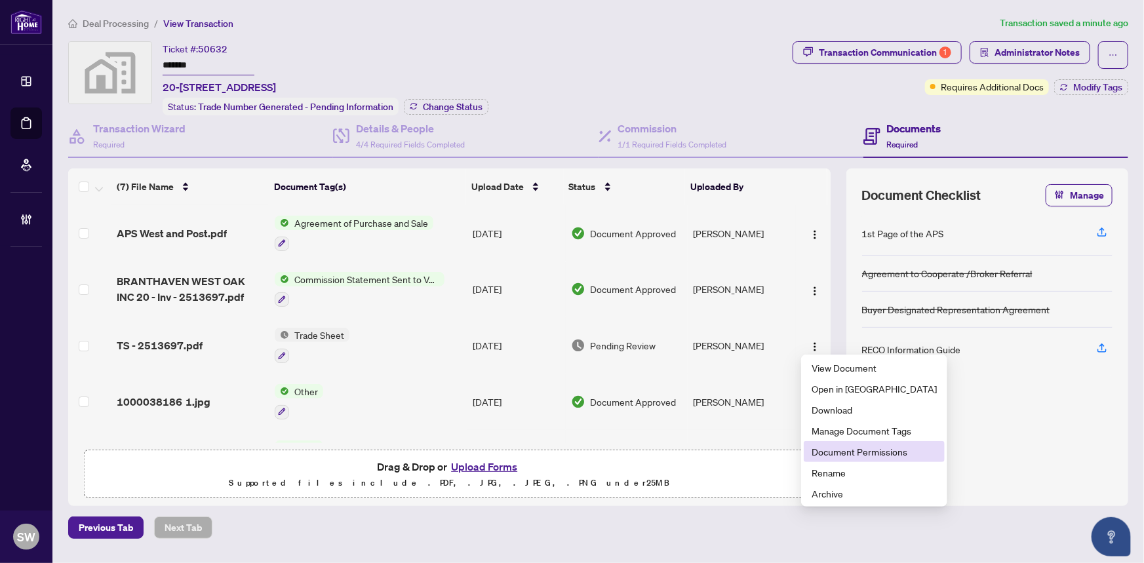
click at [840, 450] on span "Document Permissions" at bounding box center [873, 451] width 125 height 14
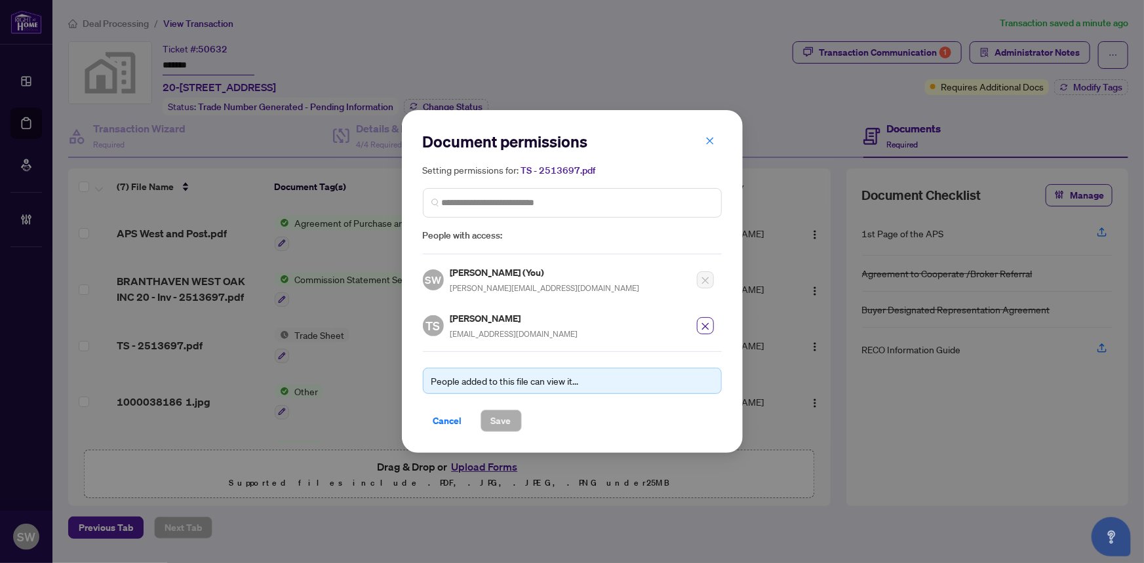
click at [471, 314] on h5 "[PERSON_NAME]" at bounding box center [514, 318] width 128 height 15
copy h5 "[PERSON_NAME]"
click at [703, 324] on icon "close" at bounding box center [705, 326] width 9 height 9
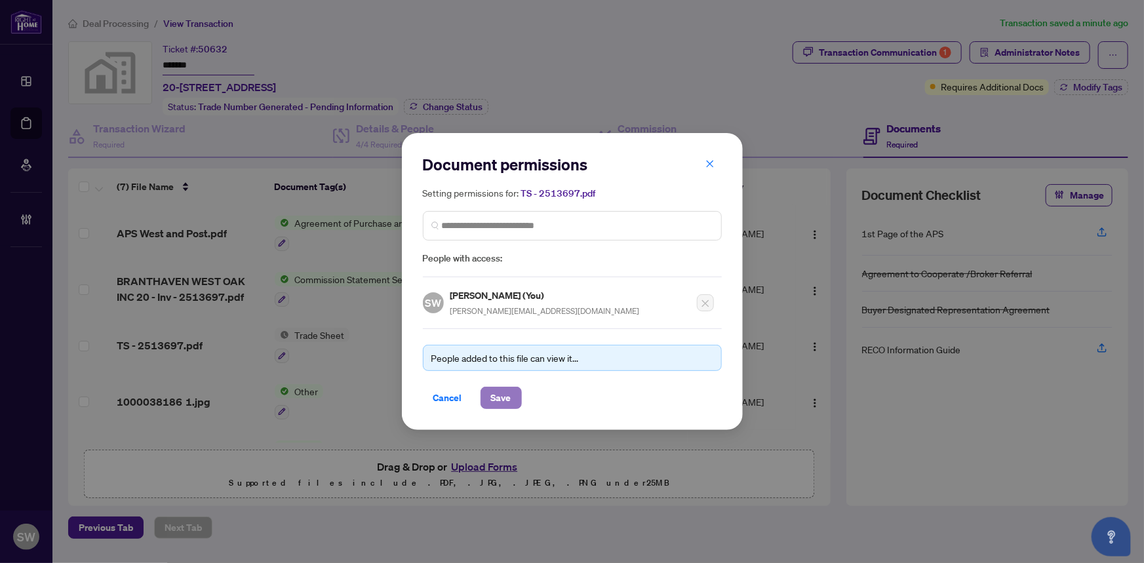
click at [493, 400] on span "Save" at bounding box center [501, 397] width 20 height 21
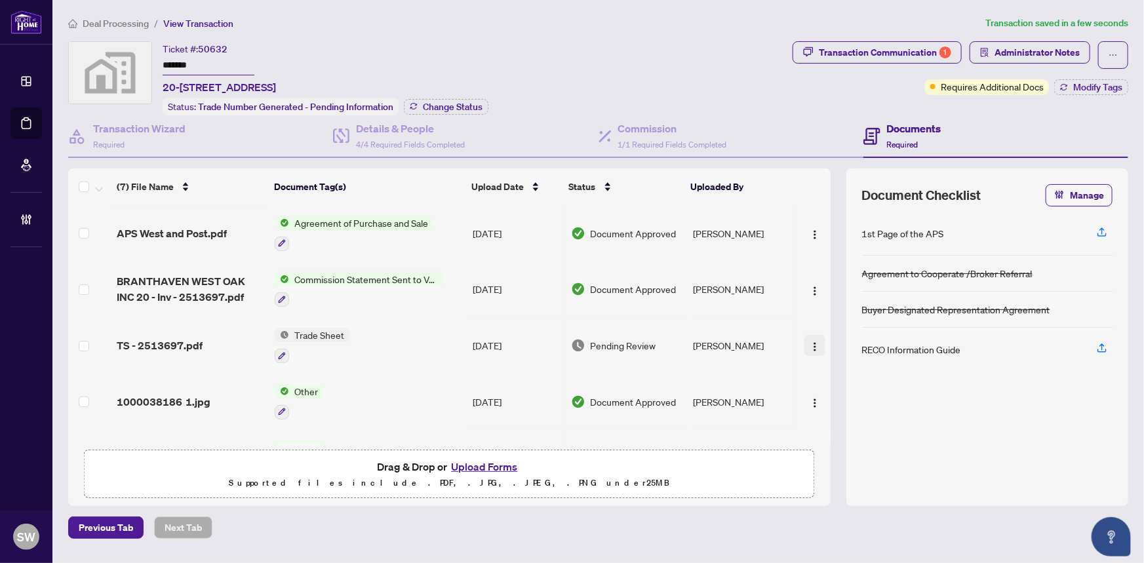
click at [811, 342] on img "button" at bounding box center [814, 346] width 10 height 10
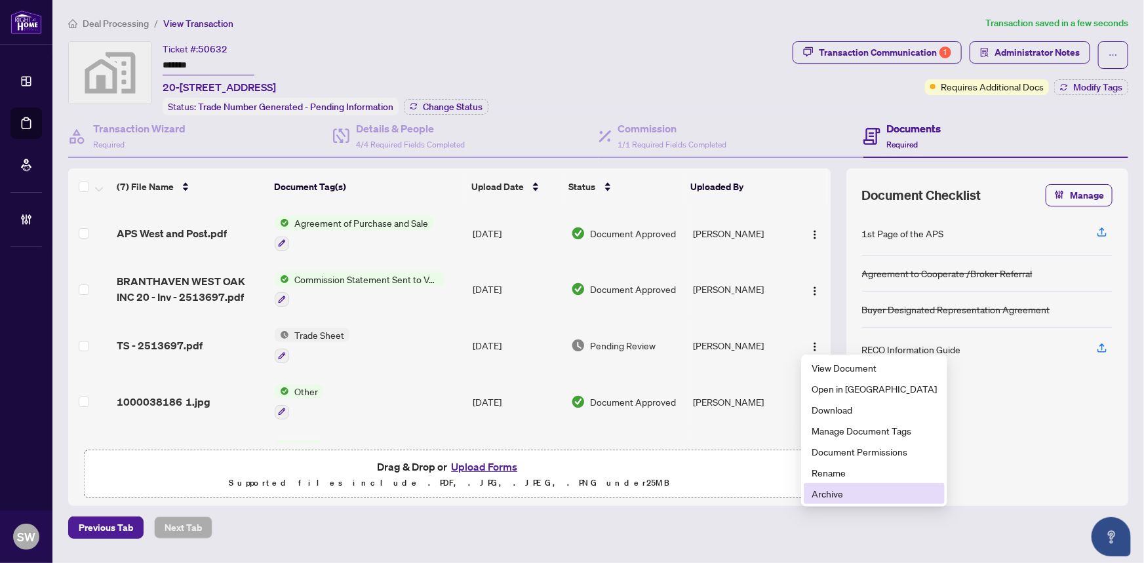
click at [827, 491] on span "Archive" at bounding box center [873, 493] width 125 height 14
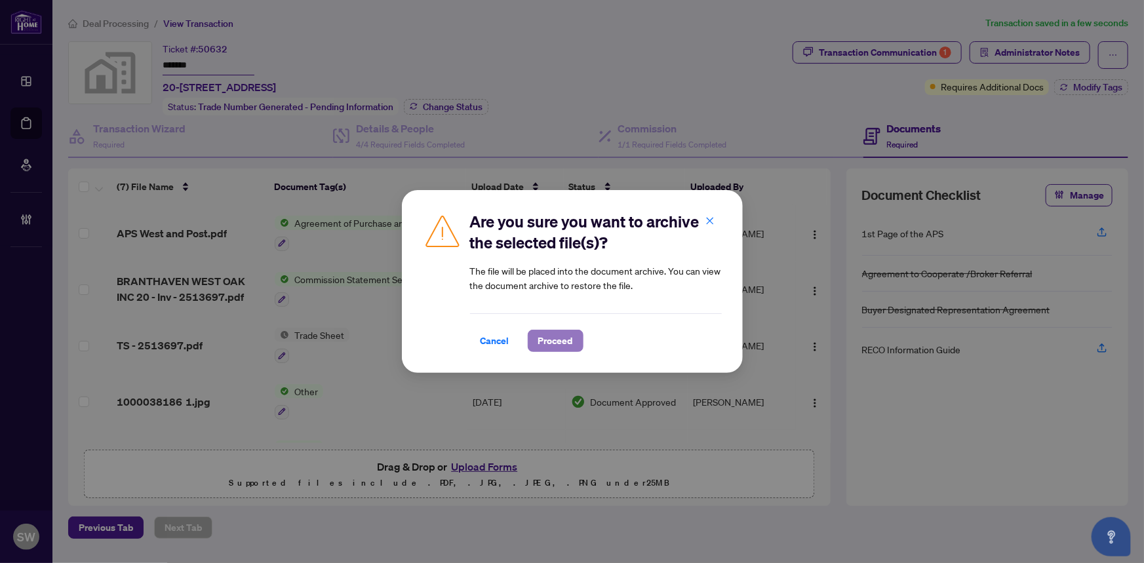
click at [556, 343] on span "Proceed" at bounding box center [555, 340] width 35 height 21
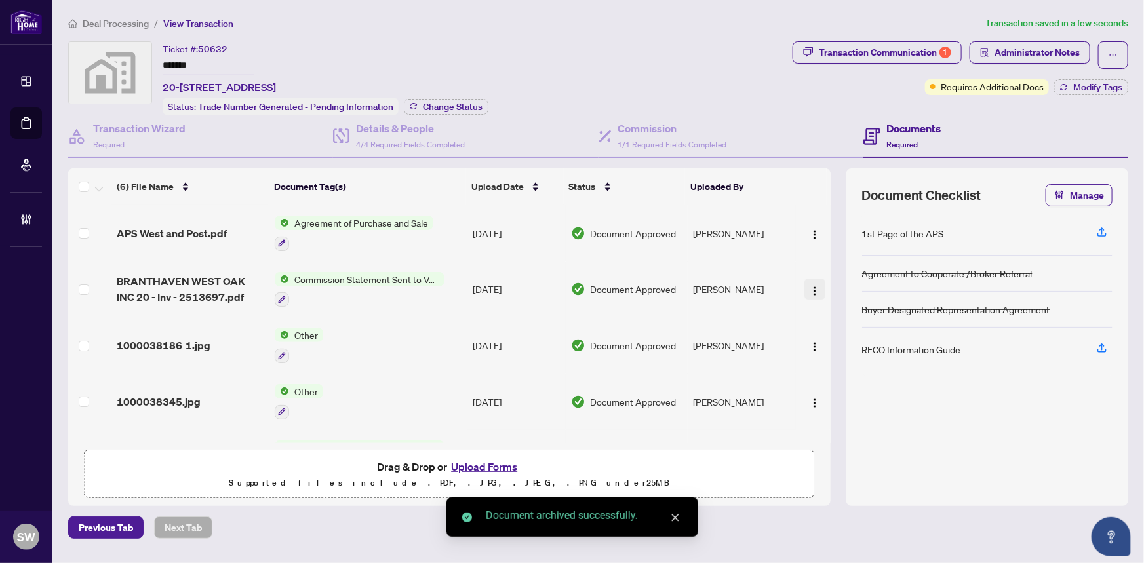
click at [809, 286] on img "button" at bounding box center [814, 291] width 10 height 10
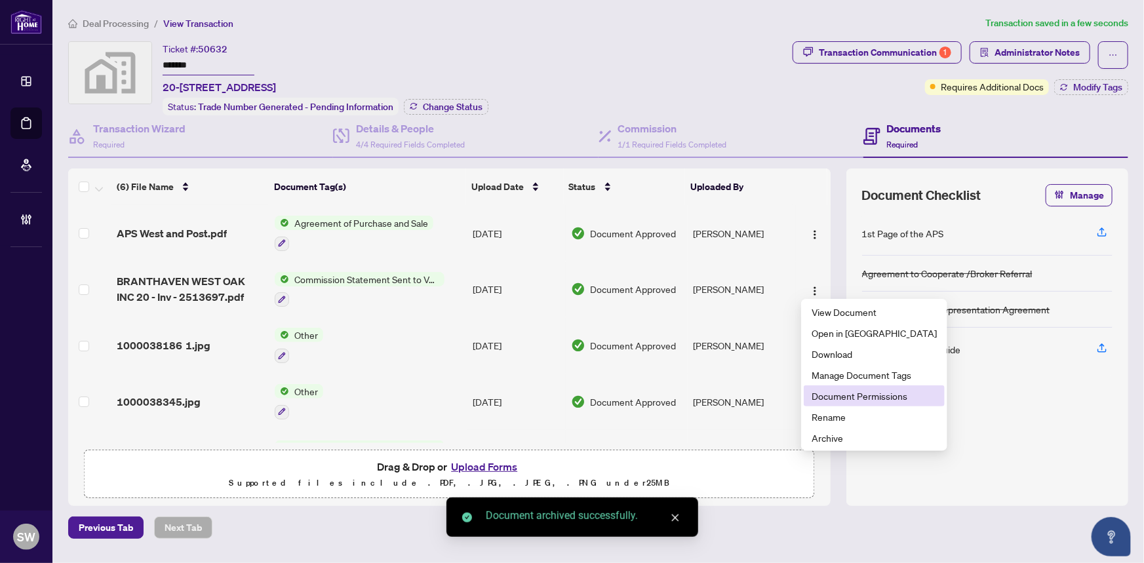
click at [853, 393] on span "Document Permissions" at bounding box center [873, 396] width 125 height 14
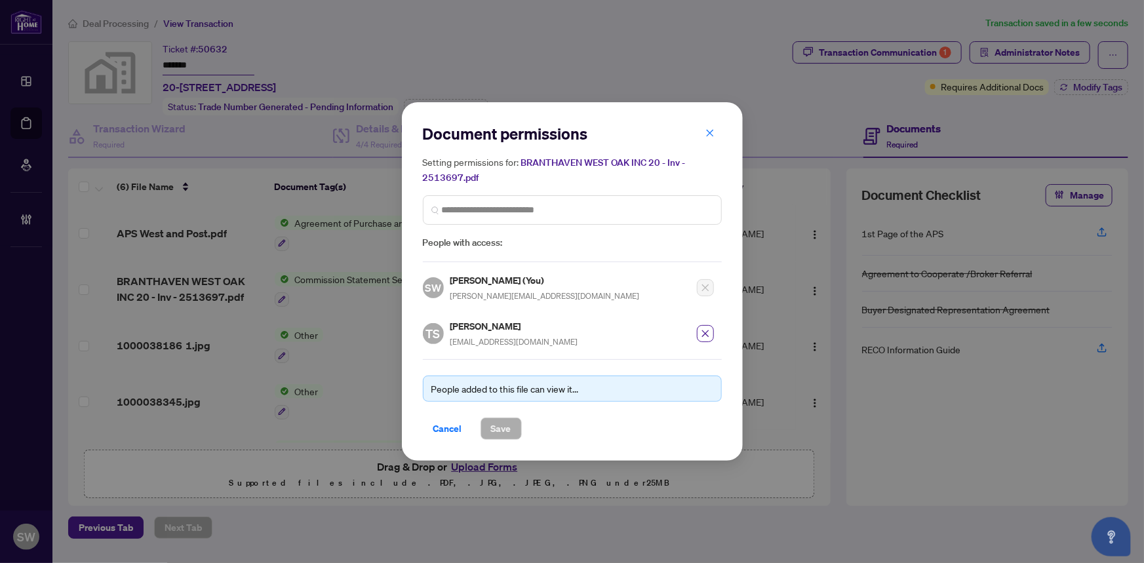
drag, startPoint x: 708, startPoint y: 330, endPoint x: 687, endPoint y: 344, distance: 26.0
click at [708, 330] on icon "close" at bounding box center [705, 333] width 9 height 9
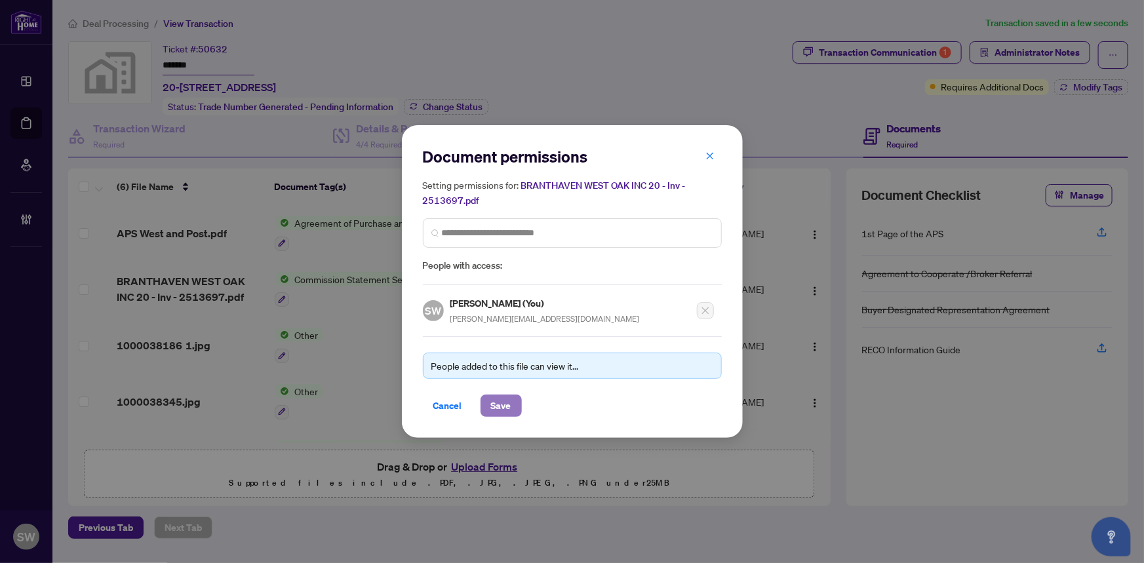
click at [498, 402] on span "Save" at bounding box center [501, 405] width 20 height 21
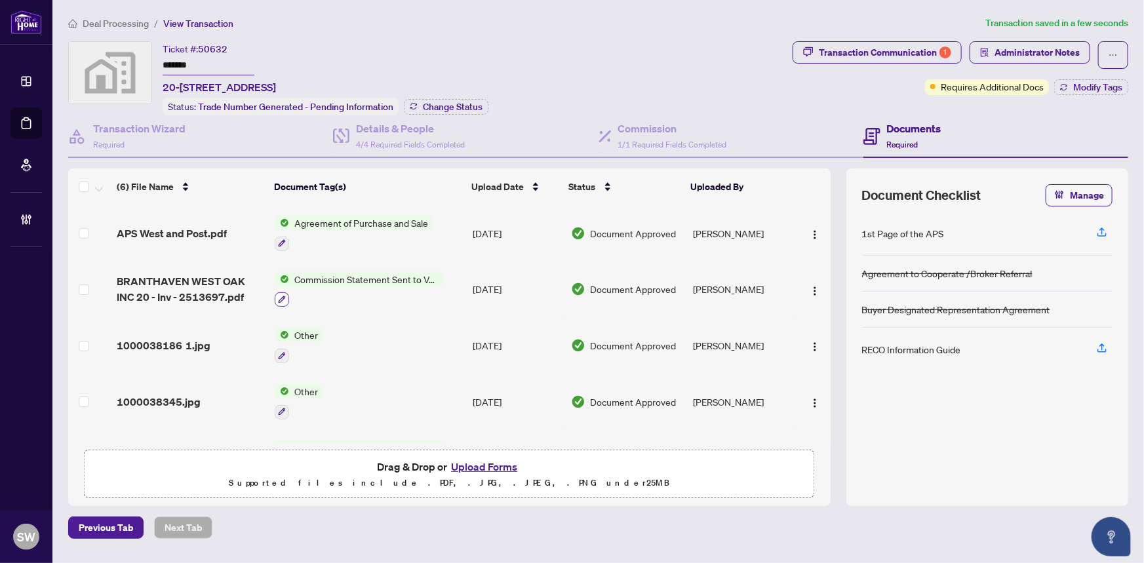
click at [281, 292] on button "button" at bounding box center [282, 299] width 14 height 14
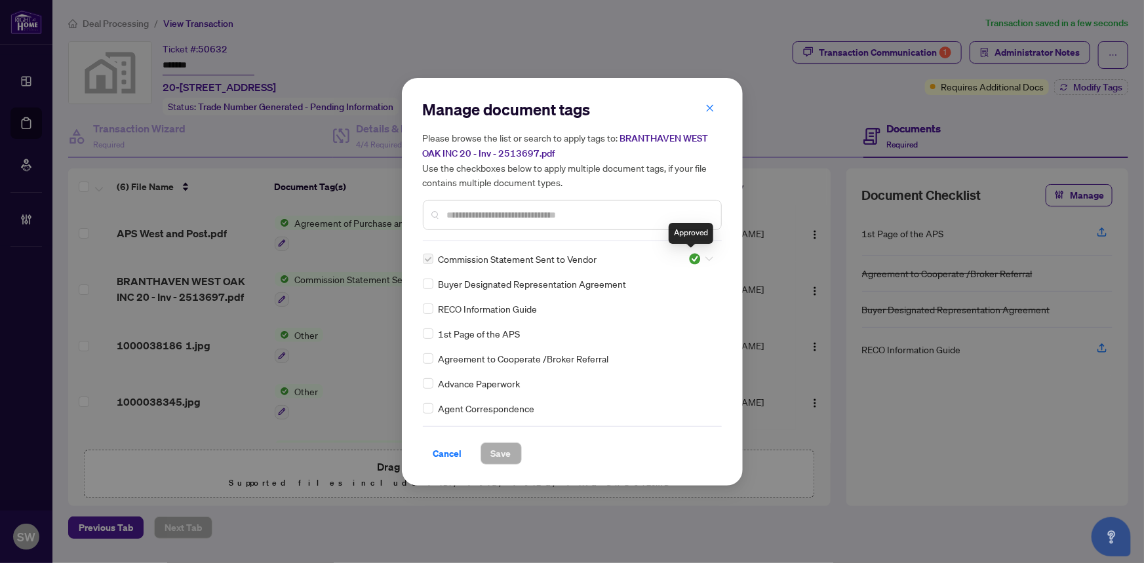
click at [695, 256] on img at bounding box center [694, 258] width 13 height 13
click at [661, 278] on div "Pending Review" at bounding box center [657, 280] width 84 height 14
click at [505, 454] on span "Save" at bounding box center [501, 453] width 20 height 21
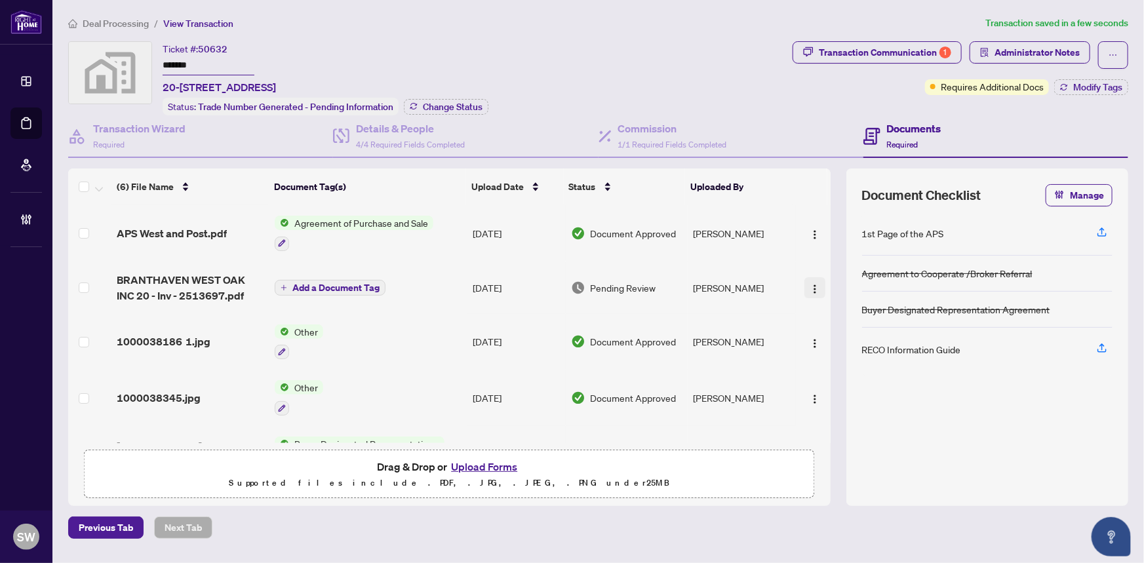
click at [812, 284] on img "button" at bounding box center [814, 289] width 10 height 10
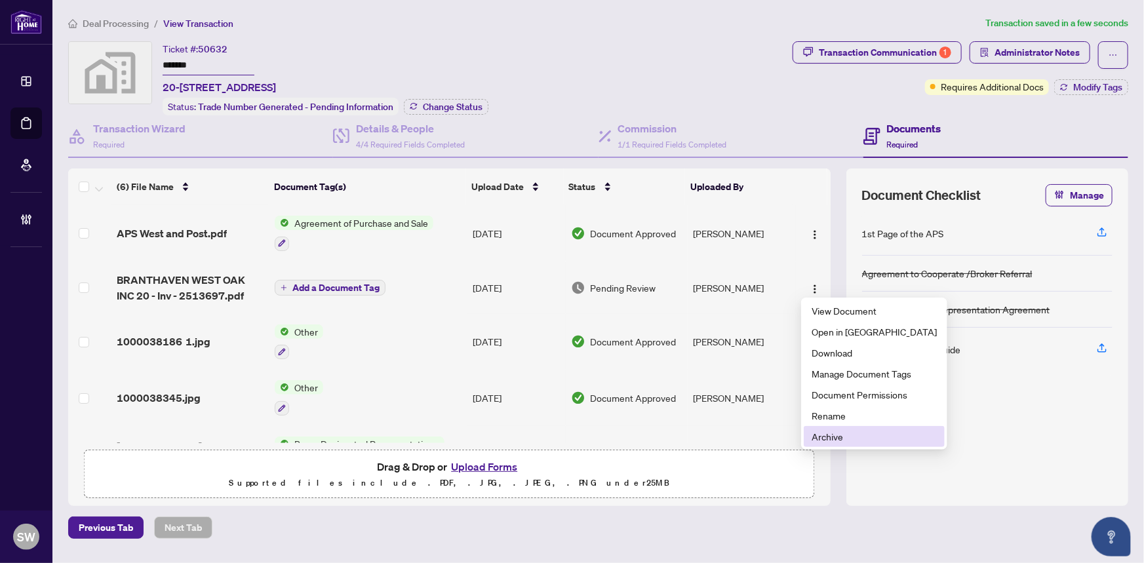
click at [828, 436] on span "Archive" at bounding box center [873, 436] width 125 height 14
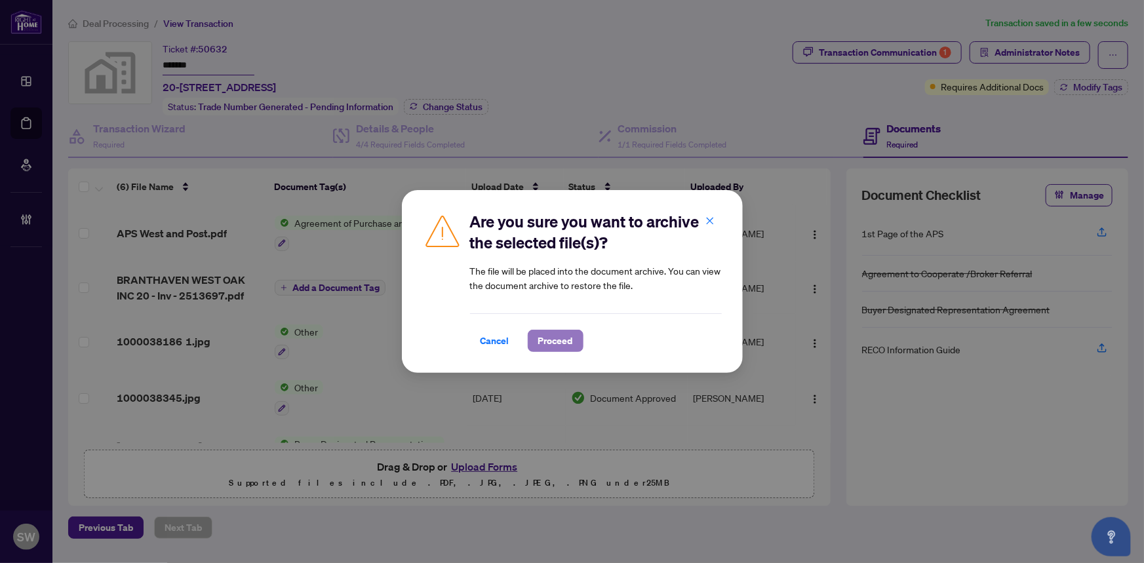
click at [549, 340] on span "Proceed" at bounding box center [555, 340] width 35 height 21
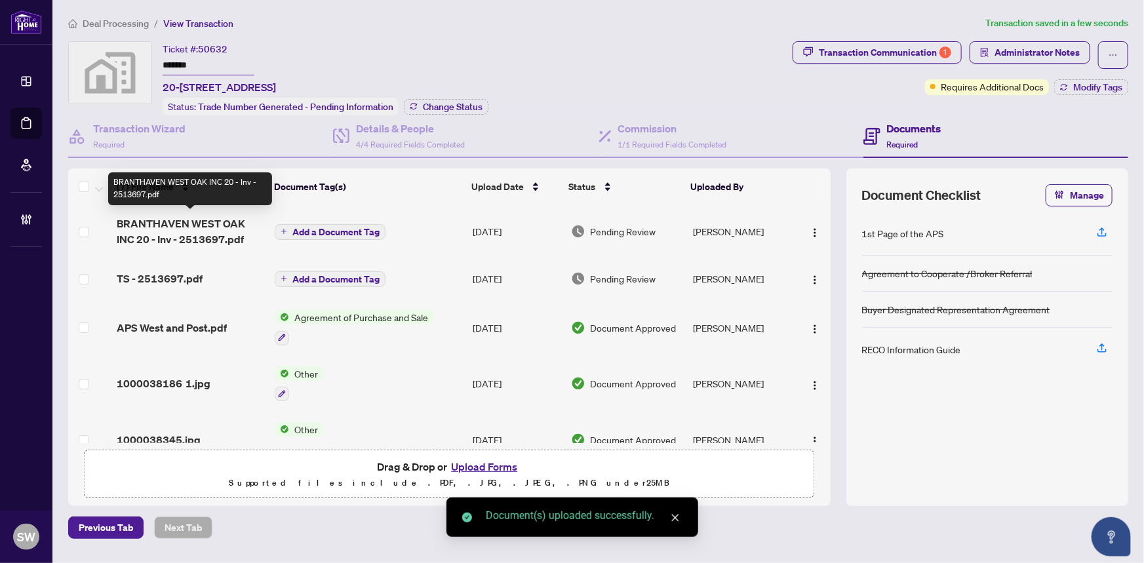
click at [201, 229] on span "BRANTHAVEN WEST OAK INC 20 - Inv - 2513697.pdf" at bounding box center [191, 231] width 148 height 31
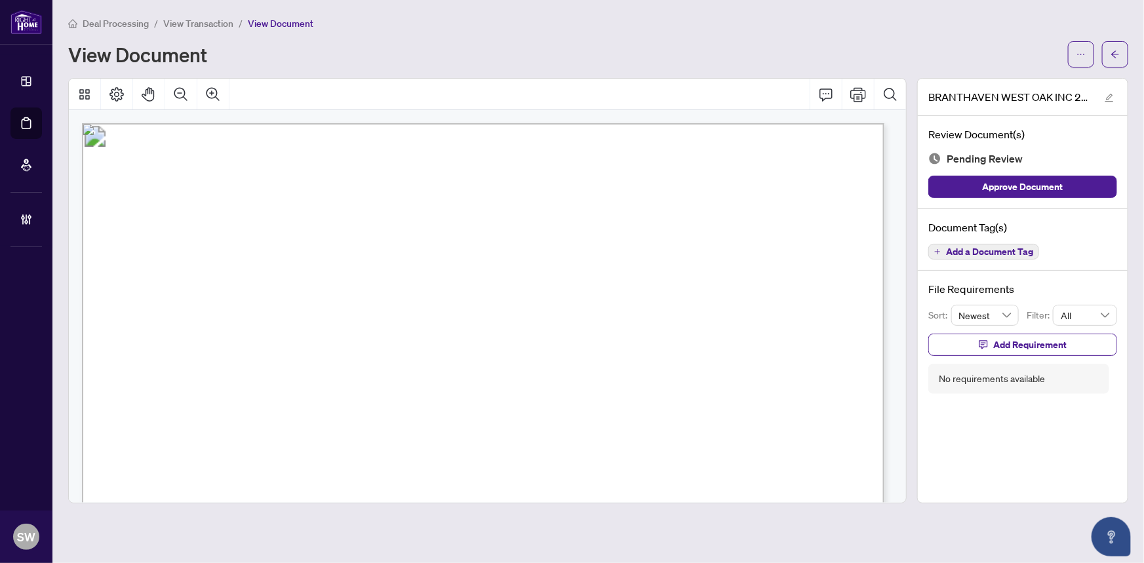
click at [693, 66] on div "View Document" at bounding box center [598, 54] width 1060 height 26
click at [1029, 247] on span "Add a Document Tag" at bounding box center [989, 251] width 87 height 9
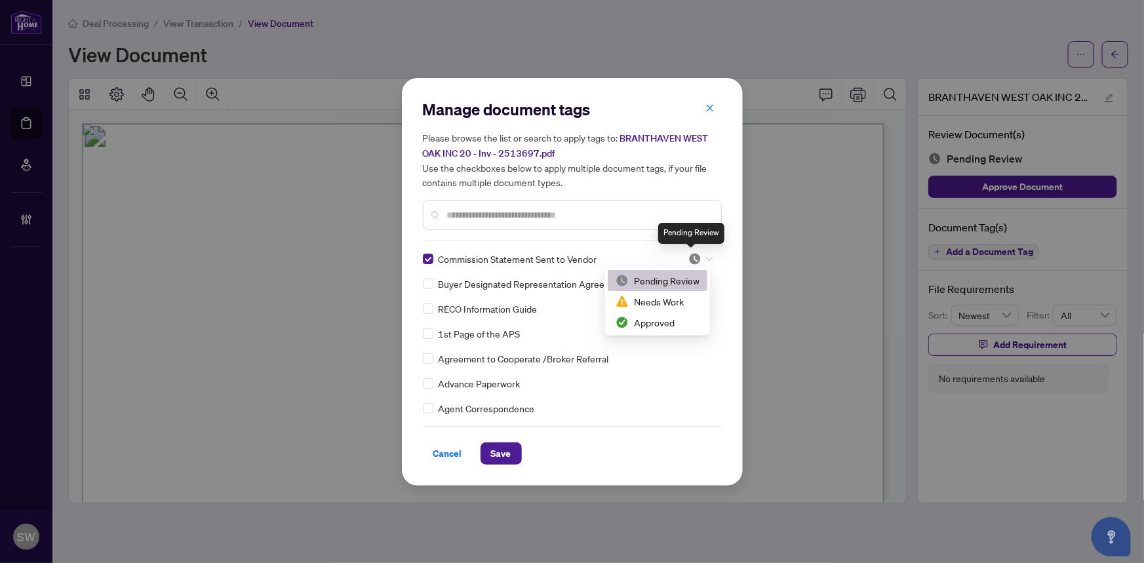
click at [694, 254] on img at bounding box center [694, 258] width 13 height 13
click at [666, 322] on div "Approved" at bounding box center [657, 322] width 84 height 14
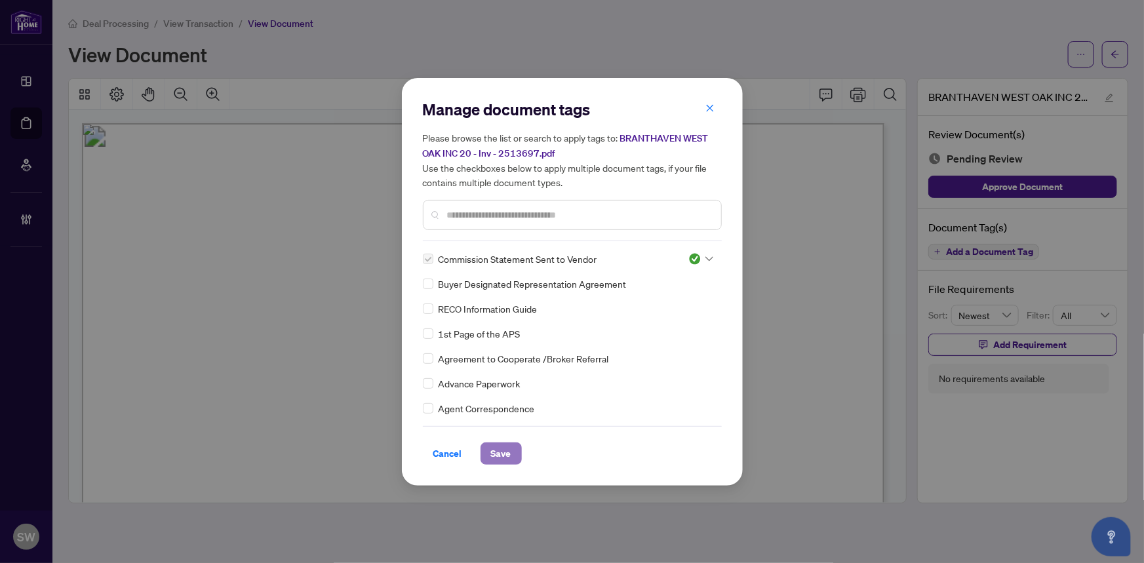
click at [501, 451] on span "Save" at bounding box center [501, 453] width 20 height 21
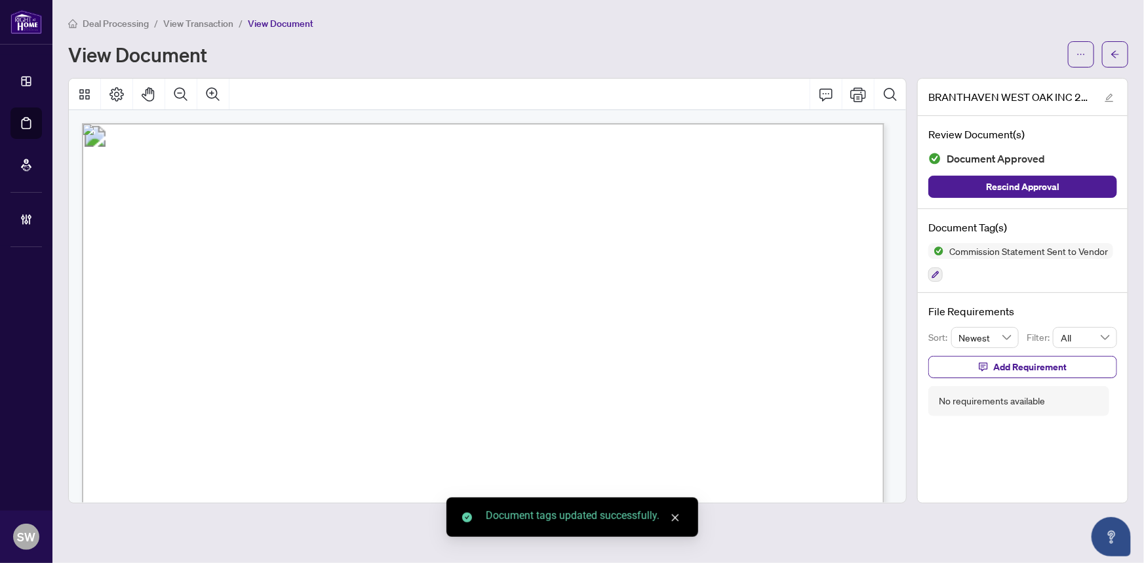
click at [1079, 55] on icon "ellipsis" at bounding box center [1080, 54] width 9 height 9
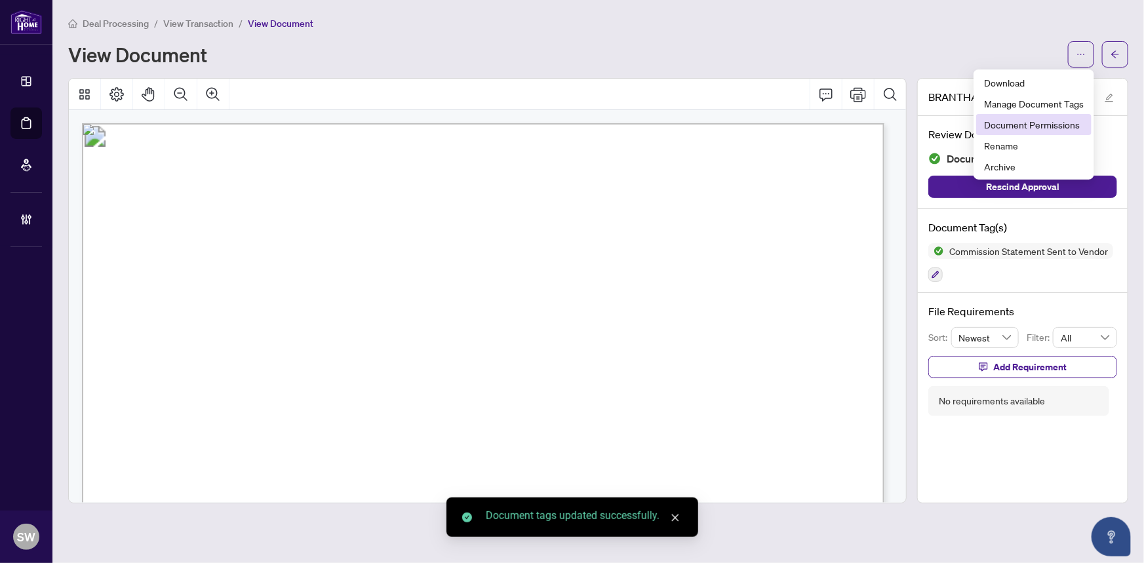
click at [1050, 124] on span "Document Permissions" at bounding box center [1034, 124] width 100 height 14
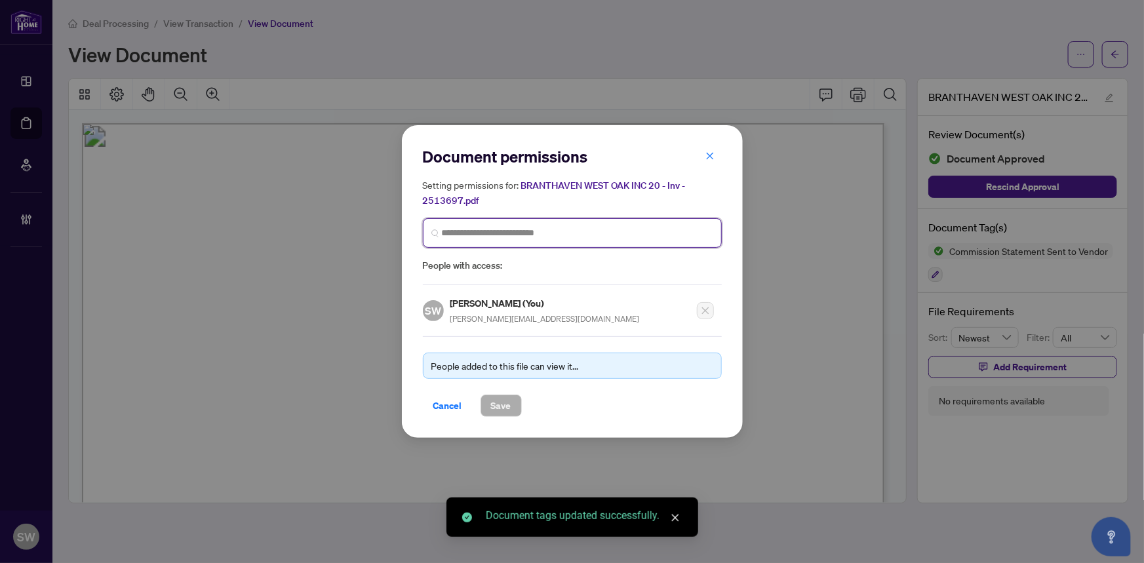
click at [465, 234] on input "search" at bounding box center [577, 233] width 271 height 14
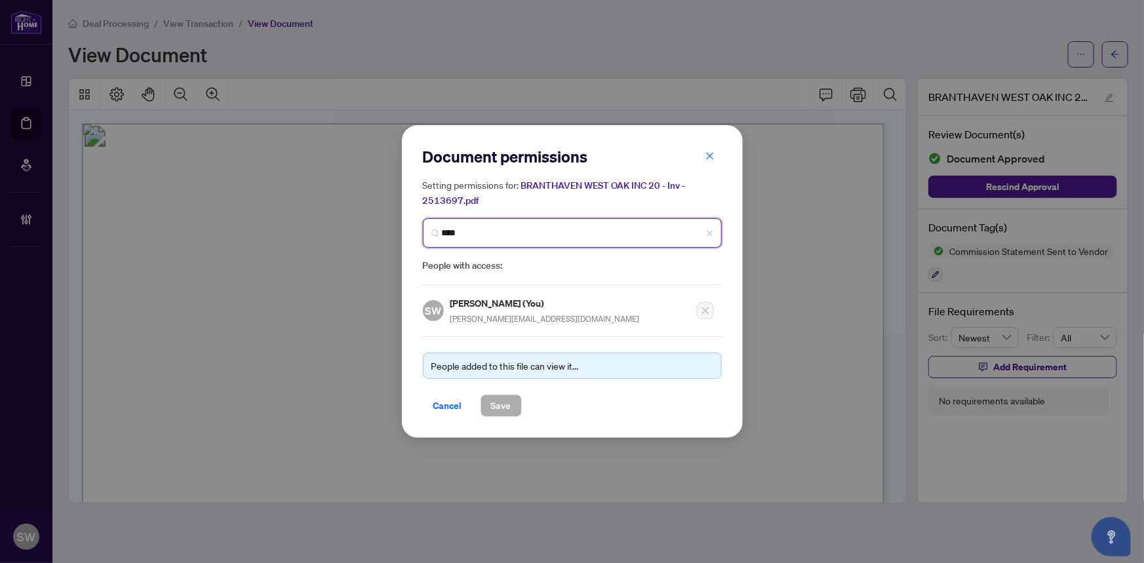
type input "*****"
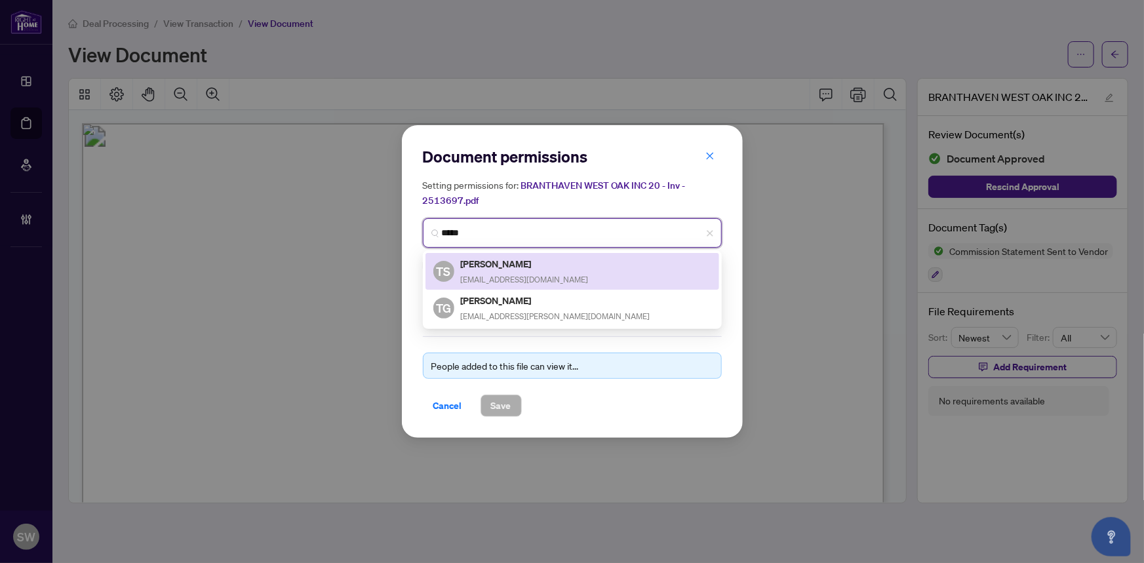
click at [518, 268] on h5 "Tanuj Sharma" at bounding box center [525, 263] width 128 height 15
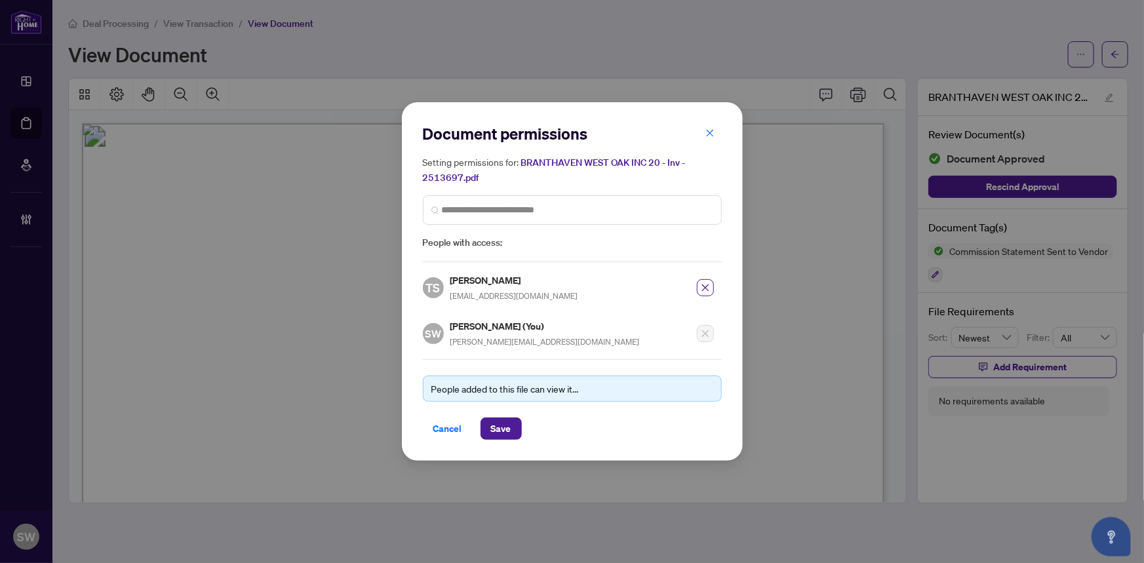
click at [484, 277] on h5 "Tanuj Sharma" at bounding box center [514, 280] width 128 height 15
copy h5 "Tanuj Sharma"
click at [511, 427] on button "Save" at bounding box center [500, 428] width 41 height 22
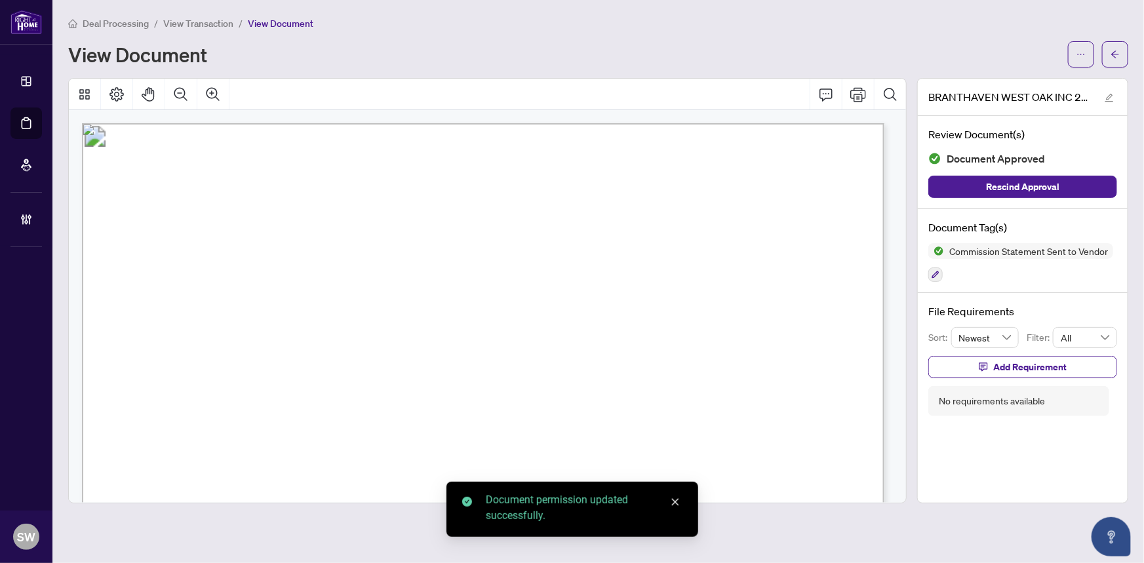
click at [1114, 56] on icon "arrow-left" at bounding box center [1115, 53] width 8 height 7
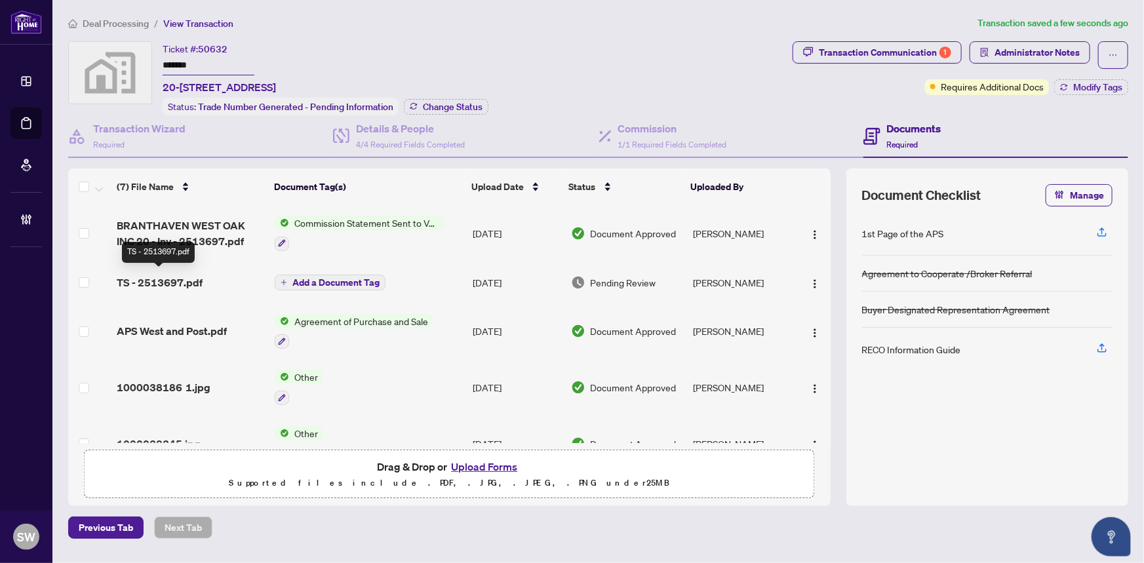
click at [195, 279] on span "TS - 2513697.pdf" at bounding box center [160, 283] width 86 height 16
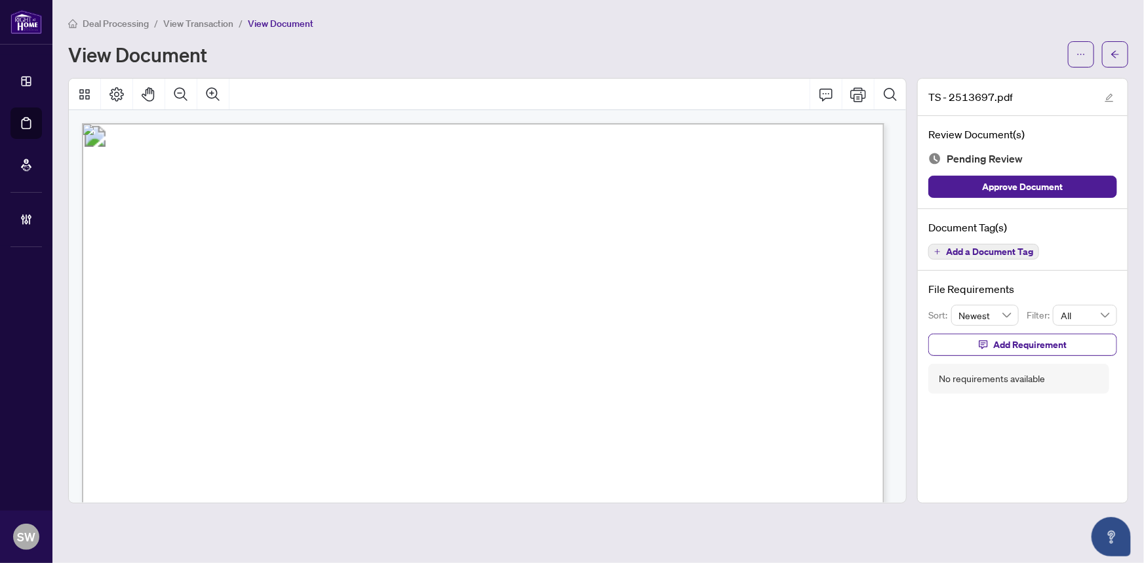
click at [984, 252] on span "Add a Document Tag" at bounding box center [989, 251] width 87 height 9
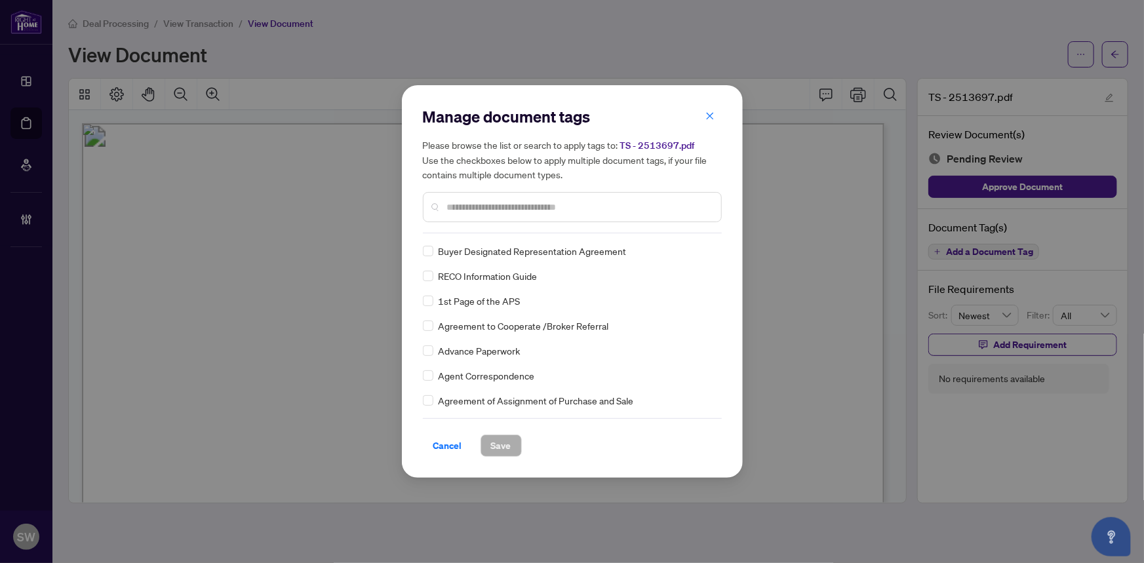
click at [495, 213] on input "text" at bounding box center [578, 207] width 263 height 14
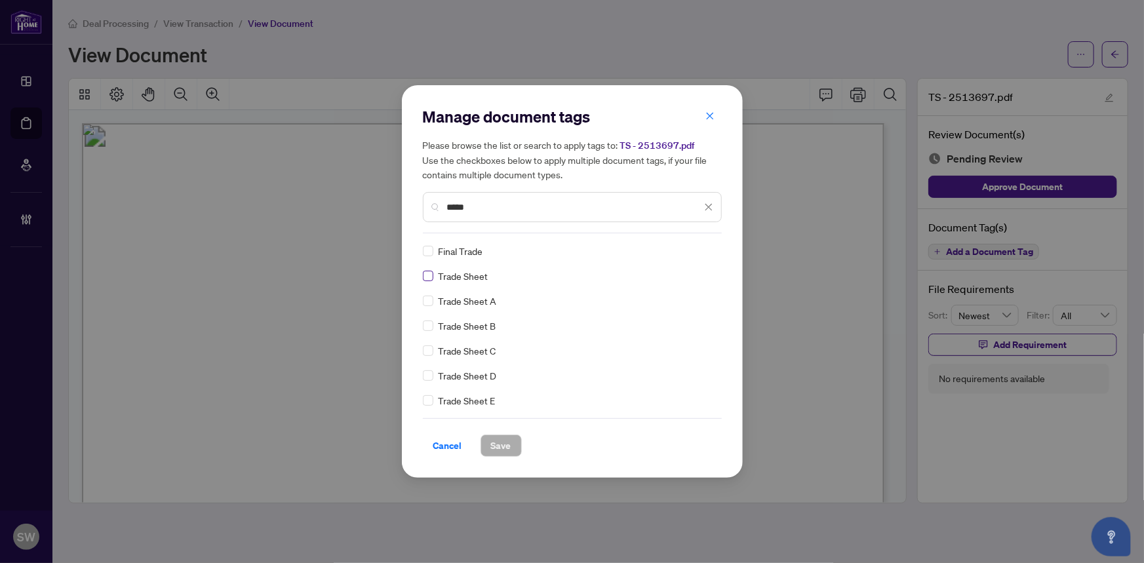
type input "*****"
click at [501, 453] on span "Save" at bounding box center [501, 445] width 20 height 21
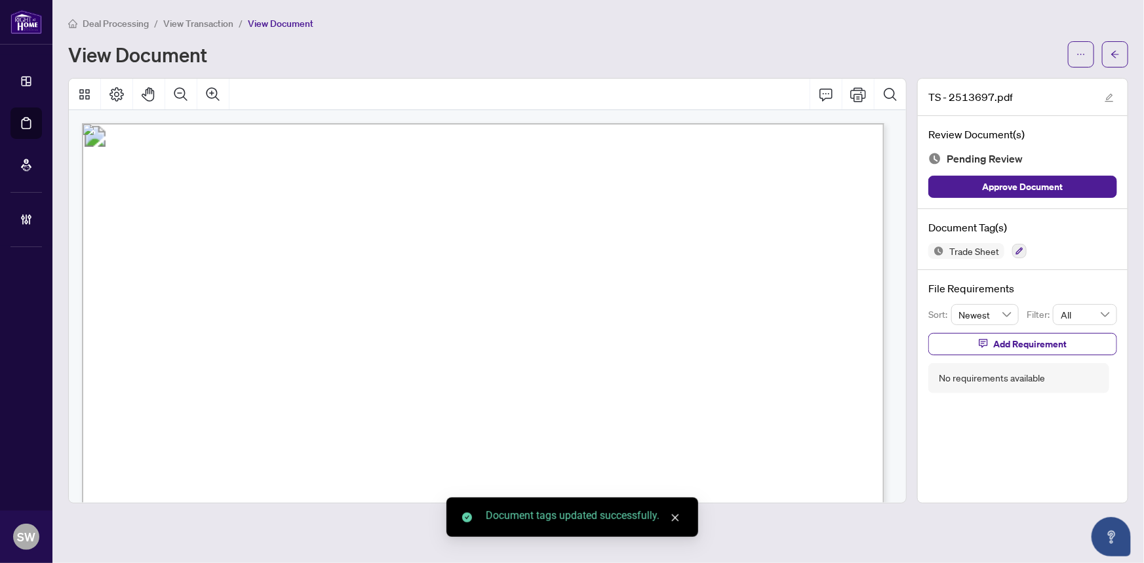
click at [1077, 64] on button "button" at bounding box center [1081, 54] width 26 height 26
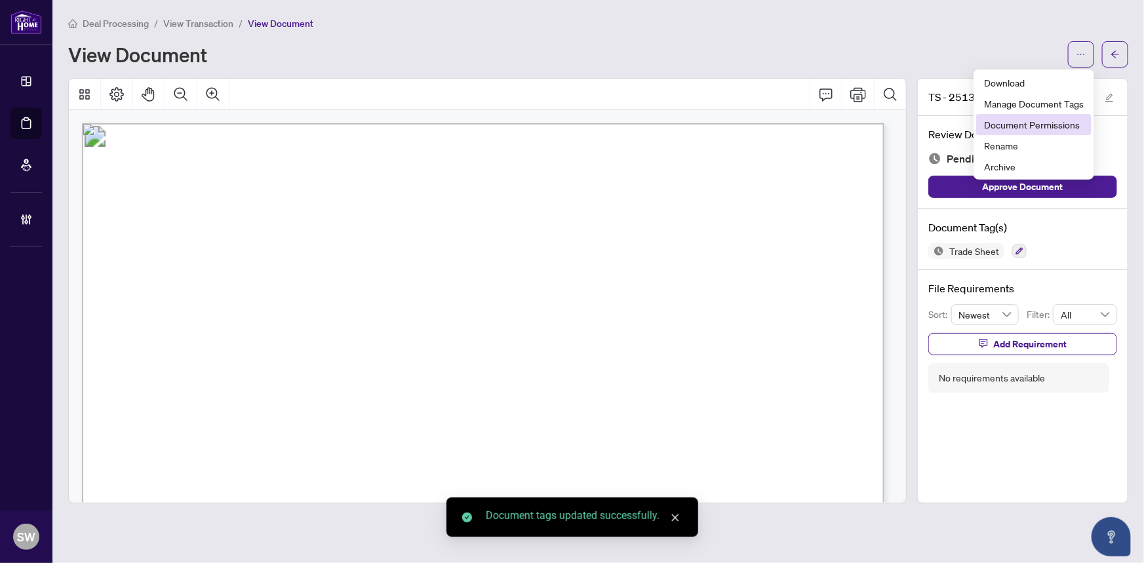
click at [1026, 125] on span "Document Permissions" at bounding box center [1034, 124] width 100 height 14
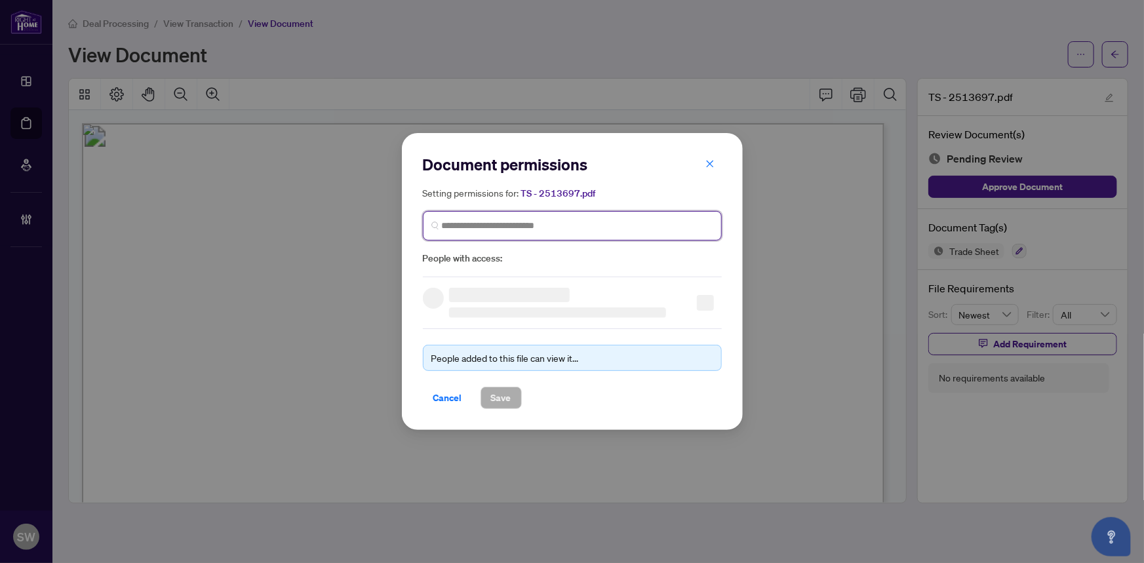
click at [491, 225] on input "search" at bounding box center [577, 226] width 271 height 14
paste input "**********"
type input "**********"
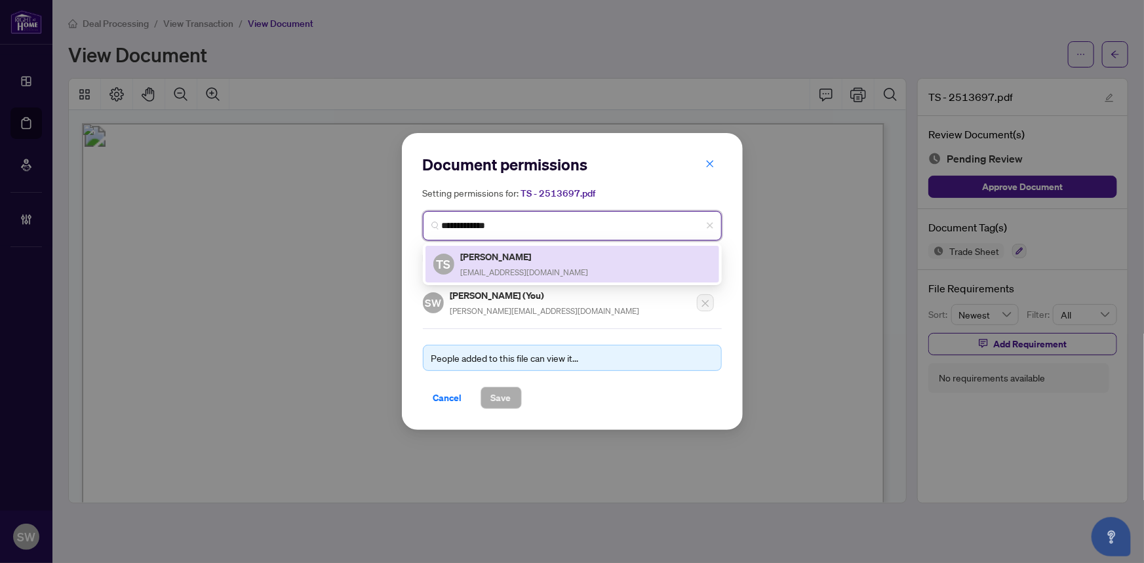
click at [495, 264] on div "Tanuj Sharma TANUJSHARMA3@GMAIL.COM" at bounding box center [525, 264] width 128 height 30
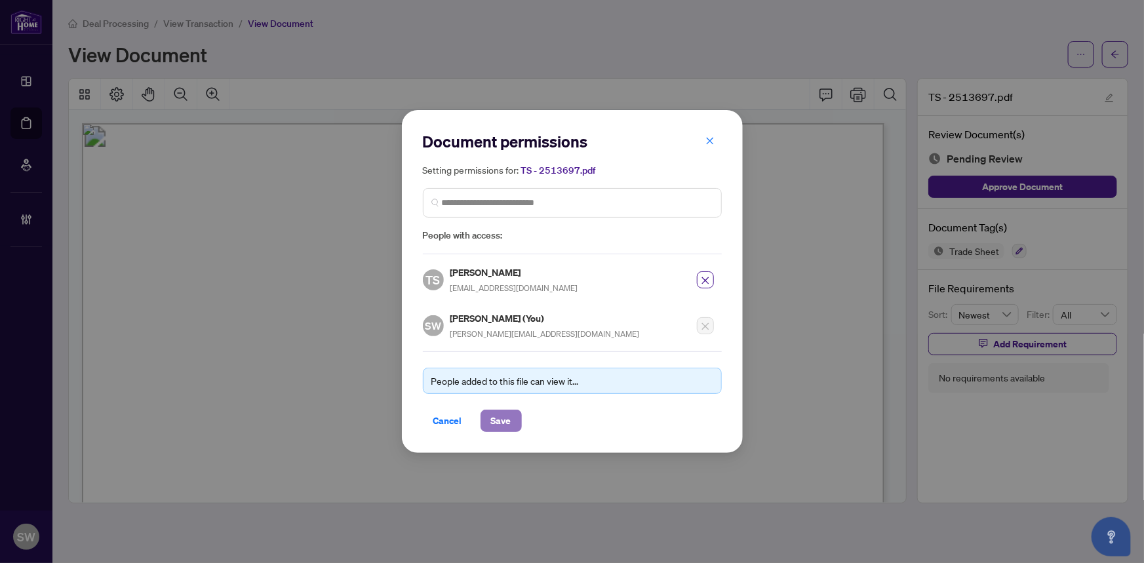
click at [505, 416] on span "Save" at bounding box center [501, 420] width 20 height 21
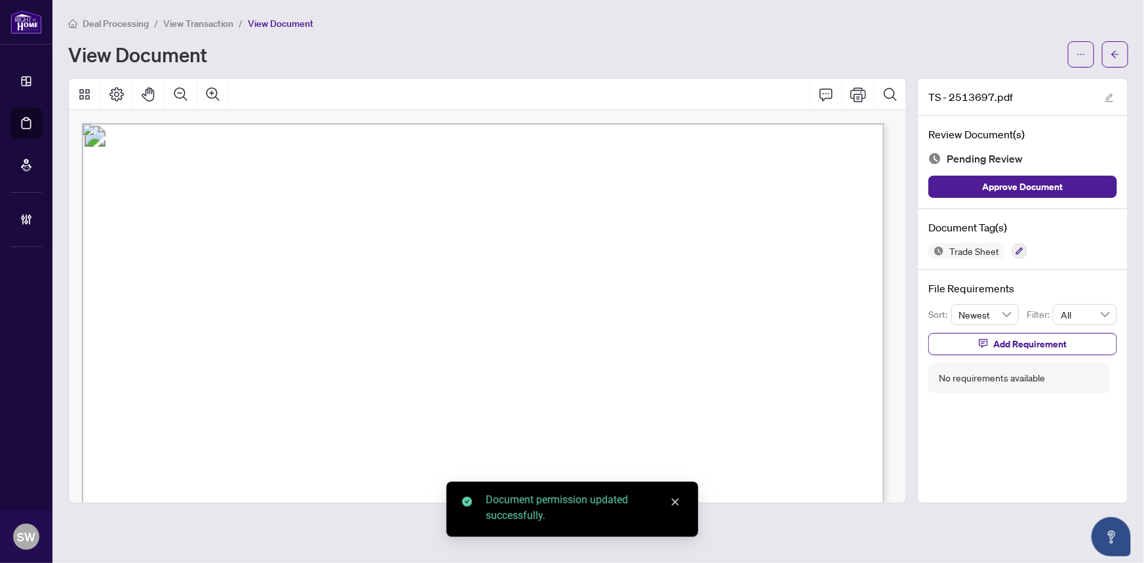
click at [1115, 53] on icon "arrow-left" at bounding box center [1115, 53] width 8 height 7
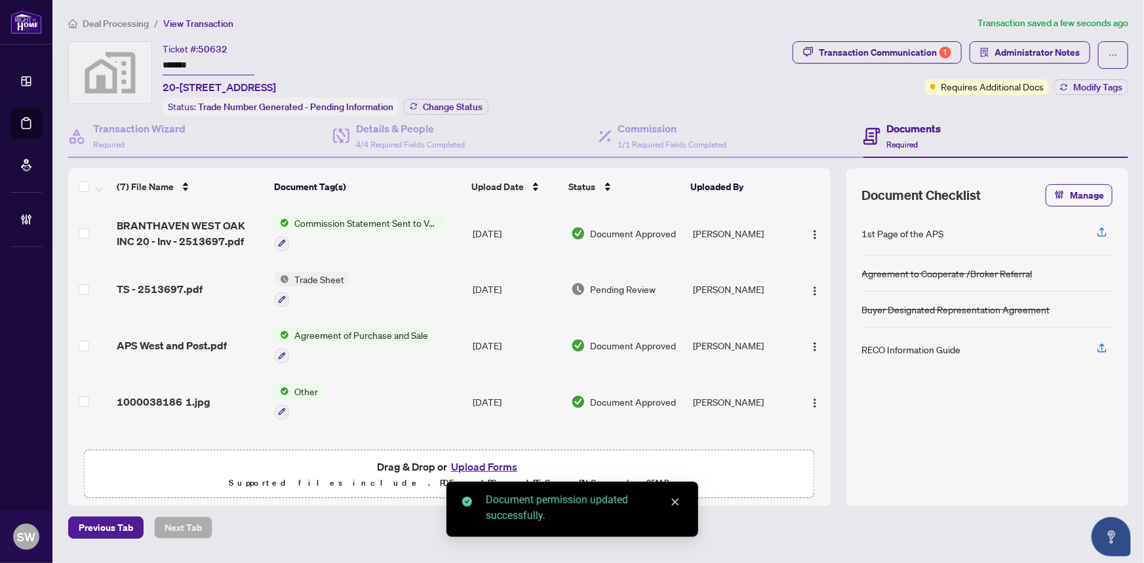
click at [201, 282] on div "TS - 2513697.pdf" at bounding box center [191, 289] width 148 height 16
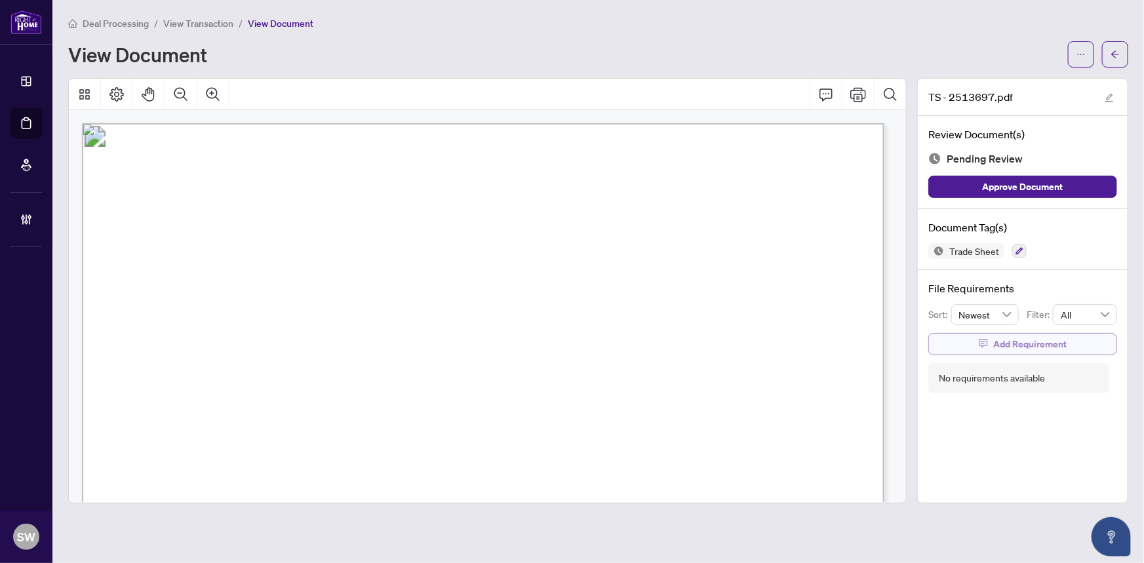
click at [1011, 343] on span "Add Requirement" at bounding box center [1029, 344] width 73 height 21
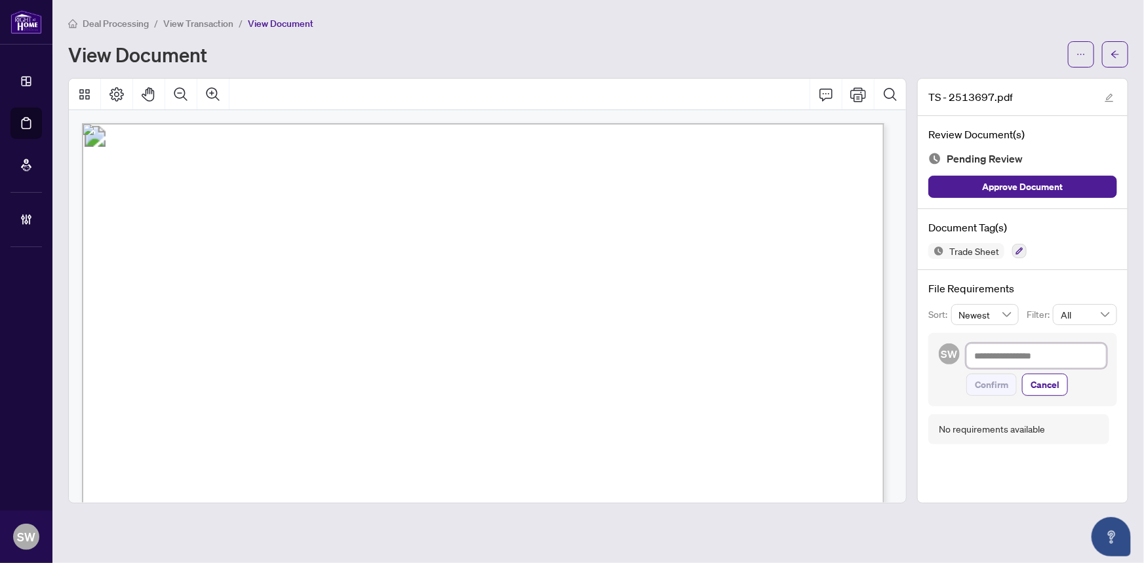
click at [1009, 351] on textarea at bounding box center [1036, 355] width 140 height 25
paste textarea "**********"
type textarea "**********"
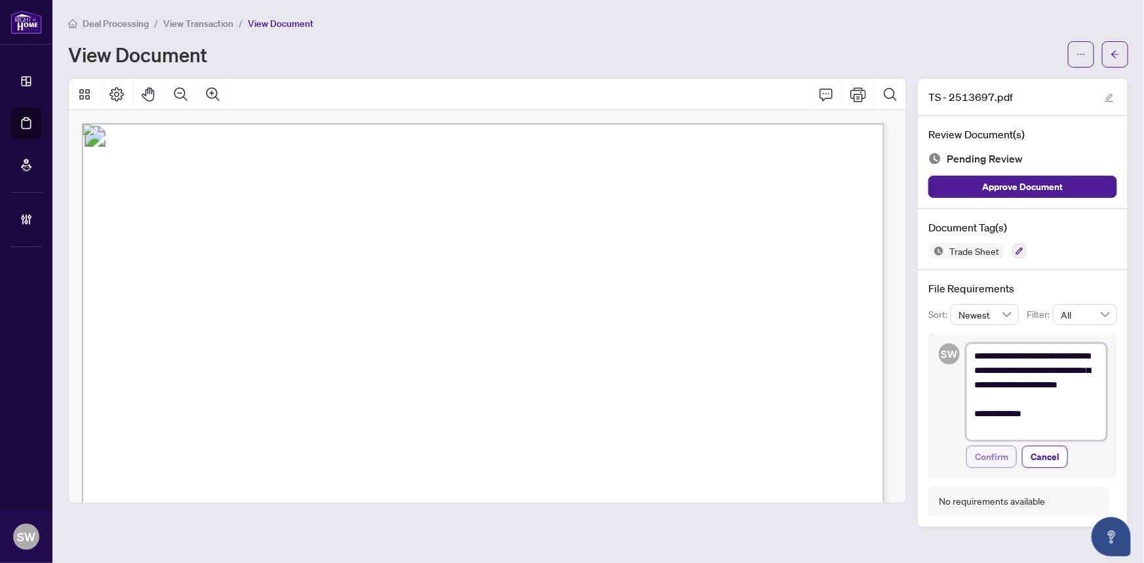
type textarea "**********"
click at [999, 453] on span "Confirm" at bounding box center [990, 456] width 33 height 21
type textarea "**********"
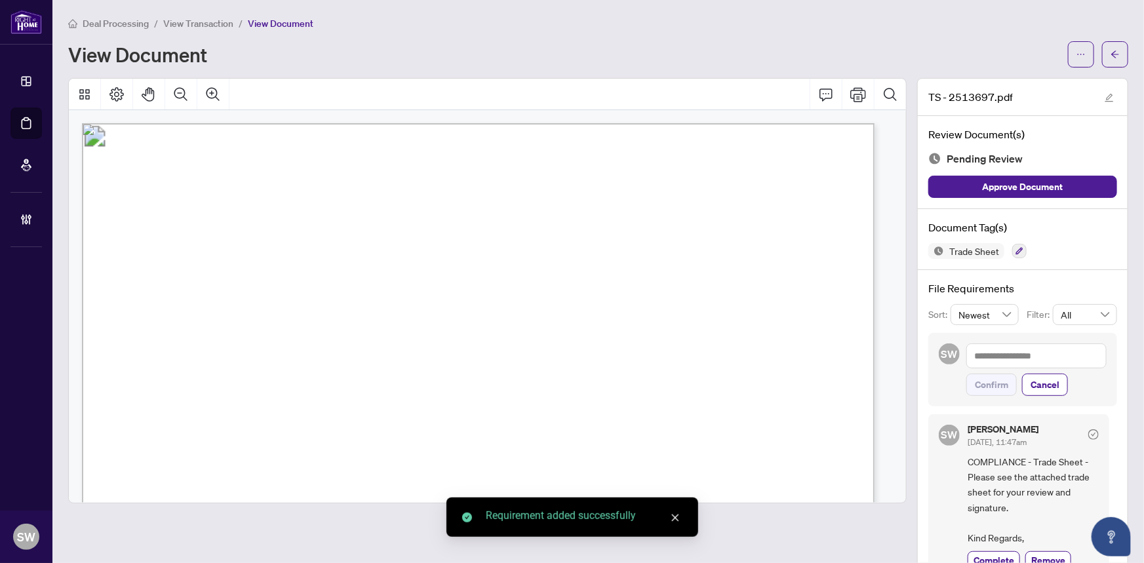
click at [1111, 51] on button "button" at bounding box center [1115, 54] width 26 height 26
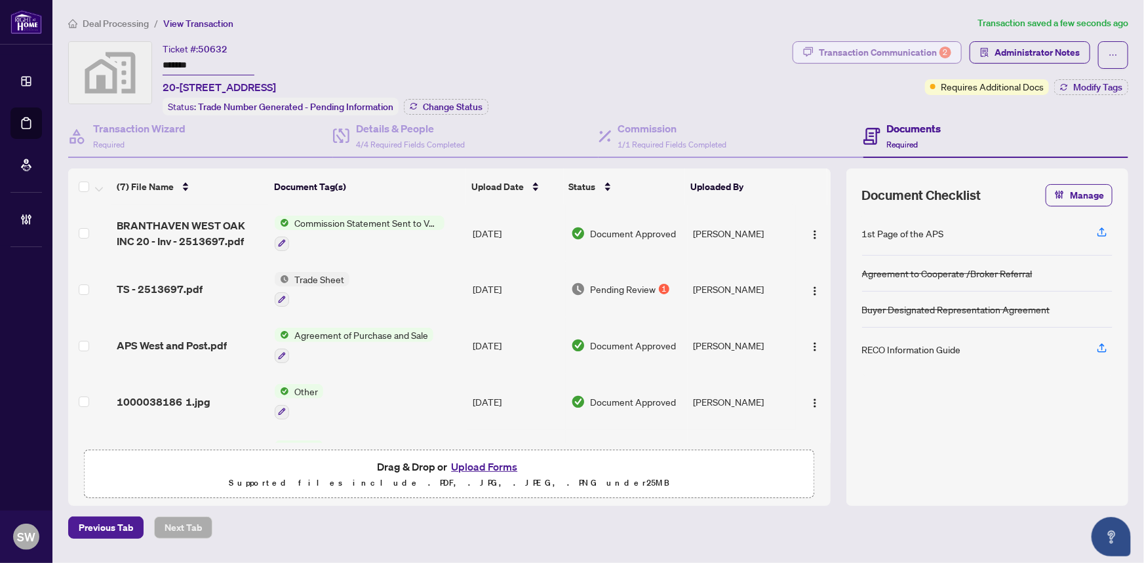
click at [919, 54] on div "Transaction Communication 2" at bounding box center [885, 52] width 132 height 21
type textarea "**********"
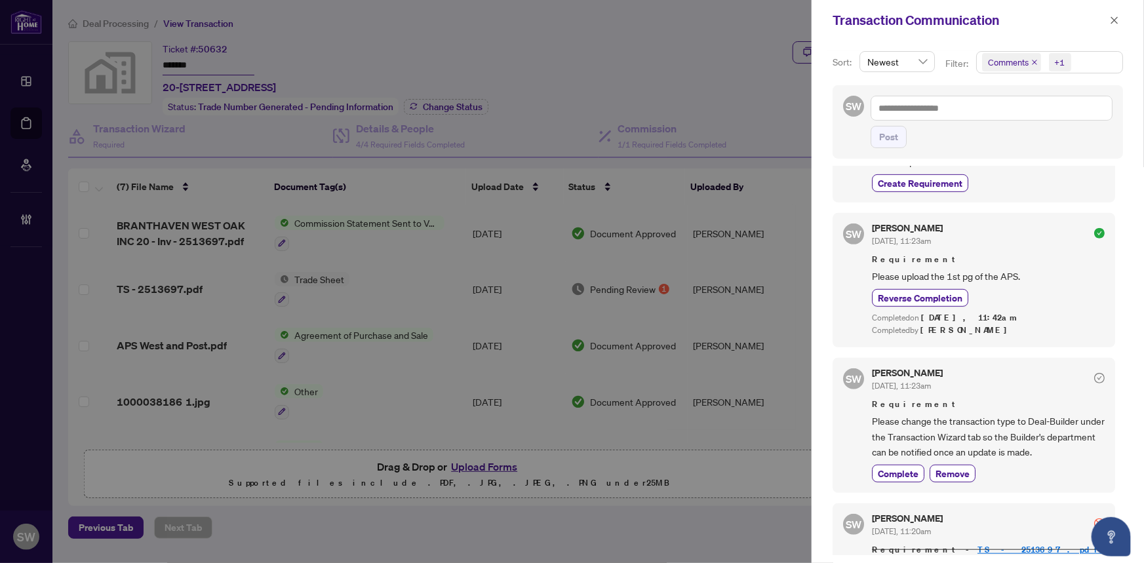
scroll to position [357, 0]
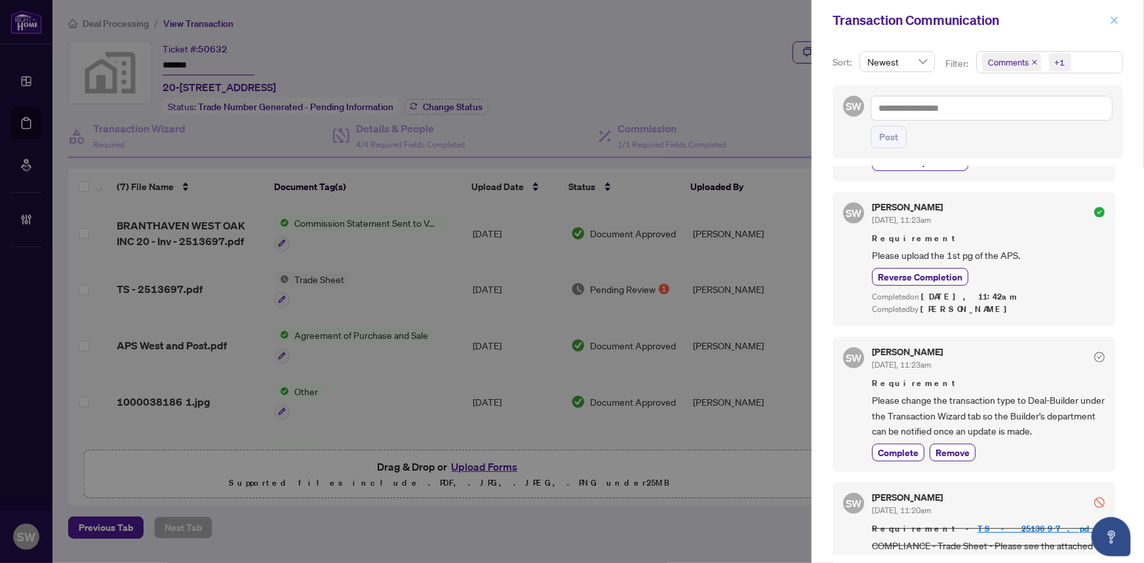
click at [1111, 16] on icon "close" at bounding box center [1113, 20] width 9 height 9
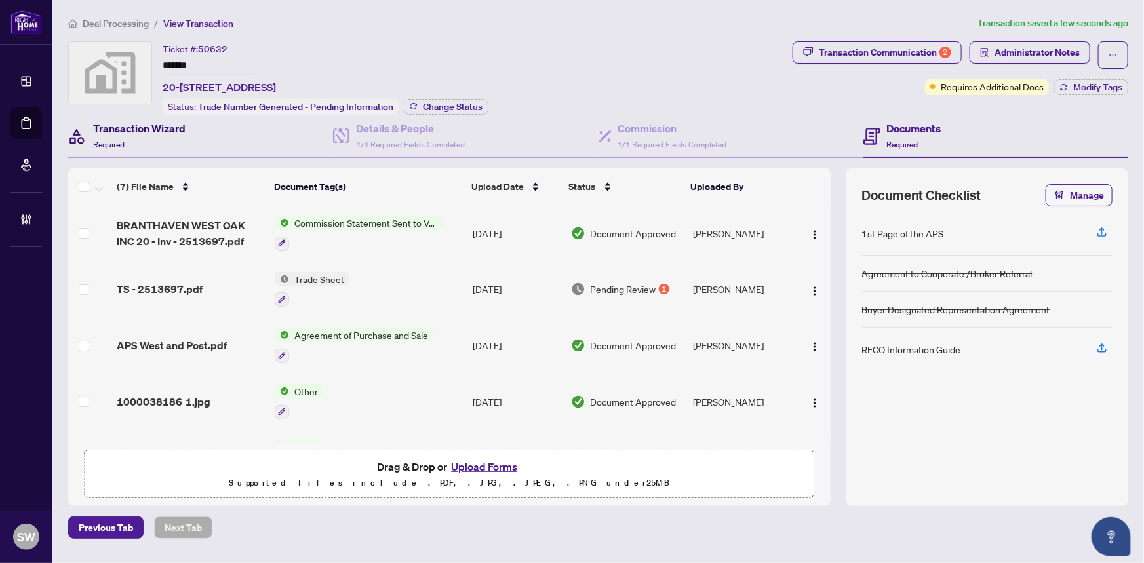
click at [82, 146] on span at bounding box center [77, 136] width 18 height 31
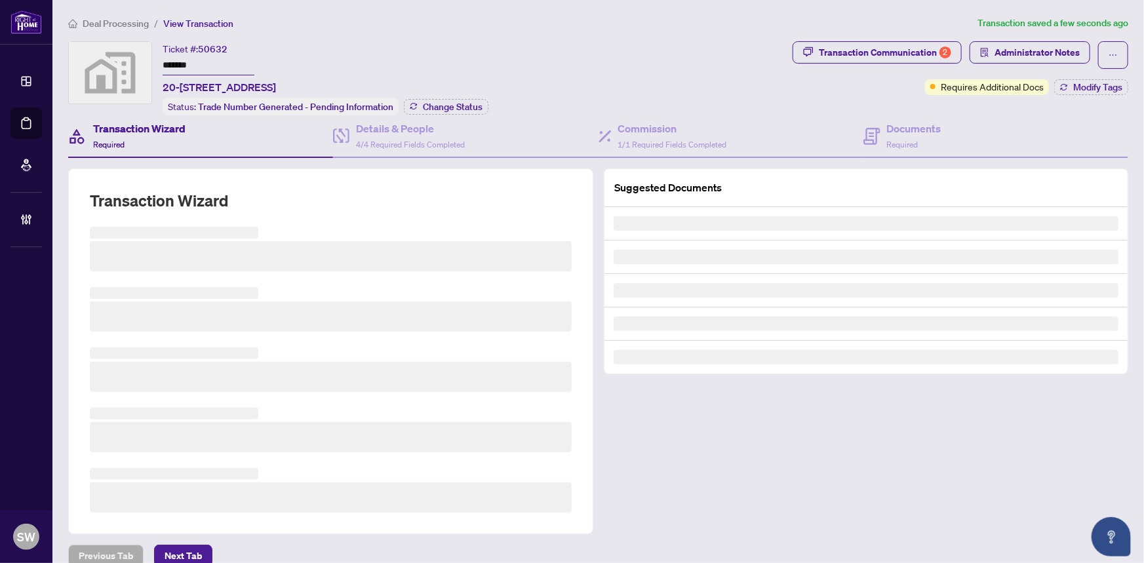
click at [107, 140] on span "Required" at bounding box center [108, 145] width 31 height 10
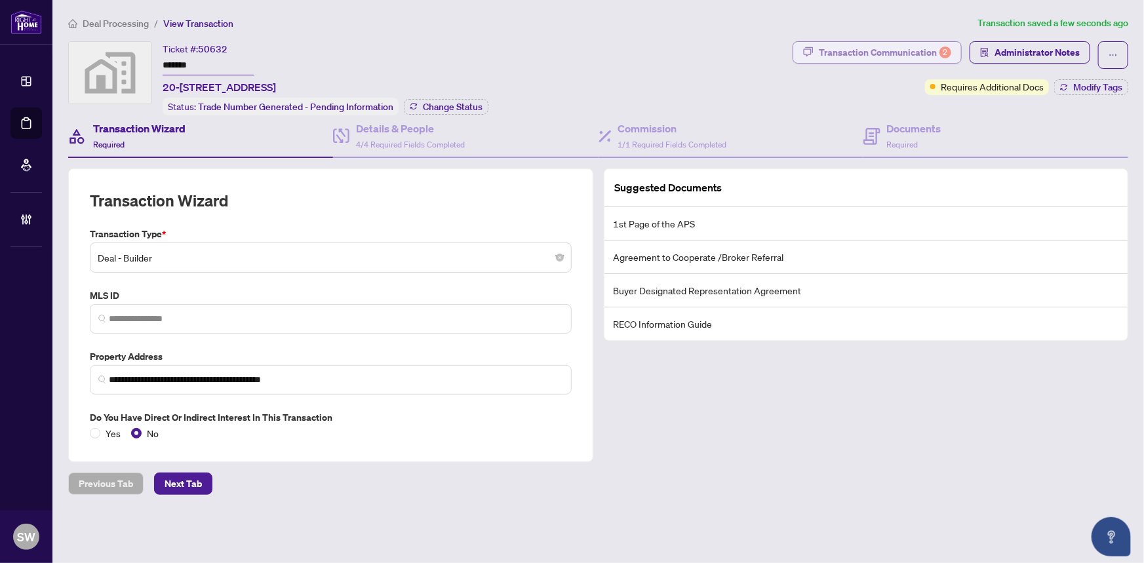
click at [917, 59] on div "Transaction Communication 2" at bounding box center [885, 52] width 132 height 21
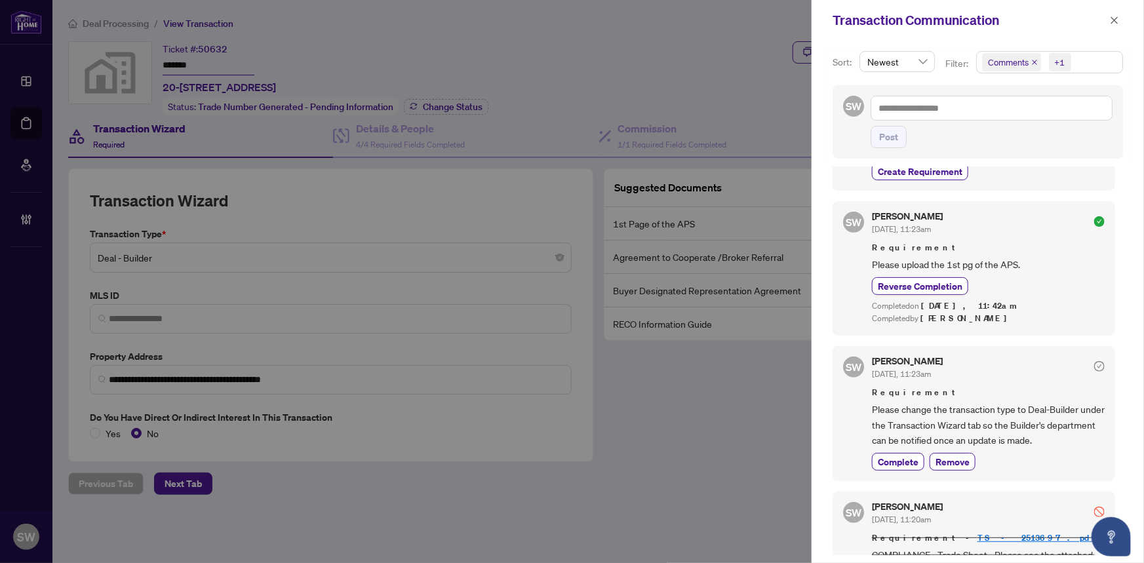
scroll to position [417, 0]
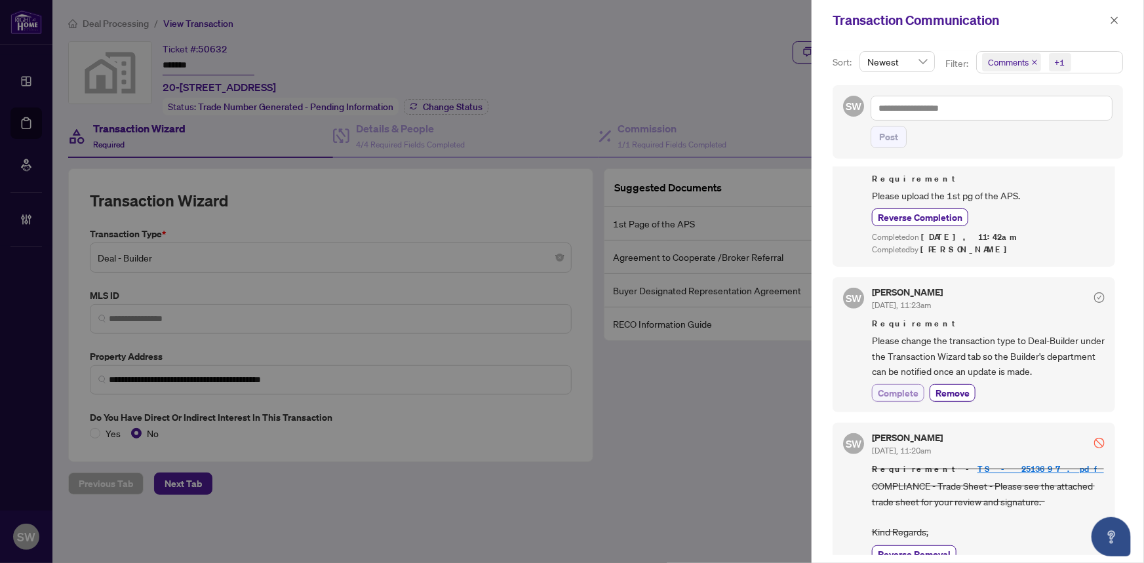
click at [906, 389] on span "Complete" at bounding box center [897, 393] width 41 height 14
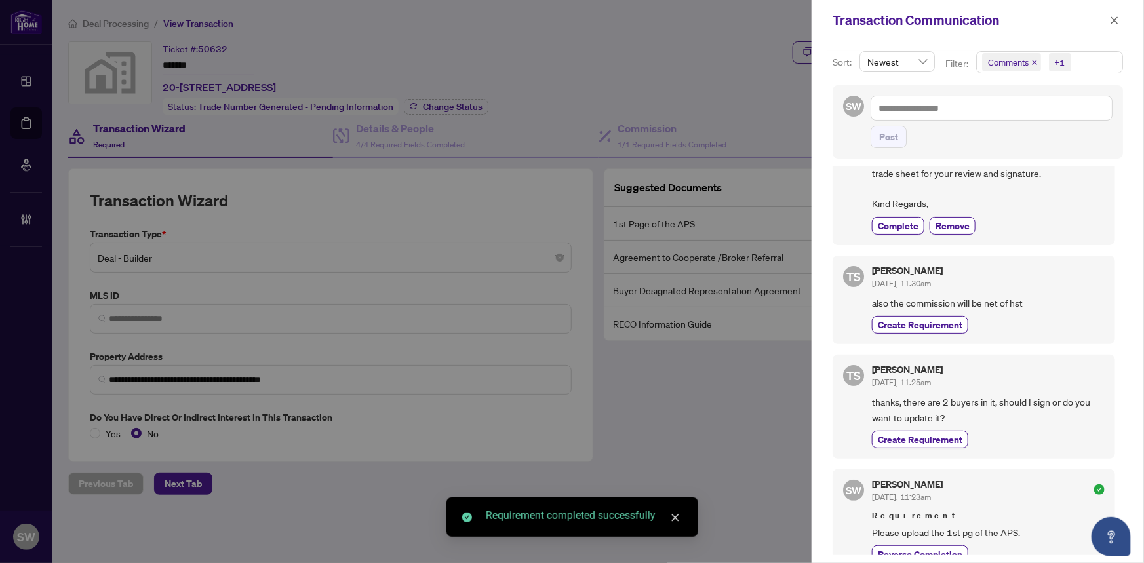
scroll to position [0, 0]
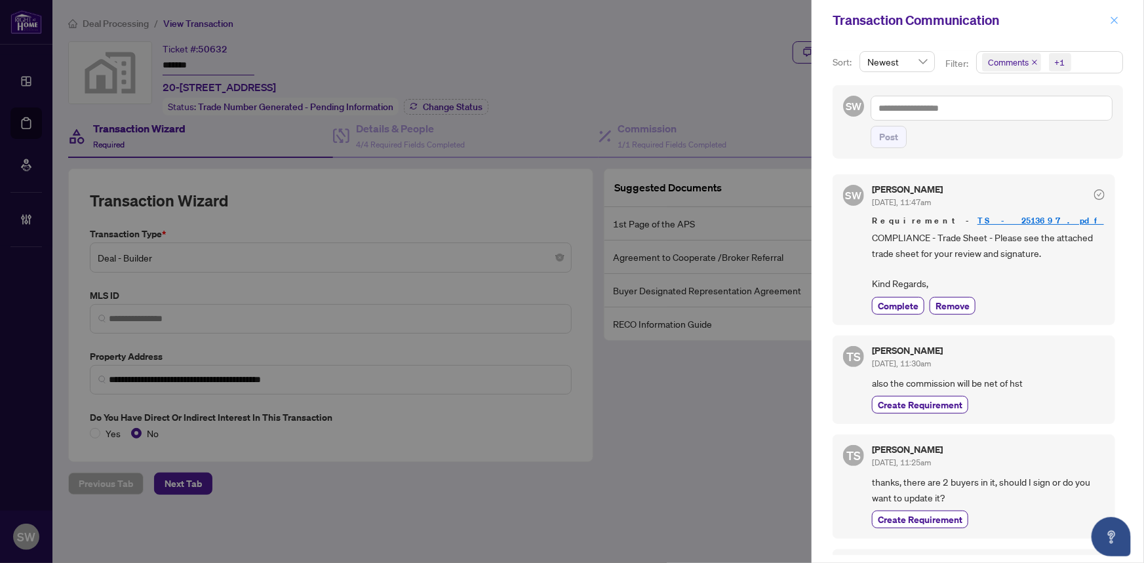
click at [1111, 18] on icon "close" at bounding box center [1113, 20] width 9 height 9
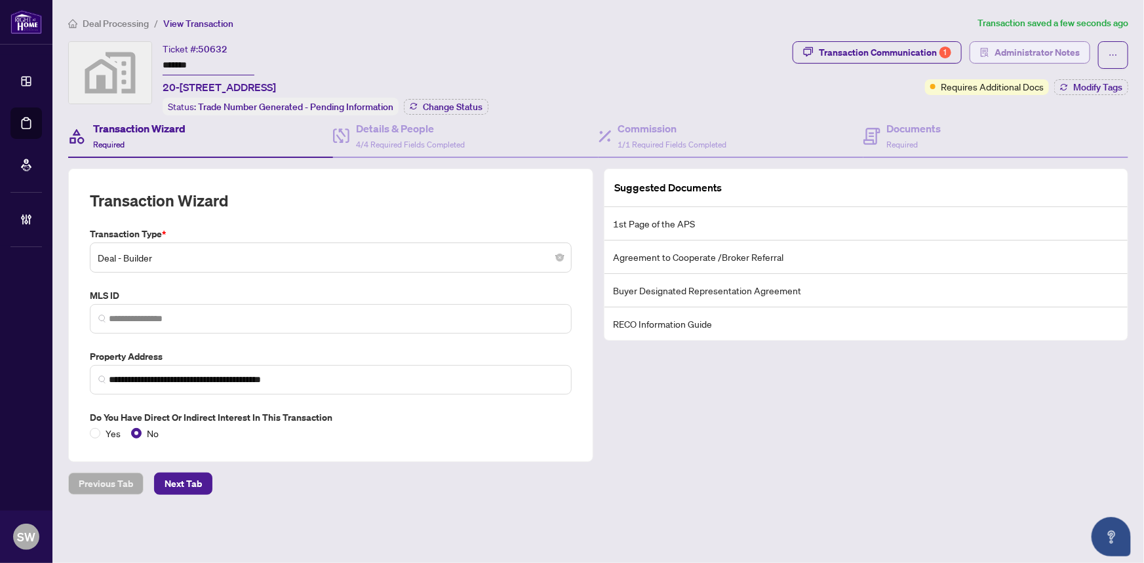
click at [1047, 48] on span "Administrator Notes" at bounding box center [1036, 52] width 85 height 21
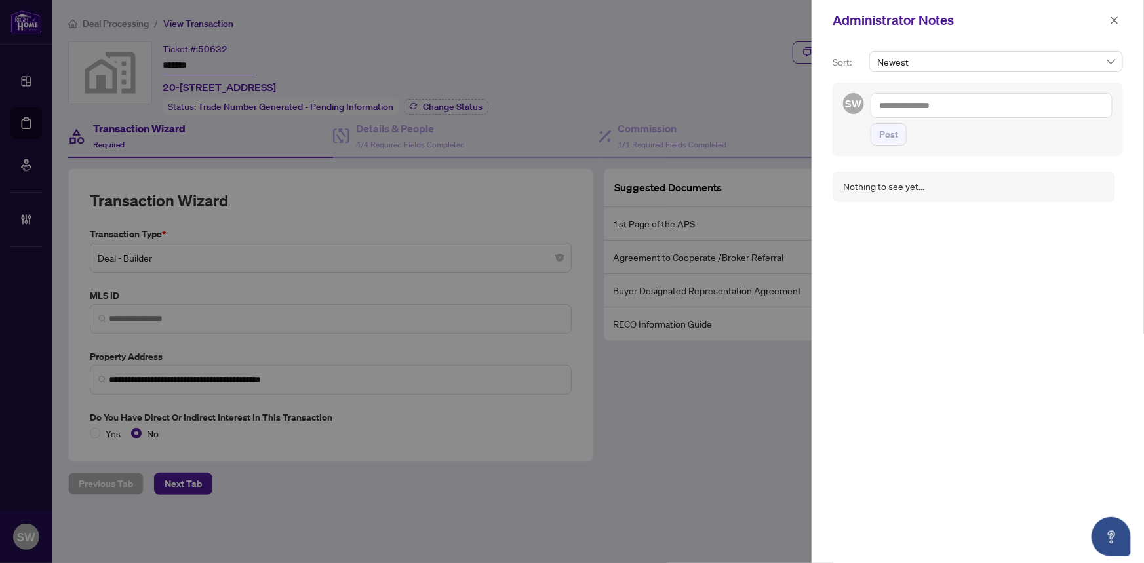
click at [893, 105] on textarea at bounding box center [991, 105] width 242 height 25
click at [977, 102] on textarea "**********" at bounding box center [991, 105] width 242 height 25
paste textarea "**********"
type textarea "**********"
click at [887, 132] on span "Post" at bounding box center [888, 134] width 19 height 21
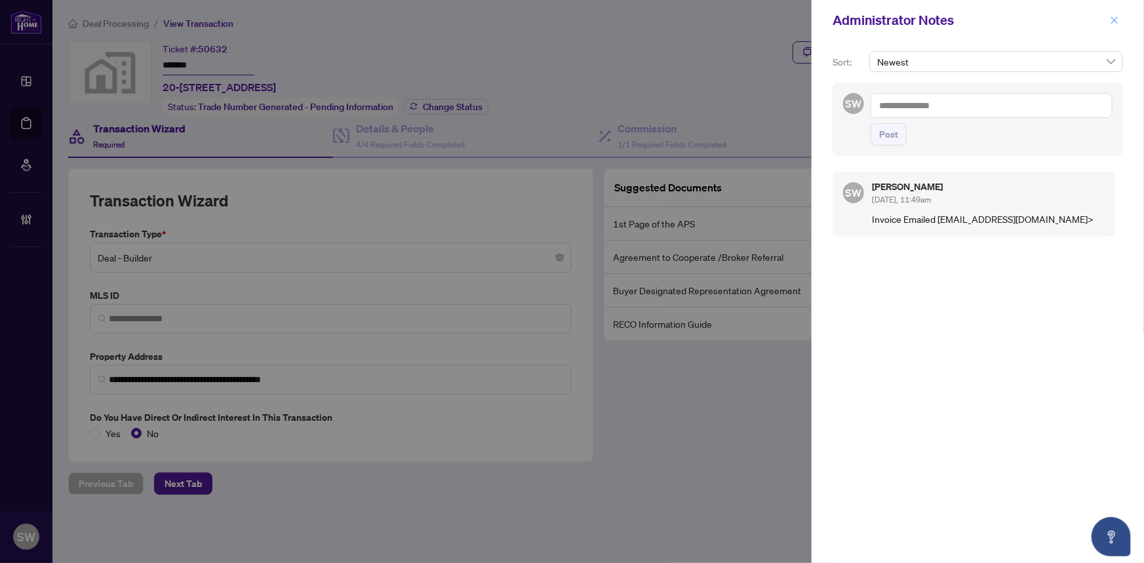
click at [1116, 19] on icon "close" at bounding box center [1113, 20] width 9 height 9
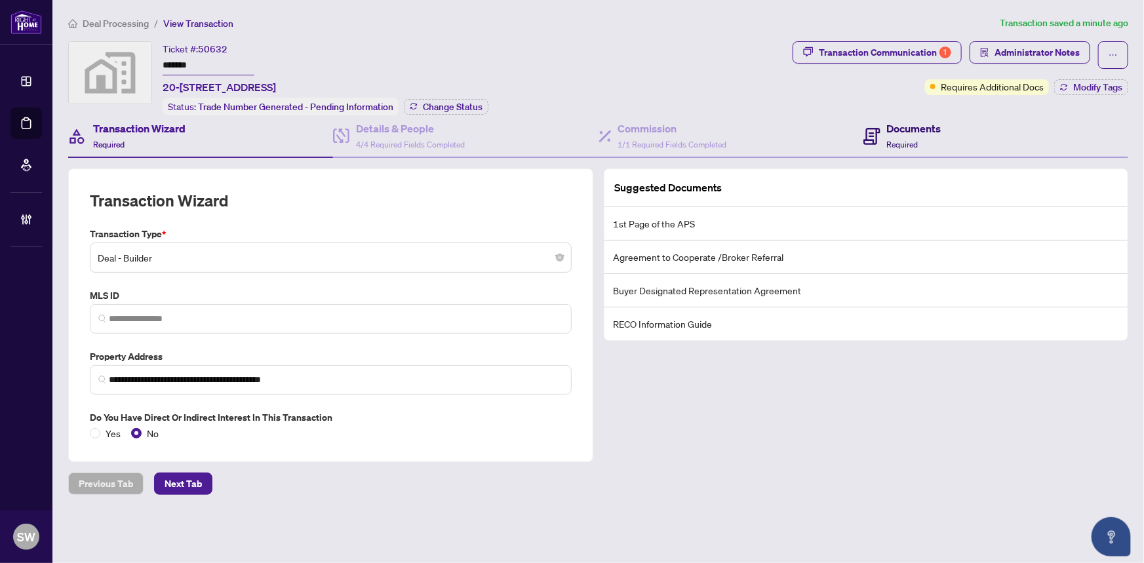
click at [898, 131] on h4 "Documents" at bounding box center [914, 129] width 54 height 16
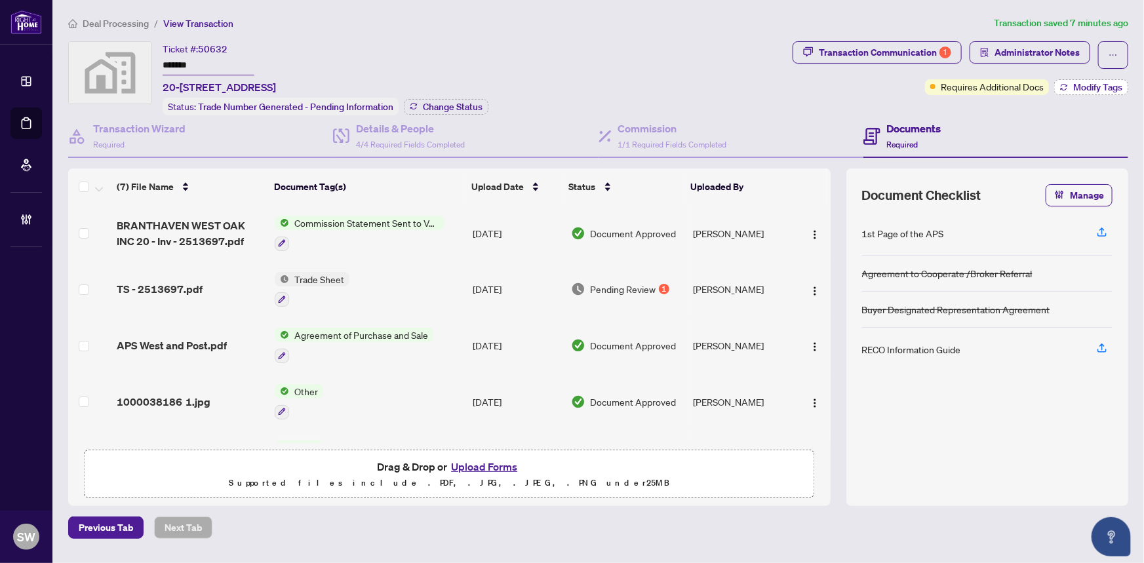
click at [1092, 88] on span "Modify Tags" at bounding box center [1097, 87] width 49 height 9
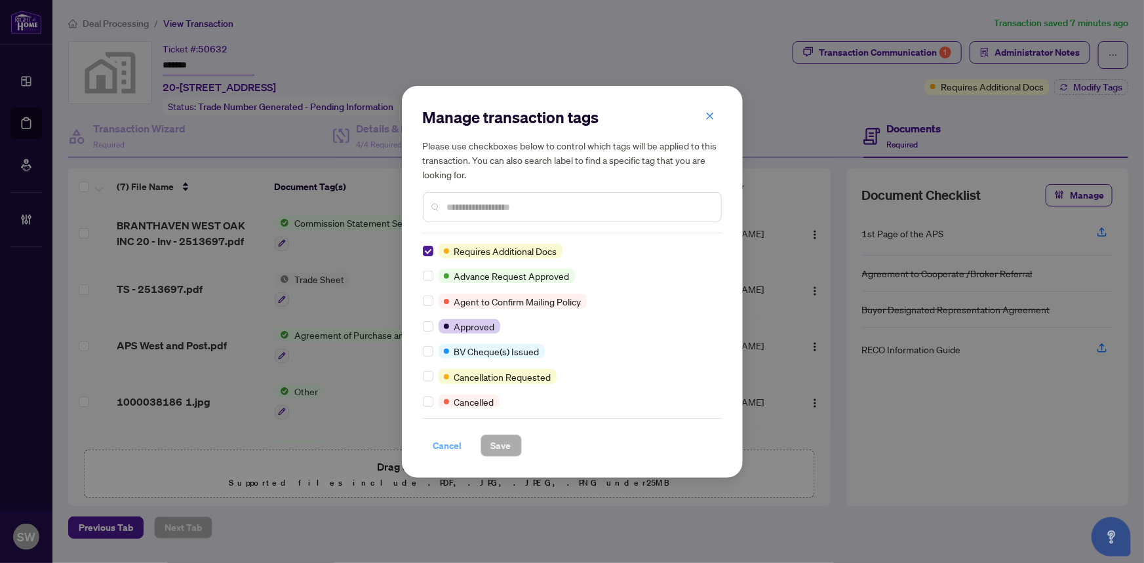
click at [452, 441] on span "Cancel" at bounding box center [447, 445] width 29 height 21
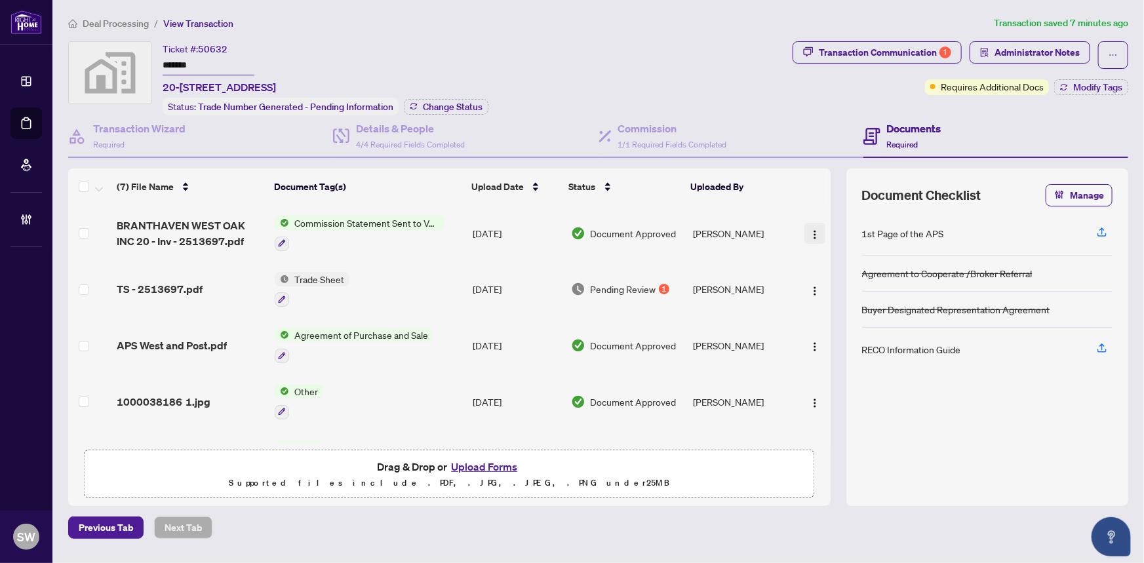
click at [810, 229] on img "button" at bounding box center [814, 234] width 10 height 10
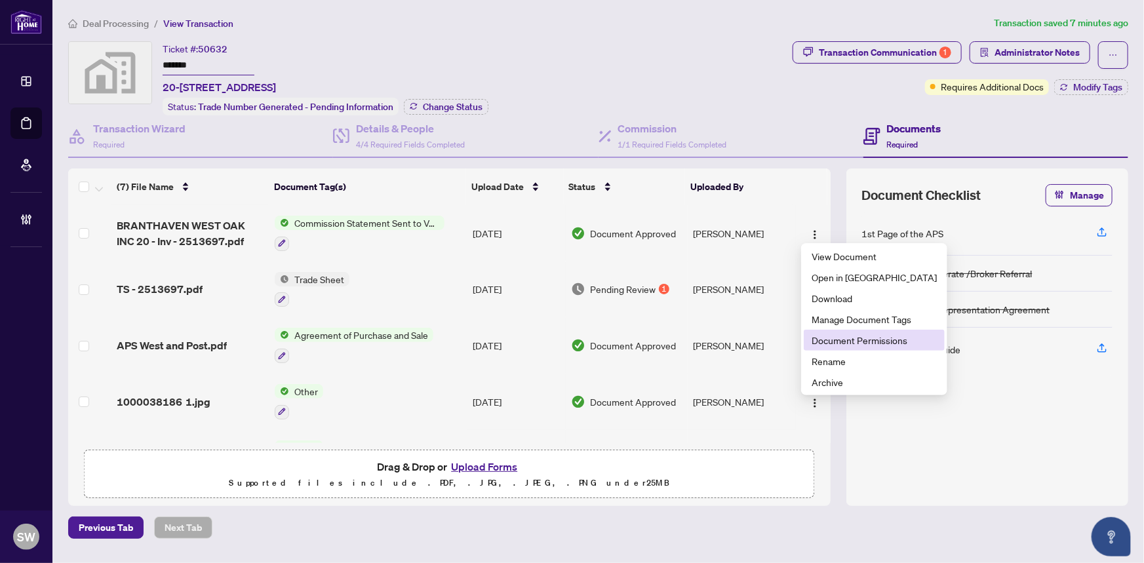
click at [845, 343] on span "Document Permissions" at bounding box center [873, 340] width 125 height 14
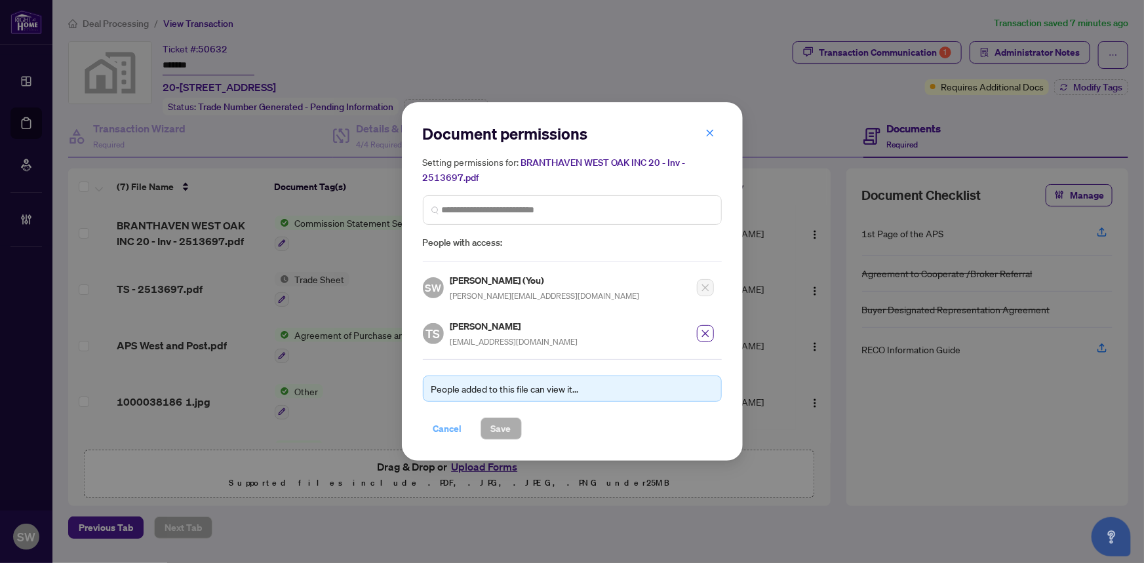
click at [453, 429] on span "Cancel" at bounding box center [447, 428] width 29 height 21
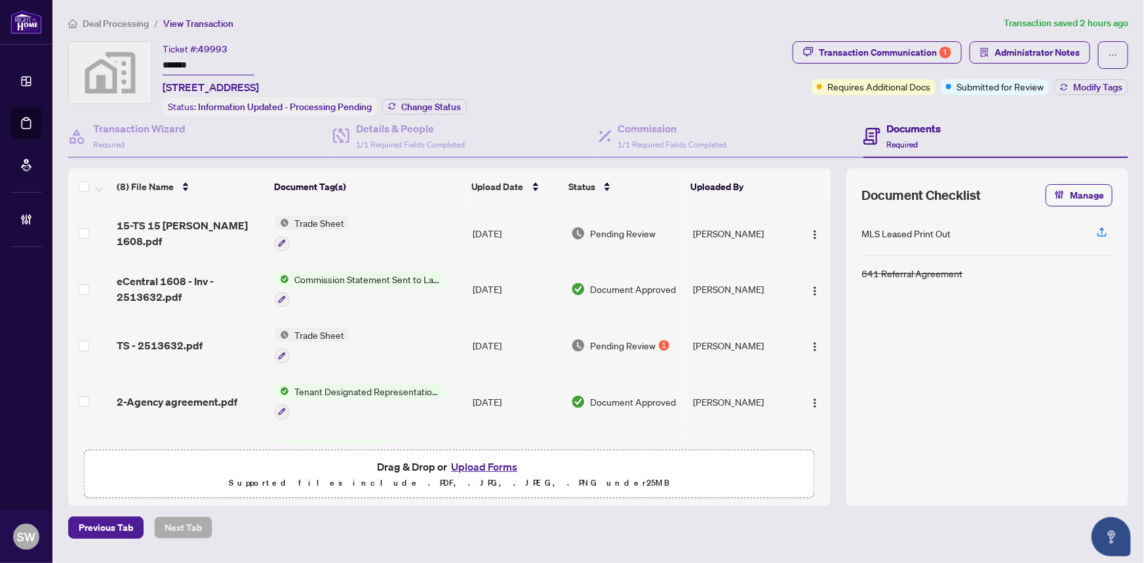
click at [182, 58] on input "*******" at bounding box center [209, 65] width 92 height 19
click at [208, 232] on span "15-TS 15 Roe 1608.pdf" at bounding box center [191, 233] width 148 height 31
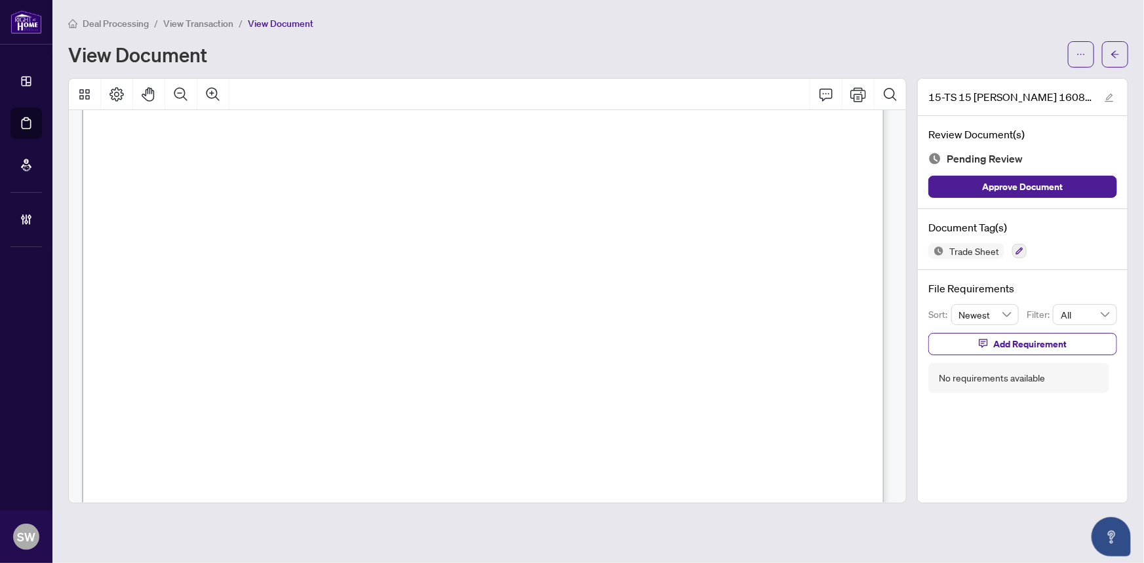
scroll to position [357, 0]
click at [1016, 252] on icon "button" at bounding box center [1019, 251] width 7 height 7
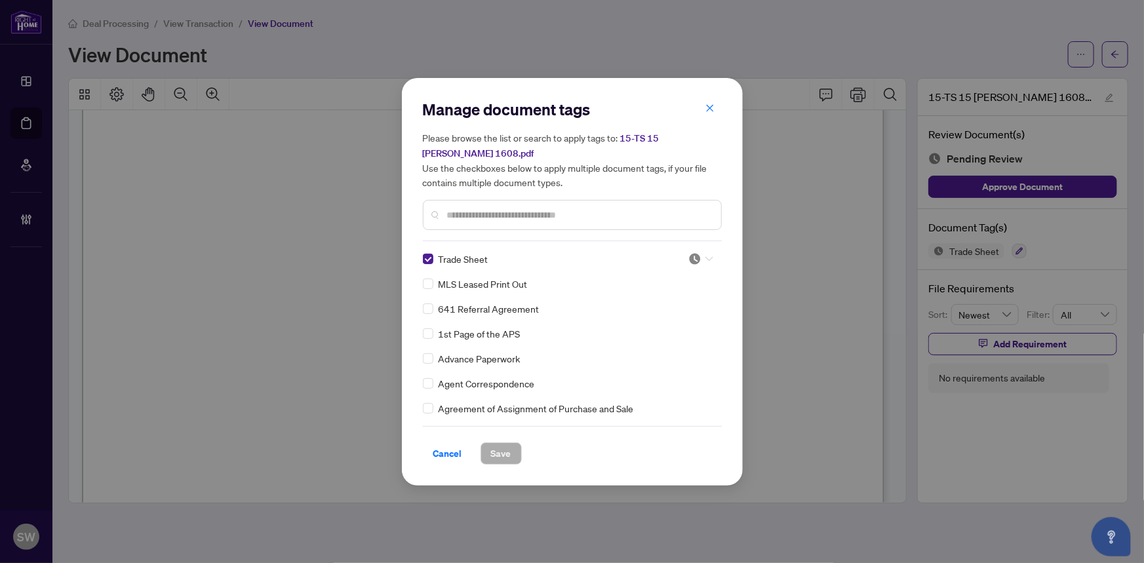
click at [706, 256] on icon at bounding box center [709, 258] width 8 height 5
click at [665, 318] on div "Approved" at bounding box center [657, 315] width 84 height 14
drag, startPoint x: 717, startPoint y: 246, endPoint x: 717, endPoint y: 272, distance: 25.6
click at [717, 272] on div "Trade Sheet MLS Leased Print Out 641 Referral Agreement 1st Page of the APS Adv…" at bounding box center [572, 334] width 299 height 164
click at [717, 284] on div "Trade Sheet MLS Leased Print Out 641 Referral Agreement 1st Page of the APS Adv…" at bounding box center [572, 334] width 299 height 164
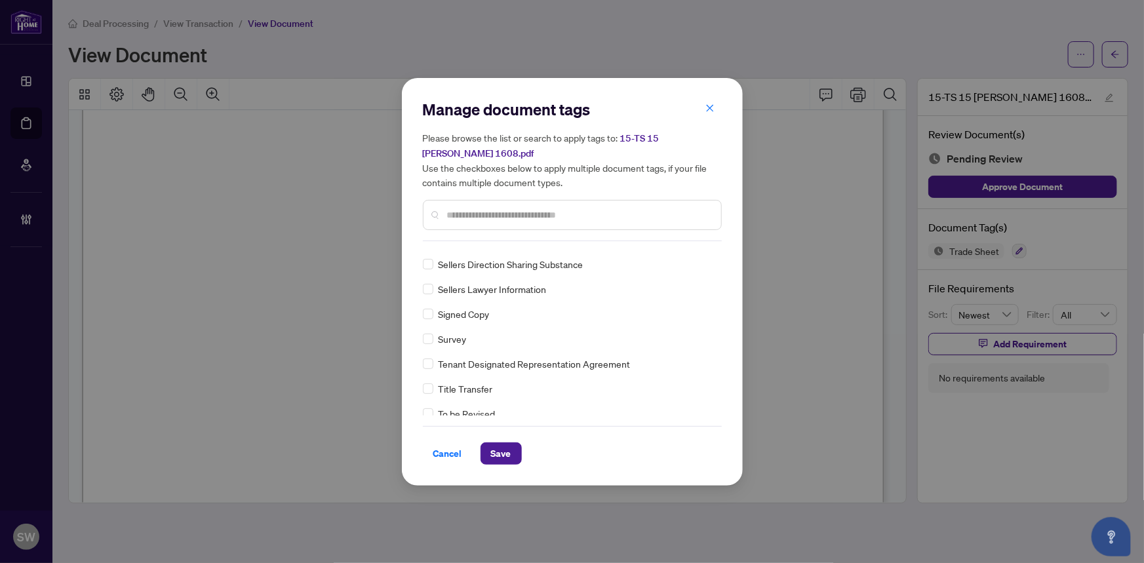
scroll to position [2867, 0]
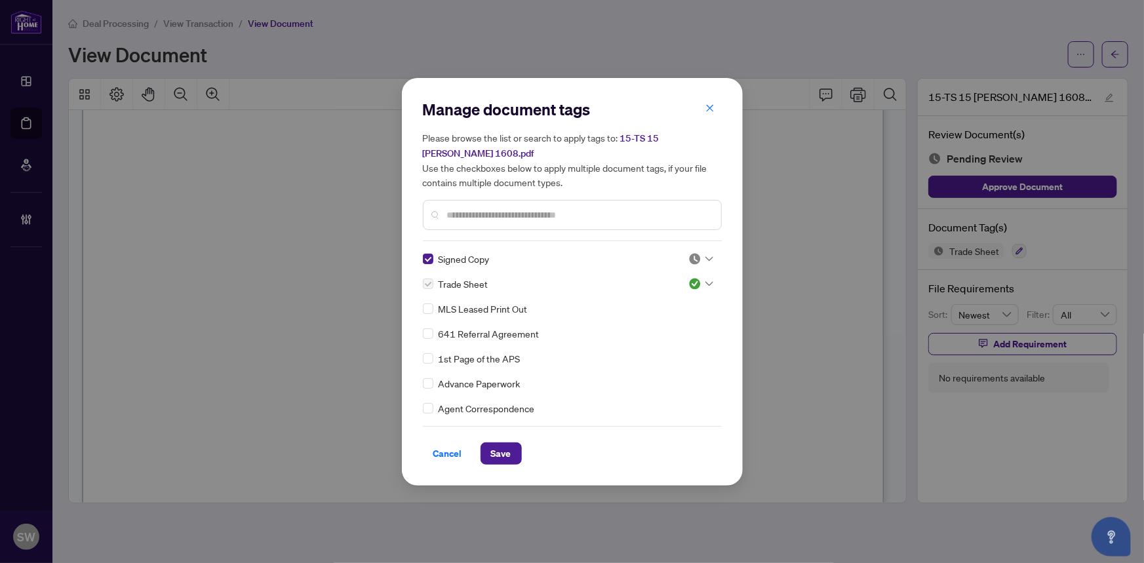
click at [689, 252] on img at bounding box center [694, 258] width 13 height 13
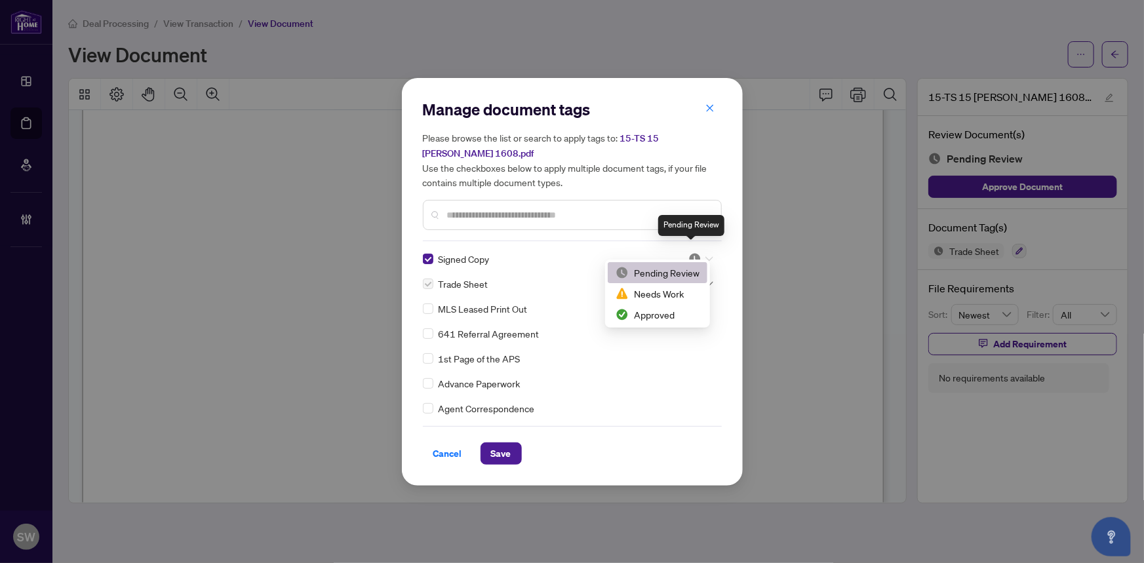
scroll to position [0, 0]
click at [666, 309] on div "Approved" at bounding box center [657, 314] width 84 height 14
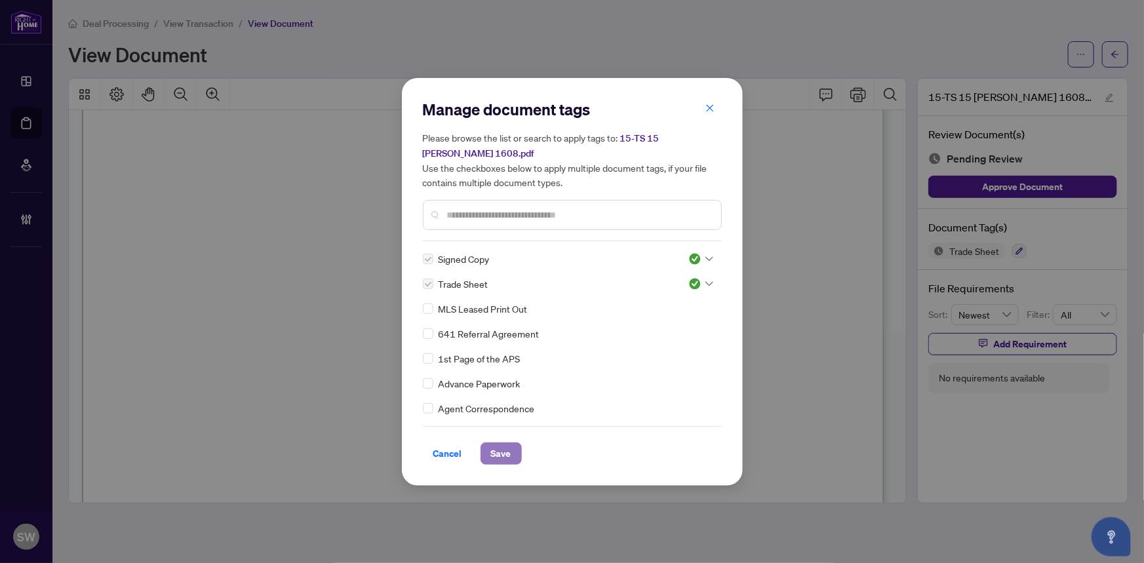
click at [511, 442] on button "Save" at bounding box center [500, 453] width 41 height 22
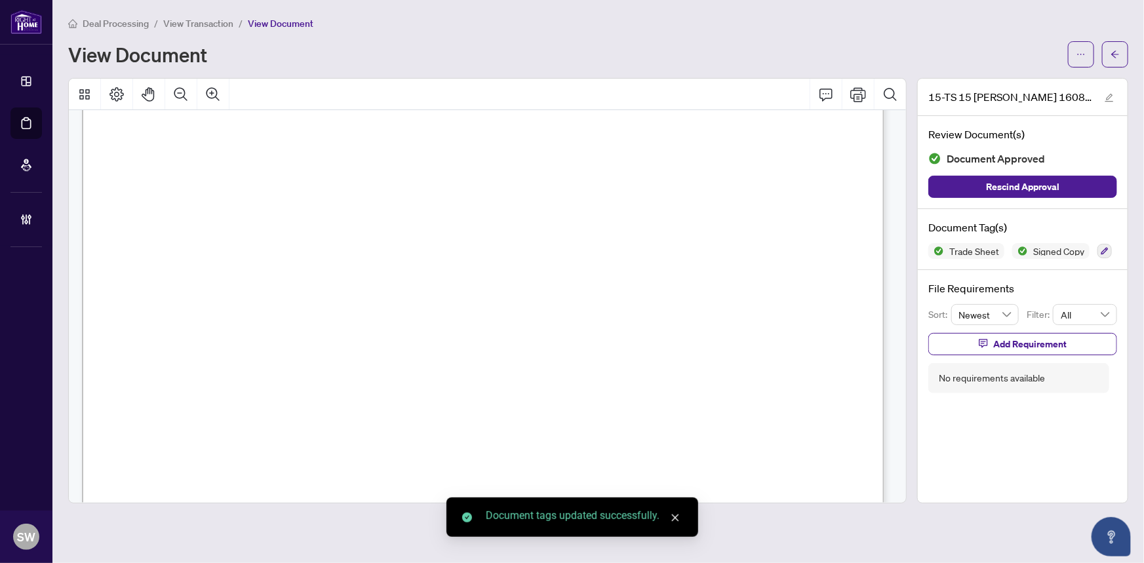
click at [1115, 58] on icon "arrow-left" at bounding box center [1114, 54] width 9 height 9
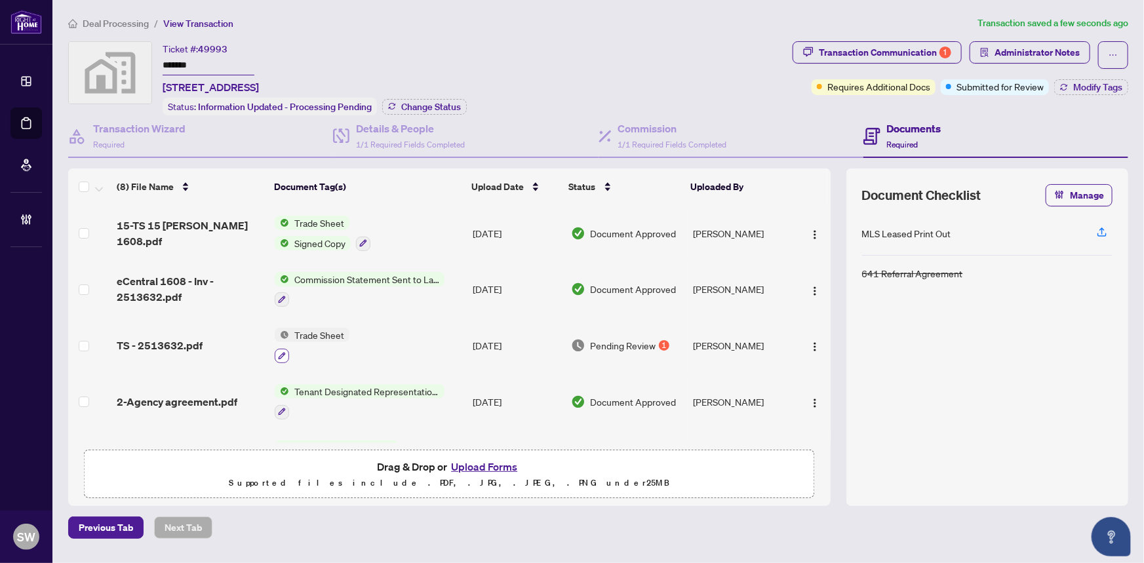
click at [284, 352] on icon "button" at bounding box center [282, 356] width 8 height 8
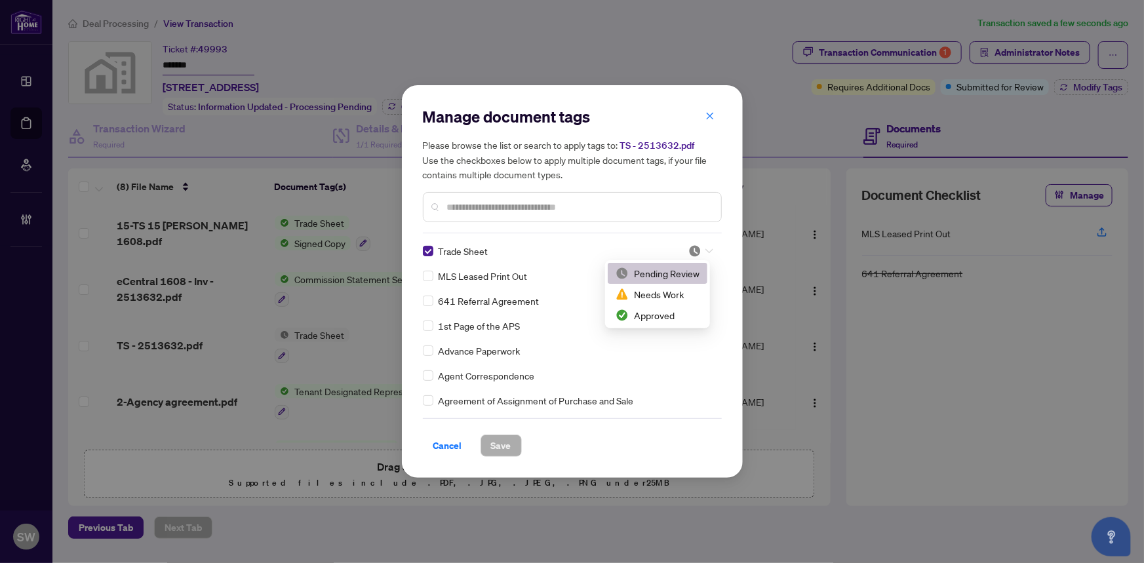
click at [705, 253] on icon at bounding box center [709, 250] width 8 height 5
drag, startPoint x: 647, startPoint y: 315, endPoint x: 501, endPoint y: 427, distance: 184.6
click at [647, 315] on div "Approved" at bounding box center [657, 315] width 84 height 14
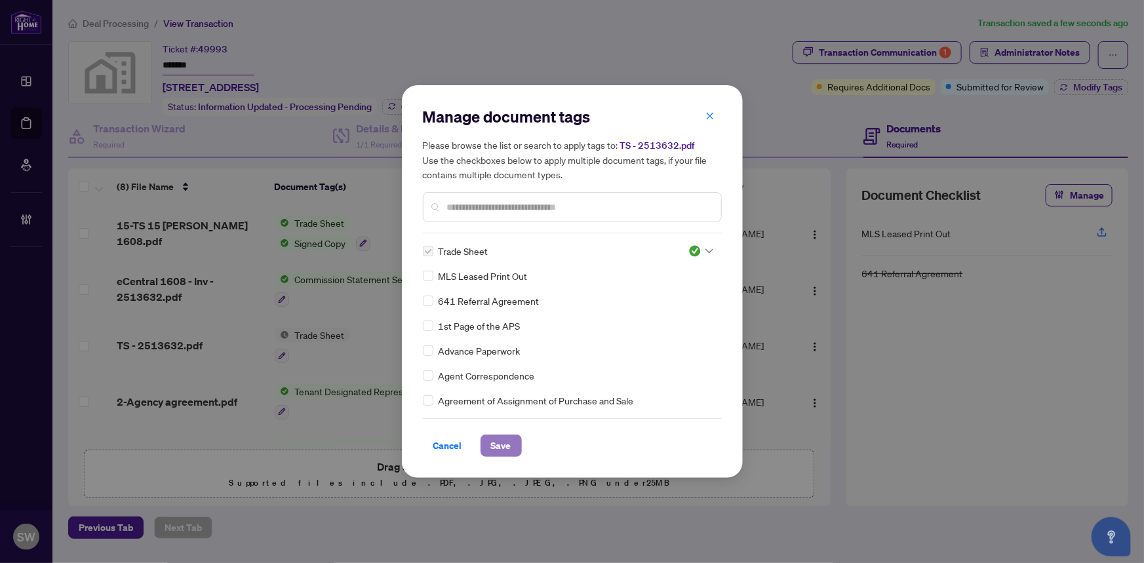
click at [503, 446] on span "Save" at bounding box center [501, 445] width 20 height 21
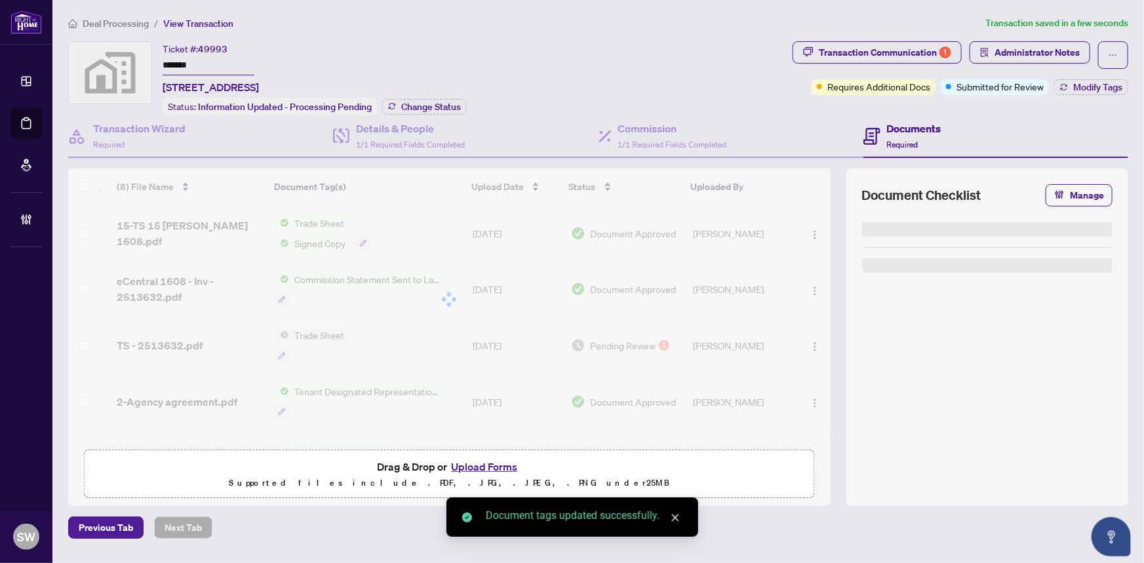
click at [884, 52] on div "Transaction Communication 1" at bounding box center [885, 52] width 132 height 21
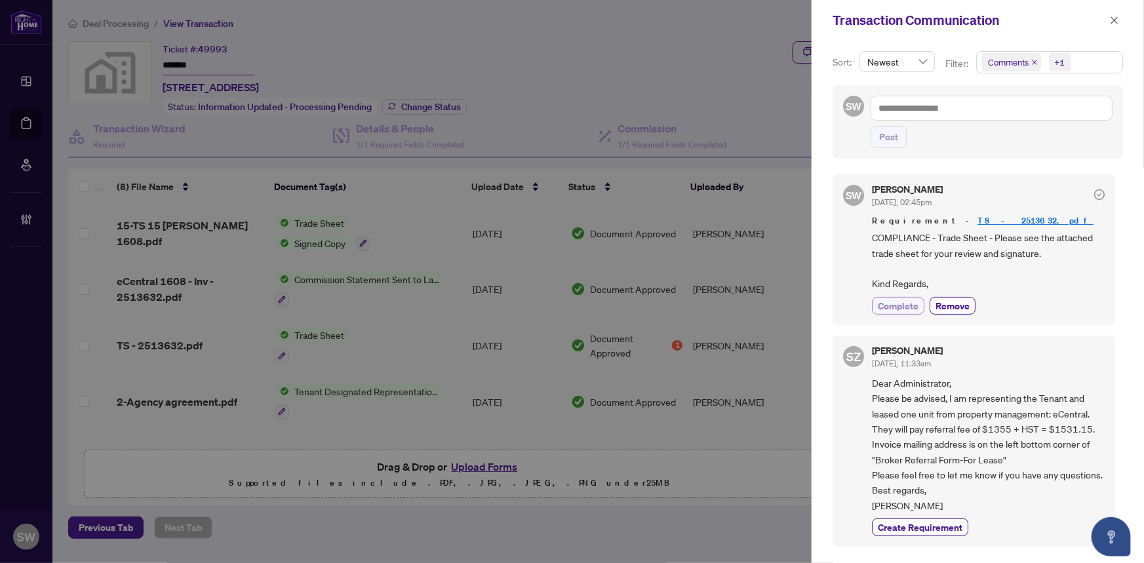
click at [900, 307] on span "Complete" at bounding box center [897, 306] width 41 height 14
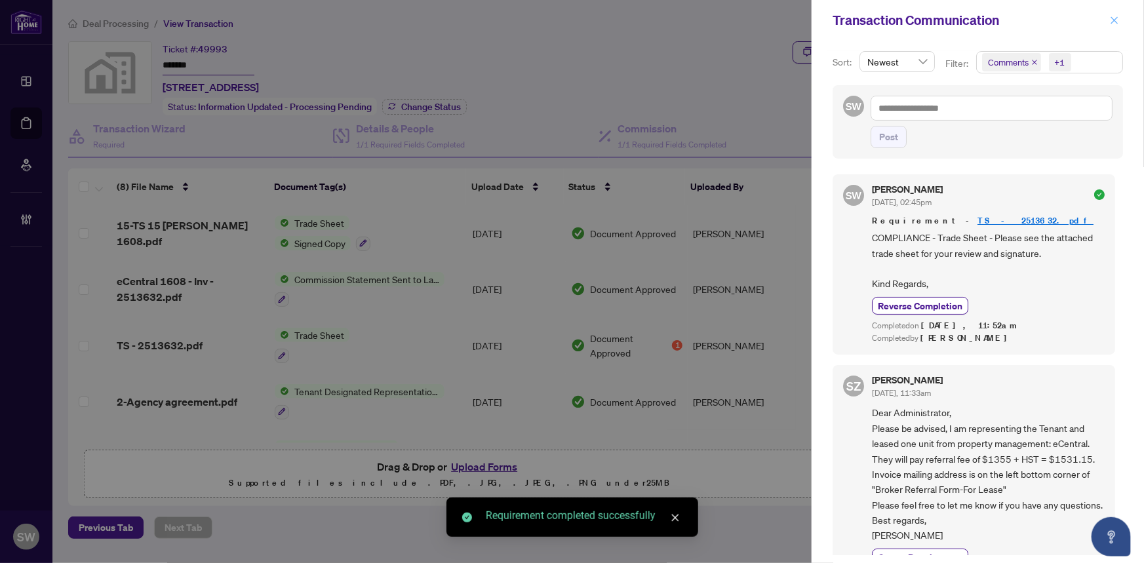
click at [1117, 20] on icon "close" at bounding box center [1113, 20] width 9 height 9
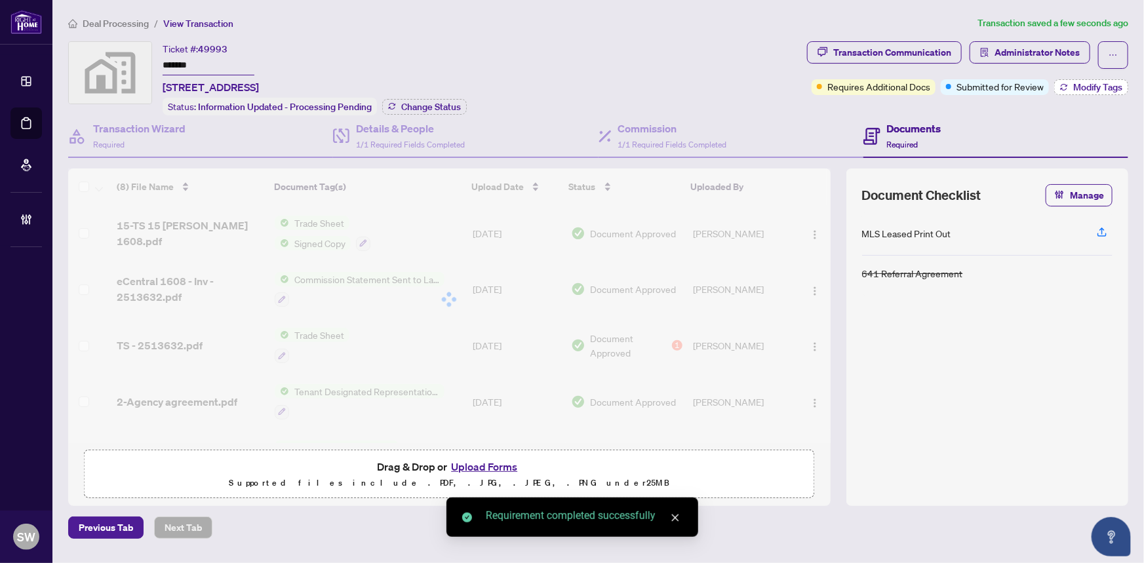
click at [1095, 84] on span "Modify Tags" at bounding box center [1097, 87] width 49 height 9
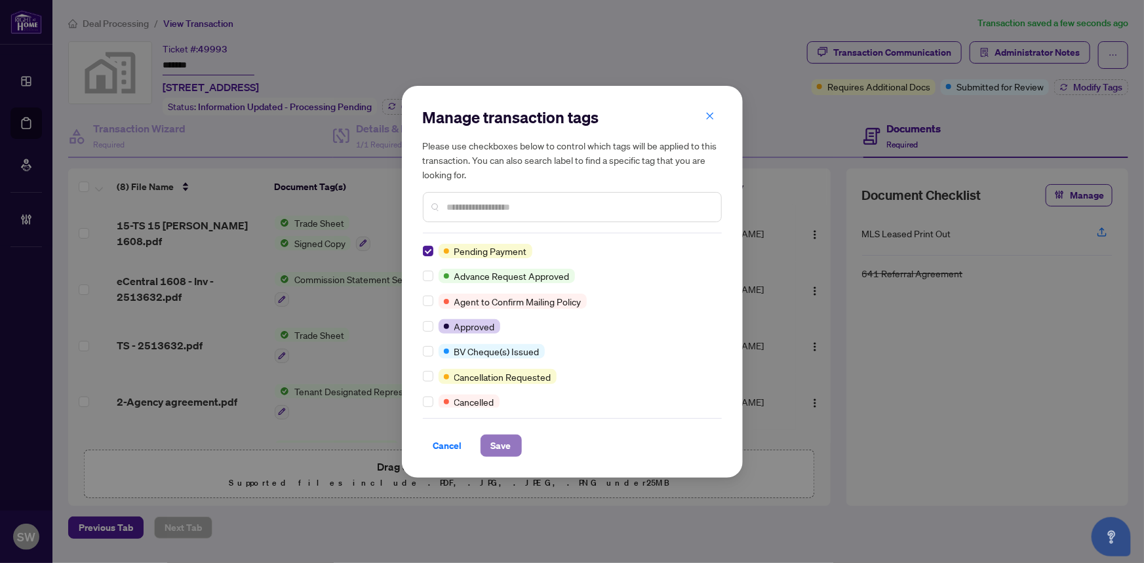
click at [495, 446] on span "Save" at bounding box center [501, 445] width 20 height 21
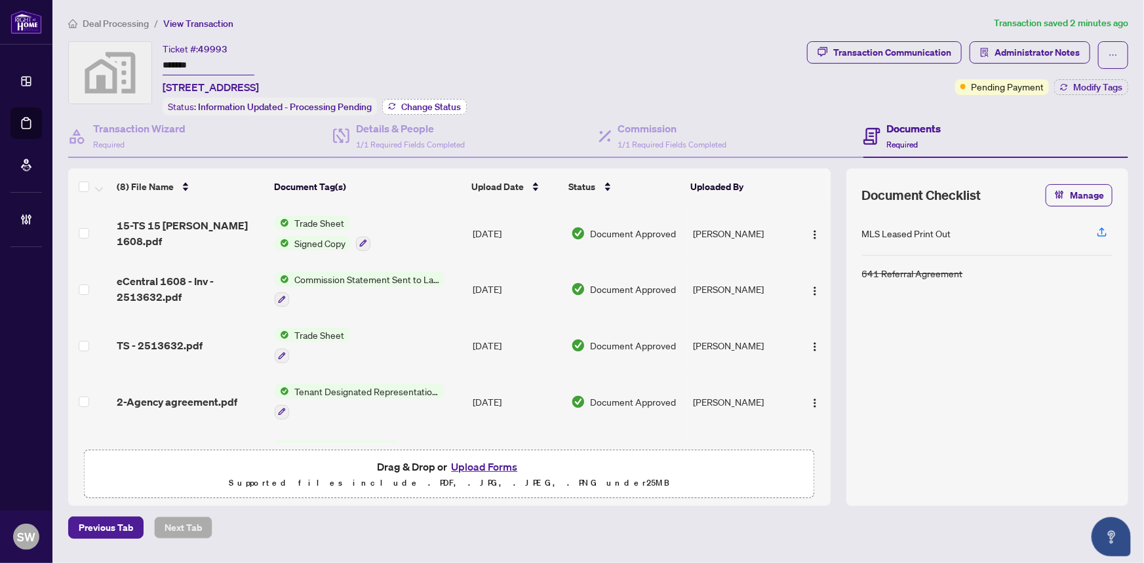
click at [459, 105] on span "Change Status" at bounding box center [431, 106] width 60 height 9
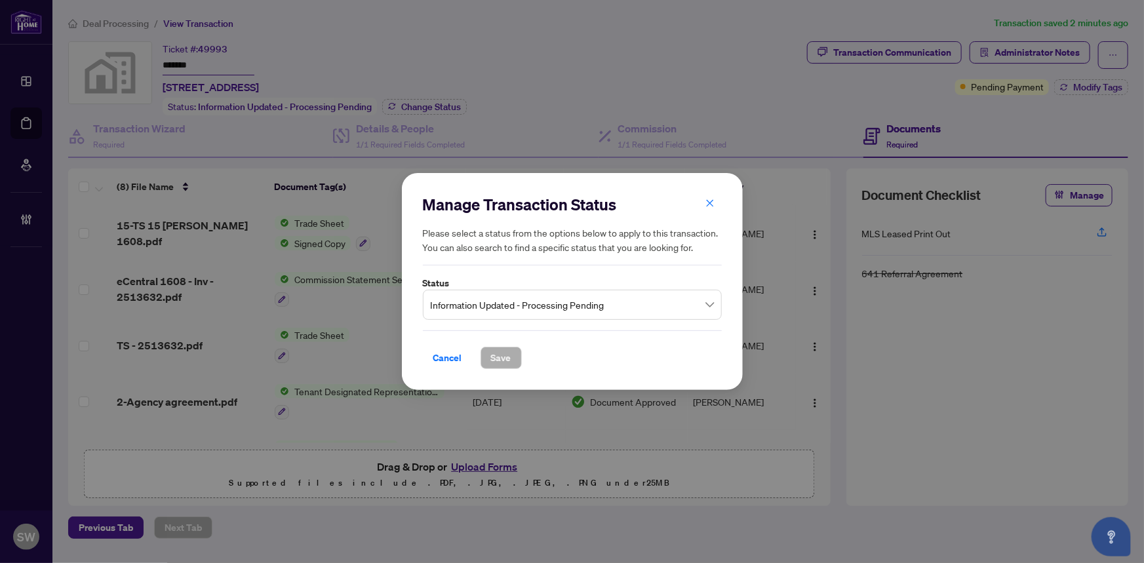
click at [526, 307] on span "Information Updated - Processing Pending" at bounding box center [572, 304] width 283 height 25
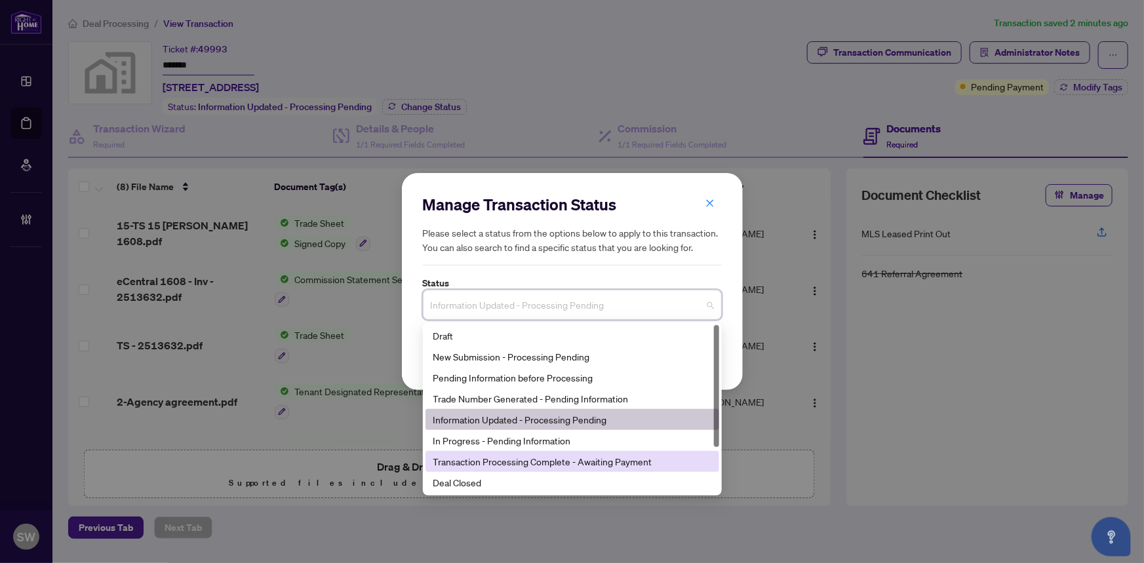
click at [566, 459] on div "Transaction Processing Complete - Awaiting Payment" at bounding box center [572, 461] width 278 height 14
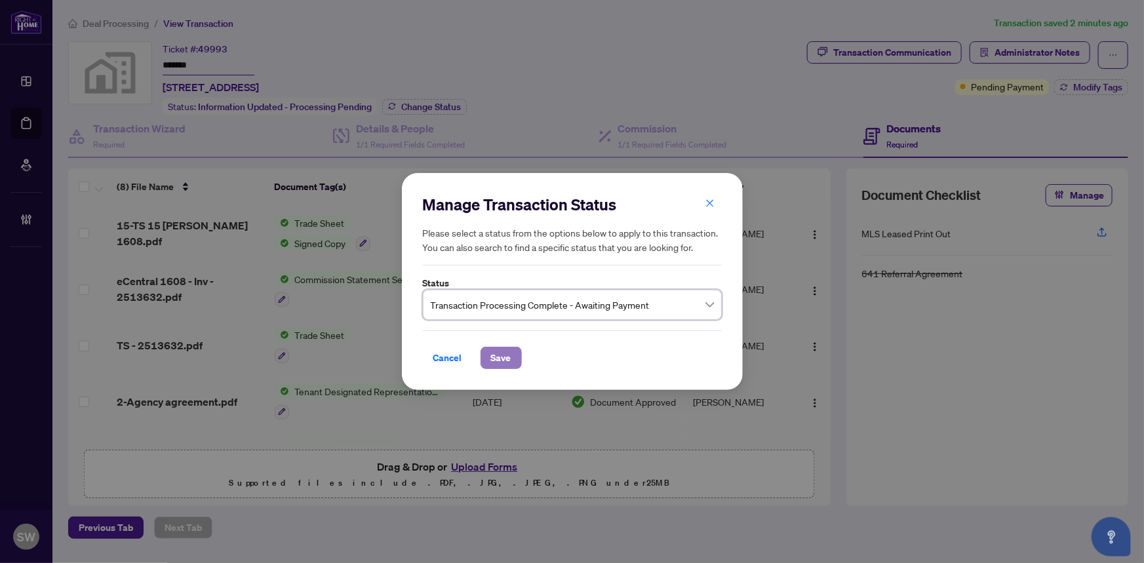
click at [509, 358] on span "Save" at bounding box center [501, 357] width 20 height 21
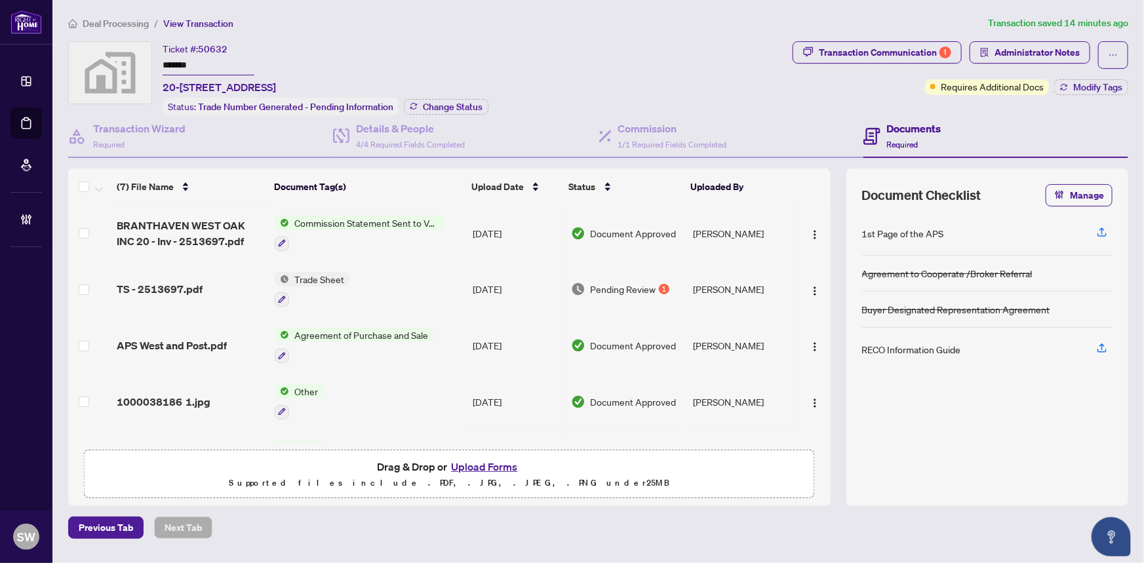
click at [188, 66] on input "*******" at bounding box center [209, 65] width 92 height 19
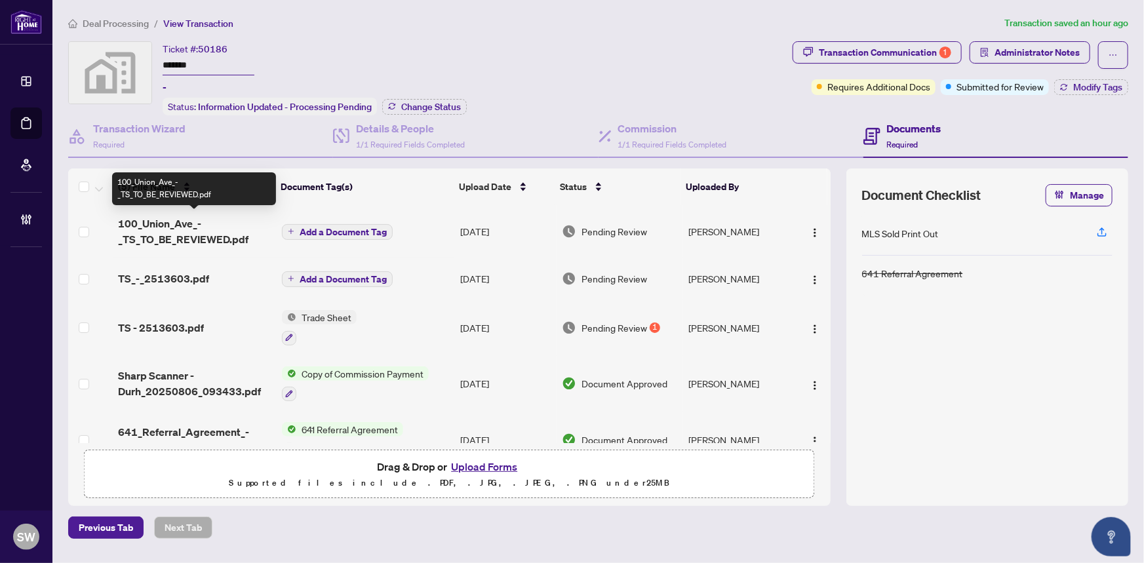
click at [203, 239] on span "100_Union_Ave_-_TS_TO_BE_REVIEWED.pdf" at bounding box center [194, 231] width 153 height 31
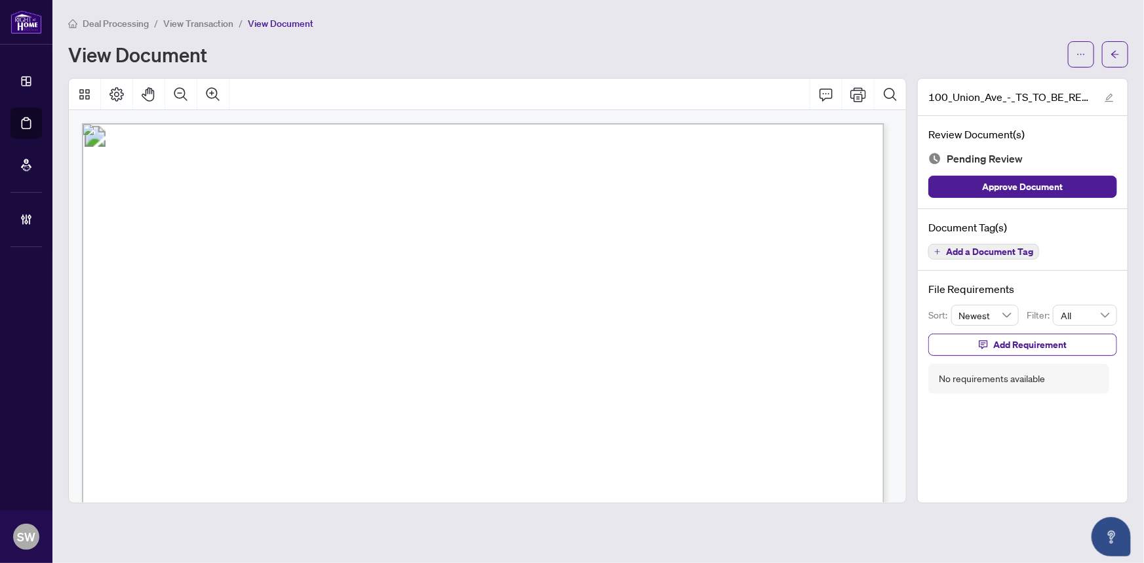
click at [820, 153] on span "2511039" at bounding box center [810, 156] width 57 height 14
click at [1120, 56] on button "button" at bounding box center [1115, 54] width 26 height 26
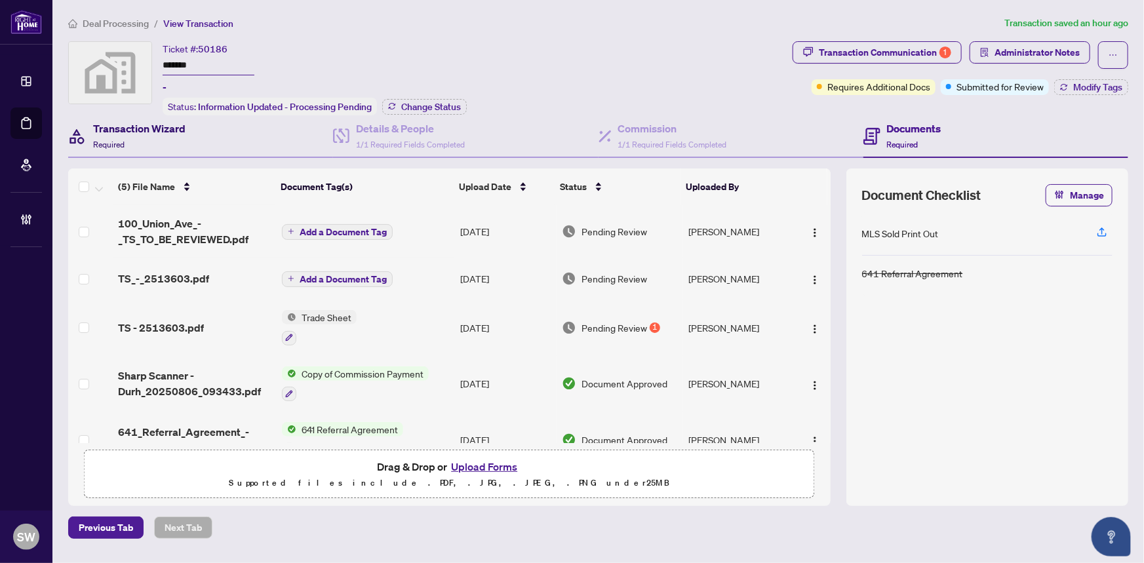
click at [131, 132] on h4 "Transaction Wizard" at bounding box center [139, 129] width 92 height 16
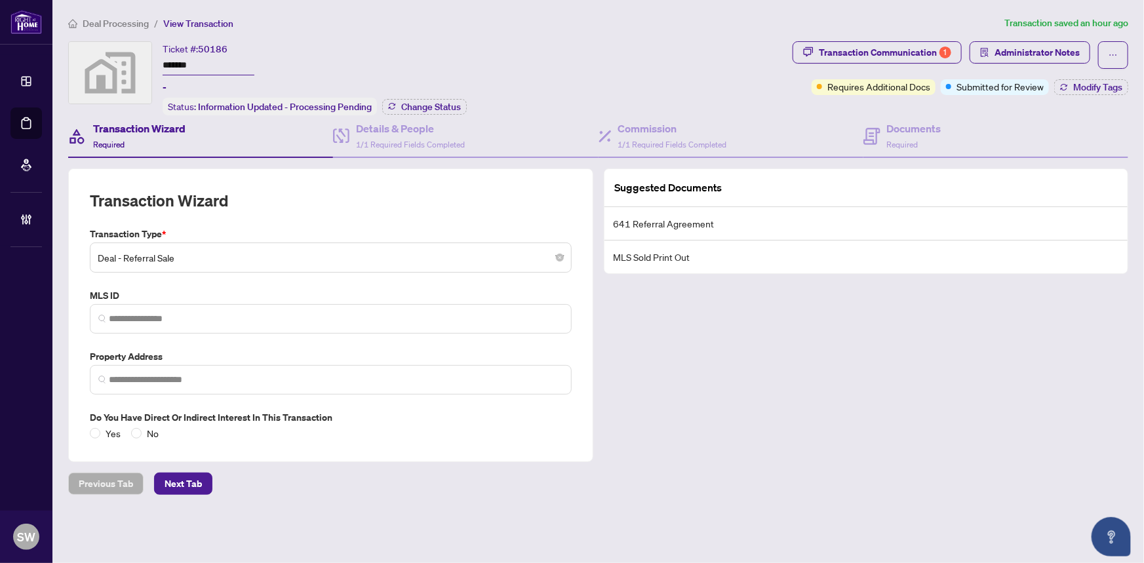
click at [189, 62] on input "*******" at bounding box center [209, 65] width 92 height 19
drag, startPoint x: 890, startPoint y: 138, endPoint x: 877, endPoint y: 141, distance: 13.5
click at [890, 140] on span "Required" at bounding box center [902, 145] width 31 height 10
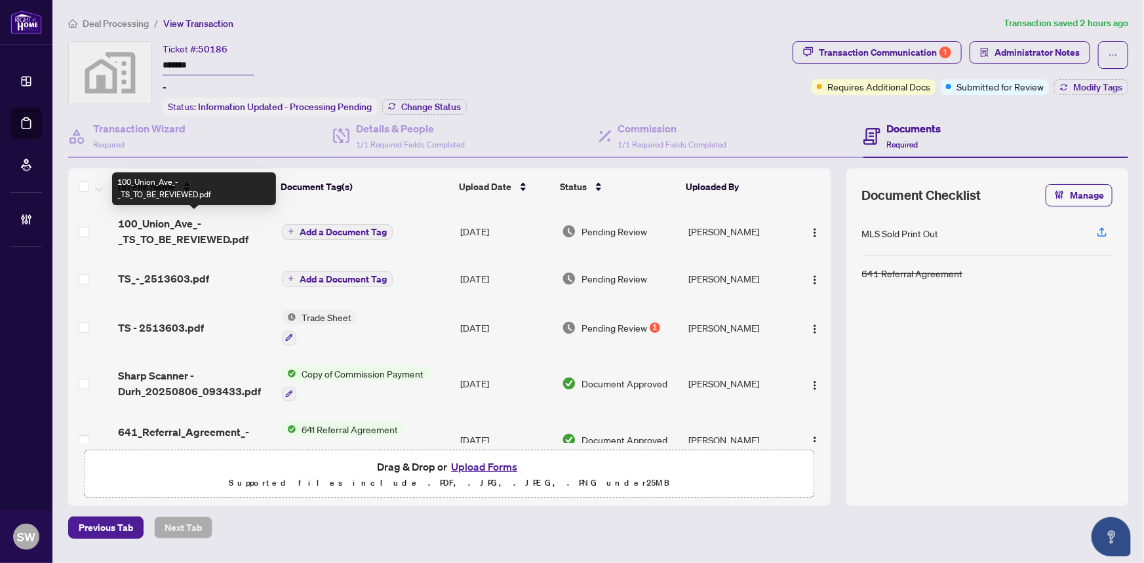
click at [207, 234] on span "100_Union_Ave_-_TS_TO_BE_REVIEWED.pdf" at bounding box center [194, 231] width 153 height 31
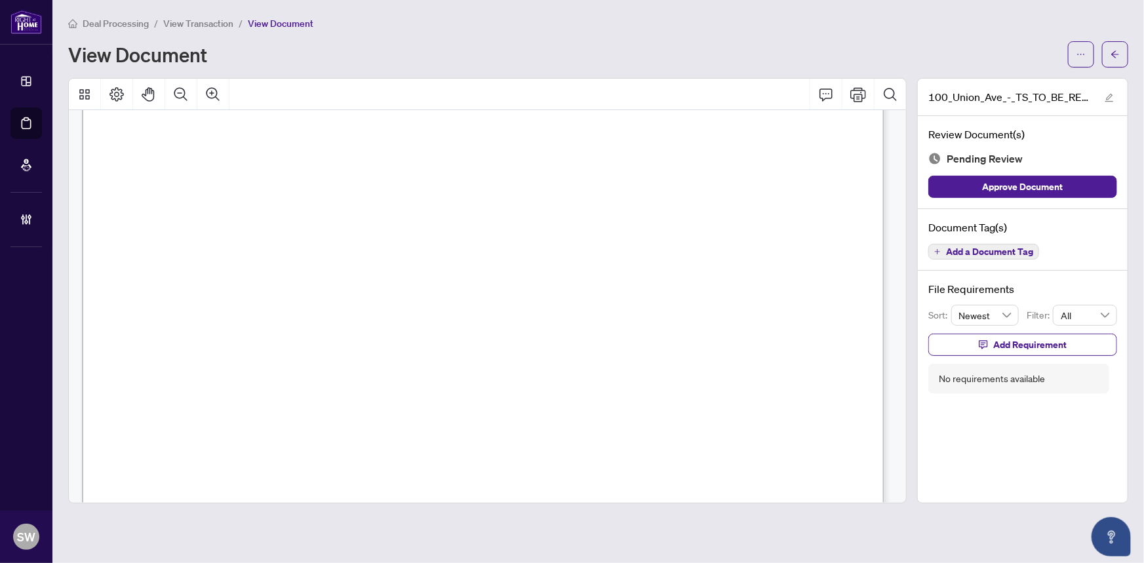
scroll to position [476, 0]
click at [974, 247] on span "Add a Document Tag" at bounding box center [989, 251] width 87 height 9
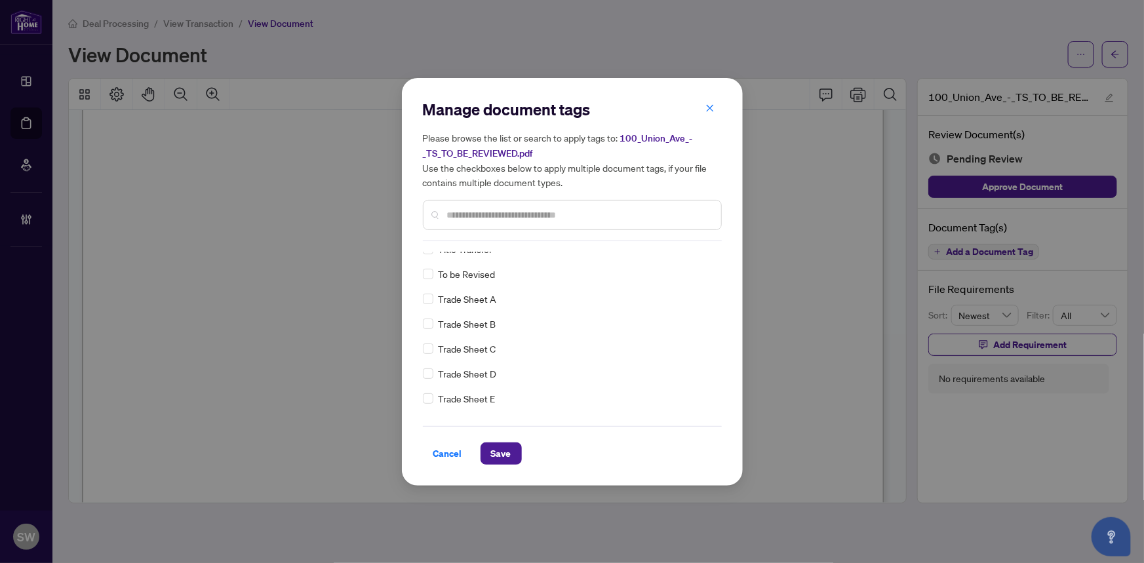
scroll to position [0, 0]
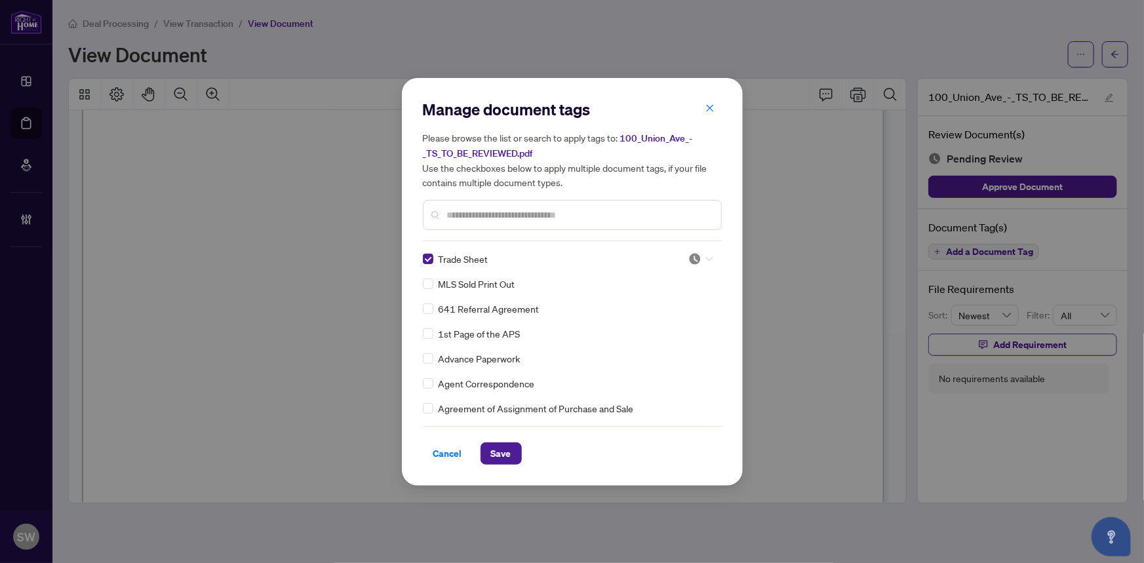
click at [698, 256] on div at bounding box center [700, 258] width 25 height 13
click at [668, 320] on div "Approved" at bounding box center [657, 322] width 84 height 14
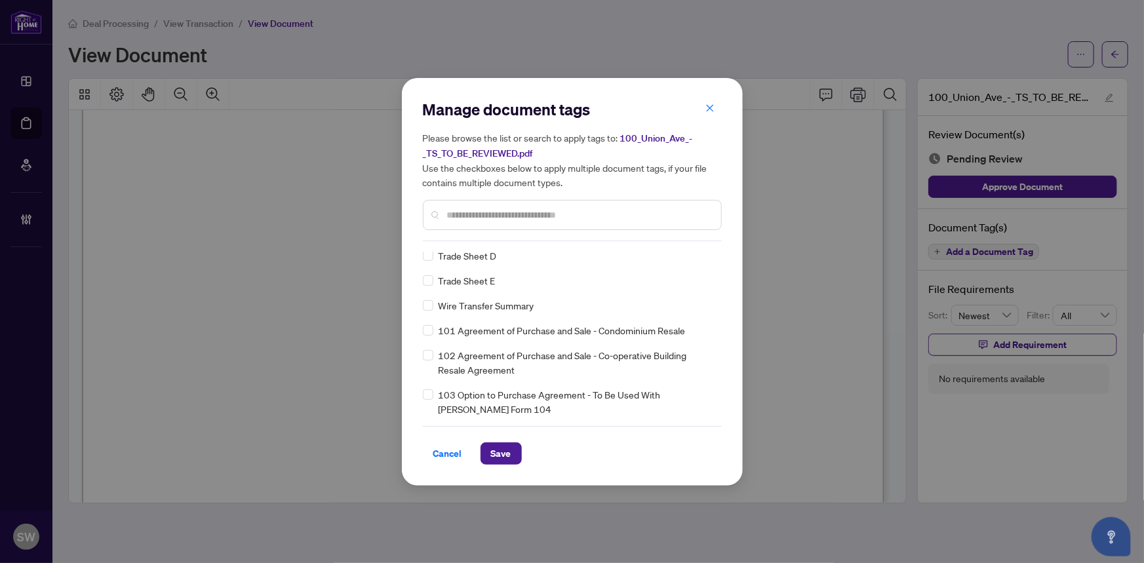
scroll to position [4, 0]
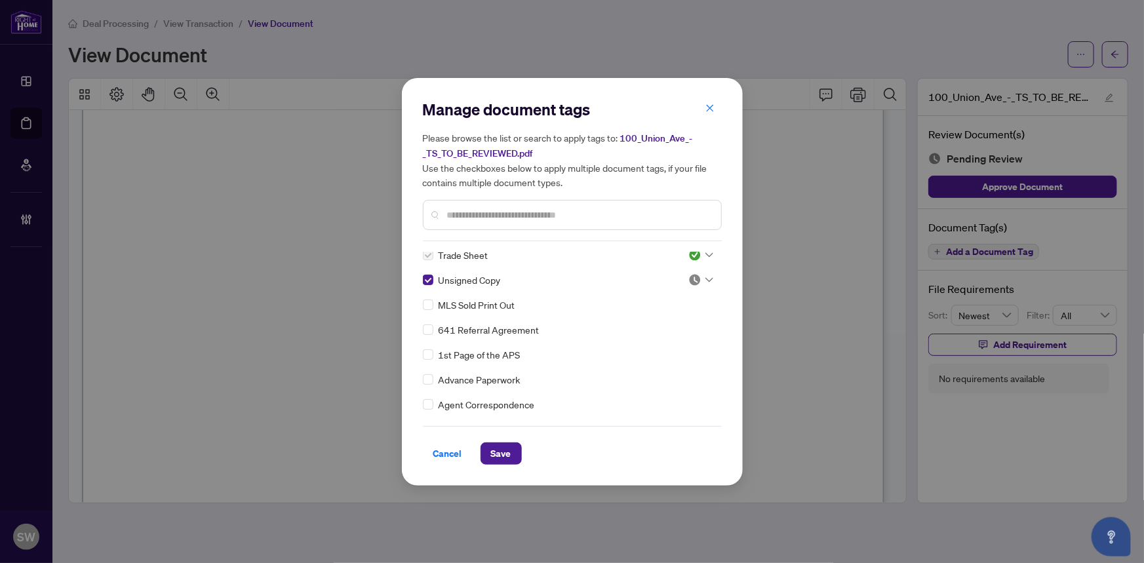
click at [695, 280] on img at bounding box center [694, 279] width 13 height 13
click at [649, 336] on div "Approved" at bounding box center [657, 343] width 84 height 14
click at [511, 448] on button "Save" at bounding box center [500, 453] width 41 height 22
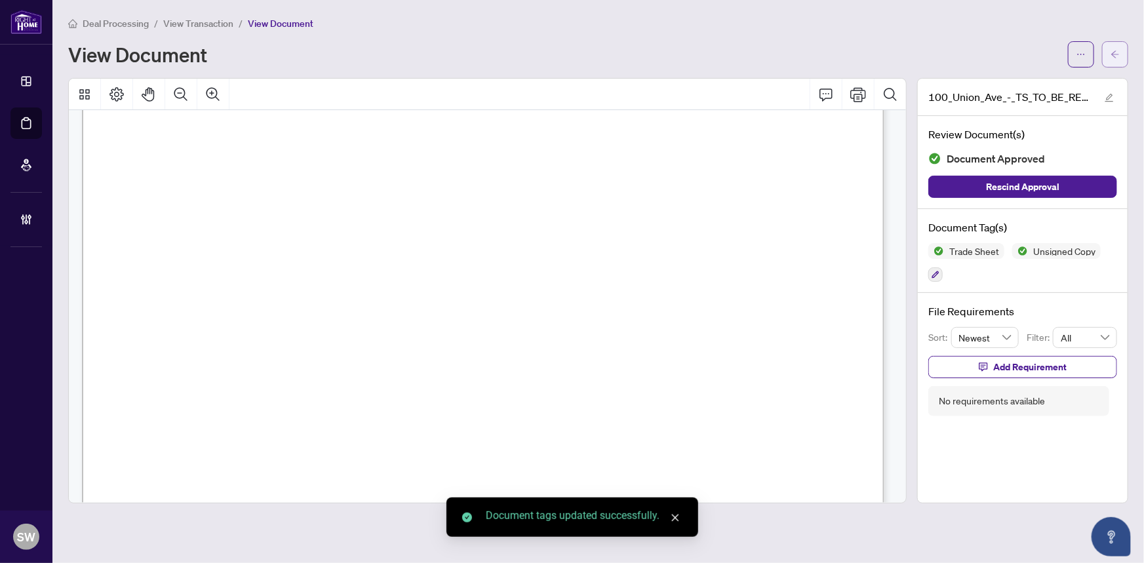
click at [1119, 51] on icon "arrow-left" at bounding box center [1114, 54] width 9 height 9
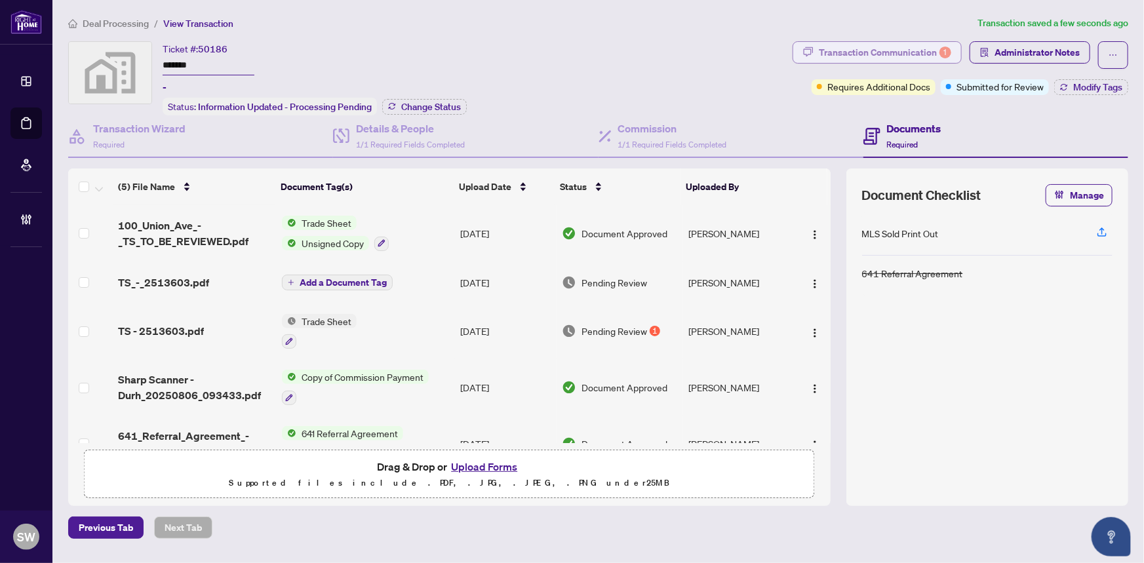
click at [936, 52] on div "Transaction Communication 1" at bounding box center [885, 52] width 132 height 21
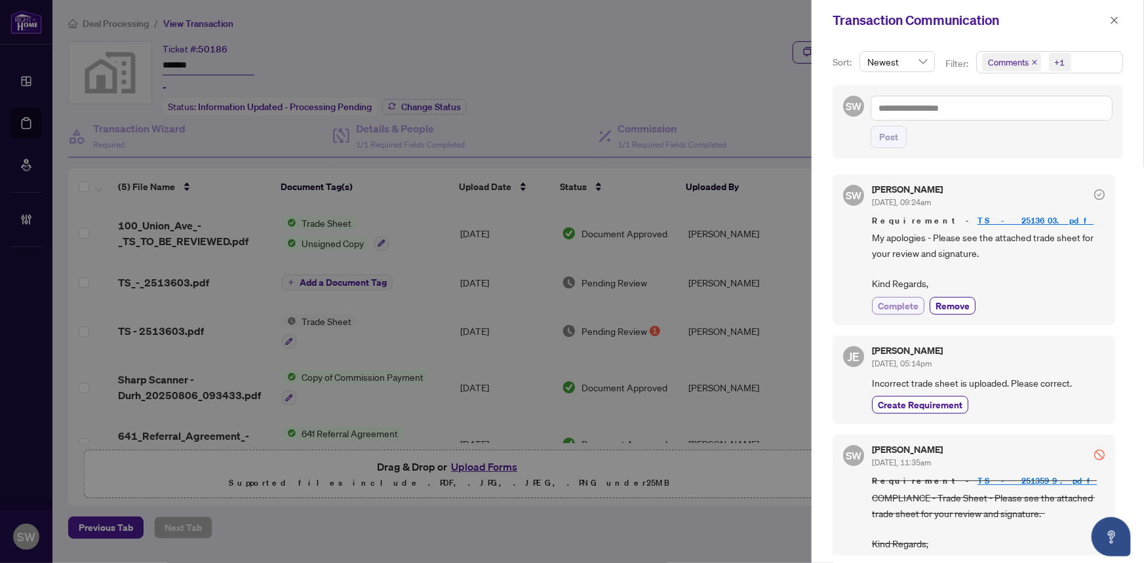
click at [908, 301] on span "Complete" at bounding box center [897, 306] width 41 height 14
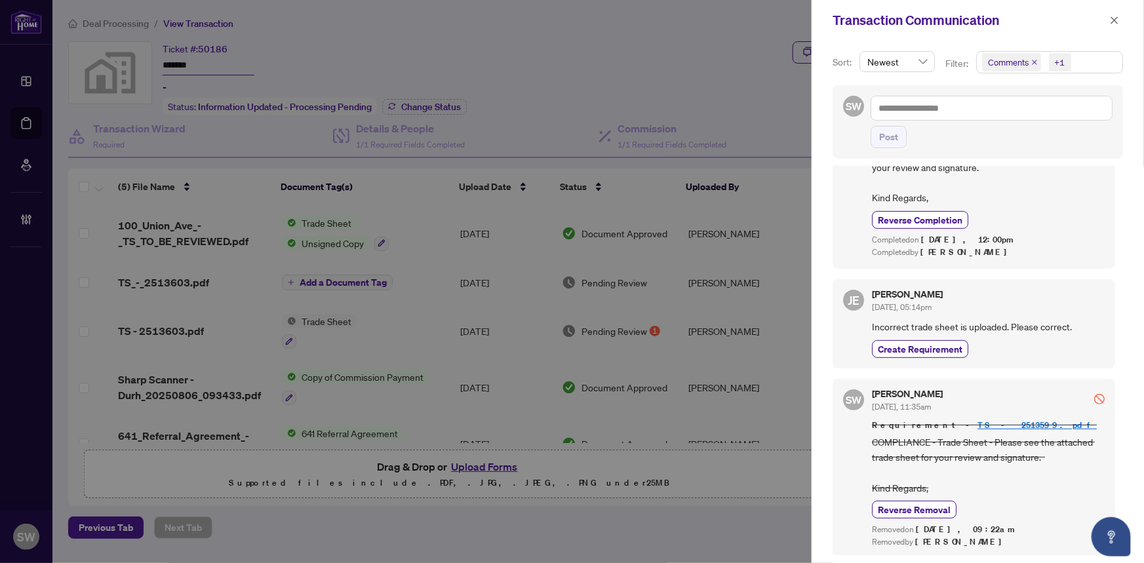
scroll to position [87, 0]
click at [1115, 22] on icon "close" at bounding box center [1113, 20] width 9 height 9
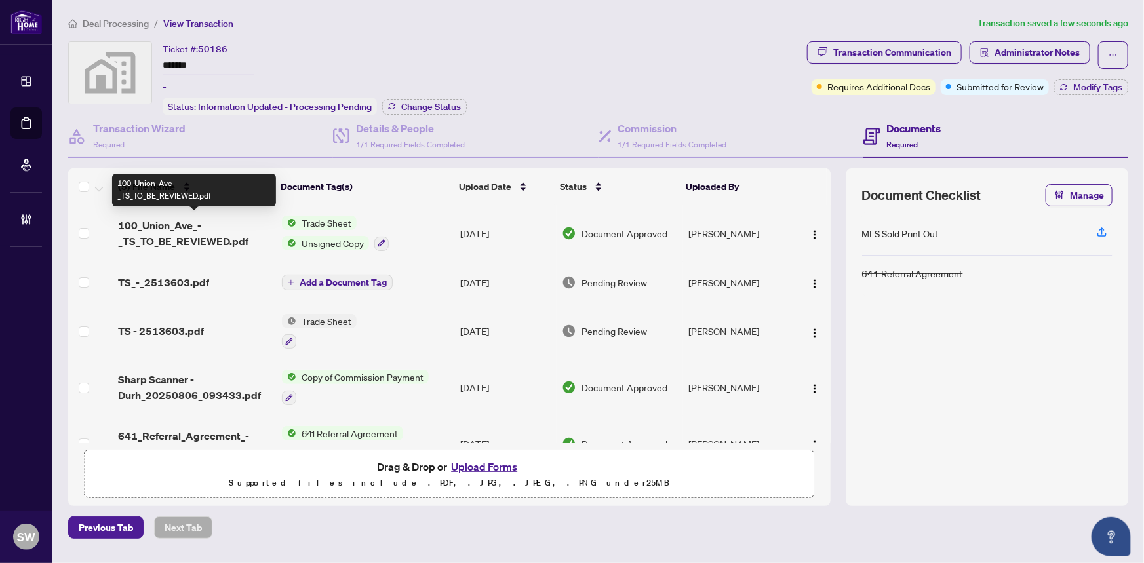
click at [215, 227] on span "100_Union_Ave_-_TS_TO_BE_REVIEWED.pdf" at bounding box center [194, 233] width 153 height 31
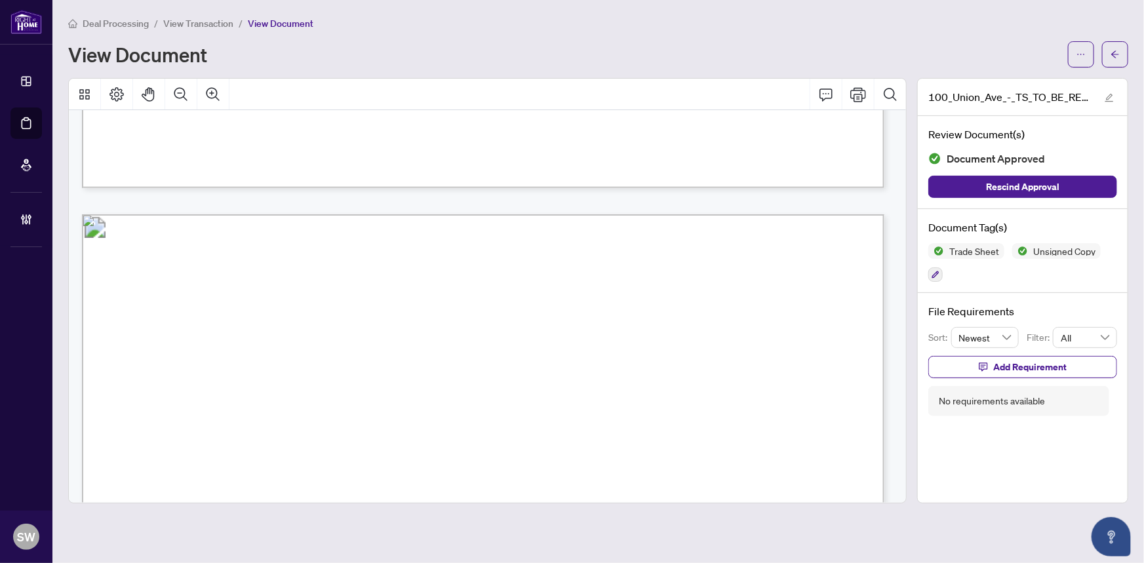
scroll to position [970, 0]
click at [941, 275] on button "button" at bounding box center [935, 274] width 14 height 14
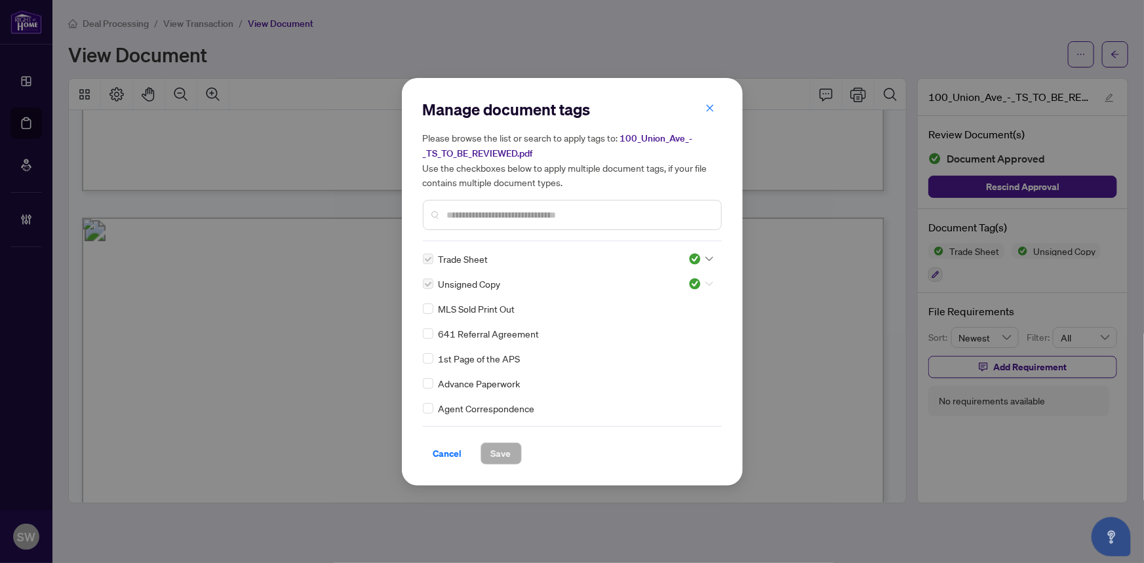
click at [697, 280] on div at bounding box center [700, 283] width 25 height 13
click at [658, 305] on div "Pending Review" at bounding box center [657, 305] width 84 height 14
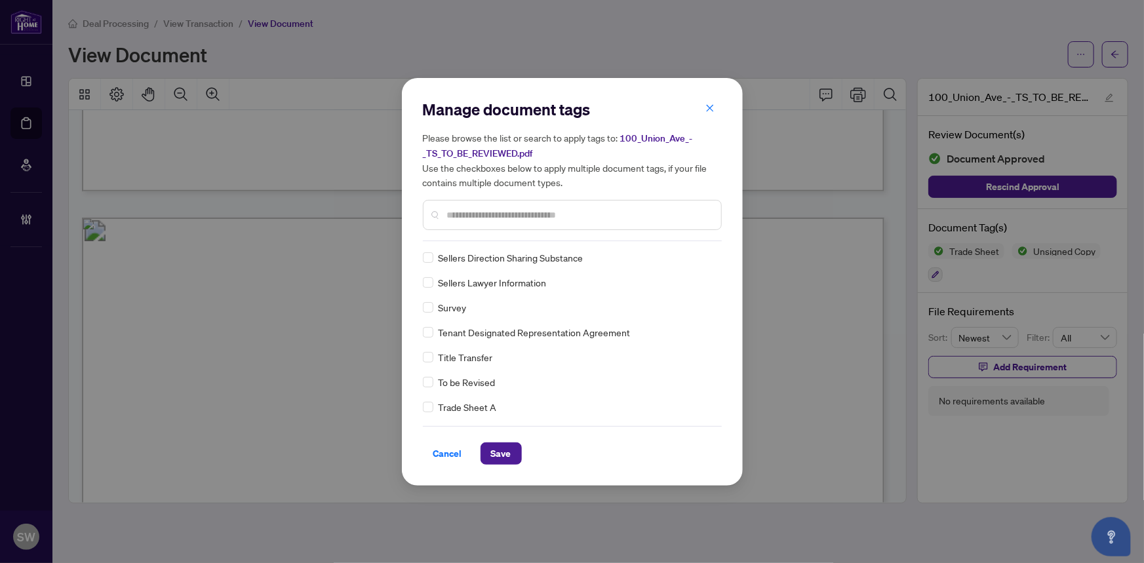
scroll to position [0, 0]
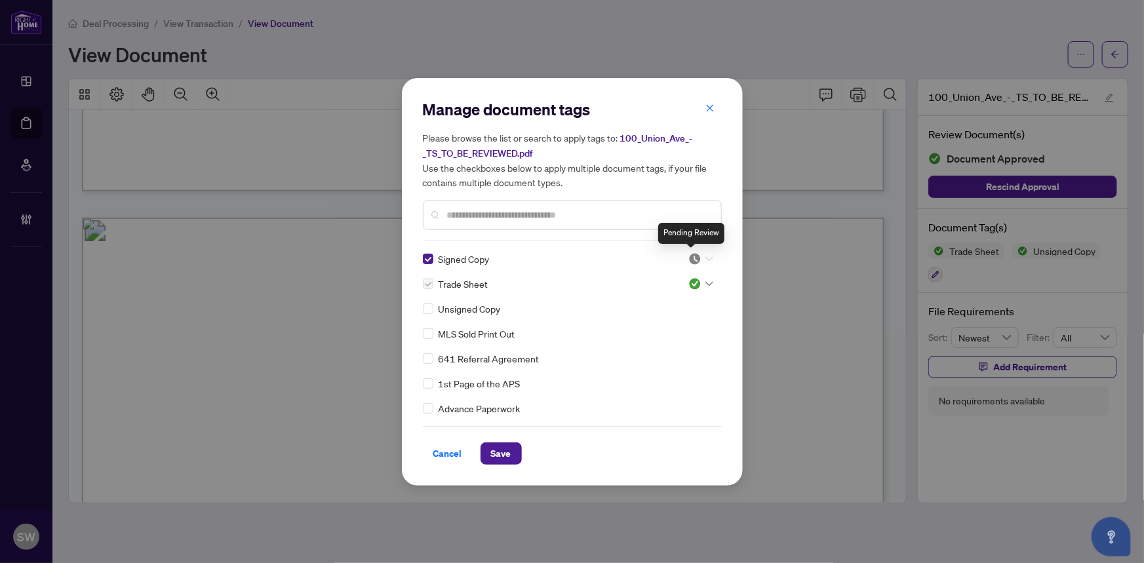
click at [693, 256] on img at bounding box center [694, 258] width 13 height 13
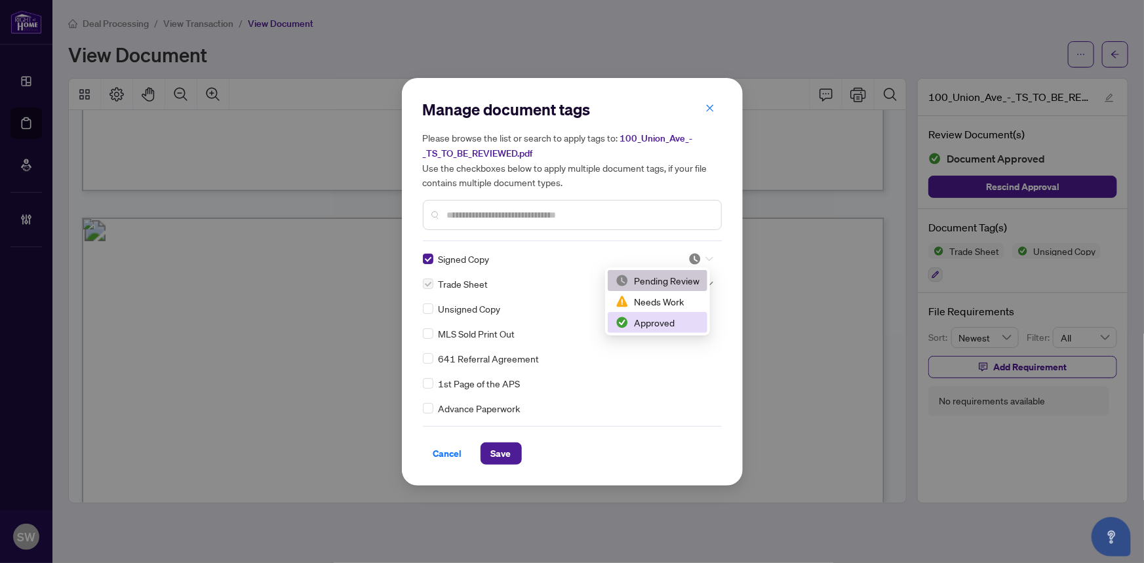
click at [664, 320] on div "Approved" at bounding box center [657, 322] width 84 height 14
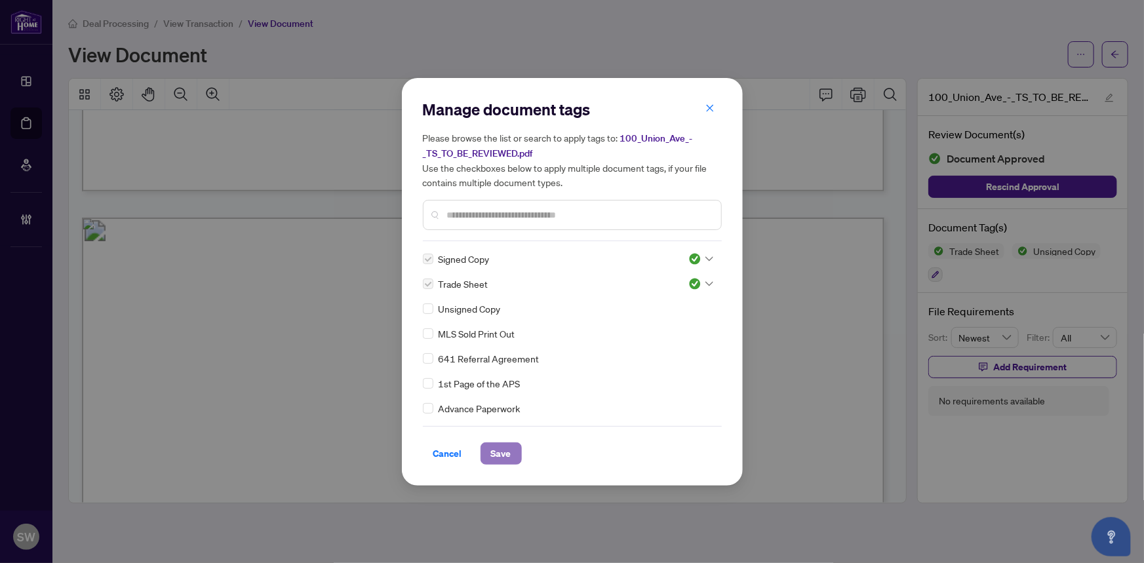
click at [511, 454] on button "Save" at bounding box center [500, 453] width 41 height 22
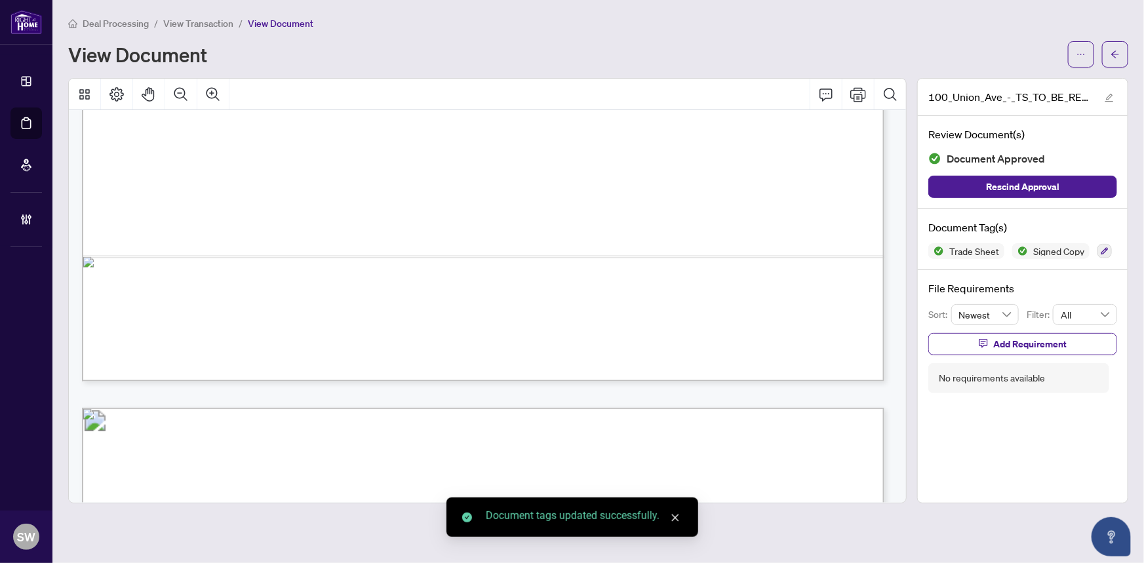
scroll to position [672, 0]
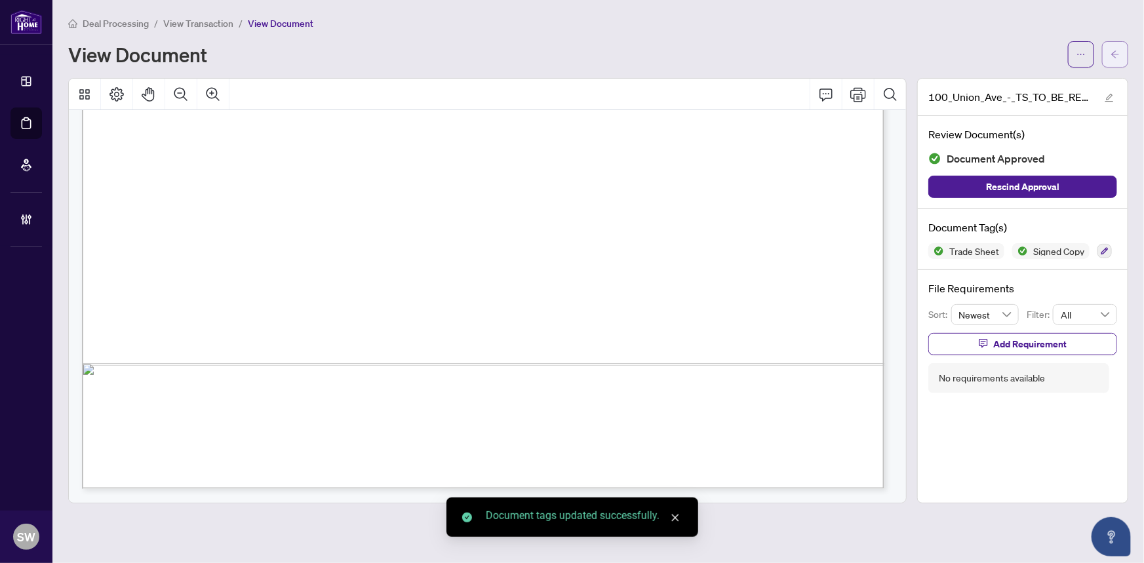
click at [1118, 50] on icon "arrow-left" at bounding box center [1114, 54] width 9 height 9
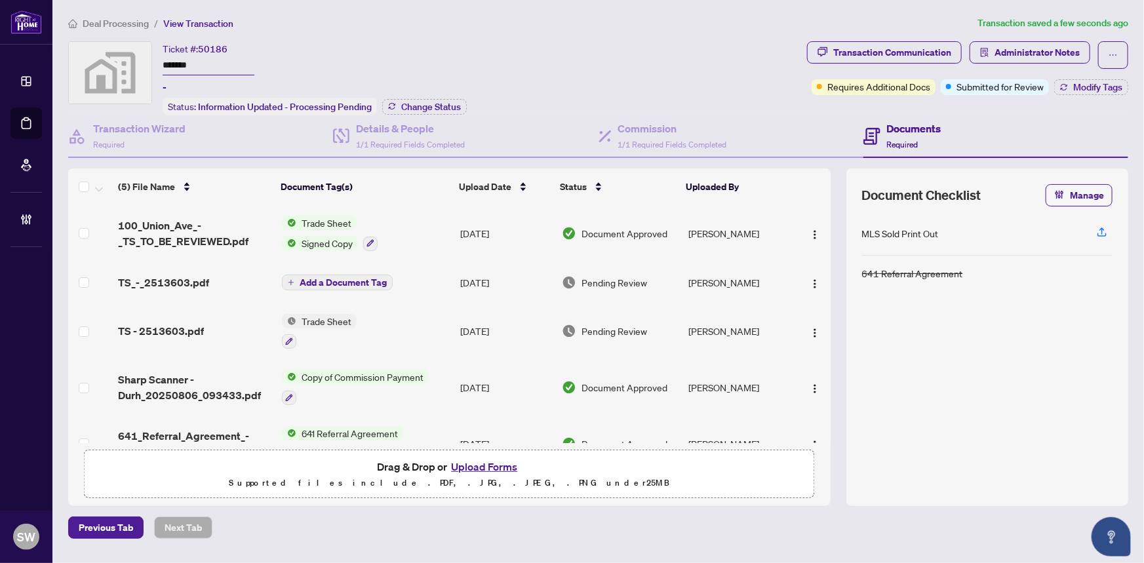
click at [215, 280] on div "TS_-_2513603.pdf" at bounding box center [194, 283] width 153 height 16
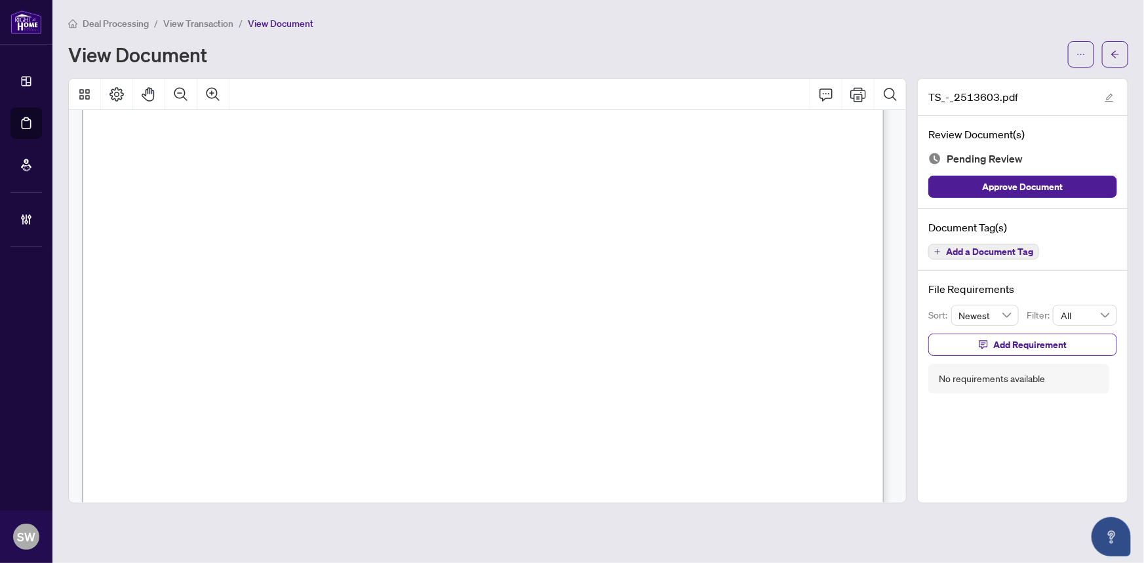
scroll to position [417, 0]
click at [1021, 247] on span "Add a Document Tag" at bounding box center [989, 251] width 87 height 9
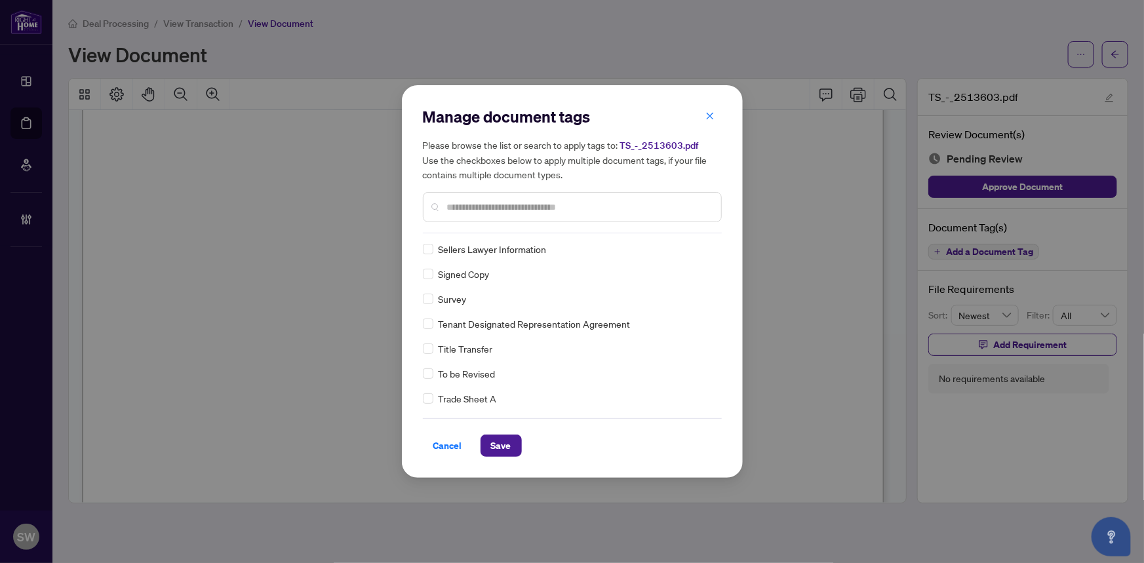
scroll to position [0, 0]
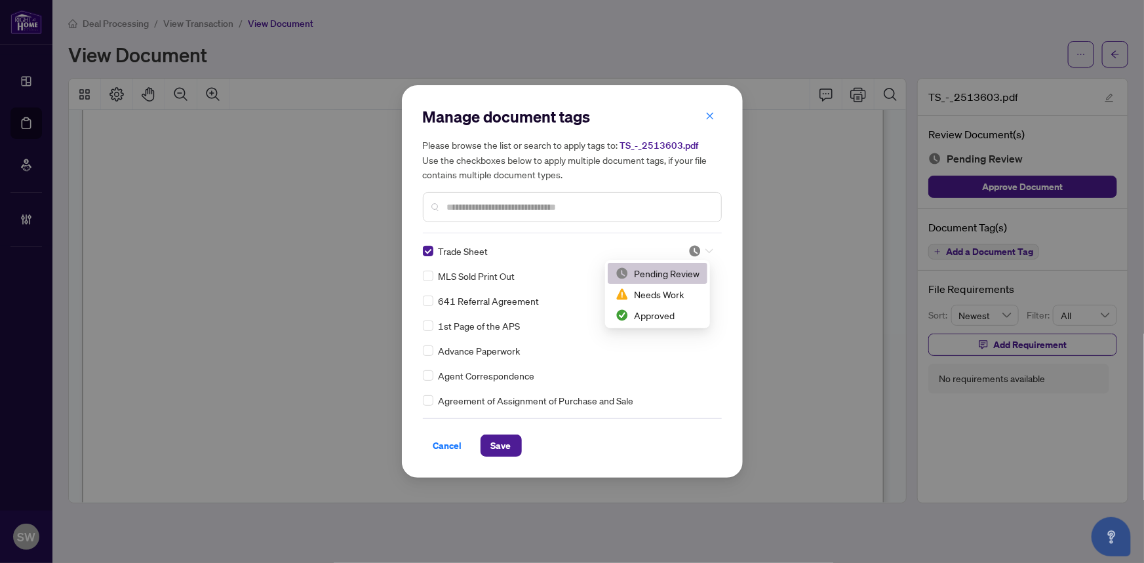
click at [698, 244] on div at bounding box center [700, 250] width 25 height 13
click at [662, 311] on div "Approved" at bounding box center [657, 315] width 84 height 14
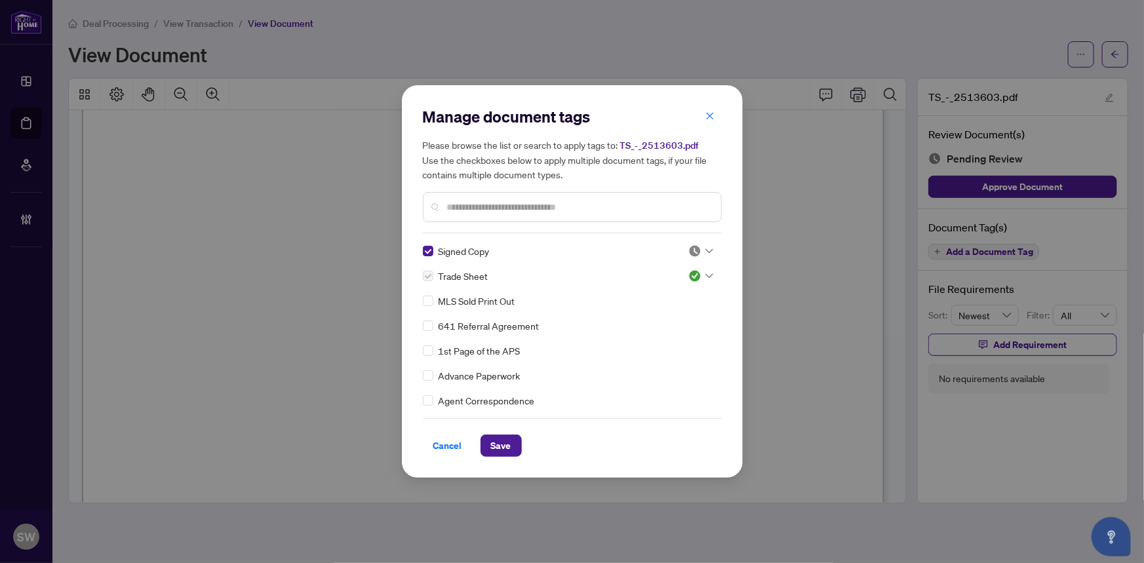
click at [705, 248] on icon at bounding box center [709, 250] width 8 height 5
click at [663, 314] on div "Approved" at bounding box center [657, 315] width 84 height 14
click at [702, 246] on div at bounding box center [700, 250] width 25 height 13
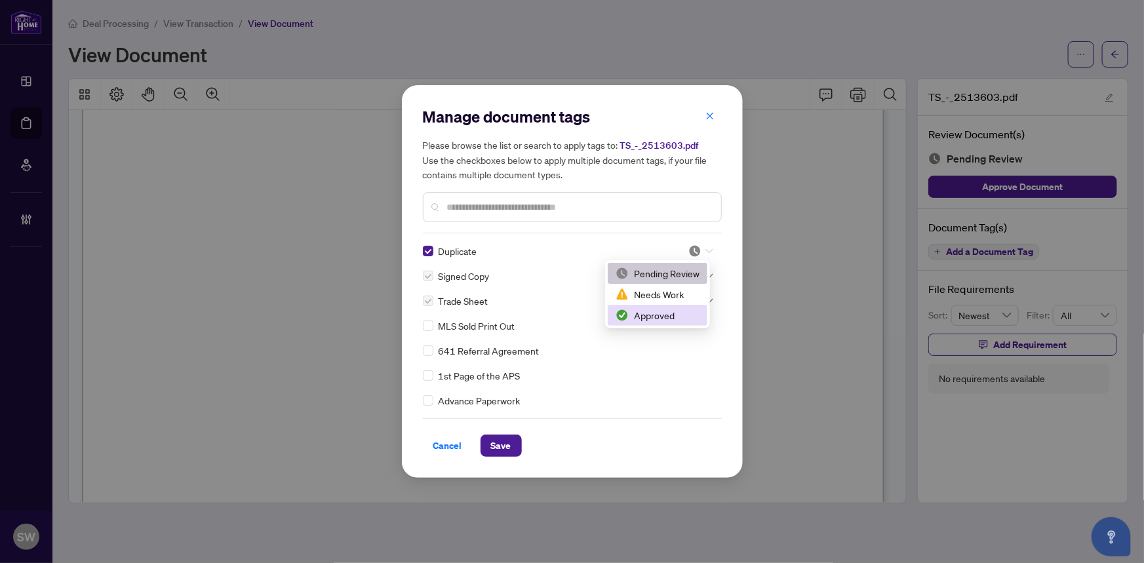
click at [647, 315] on div "Approved" at bounding box center [657, 315] width 84 height 14
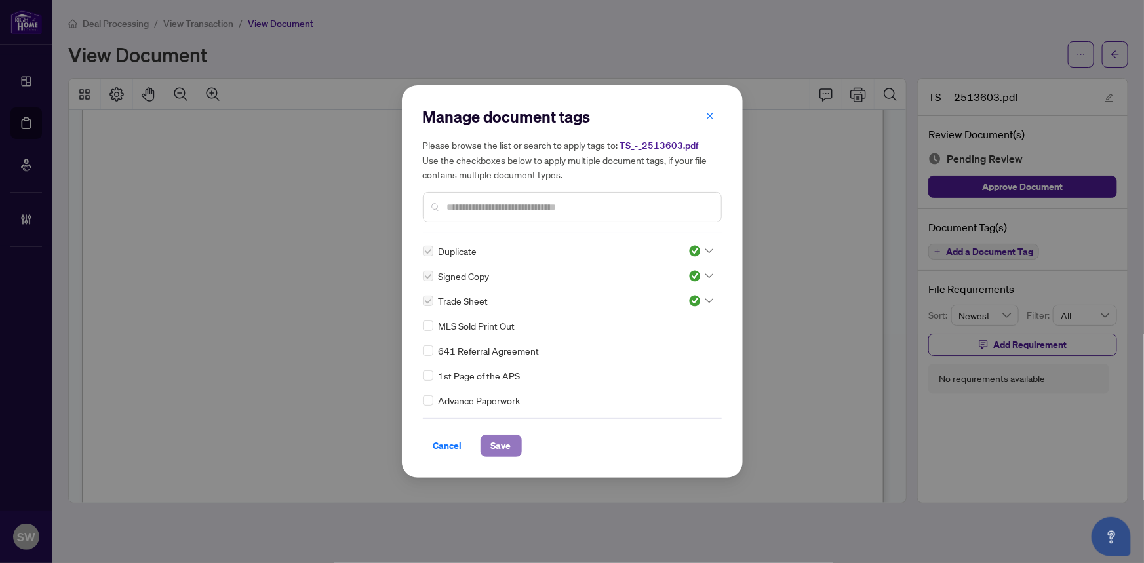
click at [489, 450] on button "Save" at bounding box center [500, 445] width 41 height 22
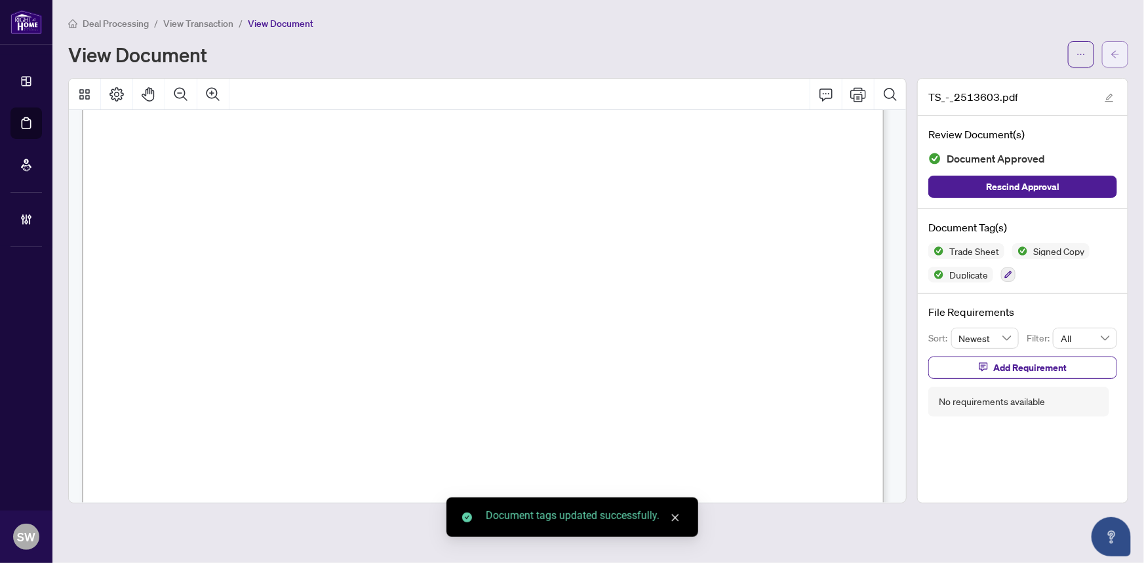
click at [1122, 55] on button "button" at bounding box center [1115, 54] width 26 height 26
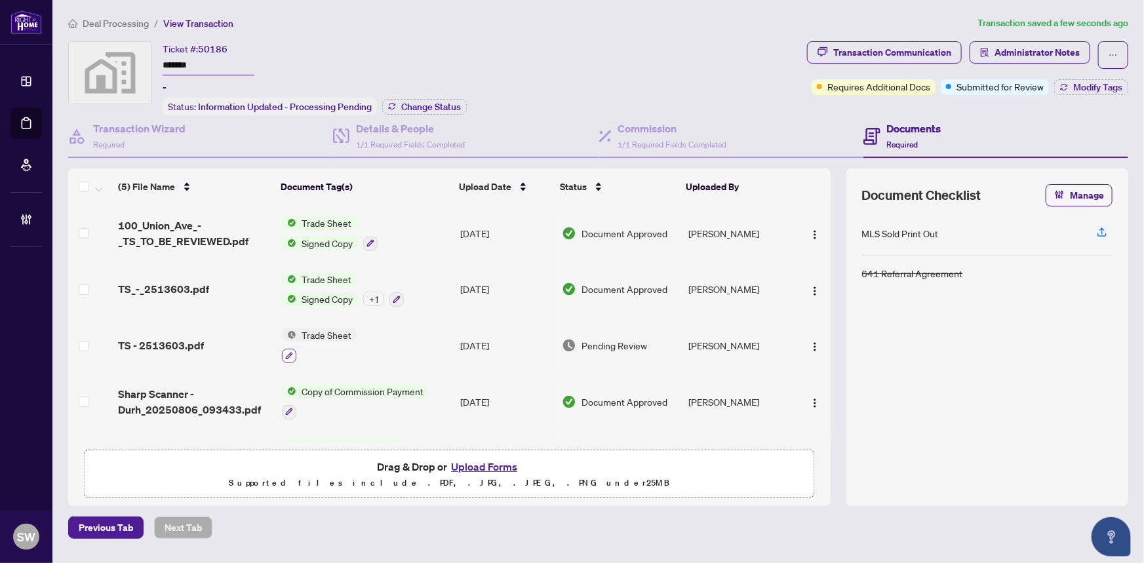
click at [289, 352] on icon "button" at bounding box center [289, 355] width 7 height 7
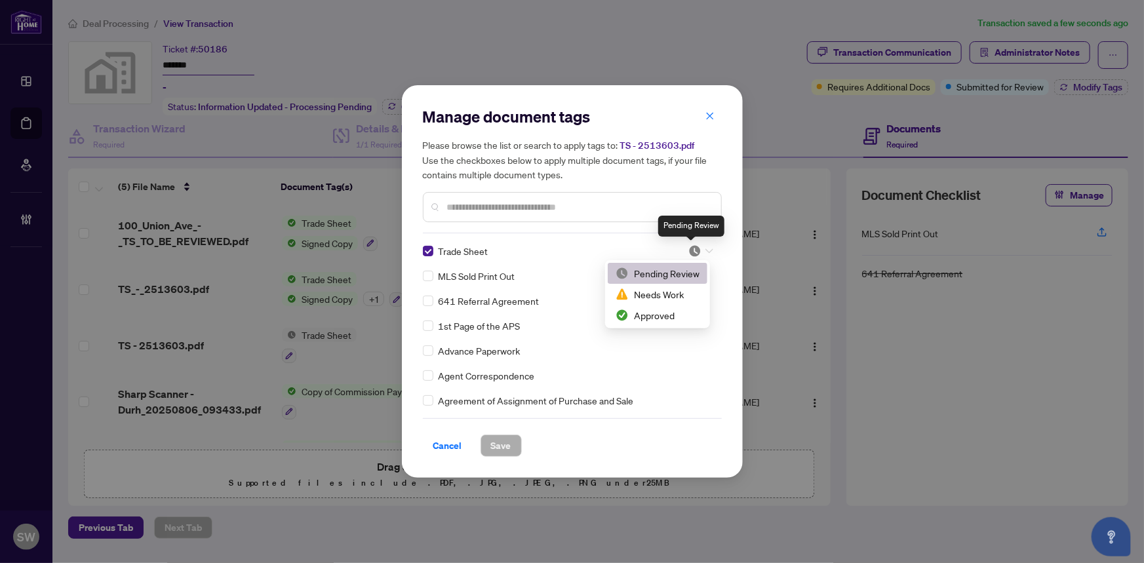
click at [693, 244] on img at bounding box center [694, 250] width 13 height 13
click at [660, 314] on div "Approved" at bounding box center [657, 315] width 84 height 14
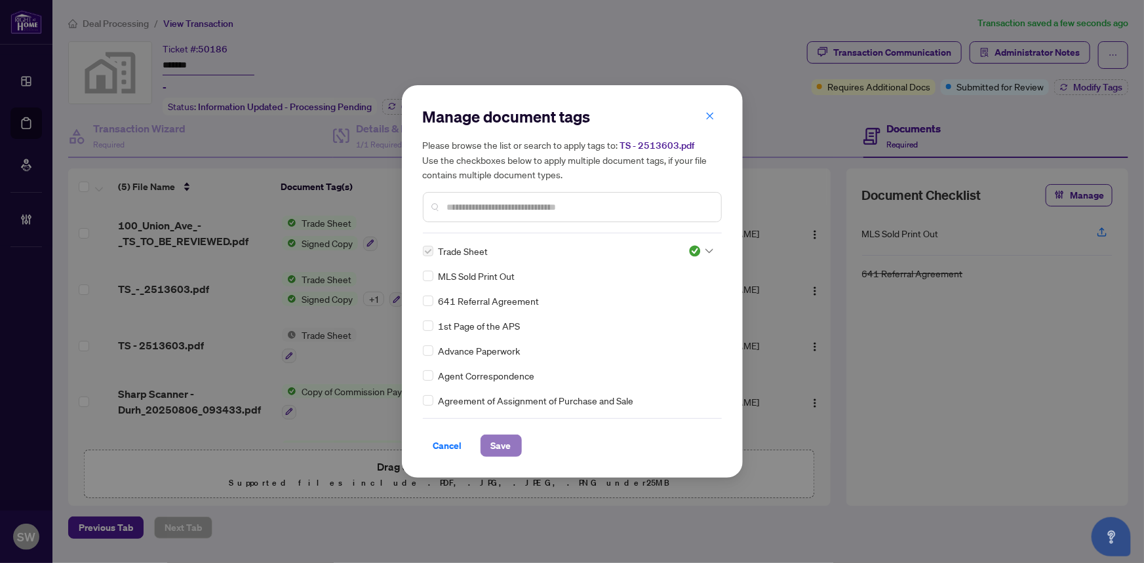
click at [501, 440] on span "Save" at bounding box center [501, 445] width 20 height 21
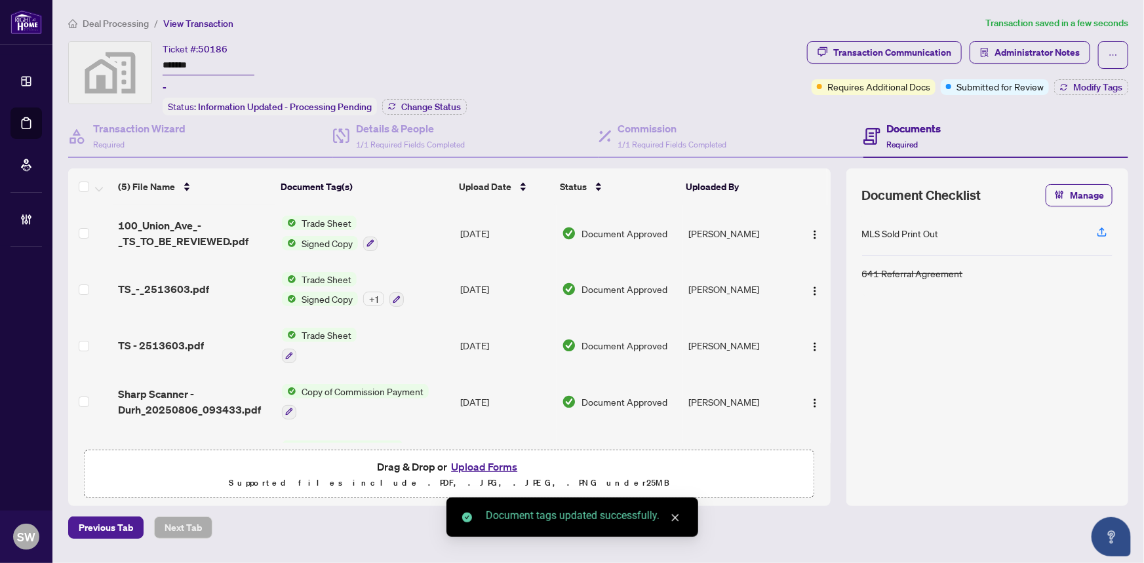
click at [218, 341] on div "TS - 2513603.pdf" at bounding box center [194, 345] width 153 height 16
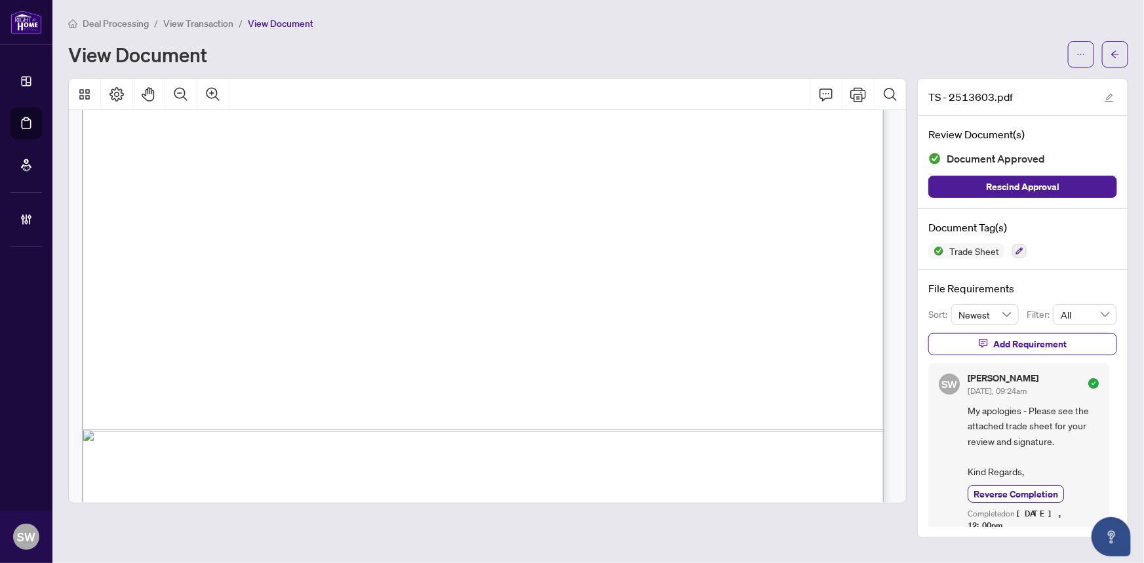
scroll to position [611, 0]
click at [1115, 56] on icon "arrow-left" at bounding box center [1115, 53] width 8 height 7
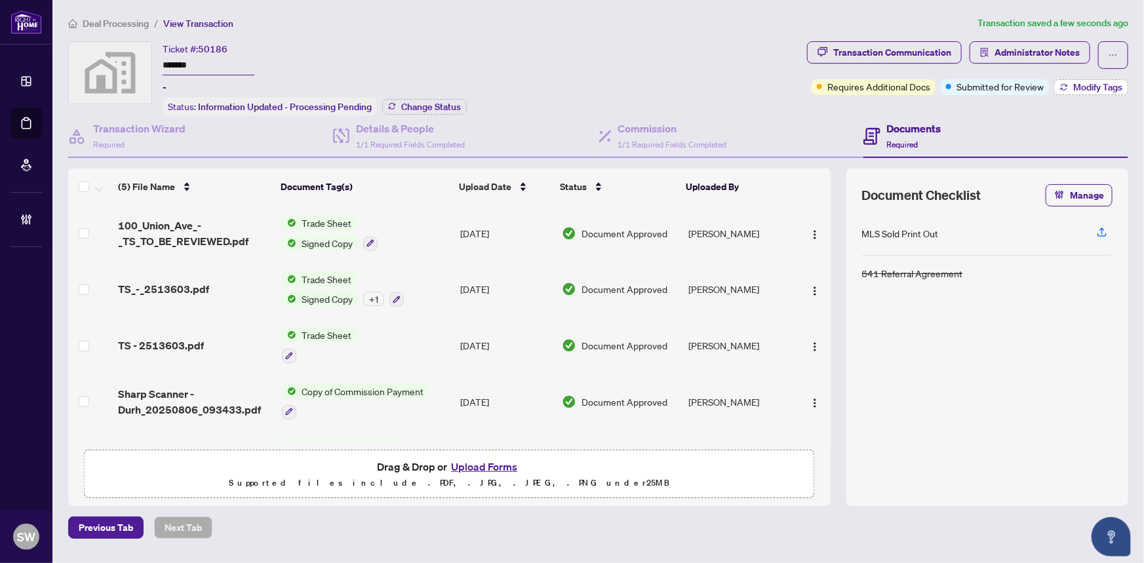
click at [1088, 88] on span "Modify Tags" at bounding box center [1097, 87] width 49 height 9
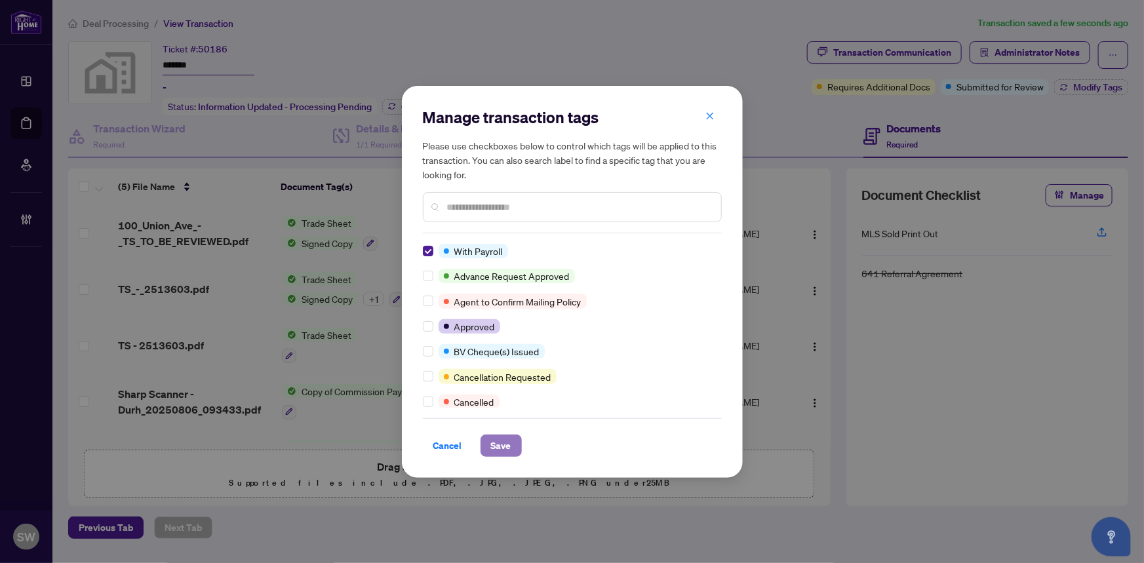
click at [491, 442] on span "Save" at bounding box center [501, 445] width 20 height 21
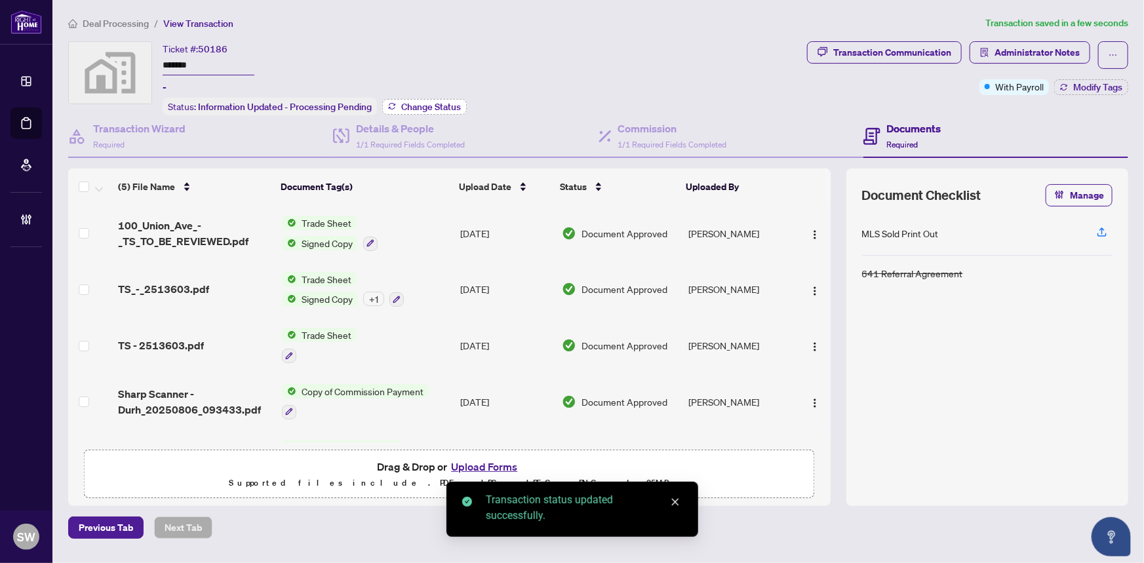
click at [425, 102] on span "Change Status" at bounding box center [431, 106] width 60 height 9
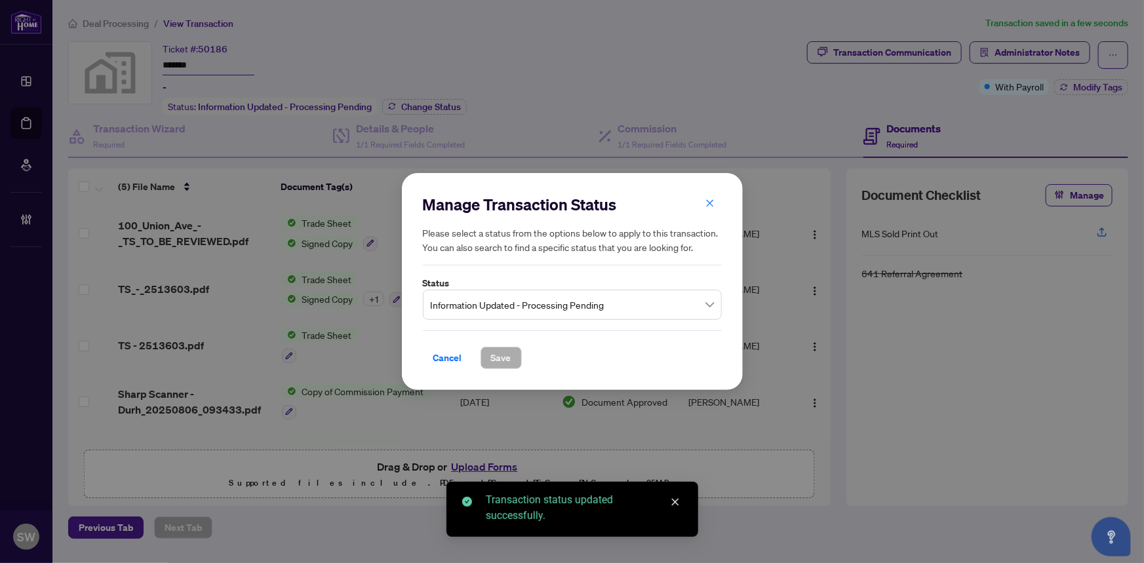
click at [494, 295] on span "Information Updated - Processing Pending" at bounding box center [572, 304] width 283 height 25
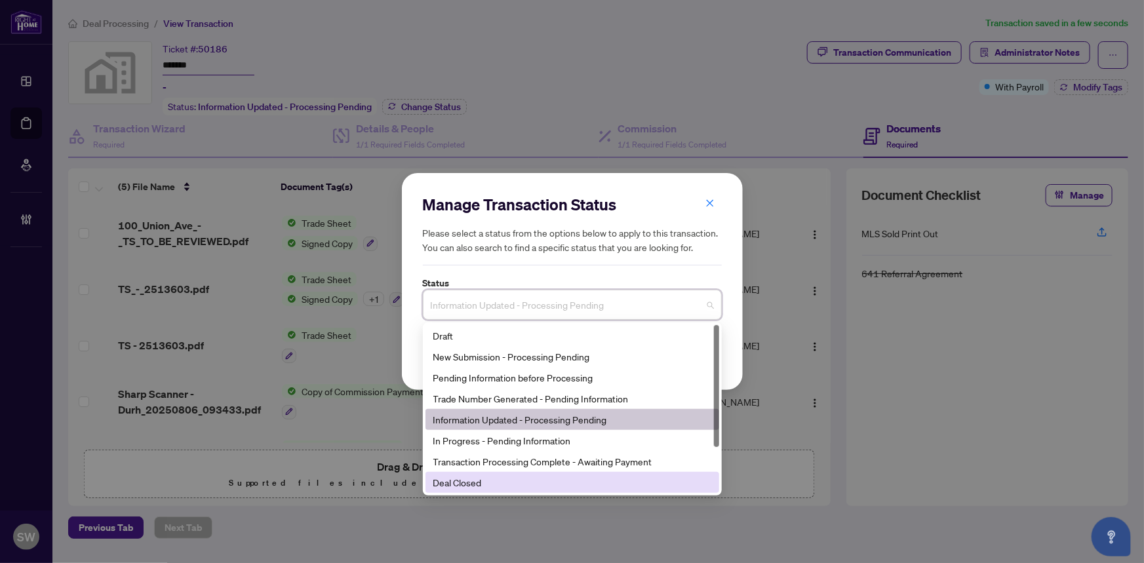
click at [468, 484] on div "Deal Closed" at bounding box center [572, 482] width 278 height 14
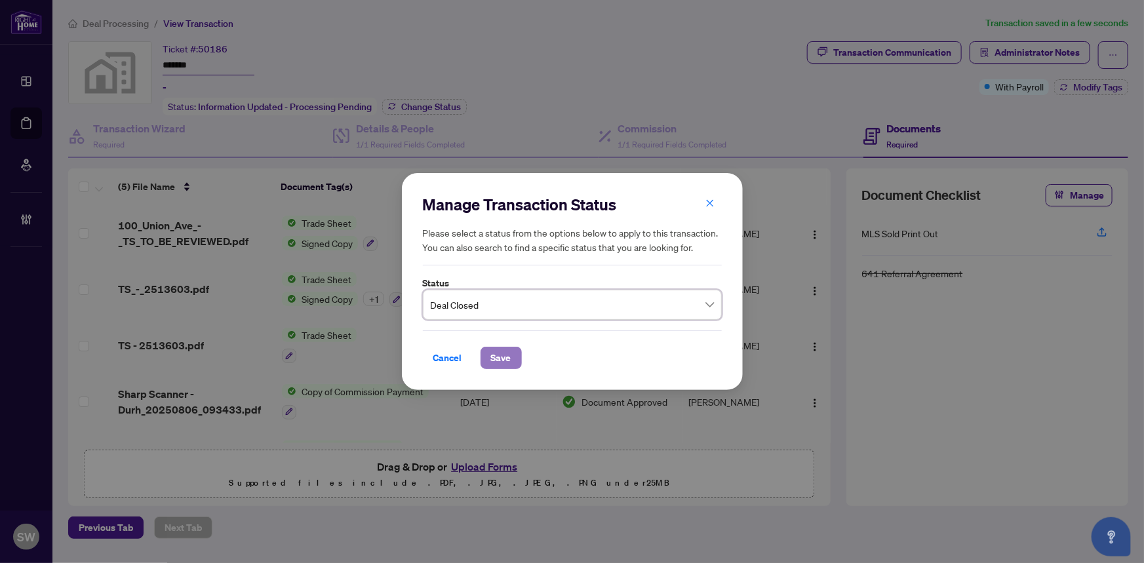
click at [499, 355] on span "Save" at bounding box center [501, 357] width 20 height 21
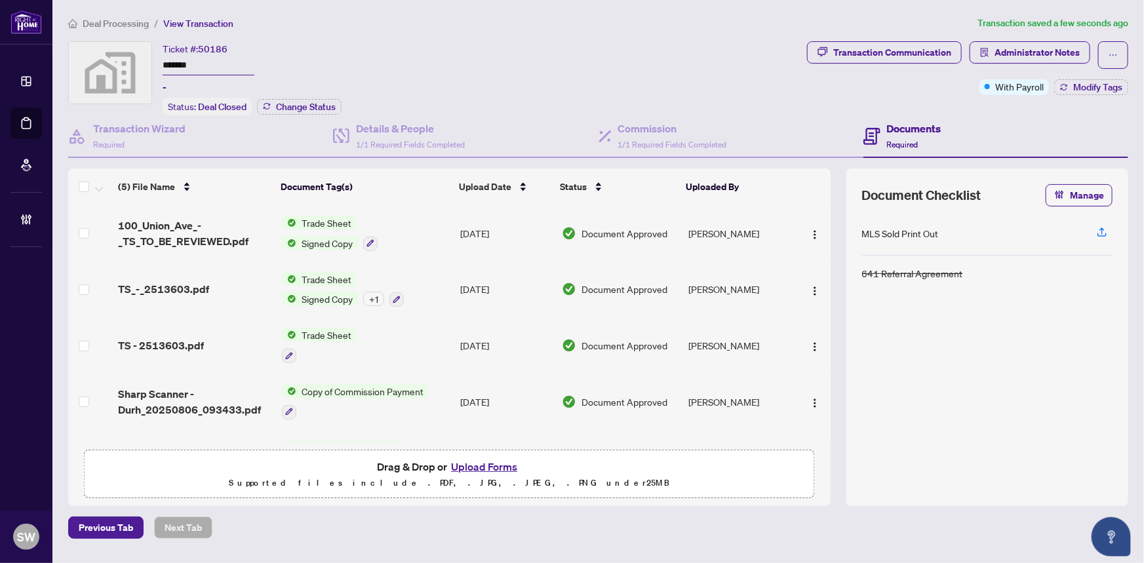
click at [172, 61] on input "*******" at bounding box center [209, 65] width 92 height 19
click at [213, 46] on span "50186" at bounding box center [212, 49] width 29 height 12
copy span "50186"
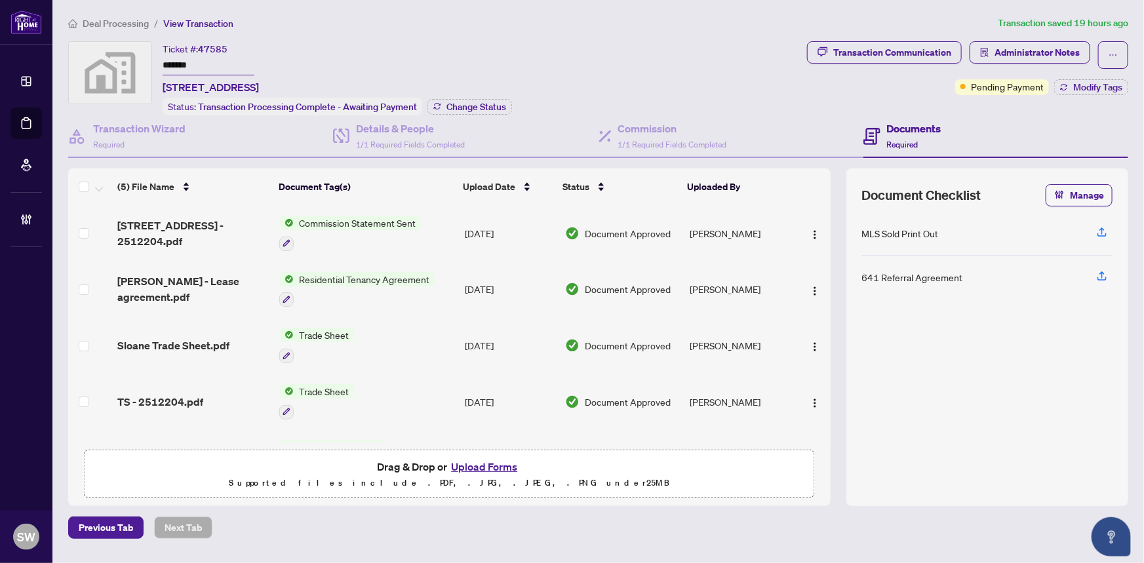
click at [178, 59] on input "*******" at bounding box center [209, 65] width 92 height 19
click at [549, 32] on div "Deal Processing / View Transaction Transaction saved 19 hours ago Ticket #: 475…" at bounding box center [598, 277] width 1070 height 523
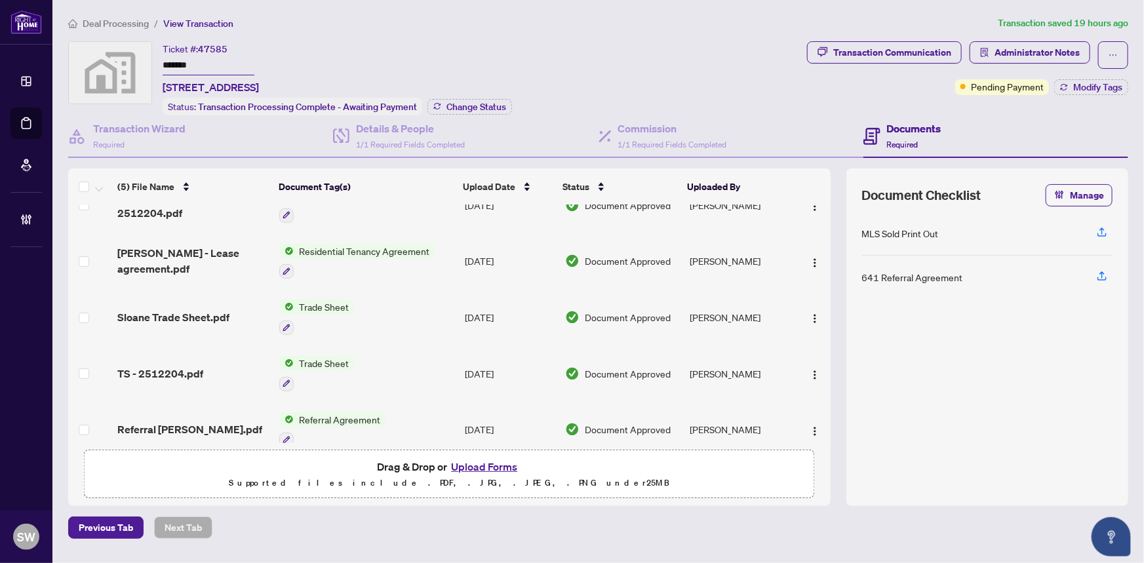
scroll to position [44, 0]
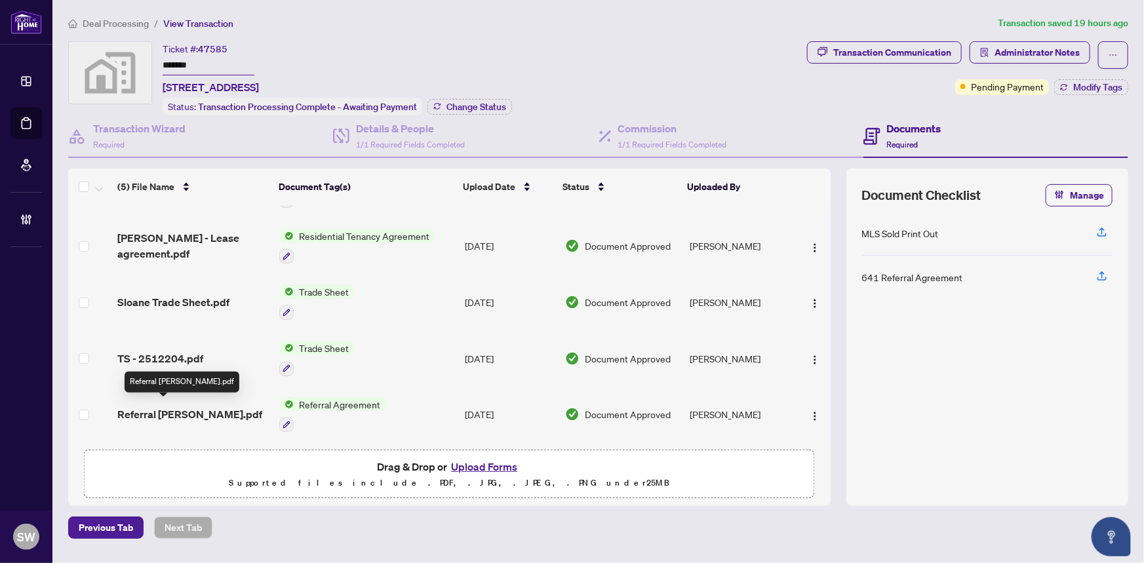
click at [190, 412] on span "Referral [PERSON_NAME].pdf" at bounding box center [189, 414] width 145 height 16
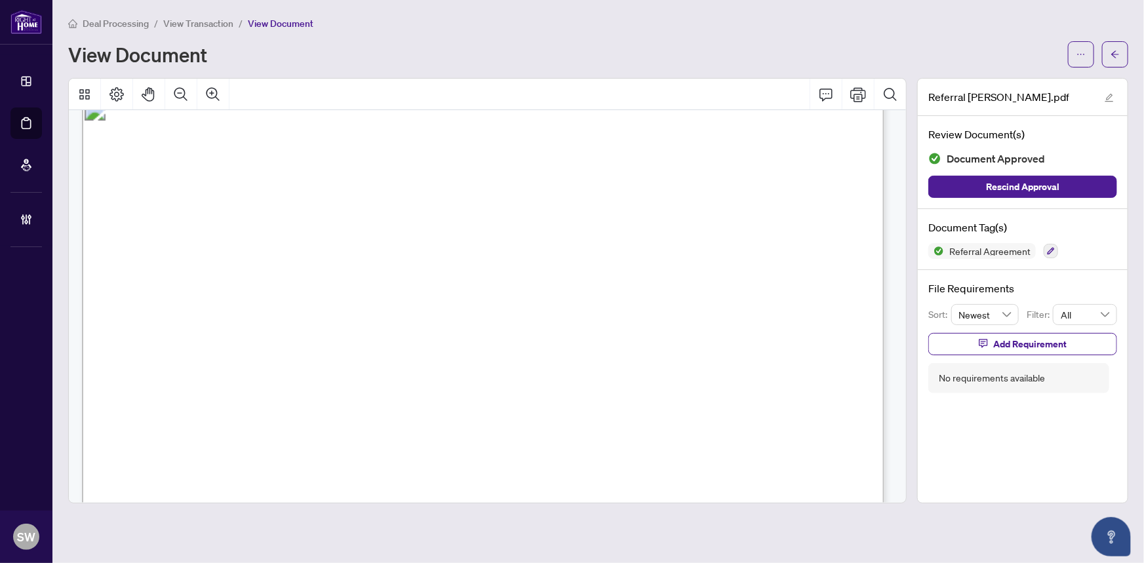
scroll to position [16, 0]
click at [1117, 52] on icon "arrow-left" at bounding box center [1114, 54] width 9 height 9
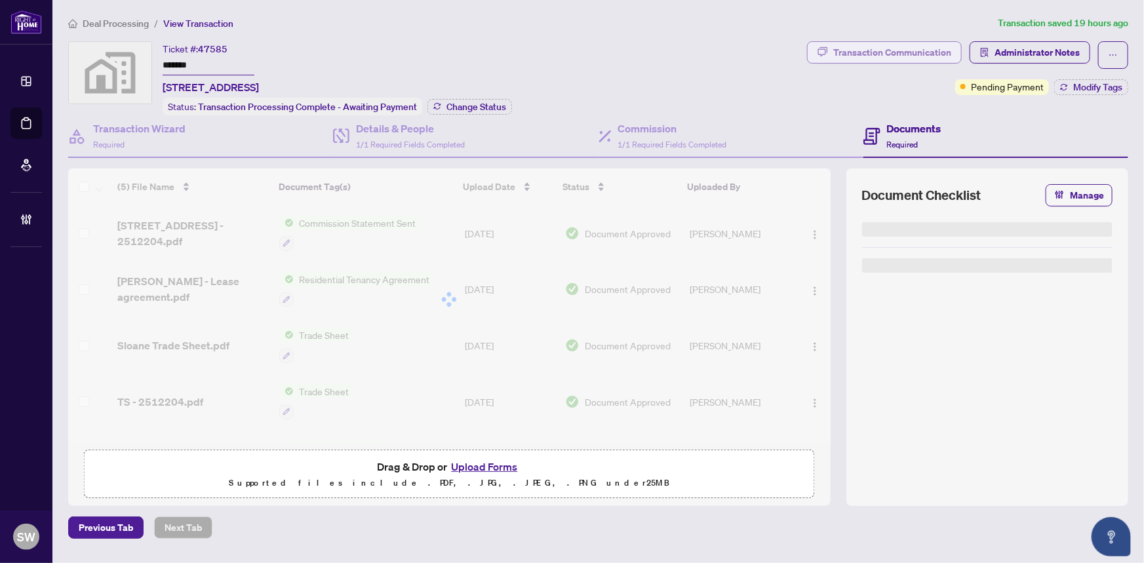
click at [928, 52] on div "Transaction Communication" at bounding box center [892, 52] width 118 height 21
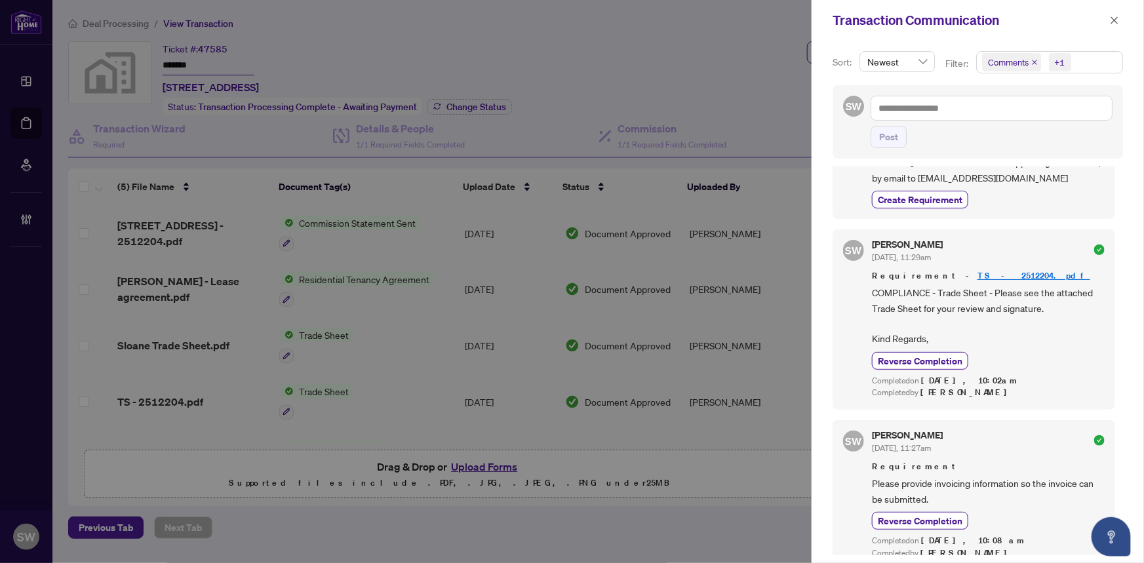
scroll to position [566, 0]
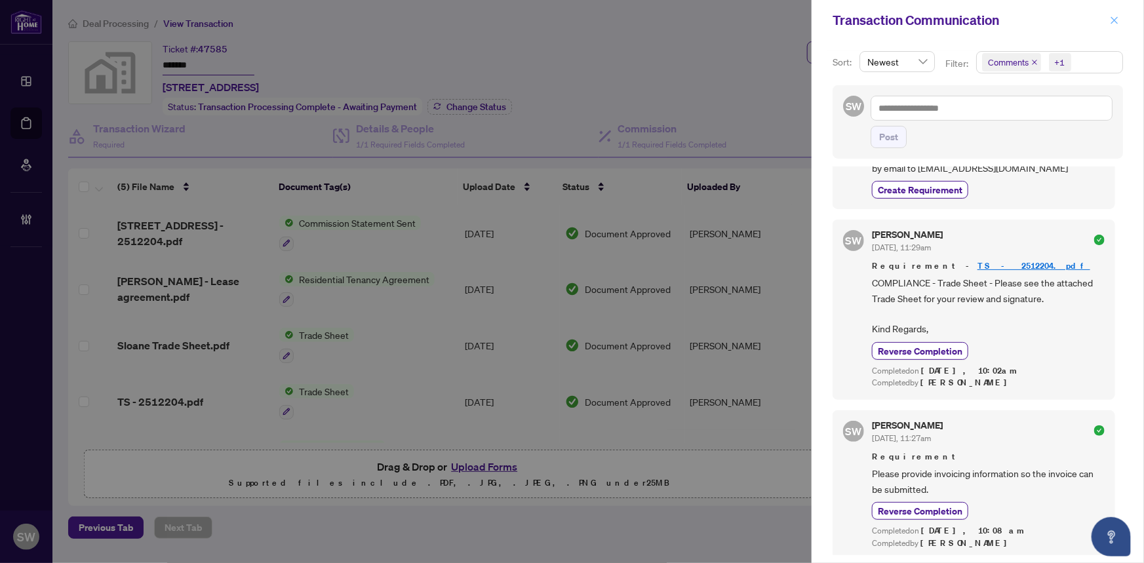
click at [1115, 19] on icon "close" at bounding box center [1113, 20] width 9 height 9
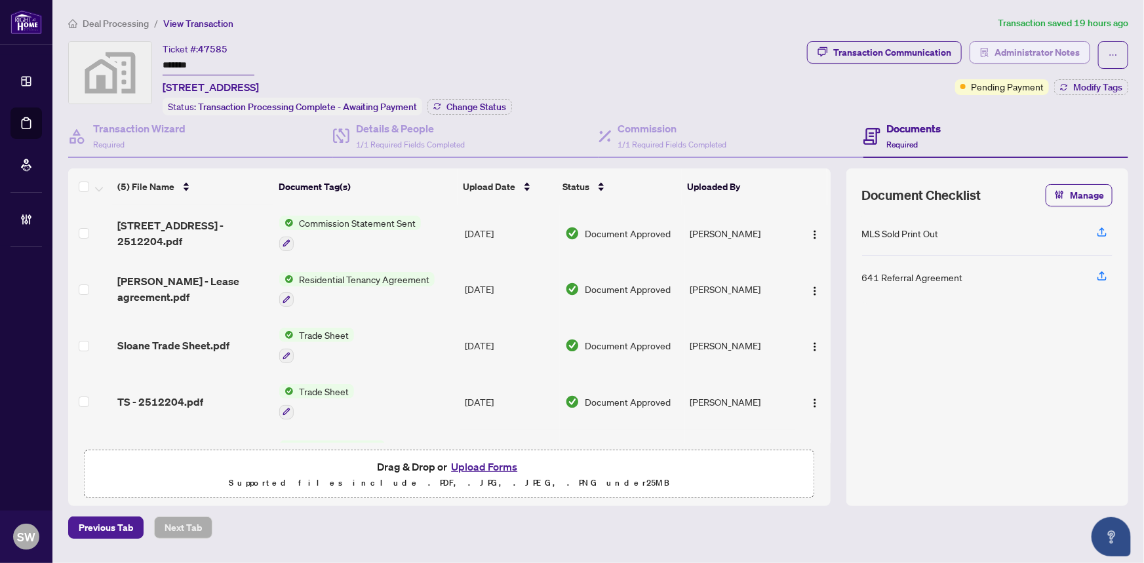
click at [1048, 49] on span "Administrator Notes" at bounding box center [1036, 52] width 85 height 21
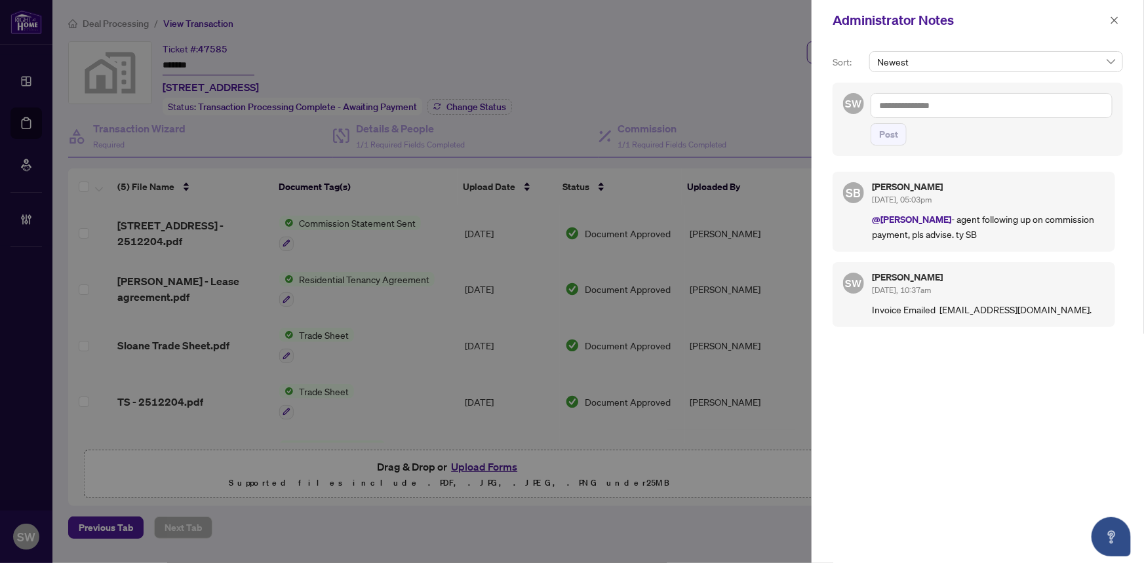
click at [910, 104] on textarea at bounding box center [991, 105] width 242 height 25
paste textarea "**********"
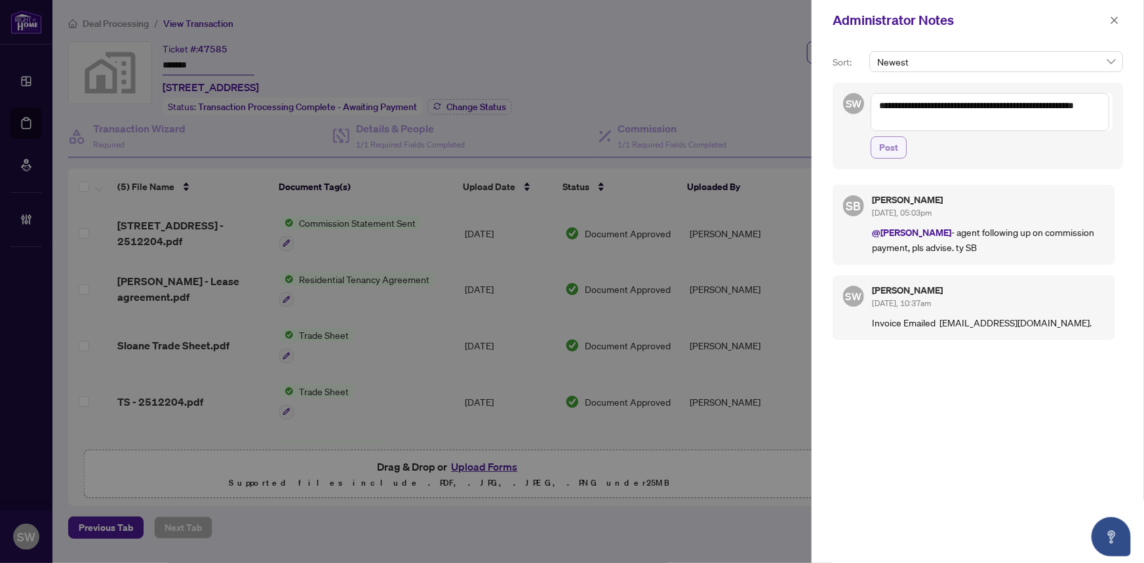
type textarea "**********"
click at [889, 146] on span "Post" at bounding box center [888, 147] width 19 height 21
